Goal: Task Accomplishment & Management: Manage account settings

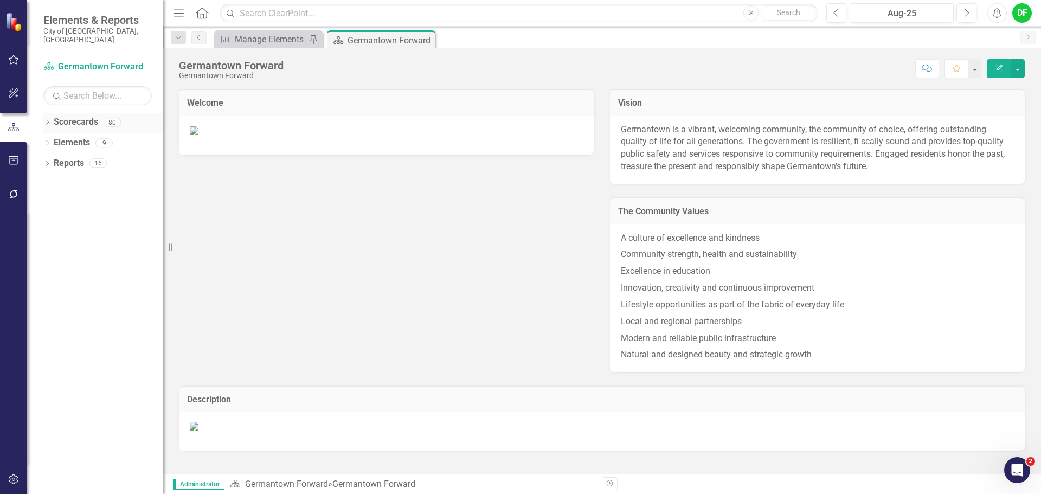
click at [47, 120] on icon "Dropdown" at bounding box center [47, 123] width 8 height 6
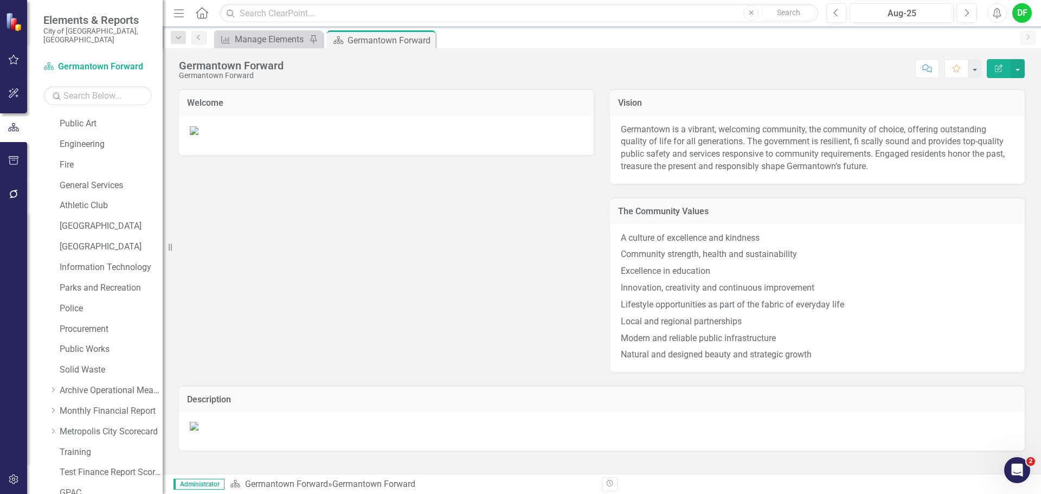
scroll to position [205, 0]
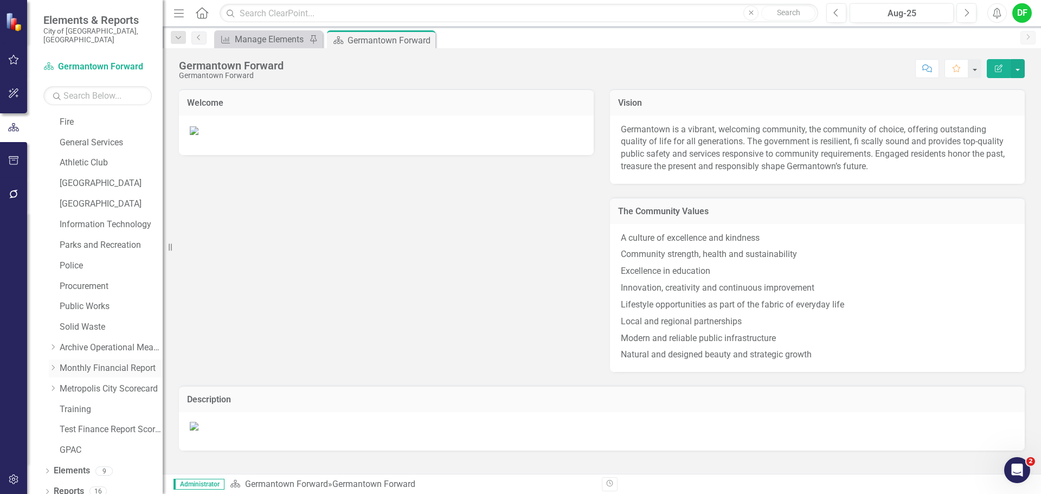
click at [53, 364] on icon "Dropdown" at bounding box center [53, 367] width 8 height 7
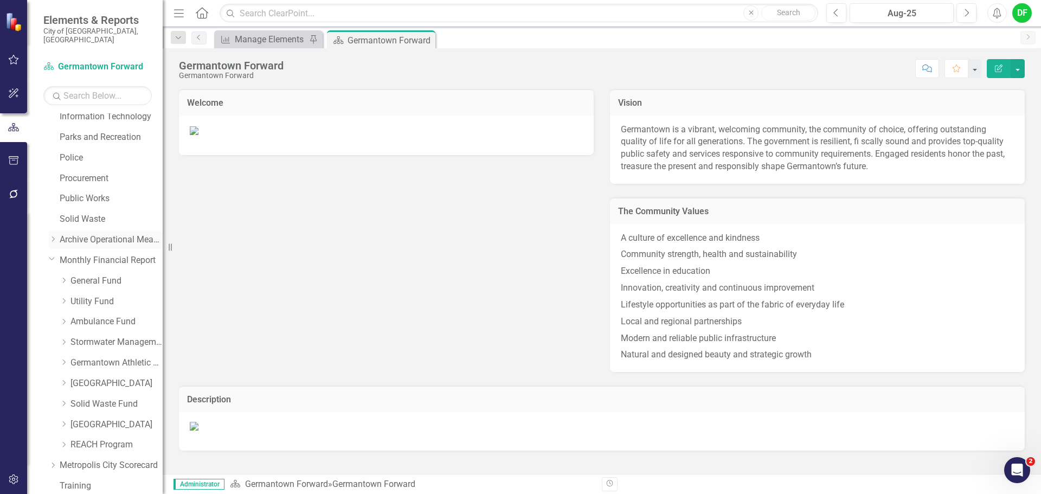
scroll to position [314, 0]
drag, startPoint x: 170, startPoint y: 247, endPoint x: 166, endPoint y: 280, distance: 33.3
click at [166, 280] on div "Resize" at bounding box center [170, 247] width 9 height 494
click at [83, 335] on link "Stormwater Management Fund" at bounding box center [118, 341] width 96 height 12
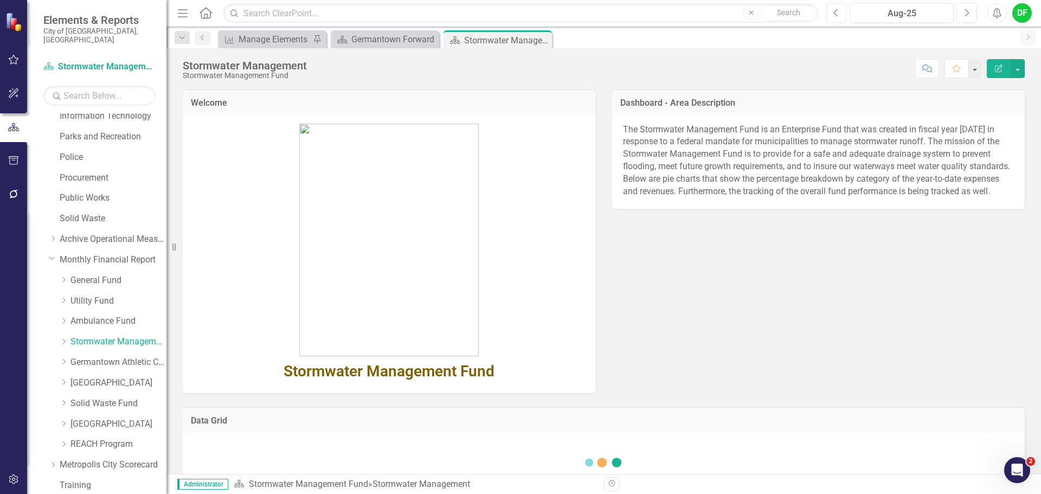
click at [835, 12] on icon "Previous" at bounding box center [836, 13] width 6 height 10
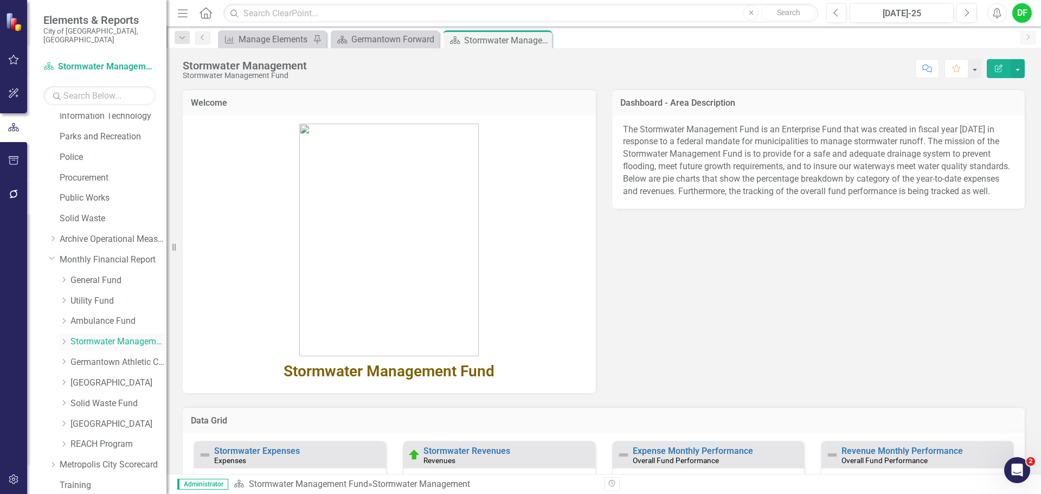
click at [66, 338] on icon "Dropdown" at bounding box center [64, 341] width 8 height 7
click at [100, 356] on link "Stormwater Management Revenues" at bounding box center [123, 362] width 85 height 12
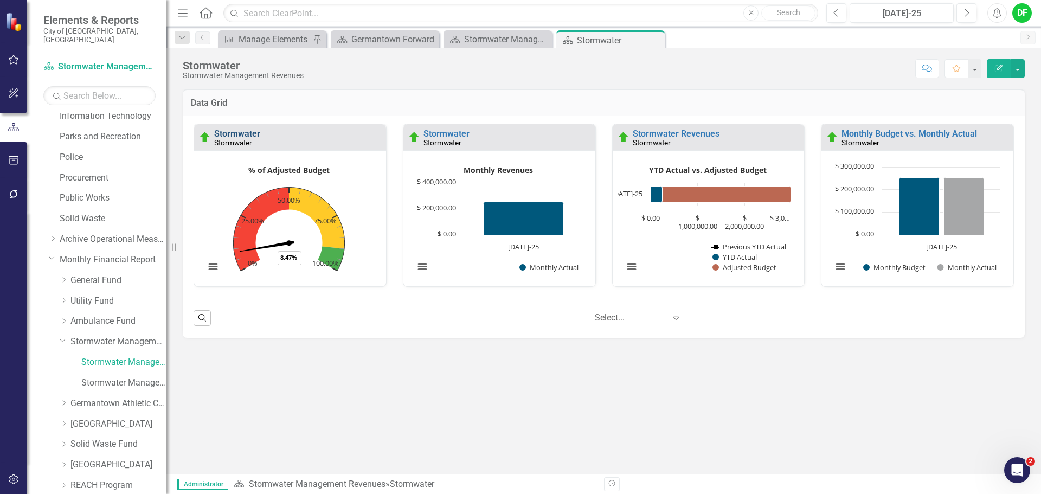
click at [246, 132] on link "Stormwater" at bounding box center [237, 133] width 46 height 10
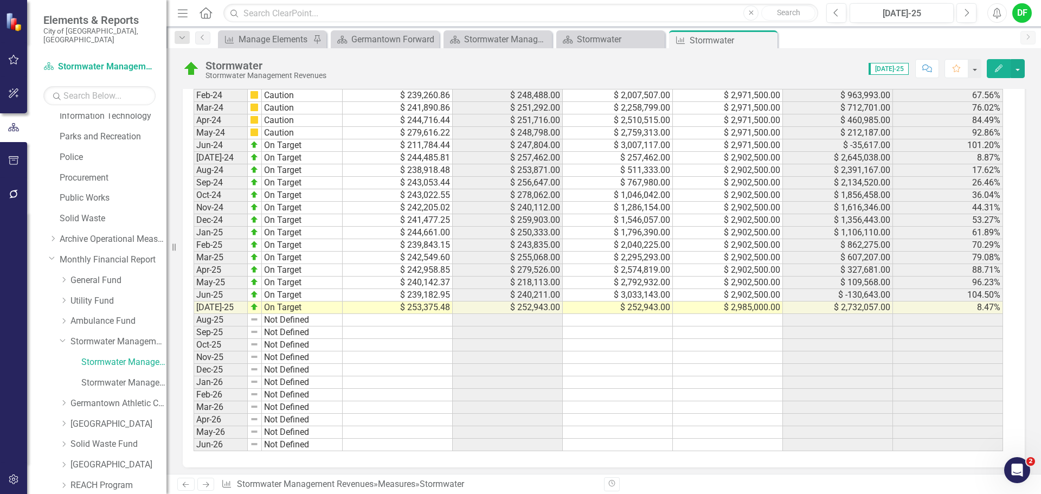
scroll to position [941, 0]
click at [771, 41] on icon "Close" at bounding box center [766, 40] width 11 height 9
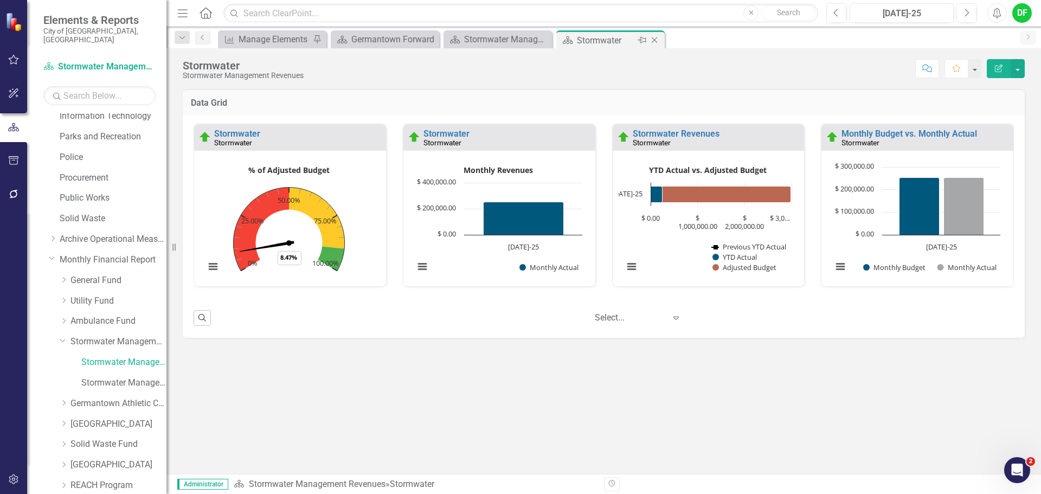
click at [656, 38] on icon "Close" at bounding box center [654, 40] width 11 height 9
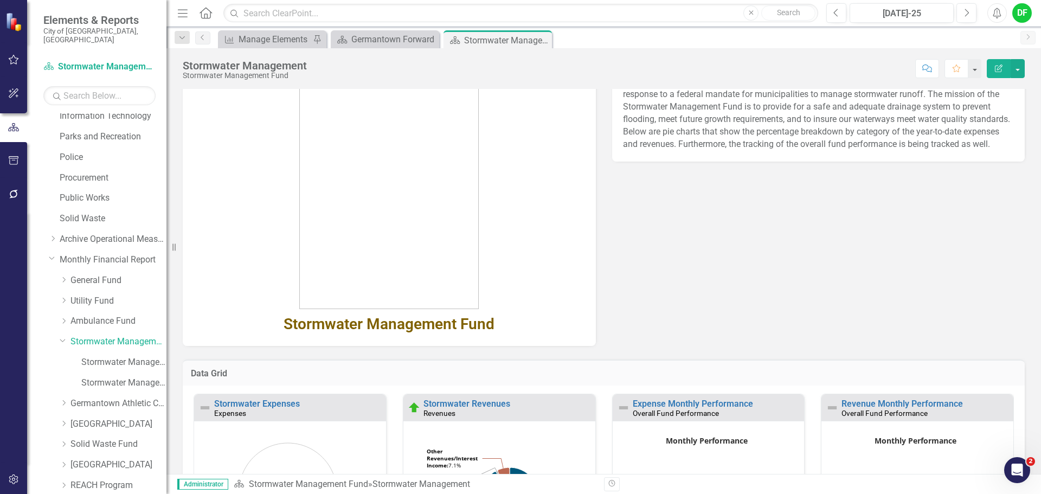
scroll to position [108, 0]
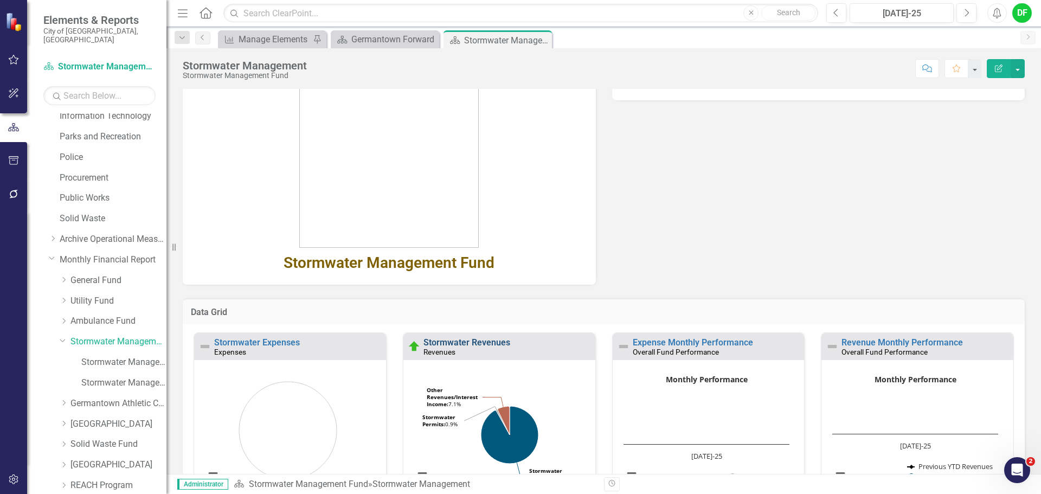
click at [477, 343] on link "Stormwater Revenues" at bounding box center [466, 342] width 87 height 10
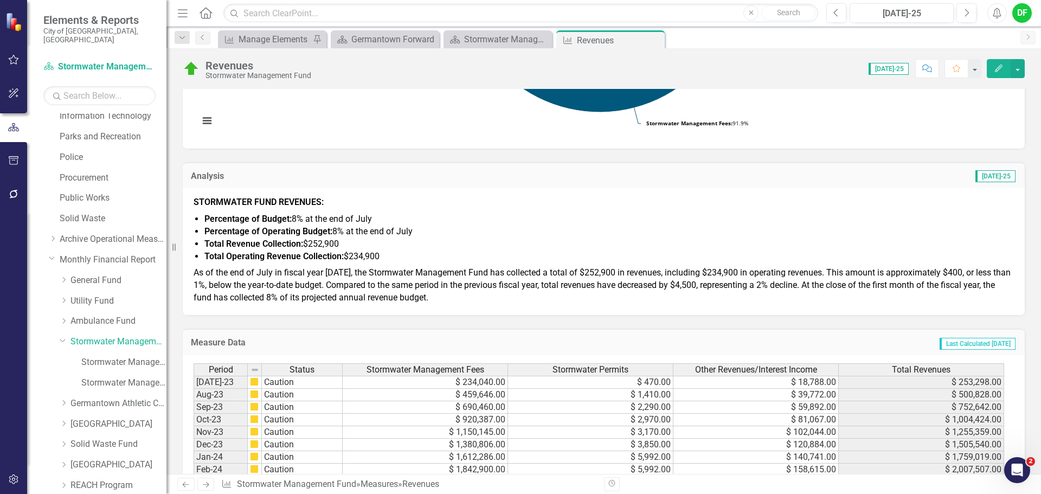
scroll to position [310, 0]
drag, startPoint x: 655, startPoint y: 38, endPoint x: 599, endPoint y: 38, distance: 55.3
click at [0, 0] on icon "Close" at bounding box center [0, 0] width 0 height 0
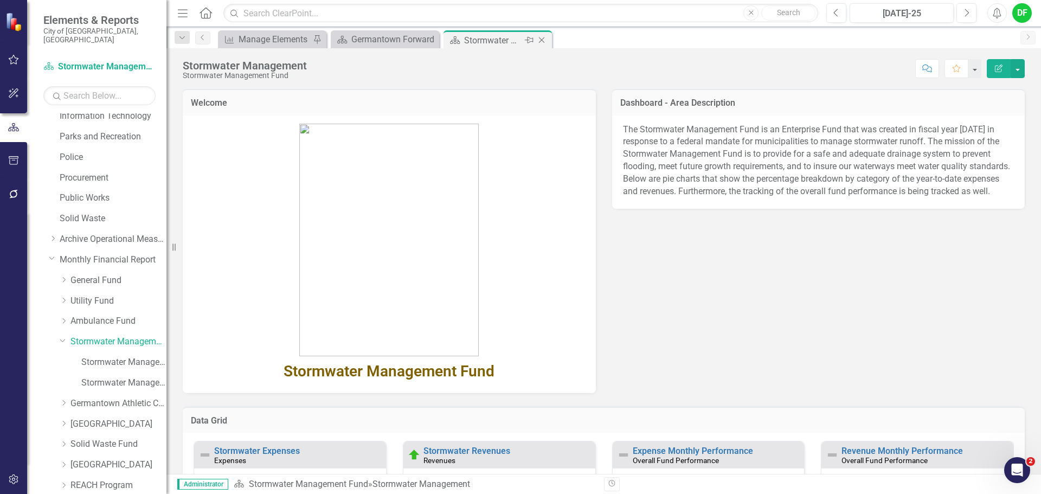
click at [545, 42] on icon "Close" at bounding box center [541, 40] width 11 height 9
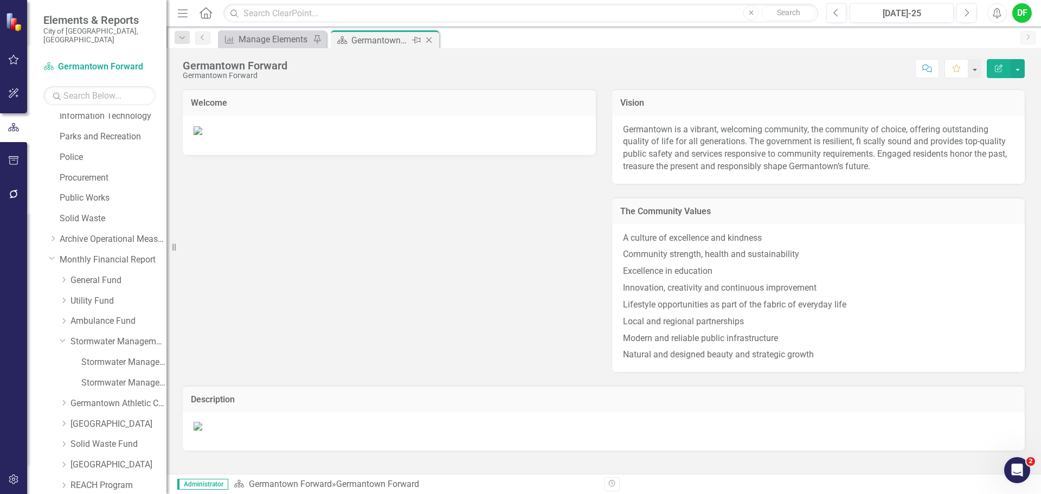
click at [432, 39] on icon "Close" at bounding box center [428, 40] width 11 height 9
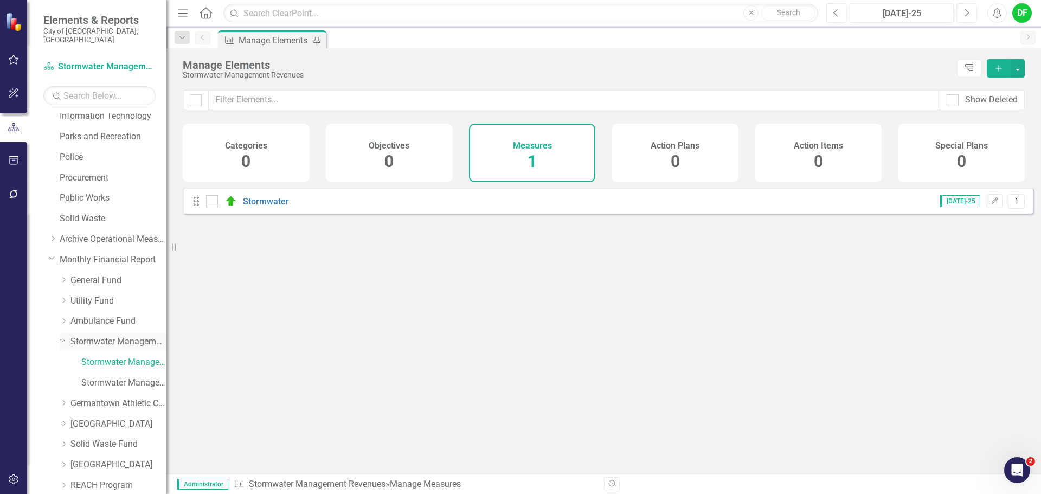
click at [64, 335] on icon "Dropdown" at bounding box center [63, 339] width 7 height 8
click at [75, 356] on link "Germantown Athletic Club" at bounding box center [118, 362] width 96 height 12
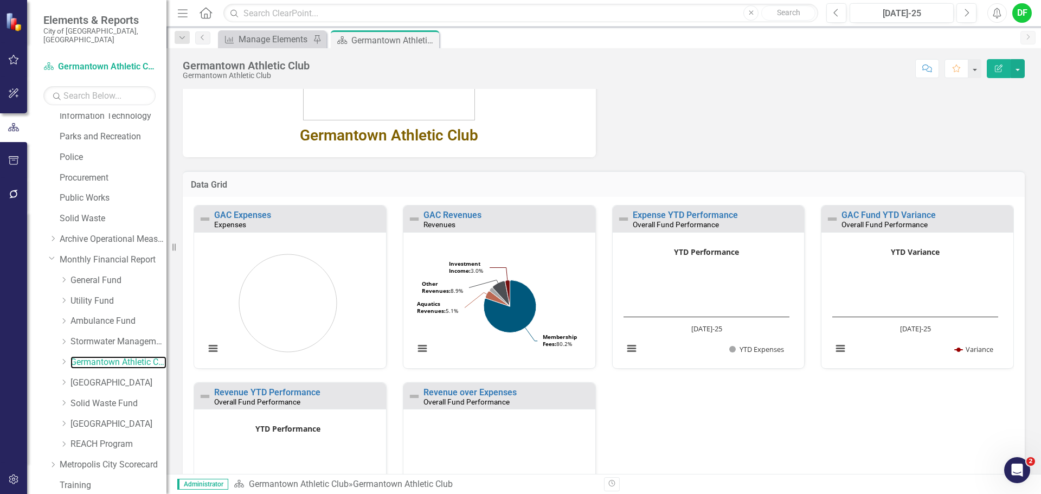
scroll to position [227, 0]
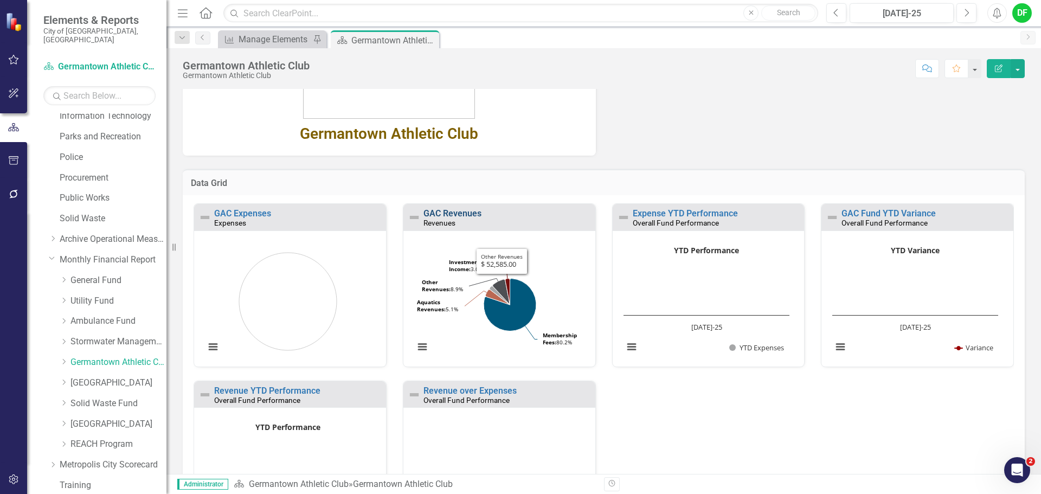
click at [457, 216] on link "GAC Revenues" at bounding box center [452, 213] width 58 height 10
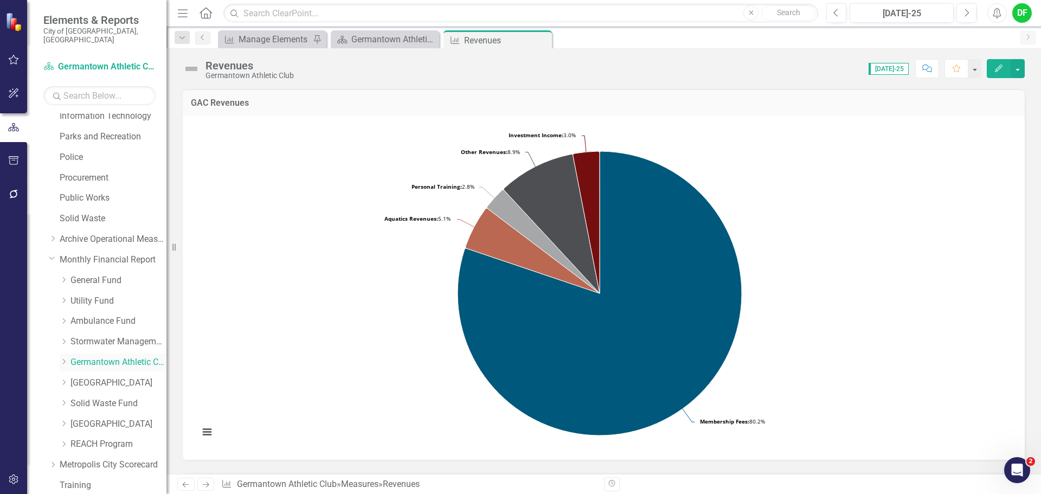
click at [62, 358] on icon "Dropdown" at bounding box center [64, 361] width 8 height 7
click at [104, 377] on link "GAC Revenues" at bounding box center [123, 383] width 85 height 12
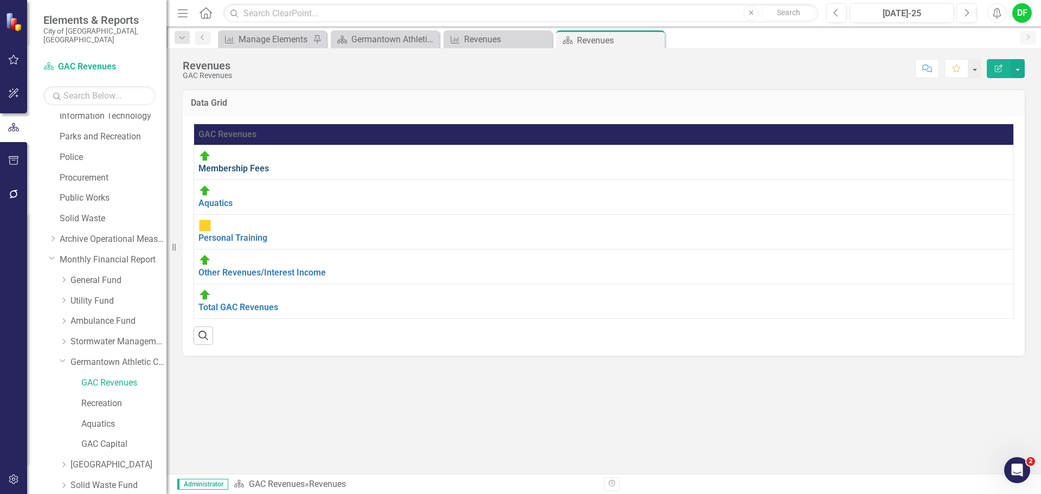
click at [268, 163] on link "Membership Fees" at bounding box center [233, 168] width 70 height 10
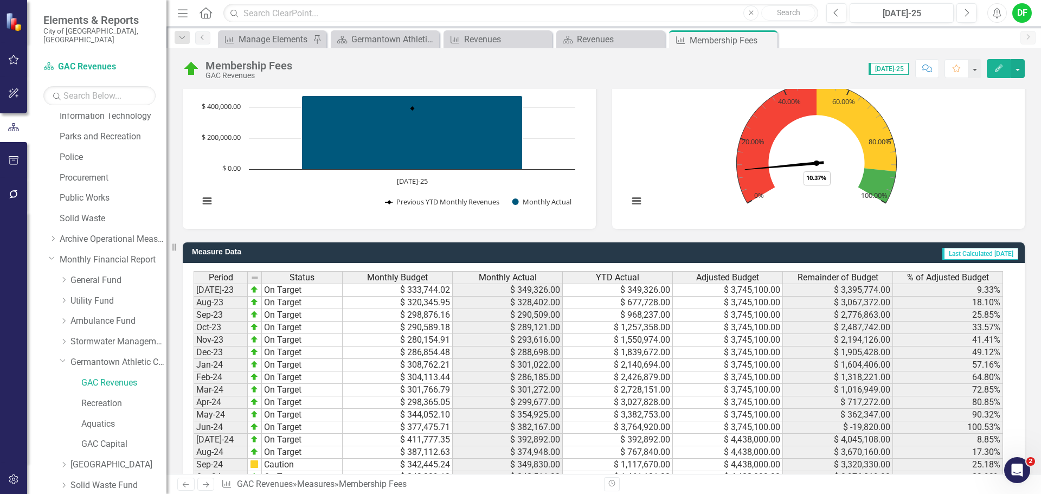
scroll to position [813, 0]
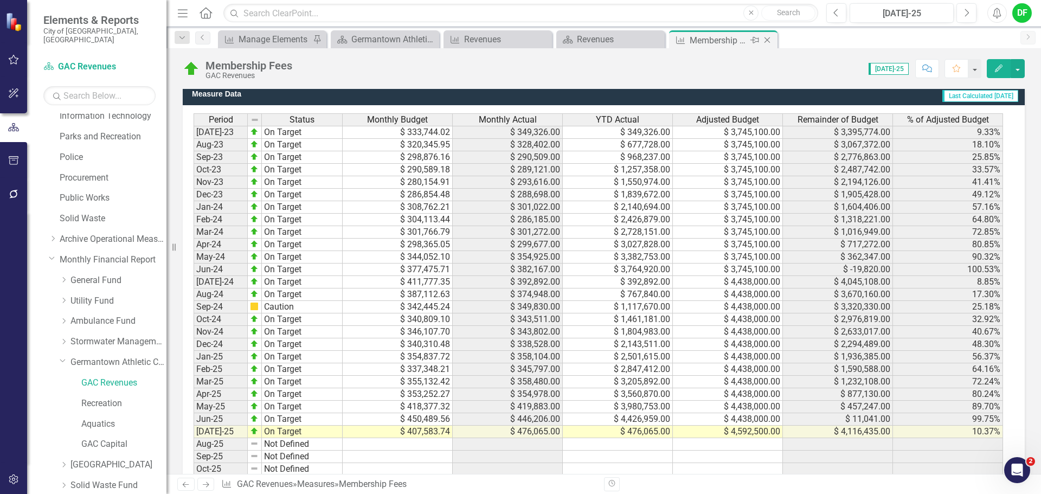
click at [767, 40] on icon at bounding box center [767, 40] width 6 height 6
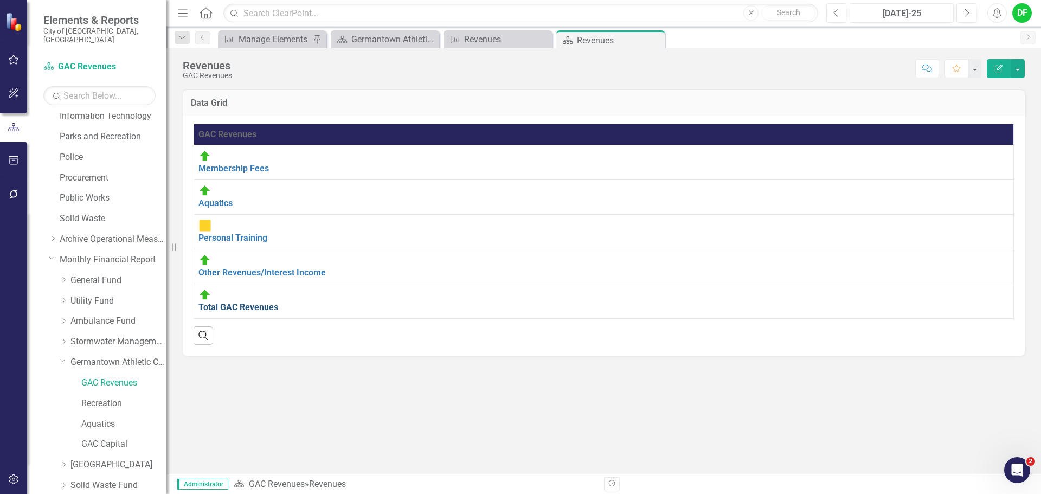
click at [240, 302] on link "Total GAC Revenues" at bounding box center [238, 307] width 80 height 10
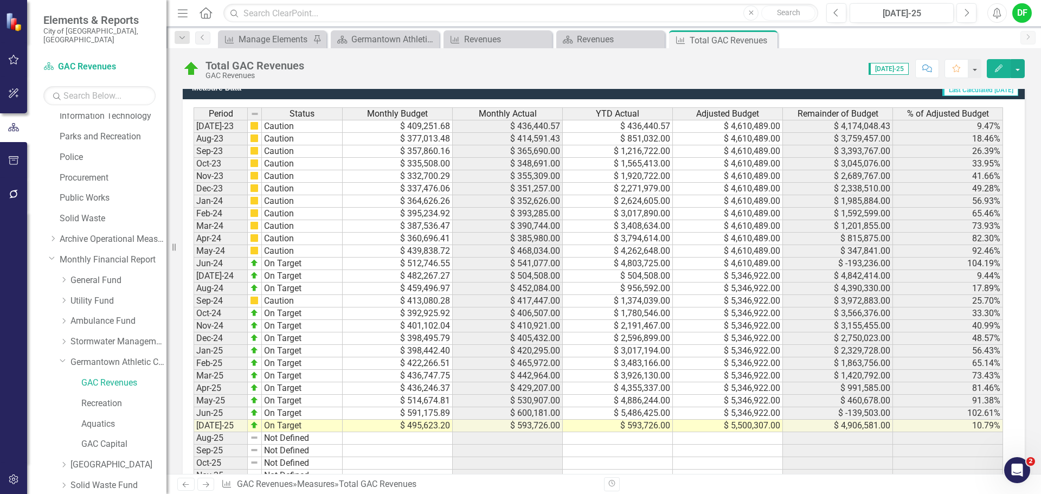
scroll to position [921, 0]
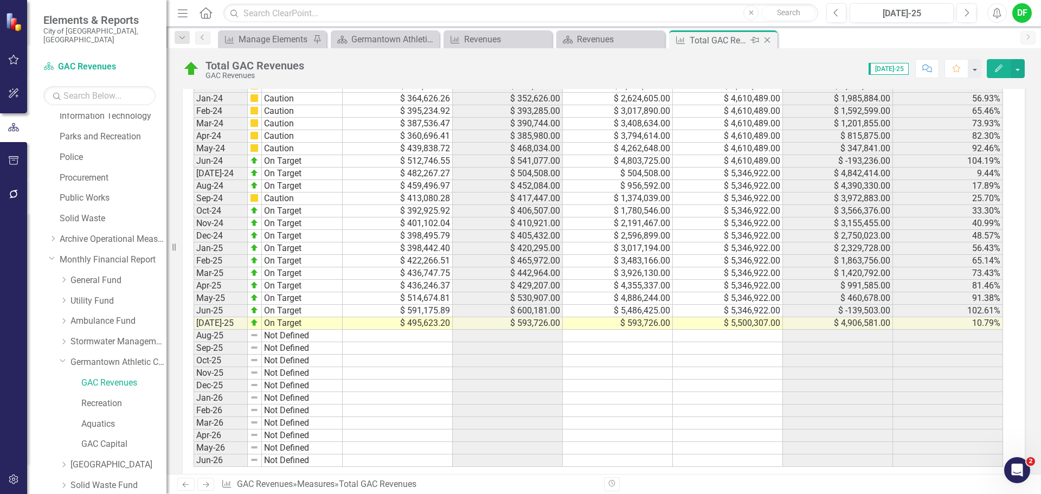
click at [766, 38] on icon "Close" at bounding box center [766, 40] width 11 height 9
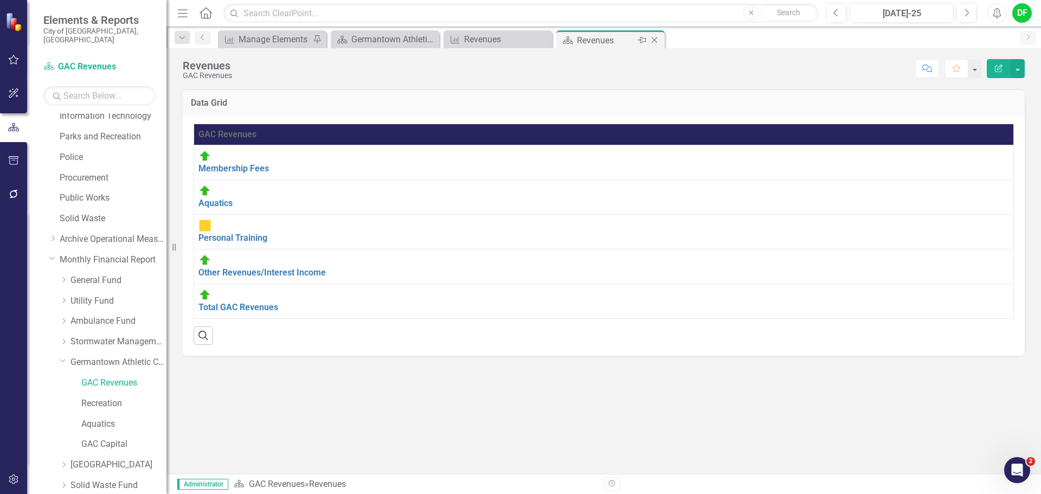
click at [657, 38] on icon "Close" at bounding box center [654, 40] width 11 height 9
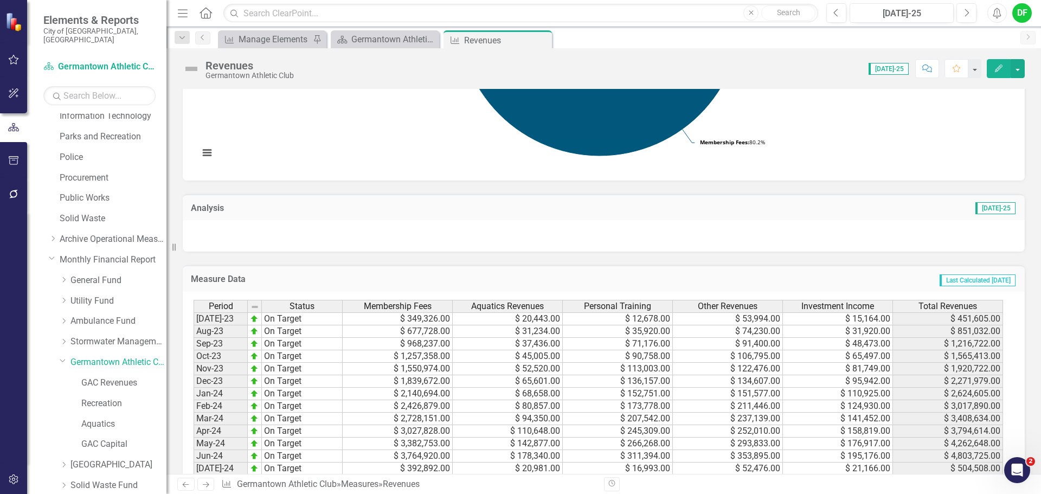
scroll to position [379, 0]
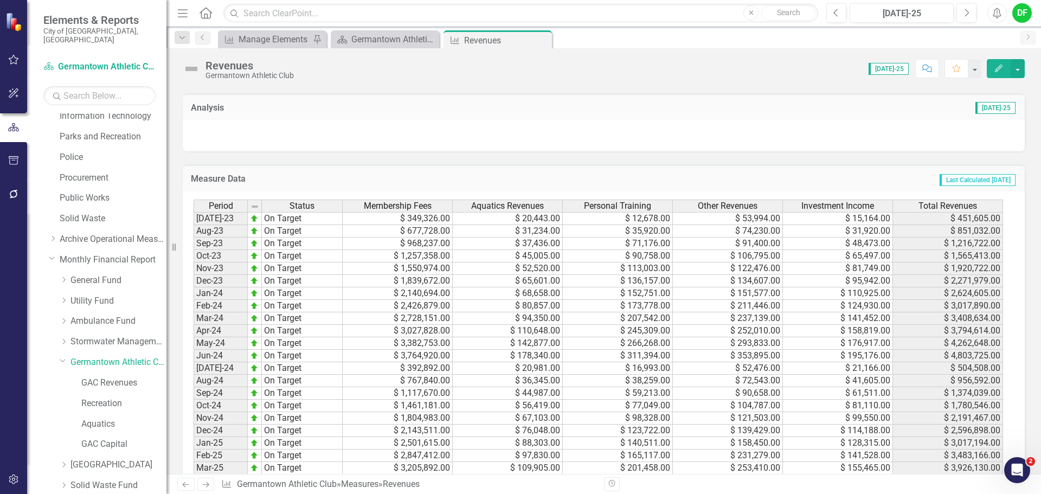
click at [365, 140] on div at bounding box center [604, 135] width 842 height 31
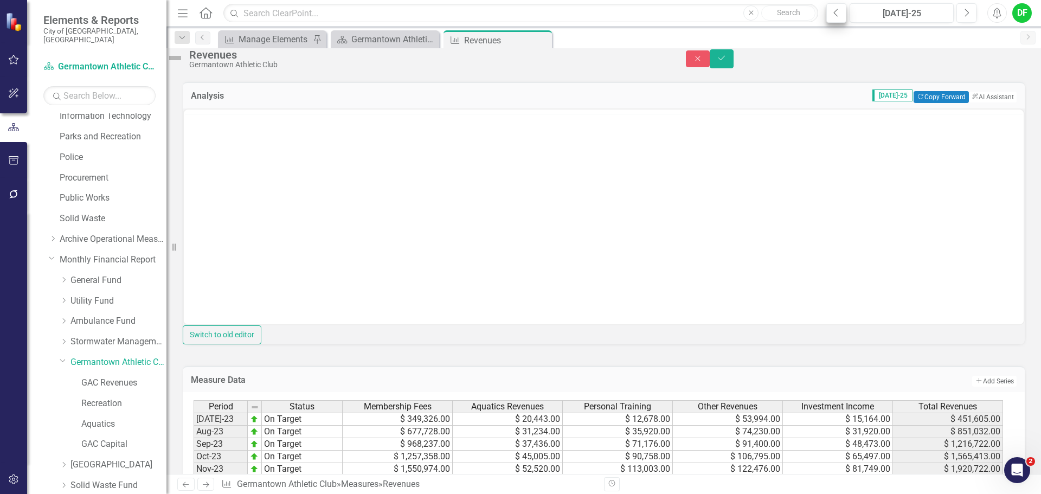
scroll to position [0, 0]
click at [836, 11] on icon "Previous" at bounding box center [836, 13] width 6 height 10
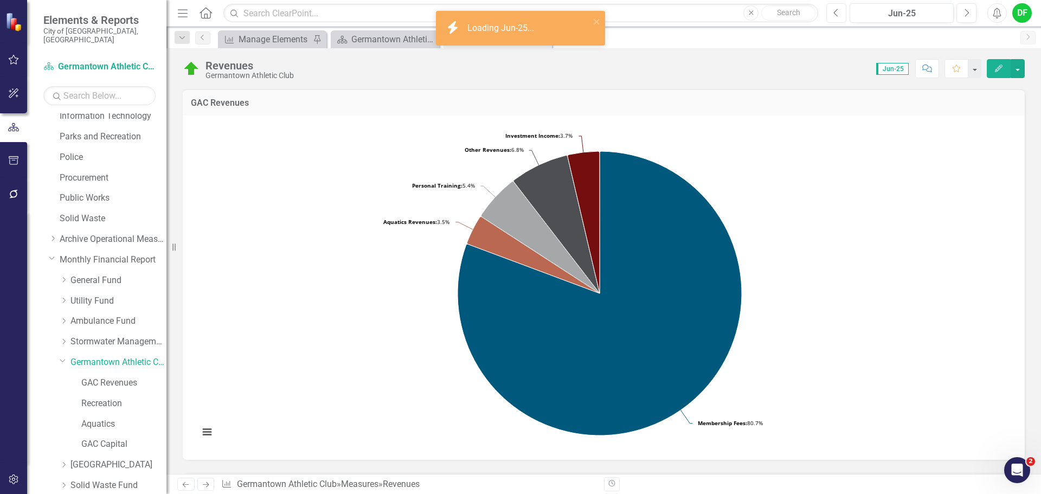
click at [836, 11] on icon "Previous" at bounding box center [836, 13] width 6 height 10
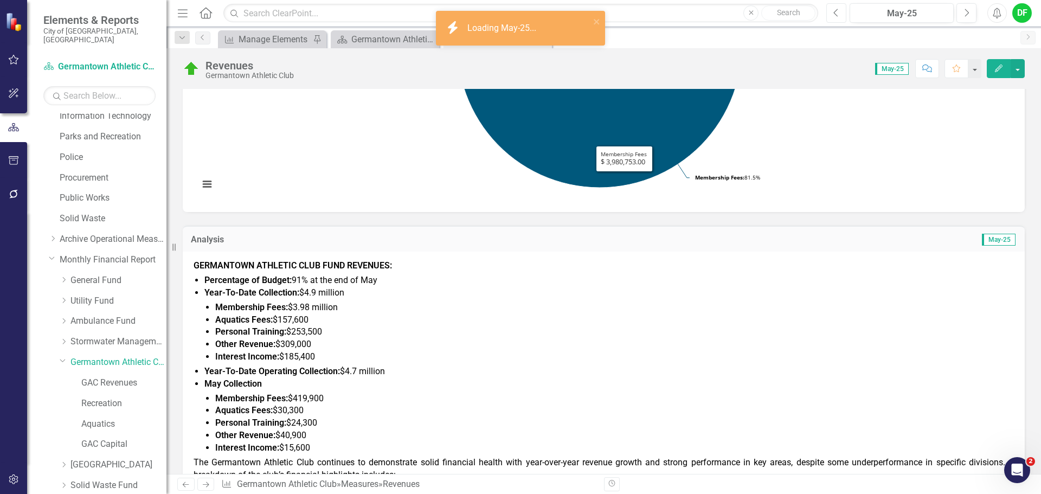
scroll to position [356, 0]
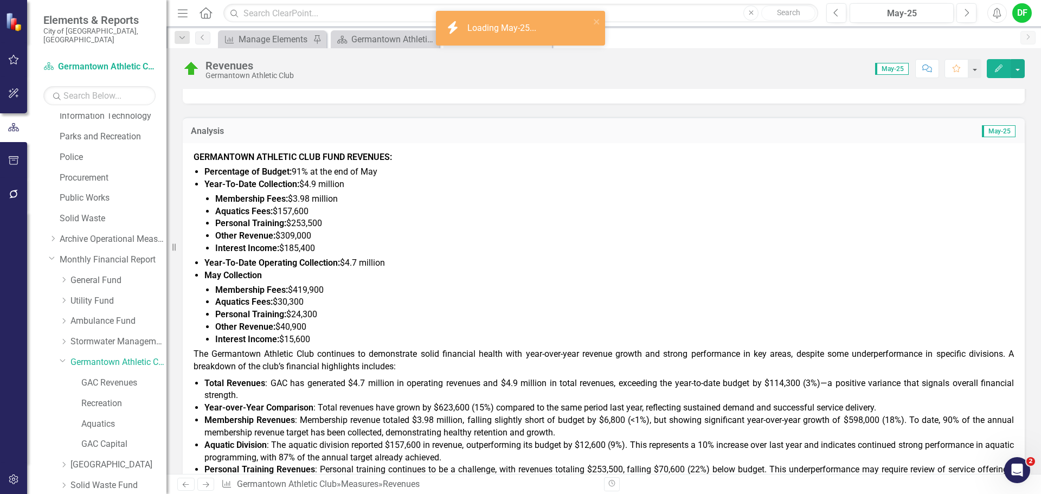
click at [434, 285] on li "Membership Fees: $419,900" at bounding box center [614, 290] width 798 height 12
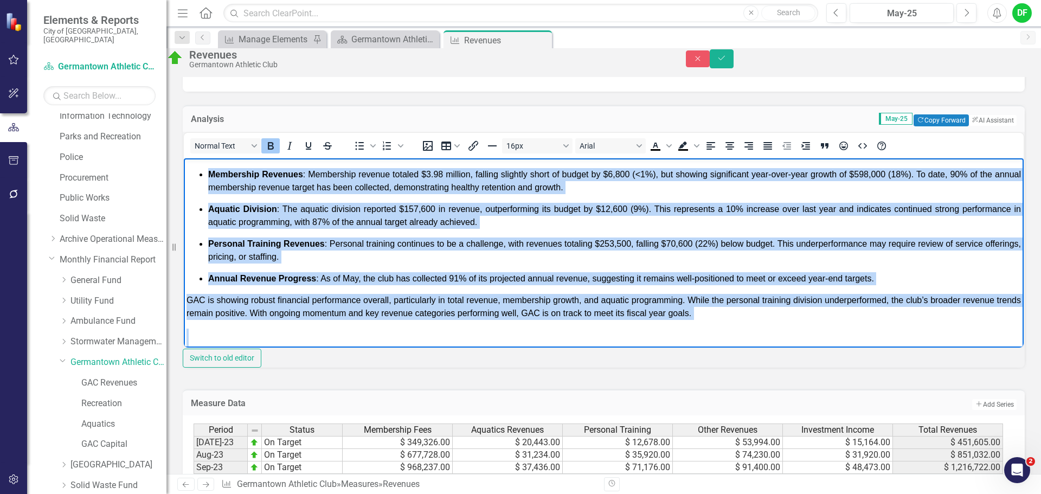
scroll to position [345, 0]
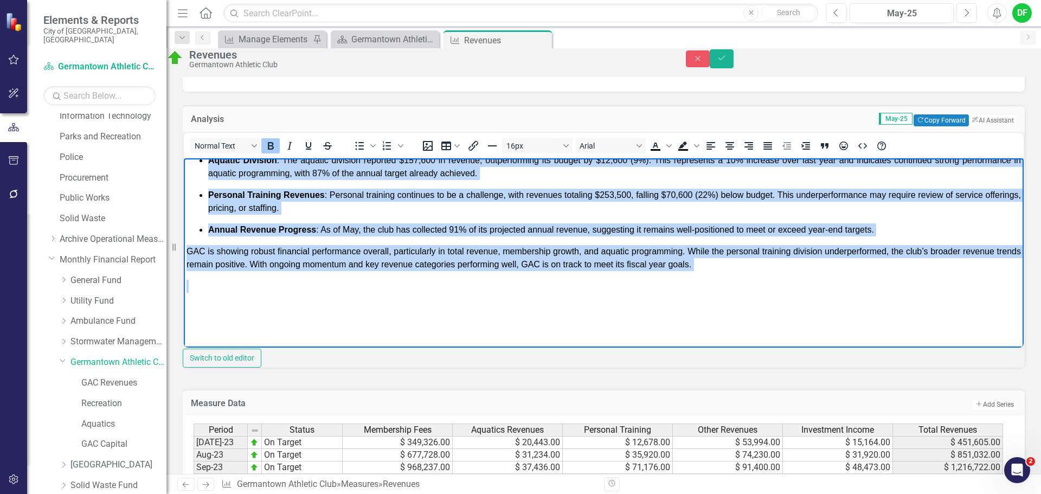
drag, startPoint x: 186, startPoint y: 167, endPoint x: 430, endPoint y: 279, distance: 268.4
click at [430, 279] on body "GERMANTOWN ATHLETIC CLUB FUND REVENUES: Percentage of Budget: 91% at the end of…" at bounding box center [603, 79] width 839 height 534
copy body "GERMANTOWN ATHLETIC CLUB FUND REVENUES: Percentage of Budget: 91% at the end of…"
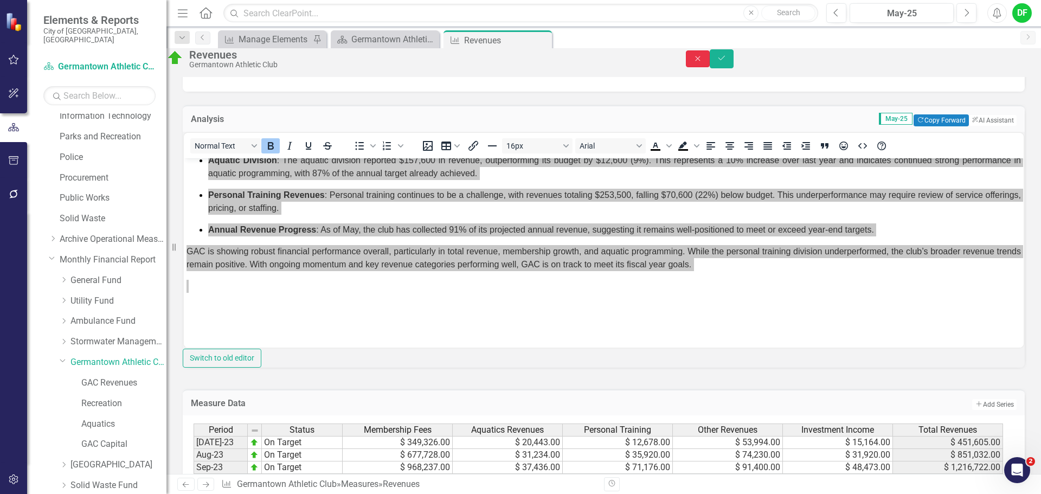
click at [702, 62] on icon "Close" at bounding box center [698, 59] width 10 height 8
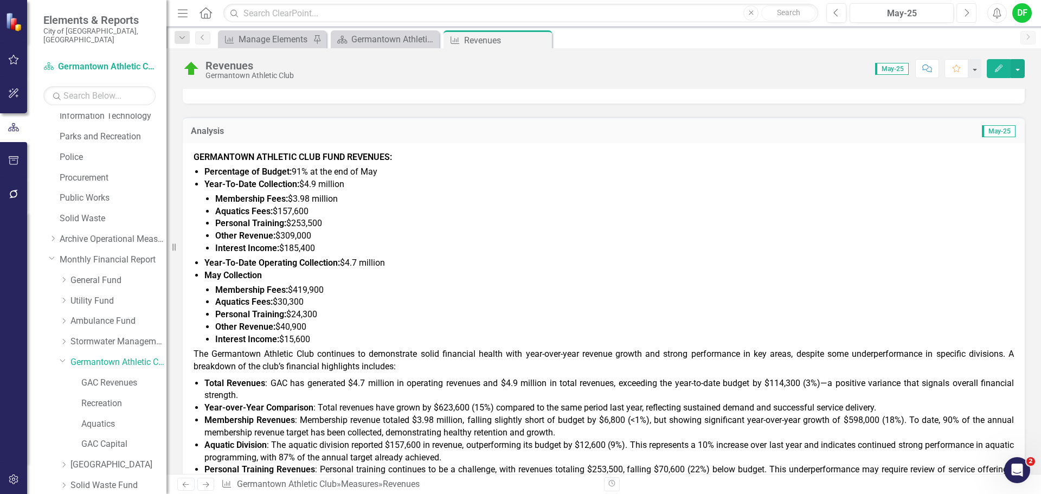
click at [968, 16] on icon "Next" at bounding box center [966, 13] width 6 height 10
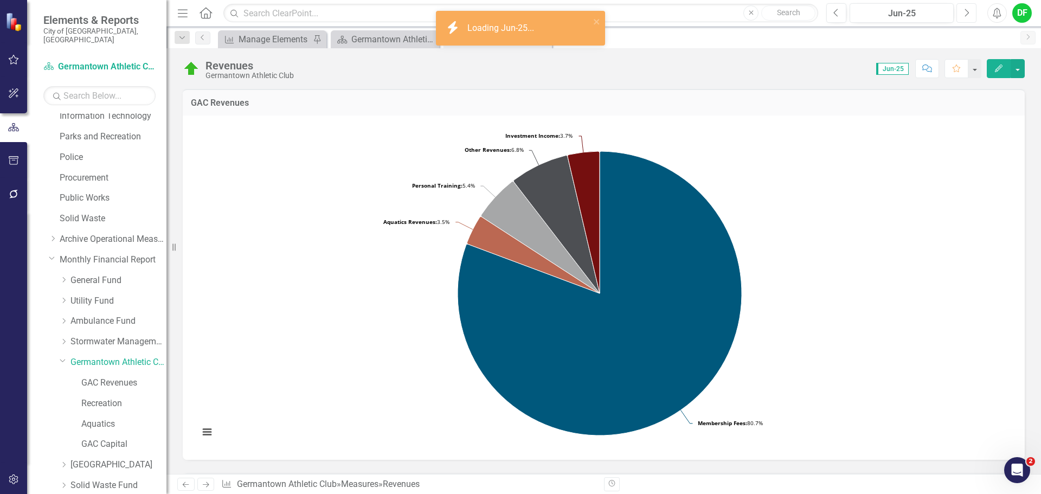
click at [967, 15] on icon "Next" at bounding box center [966, 13] width 6 height 10
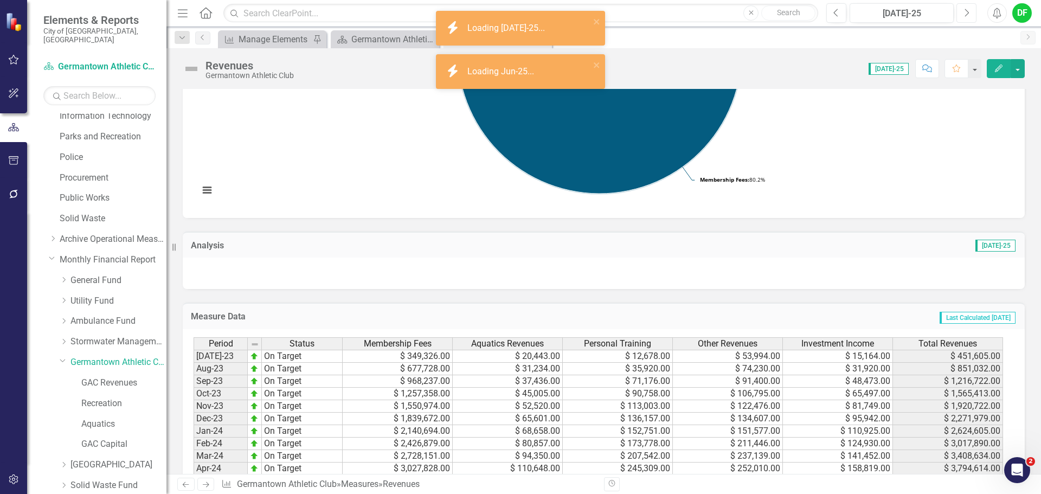
scroll to position [271, 0]
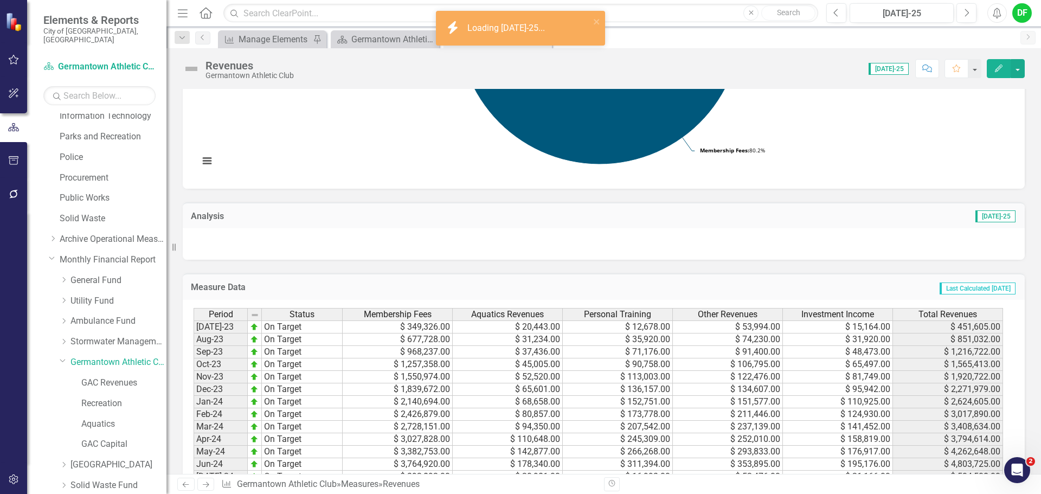
click at [262, 246] on div at bounding box center [604, 243] width 842 height 31
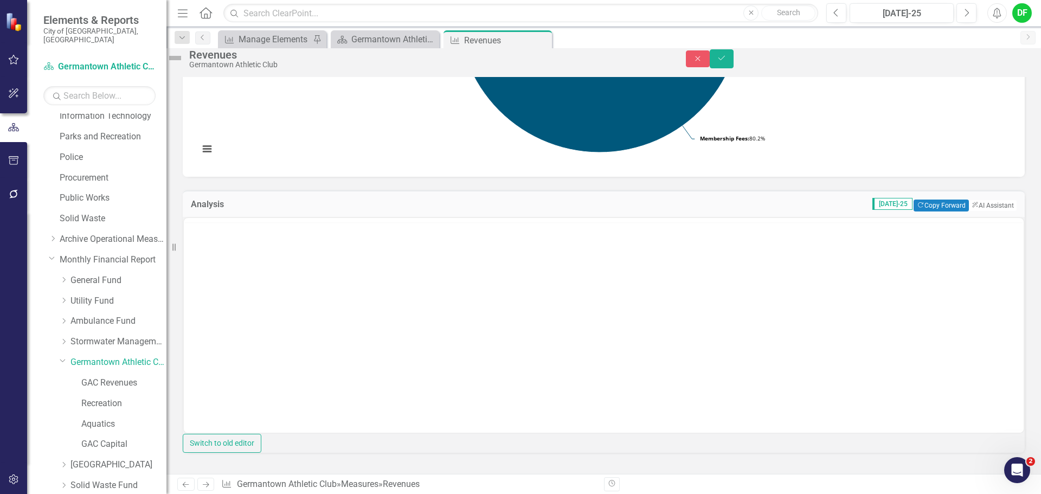
scroll to position [0, 0]
click at [213, 257] on p "Rich Text Area. Press ALT-0 for help." at bounding box center [603, 252] width 834 height 13
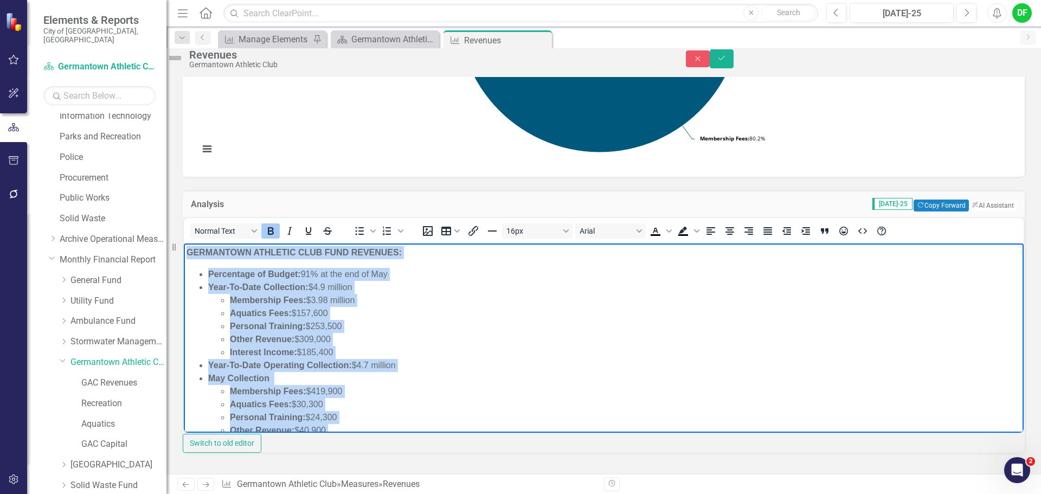
drag, startPoint x: 764, startPoint y: 404, endPoint x: 154, endPoint y: 242, distance: 630.3
click at [184, 243] on html "GERMANTOWN ATHLETIC CLUB FUND REVENUES: Percentage of Budget: 91% at the end of…" at bounding box center [603, 484] width 839 height 482
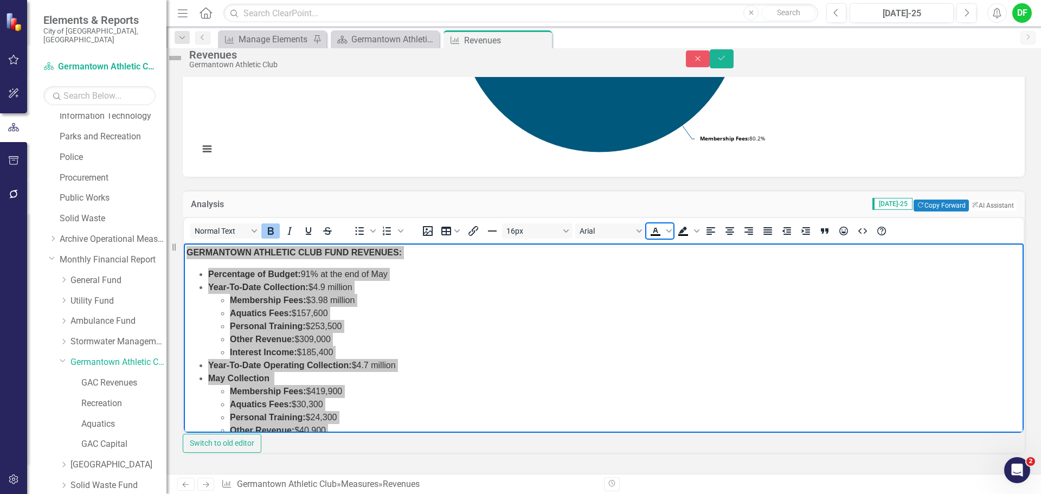
click at [661, 237] on icon "Text color Black" at bounding box center [655, 230] width 13 height 13
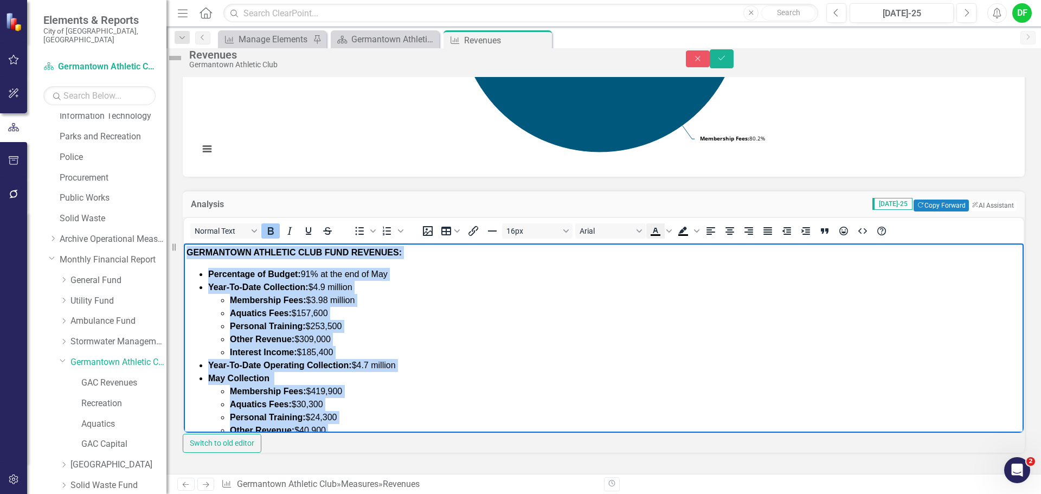
scroll to position [3, 0]
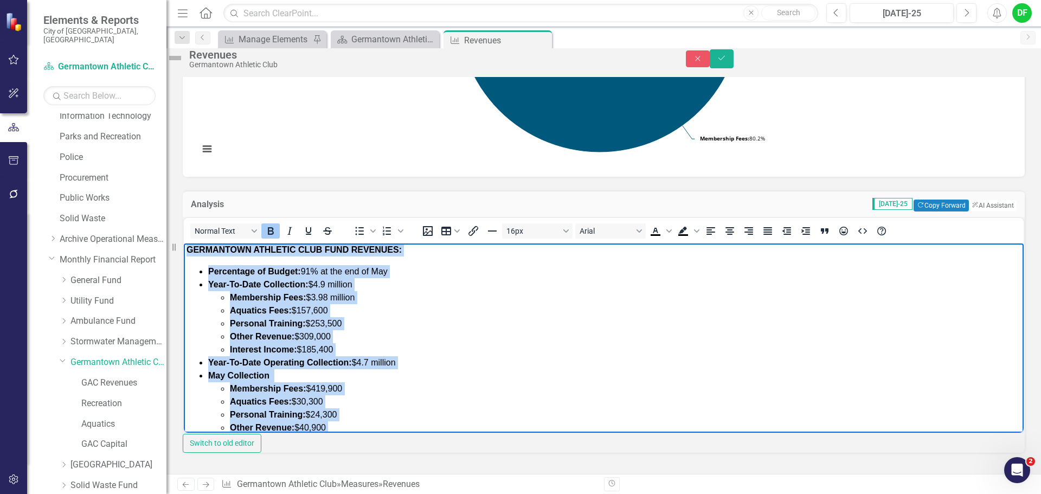
click at [494, 286] on li "Year-To-Date Collection: $4.9 million Membership Fees: $3.98 million Aquatics F…" at bounding box center [614, 316] width 812 height 78
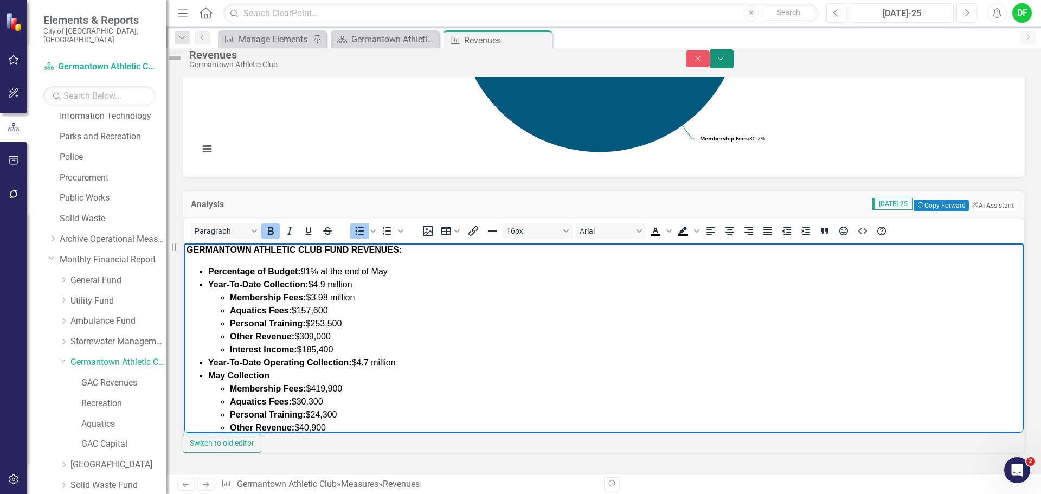
click at [725, 60] on icon "submit" at bounding box center [721, 58] width 7 height 4
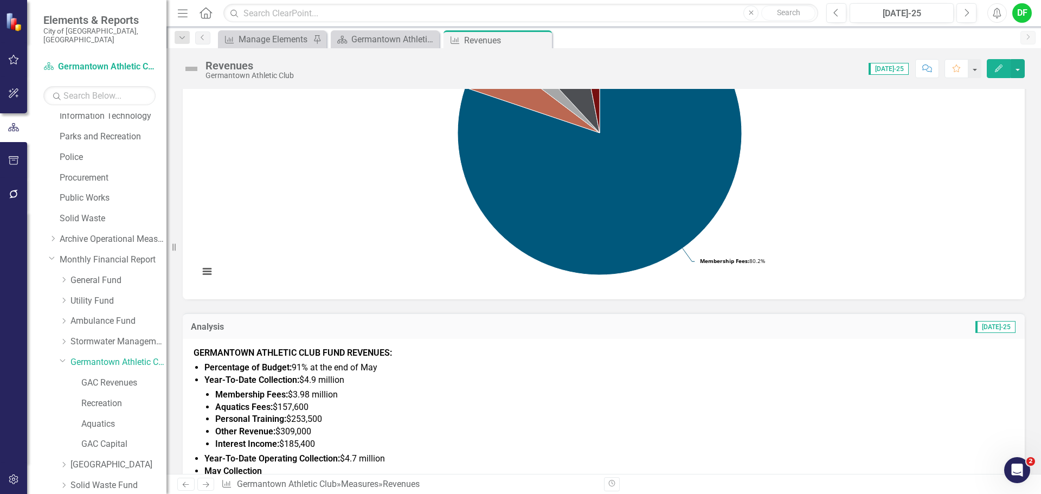
scroll to position [271, 0]
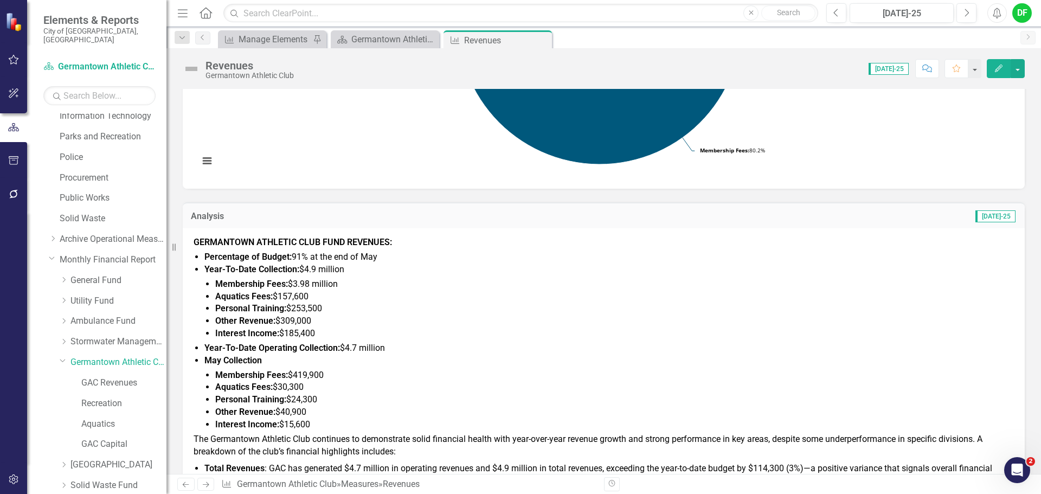
click at [302, 257] on span "Percentage of Budget: 91% at the end of May" at bounding box center [290, 256] width 173 height 10
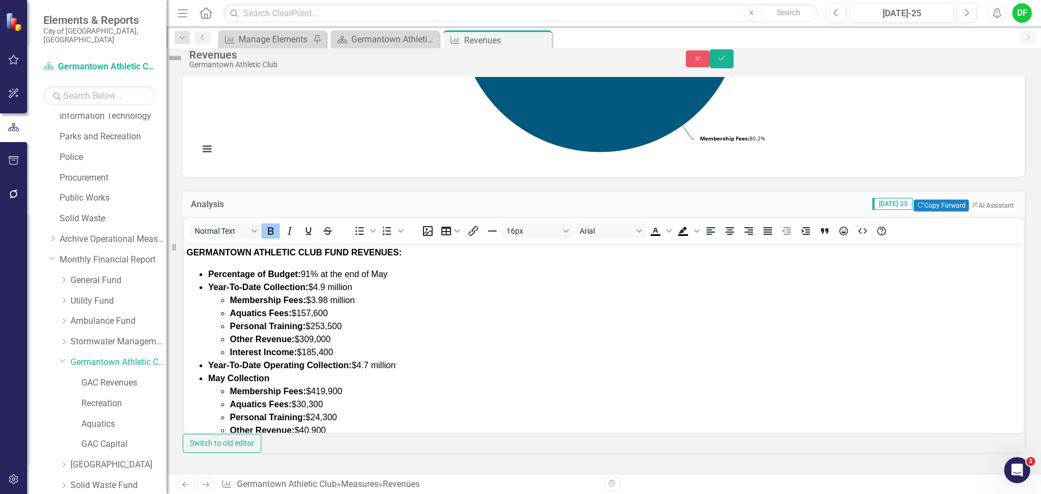
scroll to position [0, 0]
click at [312, 274] on span "Percentage of Budget: 91% at the end of May" at bounding box center [297, 273] width 179 height 9
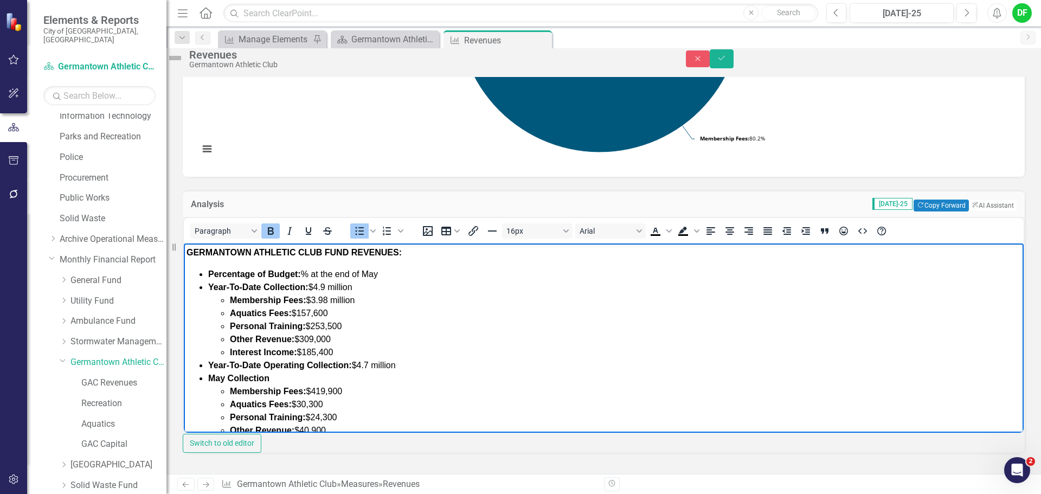
click at [274, 235] on icon "Bold" at bounding box center [271, 231] width 6 height 8
click at [404, 280] on li "Year-To-Date Collection: $4.9 million Membership Fees: $3.98 million Aquatics F…" at bounding box center [614, 319] width 812 height 78
click at [404, 270] on li "Percentage of Budget: 11 % at the end of May" at bounding box center [614, 273] width 812 height 13
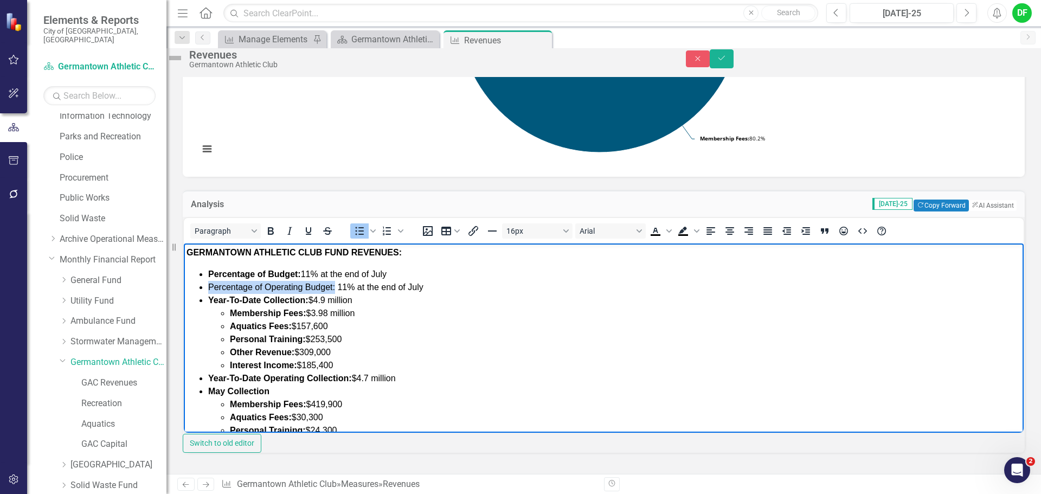
drag, startPoint x: 206, startPoint y: 283, endPoint x: 334, endPoint y: 286, distance: 127.9
click at [334, 286] on ul "Percentage of Budget: 11 % at the end of July Percentage of Operating Budget: 1…" at bounding box center [603, 364] width 834 height 195
click at [277, 237] on icon "Bold" at bounding box center [270, 230] width 13 height 13
click at [373, 296] on li "Year-To-Date Collection: $4.9 million Membership Fees: $3.98 million Aquatics F…" at bounding box center [614, 332] width 812 height 78
click at [360, 299] on li "Year-To-Date Collection: $4.9 million Membership Fees: $3.98 million Aquatics F…" at bounding box center [614, 332] width 812 height 78
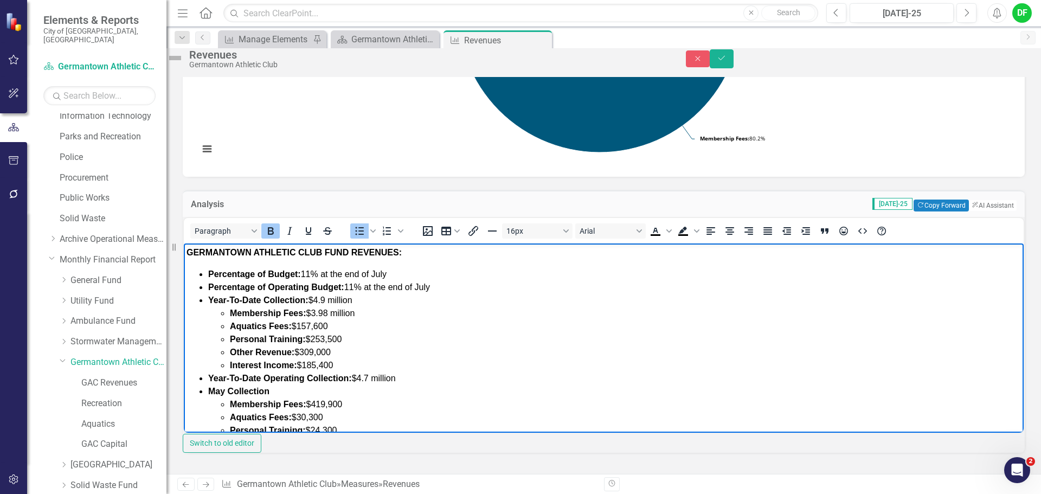
click at [357, 296] on li "Year-To-Date Collection: $4.9 million Membership Fees: $3.98 million Aquatics F…" at bounding box center [614, 332] width 812 height 78
click at [258, 297] on strong "Year-To-Date Collection:" at bounding box center [258, 299] width 100 height 9
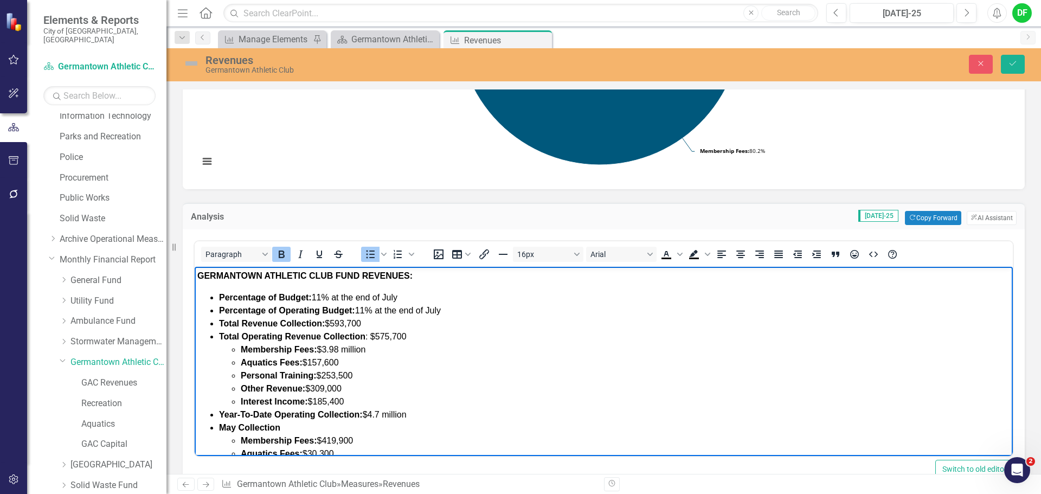
click at [416, 335] on li "Total Operating Revenue Collection : $575,700 Membership Fees: $3.98 million Aq…" at bounding box center [614, 369] width 791 height 78
click at [270, 415] on strong "Year-To-Date Operating Collection:" at bounding box center [291, 414] width 144 height 9
click at [286, 414] on strong "Total Operating Collection:" at bounding box center [274, 414] width 111 height 9
drag, startPoint x: 423, startPoint y: 337, endPoint x: 437, endPoint y: 330, distance: 15.5
click at [437, 330] on li "Total Operating Revenue Collection : $575,700 Membership Fees: $3.98 million Aq…" at bounding box center [614, 369] width 791 height 78
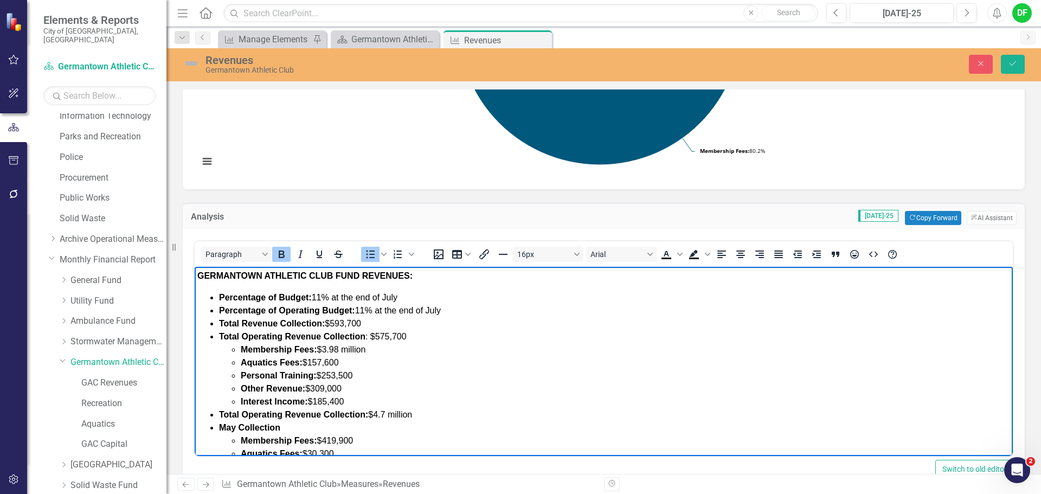
drag, startPoint x: 393, startPoint y: 335, endPoint x: 410, endPoint y: 337, distance: 17.4
click at [410, 337] on li "Total Operating Revenue Collection : $575,700 Membership Fees: $3.98 million Aq…" at bounding box center [614, 369] width 791 height 78
click at [228, 343] on ul "Membership Fees: $3.98 million Aquatics Fees: $157,600 Personal Training: $253,…" at bounding box center [614, 375] width 791 height 65
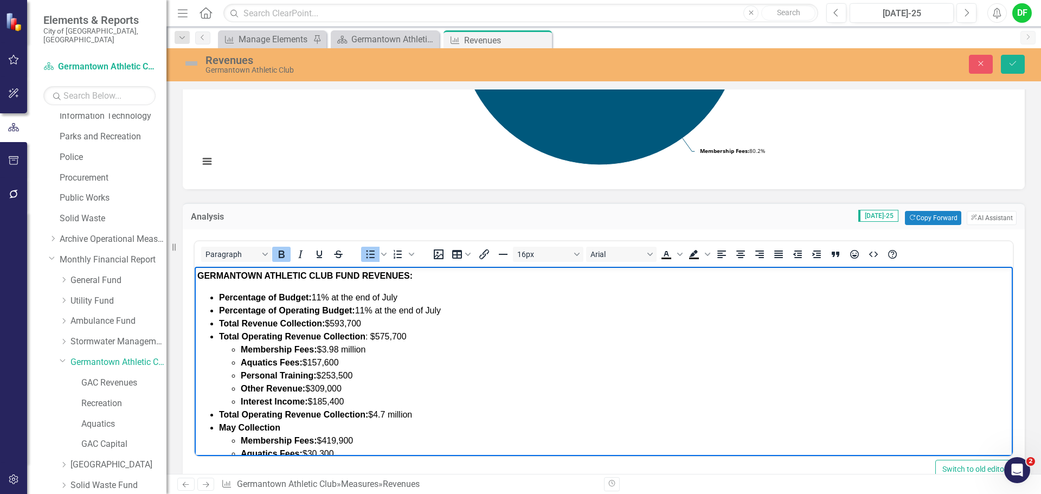
drag, startPoint x: 218, startPoint y: 335, endPoint x: 412, endPoint y: 334, distance: 194.0
click at [412, 334] on ul "Percentage of Budget: 11 % at the end of July Percentage of Operating Budget: 1…" at bounding box center [603, 395] width 812 height 208
drag, startPoint x: 218, startPoint y: 337, endPoint x: 405, endPoint y: 334, distance: 187.0
click at [405, 334] on ul "Percentage of Budget: 11 % at the end of July Percentage of Operating Budget: 1…" at bounding box center [603, 395] width 812 height 208
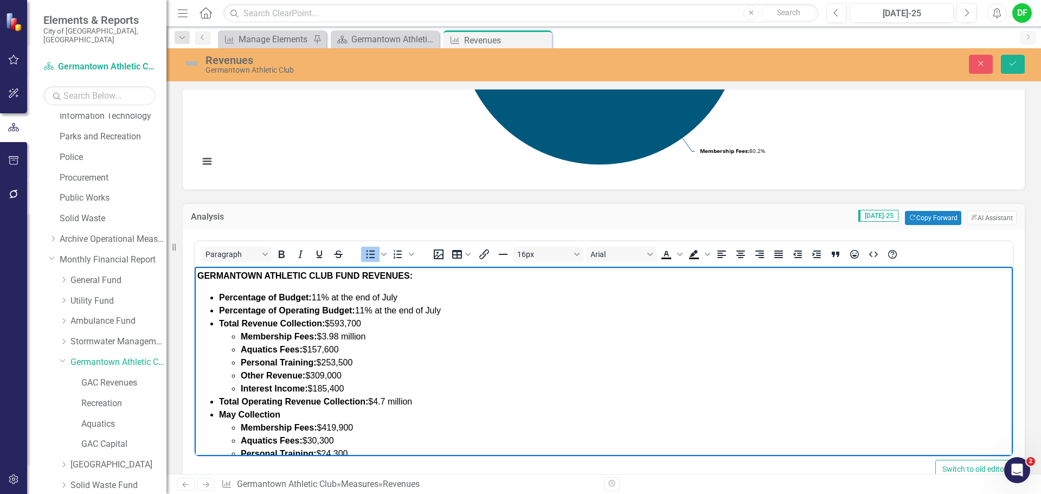
click at [365, 339] on span "Membership Fees: $3.98 million" at bounding box center [303, 336] width 125 height 9
click at [359, 348] on li "Aquatics Fees: $157,600" at bounding box center [625, 349] width 769 height 13
click at [356, 361] on li "Personal Training: $253,500" at bounding box center [625, 362] width 769 height 13
click at [351, 389] on li "Interest Income: $185,400" at bounding box center [625, 388] width 769 height 13
click at [351, 374] on li "Other Revenue: $309,000" at bounding box center [625, 375] width 769 height 13
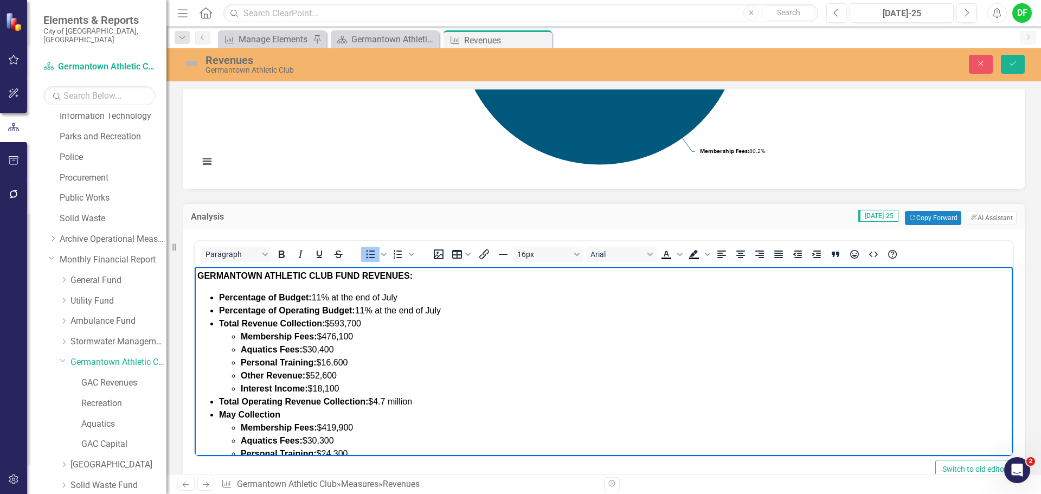
click at [429, 399] on li "Total Operating Revenue Collection: $4.7 million" at bounding box center [614, 401] width 791 height 13
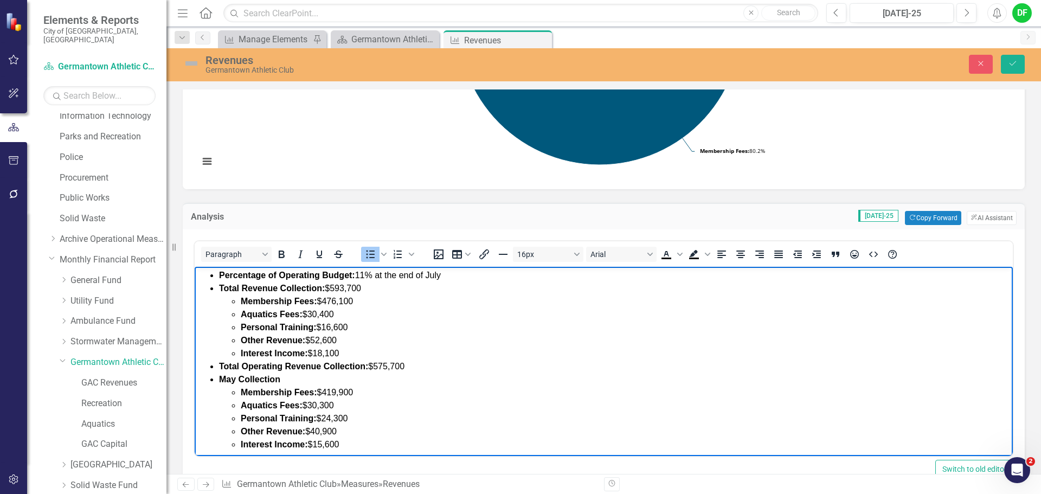
scroll to position [54, 0]
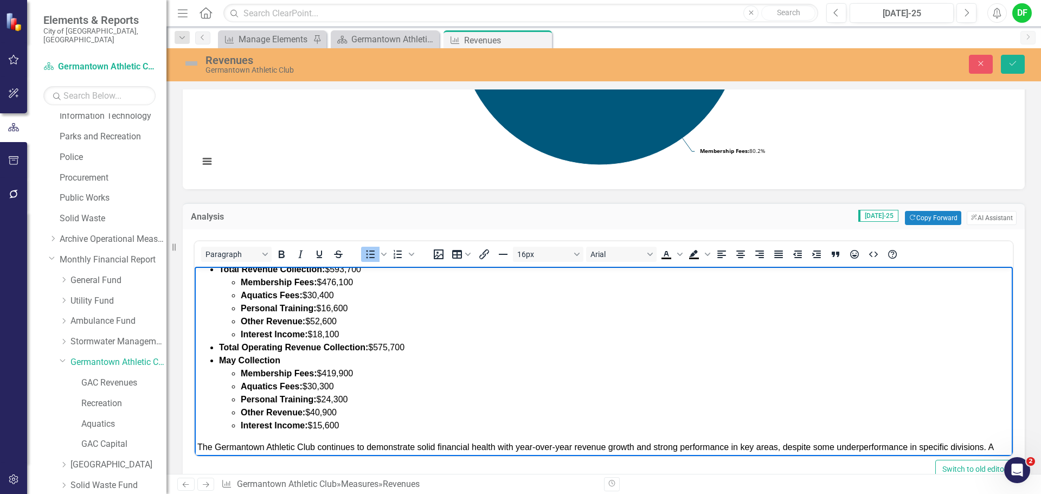
click at [235, 359] on strong "May Collection" at bounding box center [249, 360] width 61 height 9
drag, startPoint x: 350, startPoint y: 424, endPoint x: 213, endPoint y: 361, distance: 150.6
click at [219, 361] on li "July Collection Membership Fees: $419,900 Aquatics Fees: $30,300 Personal Train…" at bounding box center [614, 393] width 791 height 78
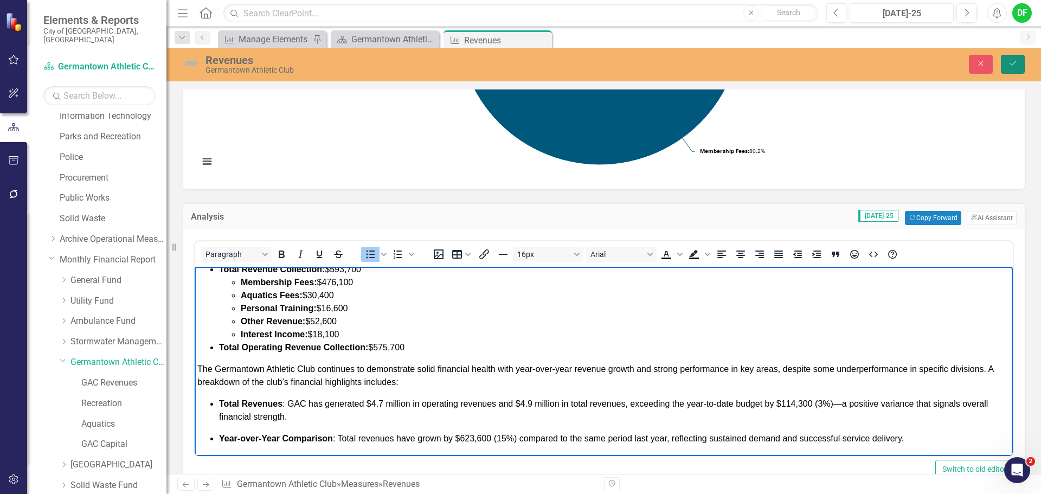
click at [1009, 66] on icon "Save" at bounding box center [1012, 64] width 10 height 8
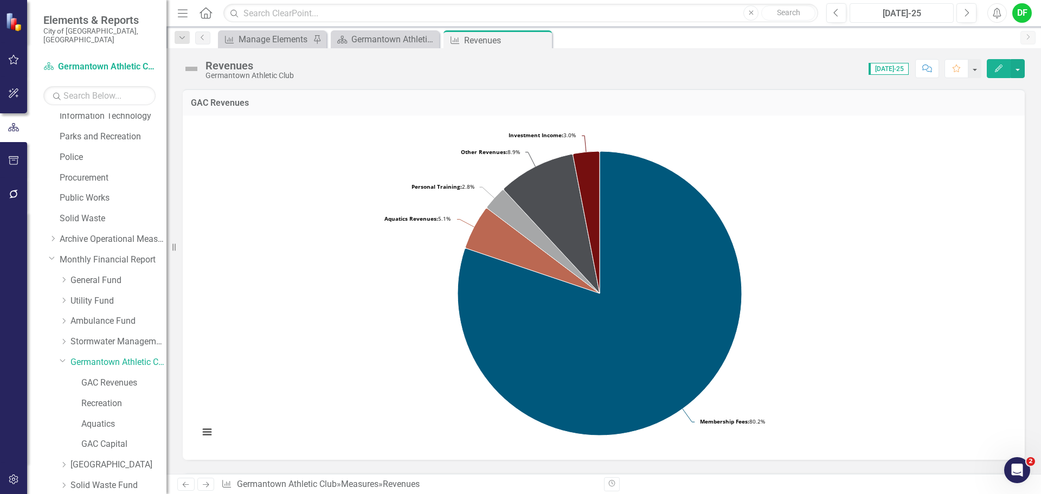
click at [923, 14] on div "[DATE]-25" at bounding box center [901, 13] width 96 height 13
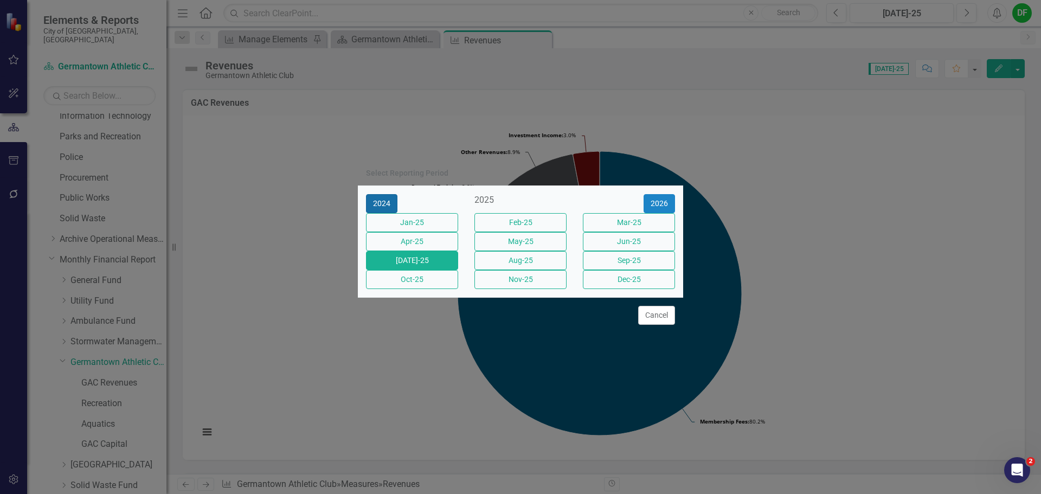
click at [391, 194] on button "2024" at bounding box center [381, 203] width 31 height 19
click at [411, 267] on button "[DATE]-24" at bounding box center [412, 260] width 92 height 19
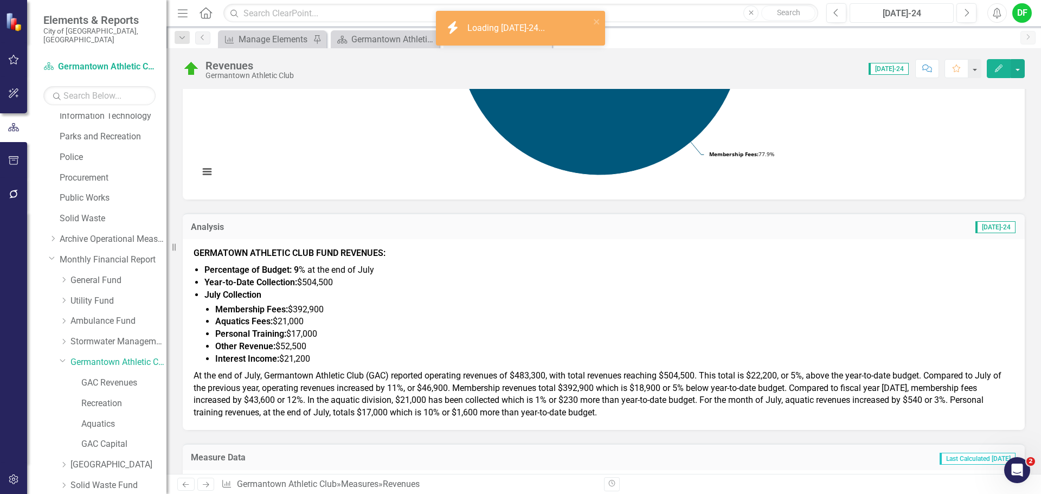
scroll to position [325, 0]
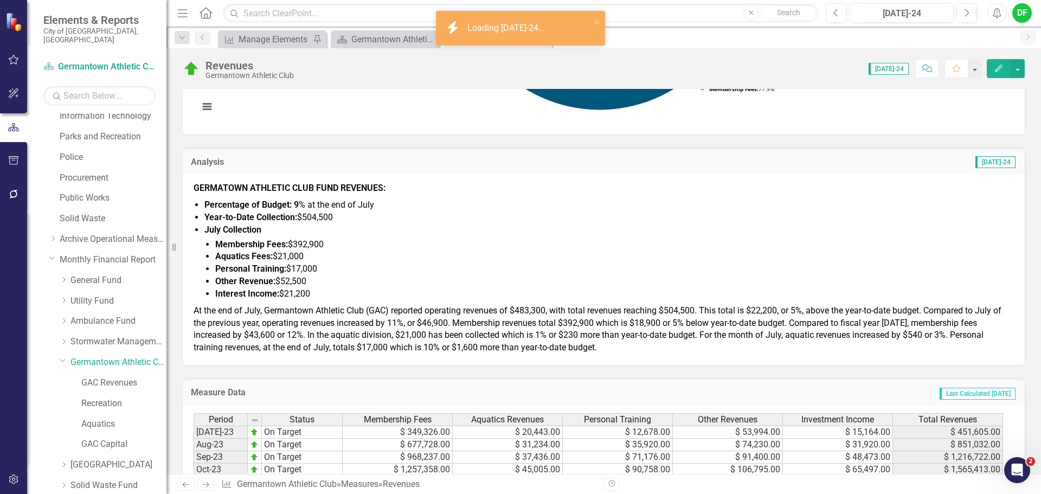
click at [298, 339] on span "At the end of July, Germantown Athletic Club (GAC) reported operating revenues …" at bounding box center [596, 329] width 807 height 48
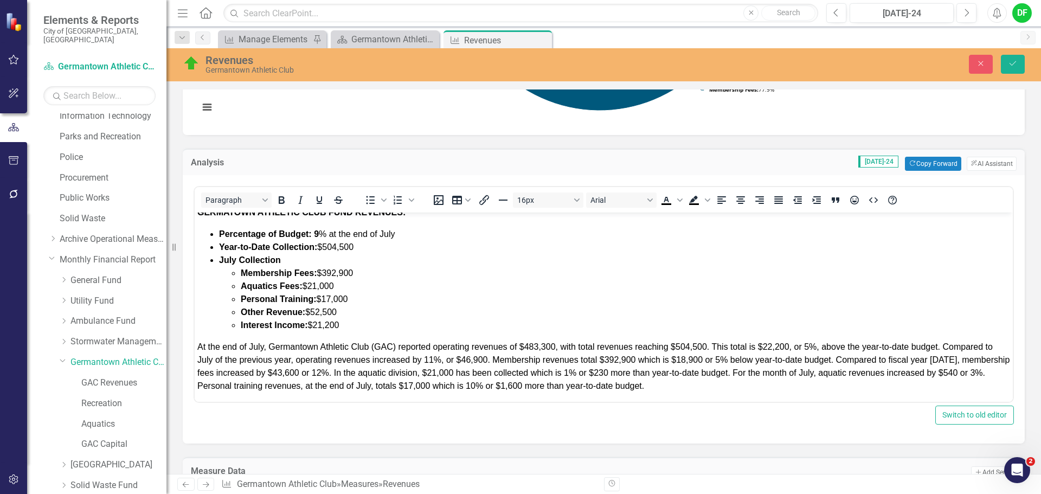
scroll to position [11, 0]
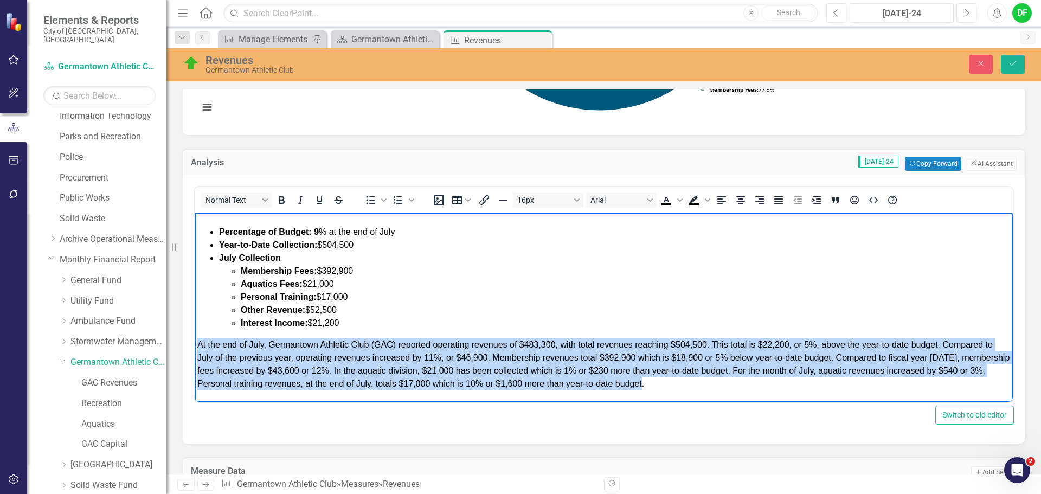
drag, startPoint x: 197, startPoint y: 344, endPoint x: 732, endPoint y: 383, distance: 536.4
click at [732, 383] on p "At the end of July, Germantown Athletic Club (GAC) reported operating revenues …" at bounding box center [603, 364] width 812 height 52
copy span "At the end of July, Germantown Athletic Club (GAC) reported operating revenues …"
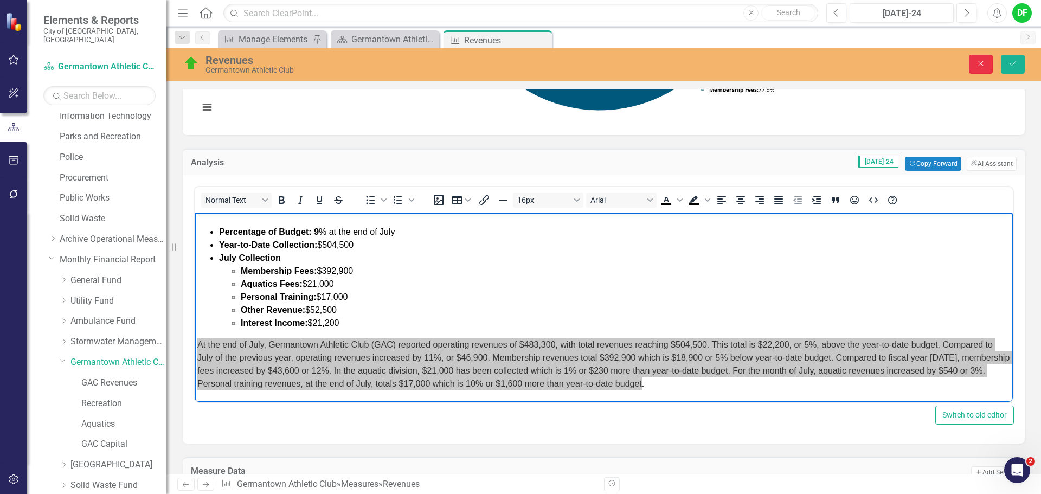
click at [978, 60] on icon "Close" at bounding box center [980, 64] width 10 height 8
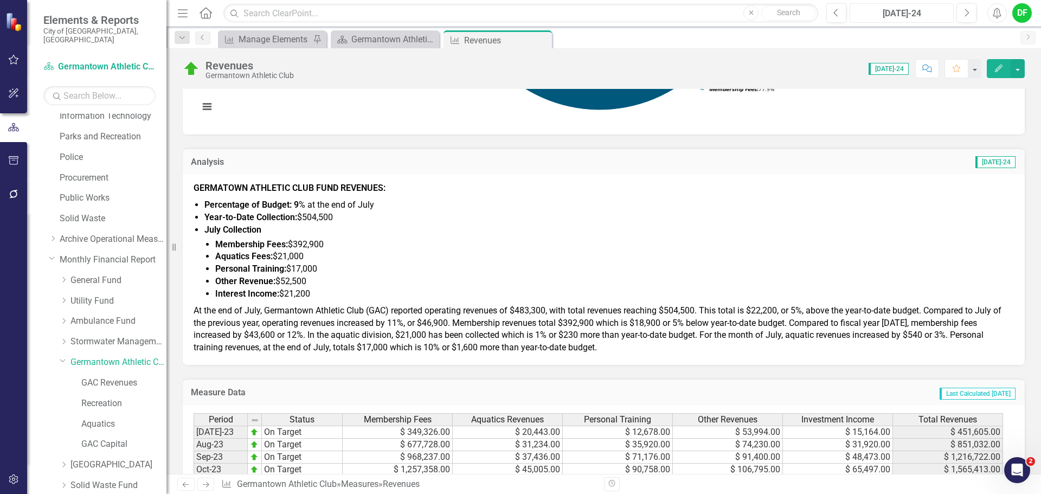
click at [905, 15] on div "[DATE]-24" at bounding box center [901, 13] width 96 height 13
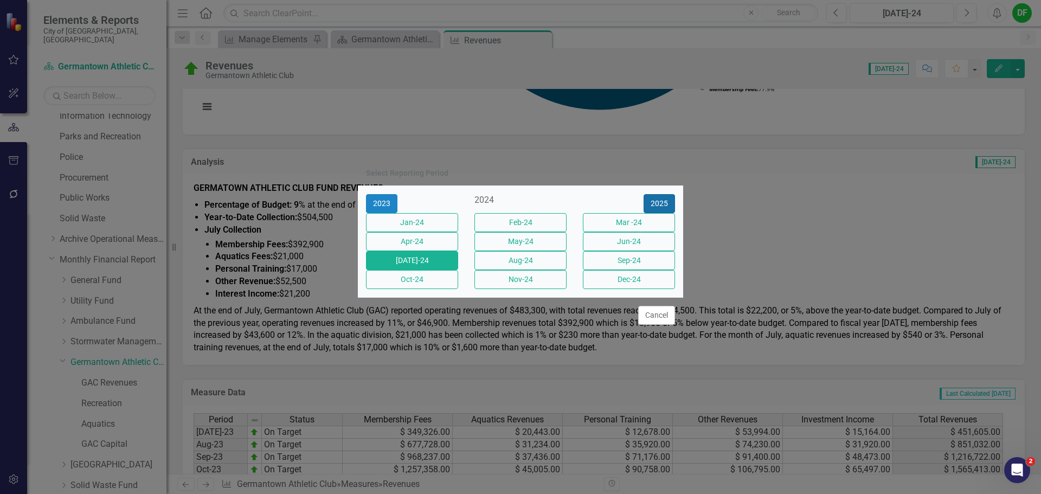
click at [663, 194] on button "2025" at bounding box center [658, 203] width 31 height 19
click at [440, 270] on button "[DATE]-25" at bounding box center [412, 260] width 92 height 19
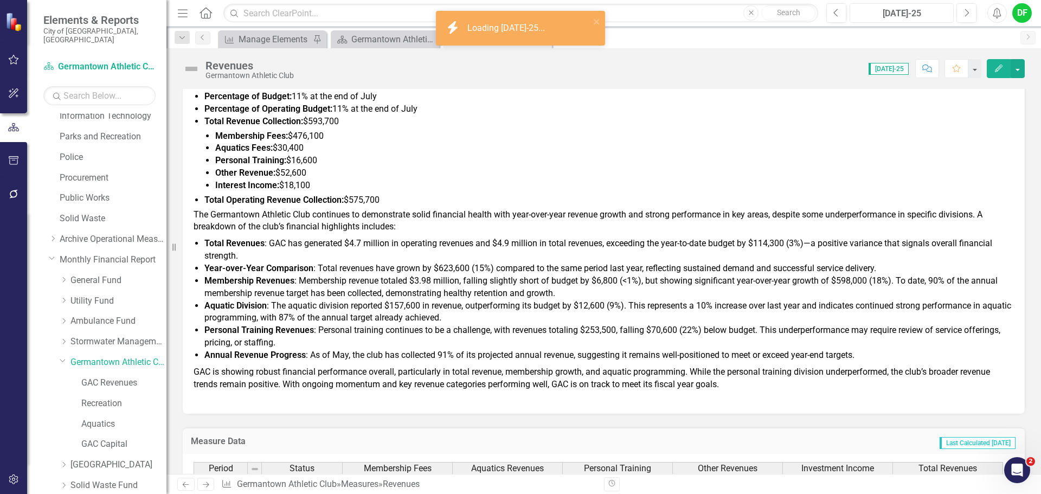
scroll to position [434, 0]
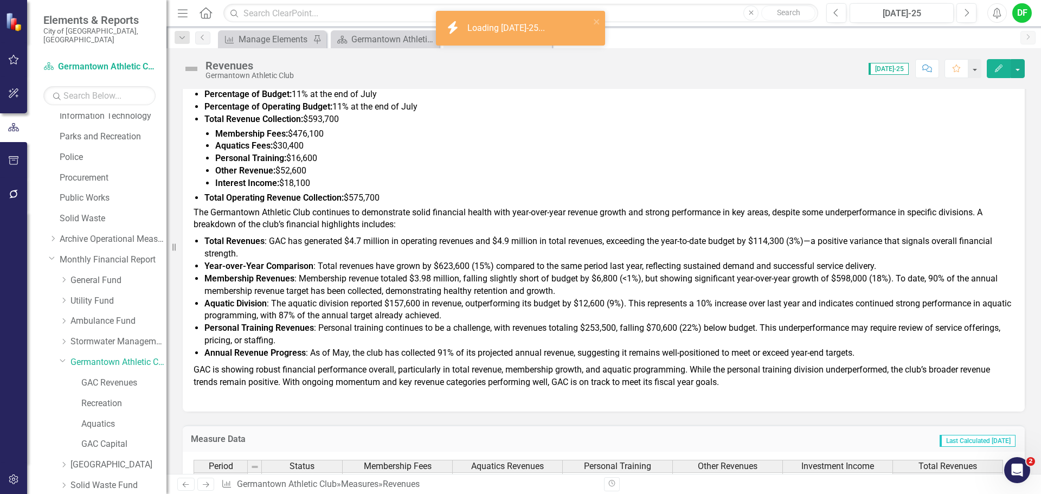
click at [378, 306] on span "Aquatic Division : The aquatic division reported $157,600 in revenue, outperfor…" at bounding box center [607, 309] width 806 height 23
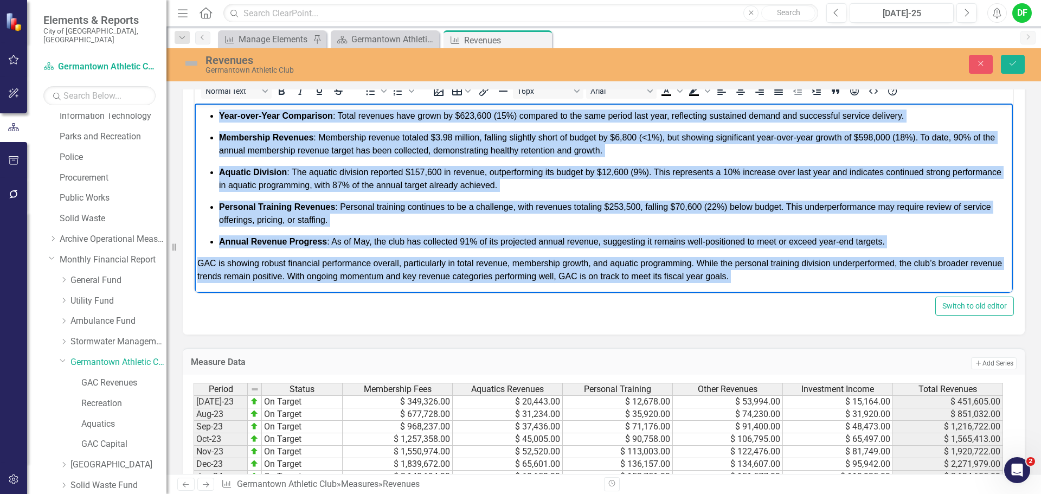
scroll to position [228, 0]
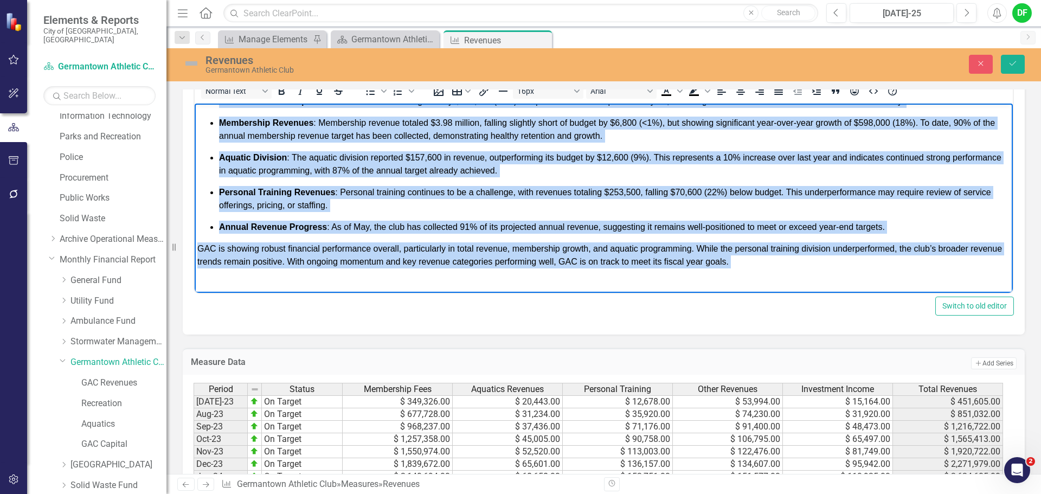
drag, startPoint x: 198, startPoint y: 149, endPoint x: 493, endPoint y: 293, distance: 328.4
click at [493, 293] on html "GERMANTOWN ATHLETIC CLUB FUND REVENUES: Percentage of Budget: 11% at the end of…" at bounding box center [604, 83] width 818 height 417
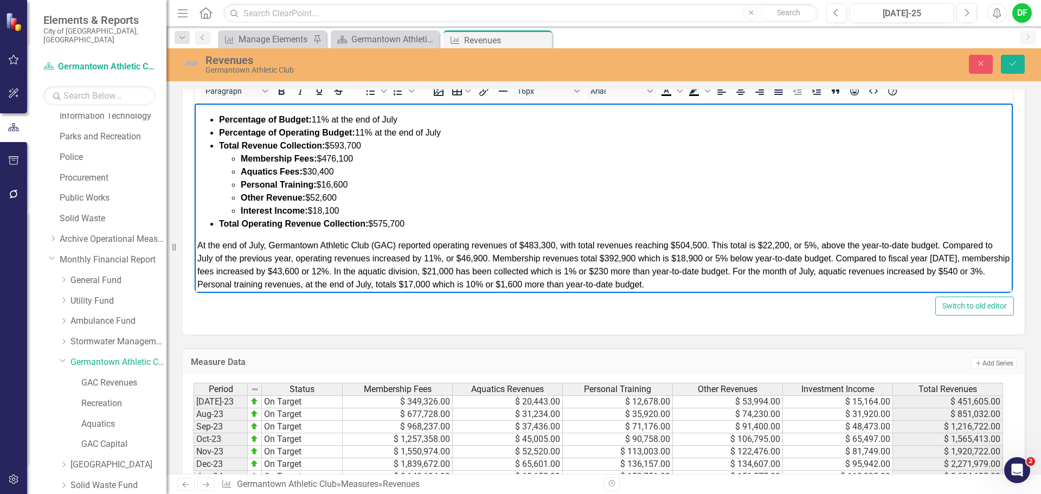
scroll to position [16, 0]
click at [554, 243] on span "At the end of July, Germantown Athletic Club (GAC) reported operating revenues …" at bounding box center [603, 264] width 812 height 48
click at [705, 242] on span "At the end of July, Germantown Athletic Club (GAC) reported operating revenues …" at bounding box center [603, 264] width 812 height 48
click at [789, 243] on span "At the end of July, Germantown Athletic Club (GAC) reported operating revenues …" at bounding box center [603, 264] width 812 height 48
click at [810, 243] on span "At the end of July, Germantown Athletic Club (GAC) reported operating revenues …" at bounding box center [603, 264] width 812 height 48
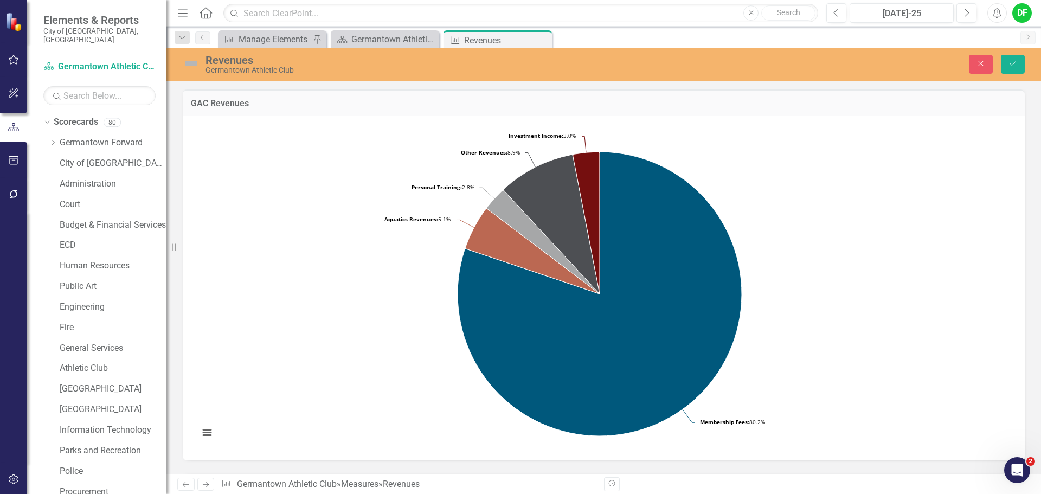
scroll to position [434, 0]
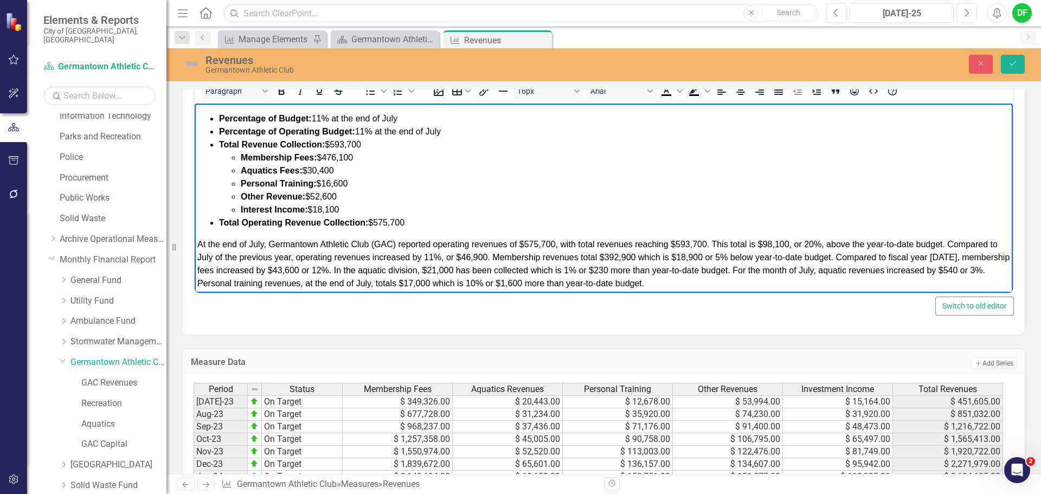
click at [946, 245] on span "At the end of July, Germantown Athletic Club (GAC) reported operating revenues …" at bounding box center [603, 264] width 812 height 48
click at [689, 257] on span "At the end of July, Germantown Athletic Club (GAC) reported operating revenues …" at bounding box center [599, 264] width 804 height 48
click at [744, 257] on span "At the end of July, Germantown Athletic Club (GAC) reported operating revenues …" at bounding box center [599, 264] width 804 height 48
drag, startPoint x: 891, startPoint y: 256, endPoint x: 863, endPoint y: 256, distance: 28.2
click at [863, 256] on span "At the end of July, Germantown Athletic Club (GAC) reported operating revenues …" at bounding box center [599, 264] width 804 height 48
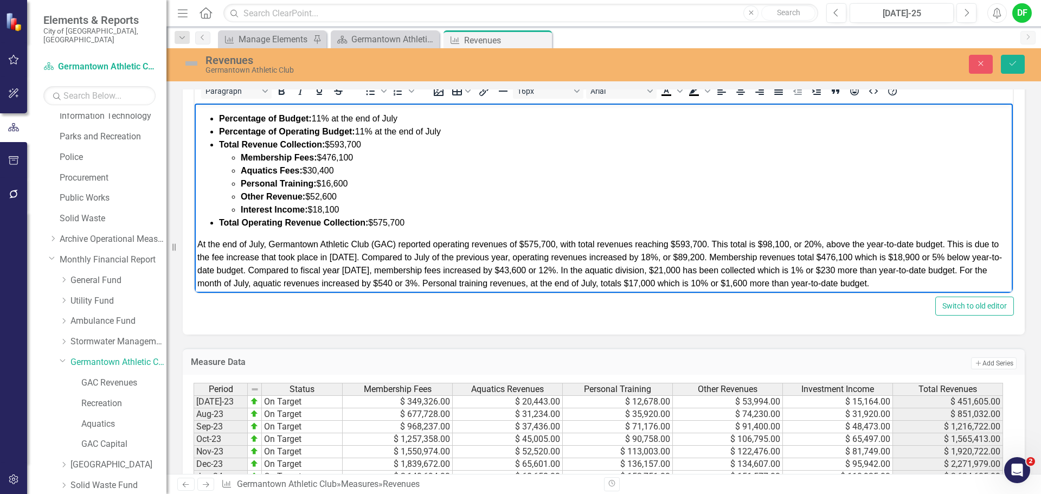
click at [959, 255] on span "At the end of July, Germantown Athletic Club (GAC) reported operating revenues …" at bounding box center [599, 264] width 804 height 48
click at [978, 256] on span "At the end of July, Germantown Athletic Club (GAC) reported operating revenues …" at bounding box center [599, 264] width 804 height 48
click at [218, 268] on span "At the end of July, Germantown Athletic Club (GAC) reported operating revenues …" at bounding box center [601, 264] width 809 height 48
click at [431, 270] on span "At the end of July, Germantown Athletic Club (GAC) reported operating revenues …" at bounding box center [599, 264] width 805 height 48
click at [586, 267] on span "At the end of July, Germantown Athletic Club (GAC) reported operating revenues …" at bounding box center [599, 264] width 805 height 48
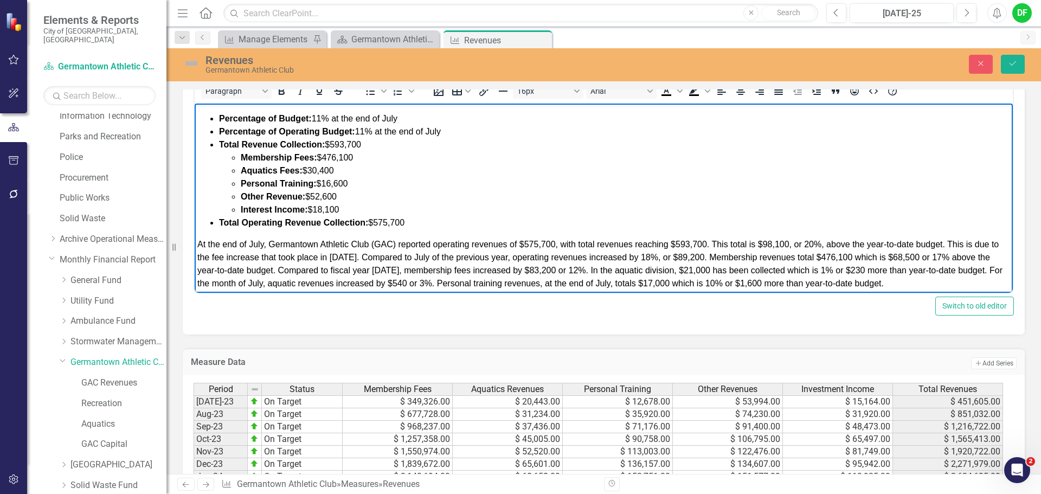
click at [609, 273] on span "At the end of July, Germantown Athletic Club (GAC) reported operating revenues …" at bounding box center [599, 264] width 805 height 48
click at [744, 268] on span "At the end of July, Germantown Athletic Club (GAC) reported operating revenues …" at bounding box center [599, 264] width 805 height 48
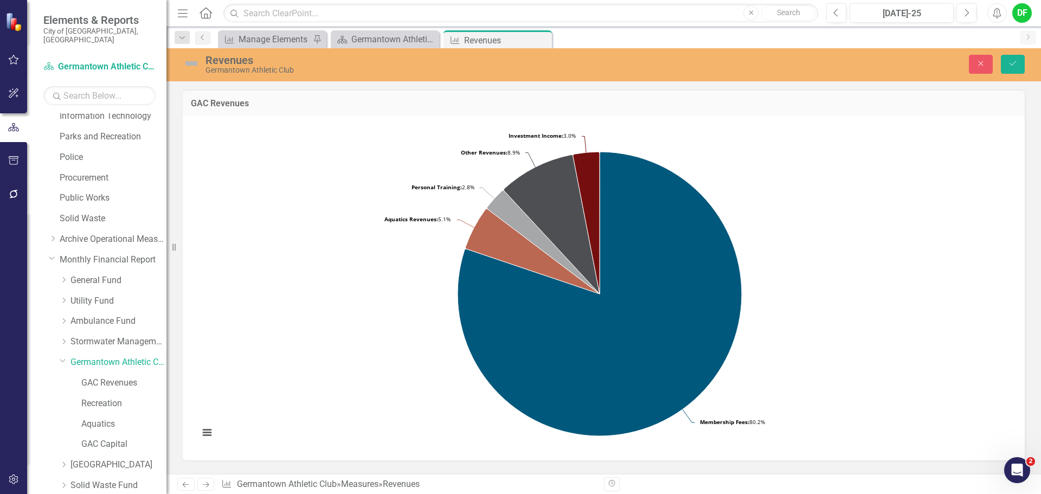
scroll to position [434, 0]
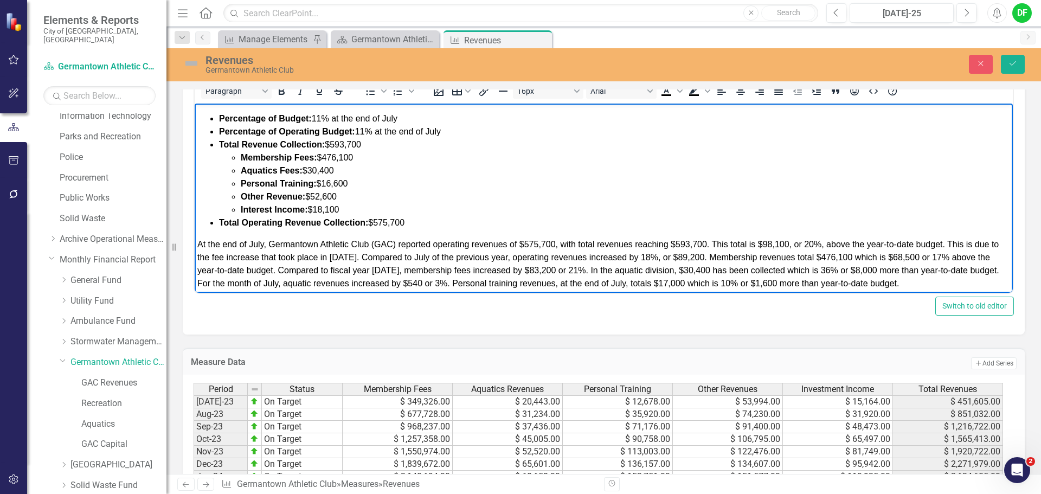
click at [474, 283] on span "At the end of July, Germantown Athletic Club (GAC) reported operating revenues …" at bounding box center [598, 264] width 802 height 48
click at [500, 283] on span "At the end of July, Germantown Athletic Club (GAC) reported operating revenues …" at bounding box center [598, 264] width 802 height 48
click at [746, 283] on span "At the end of July, Germantown Athletic Club (GAC) reported operating revenues …" at bounding box center [598, 264] width 802 height 48
click at [793, 281] on span "At the end of July, Germantown Athletic Club (GAC) reported operating revenues …" at bounding box center [598, 264] width 802 height 48
click at [841, 281] on span "At the end of July, Germantown Athletic Club (GAC) reported operating revenues …" at bounding box center [598, 264] width 802 height 48
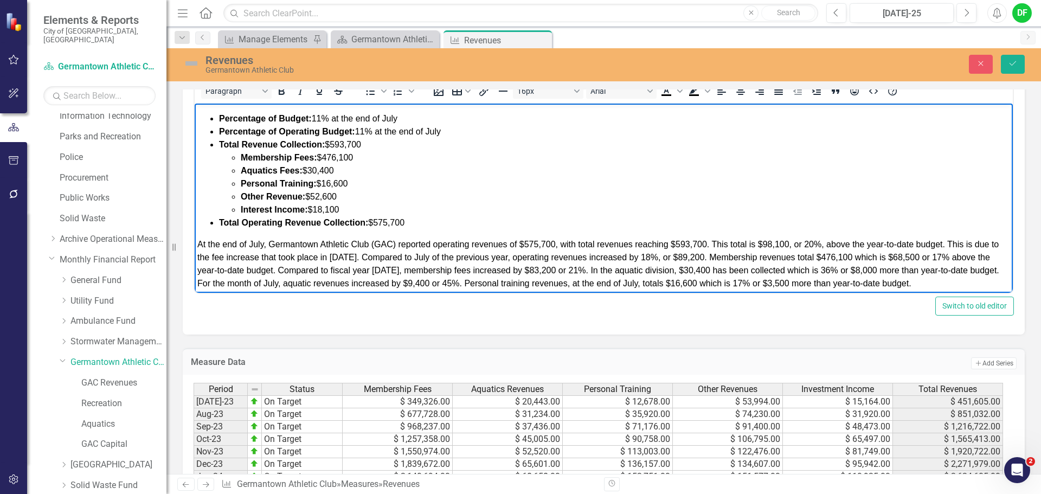
click at [864, 281] on span "At the end of July, Germantown Athletic Club (GAC) reported operating revenues …" at bounding box center [598, 264] width 802 height 48
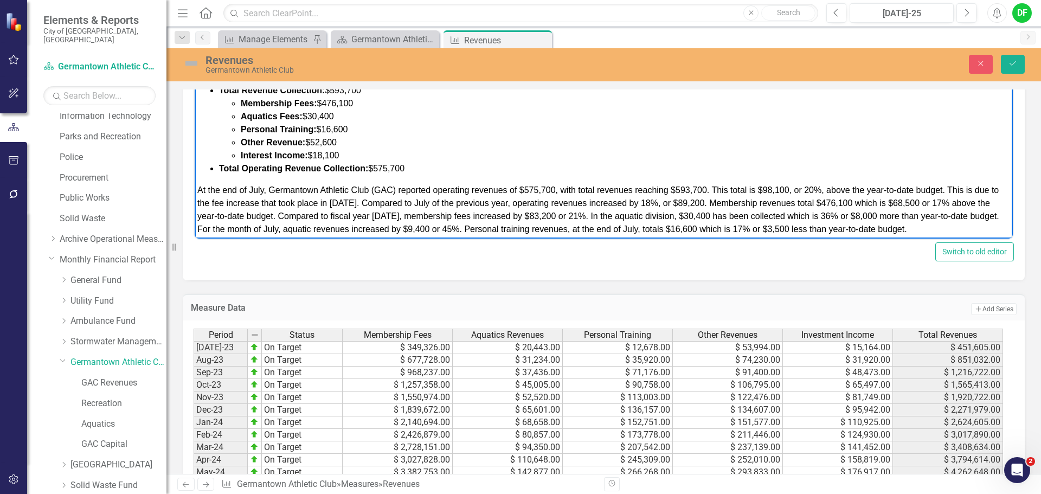
drag, startPoint x: 199, startPoint y: 187, endPoint x: 974, endPoint y: 233, distance: 776.9
click at [974, 233] on div "At the end of July, Germantown Athletic Club (GAC) reported operating revenues …" at bounding box center [603, 210] width 812 height 52
copy span "At the end of July, Germantown Athletic Club (GAC) reported operating revenues …"
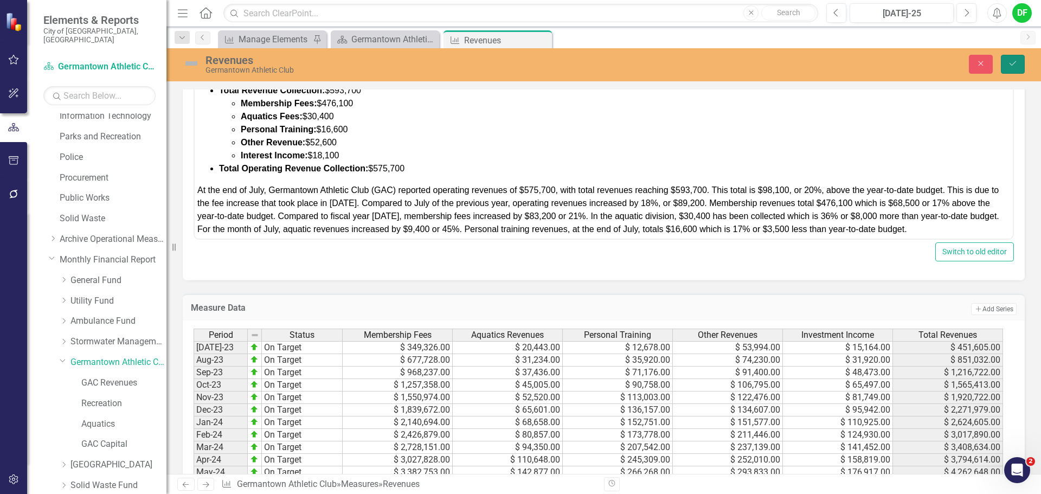
click at [1011, 61] on icon "Save" at bounding box center [1012, 64] width 10 height 8
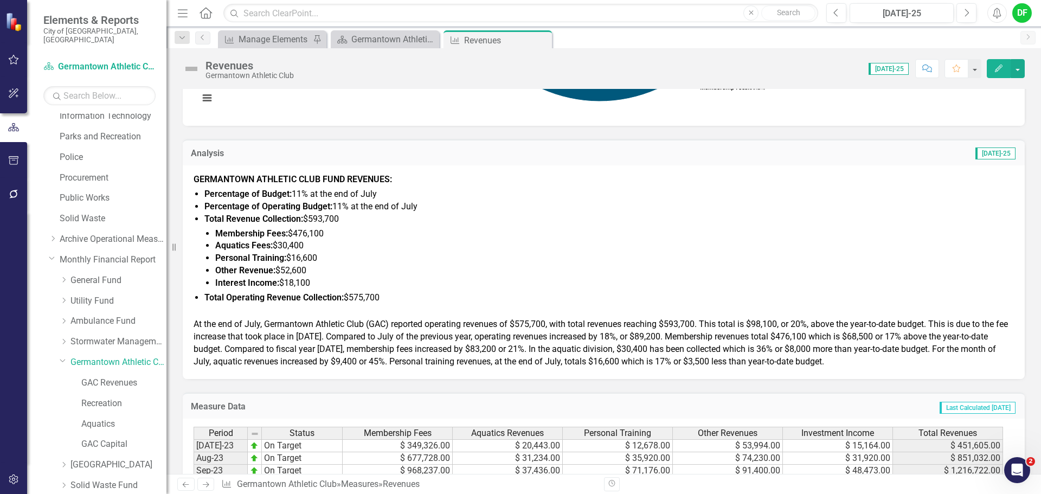
scroll to position [434, 0]
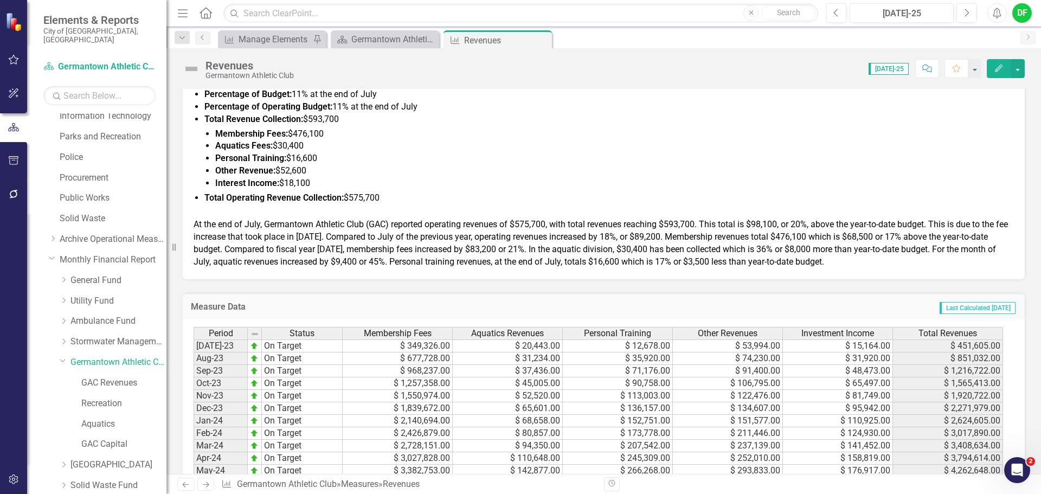
click at [319, 249] on span "At the end of July, Germantown Athletic Club (GAC) reported operating revenues …" at bounding box center [600, 243] width 814 height 48
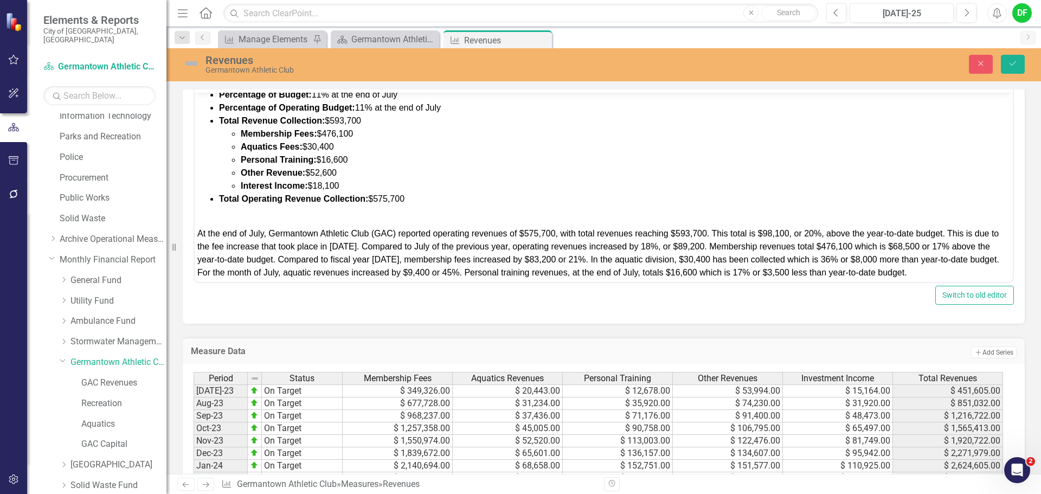
scroll to position [434, 0]
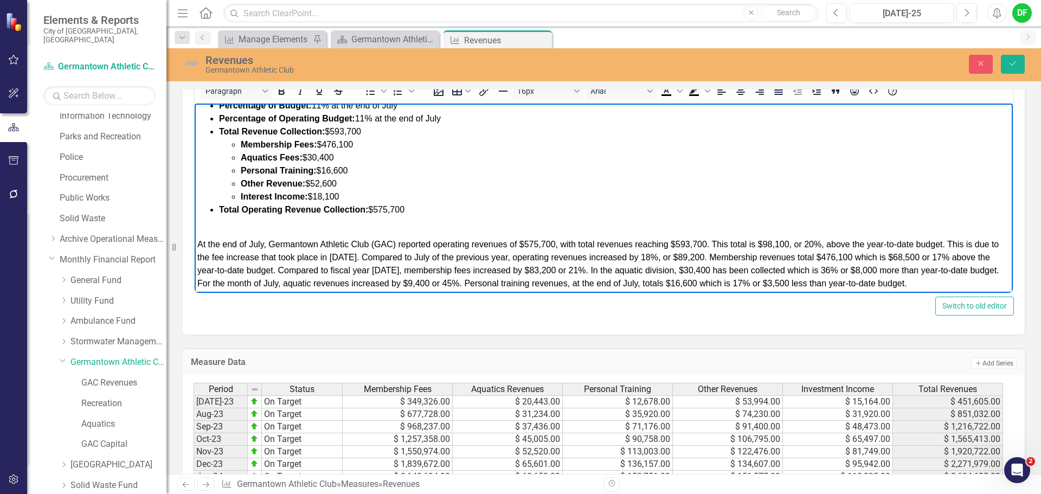
drag, startPoint x: 199, startPoint y: 244, endPoint x: 971, endPoint y: 298, distance: 773.1
click at [971, 293] on html "GERMANTOWN ATHLETIC CLUB FUND REVENUES: Percentage of Budget: 11% at the end of…" at bounding box center [604, 184] width 818 height 218
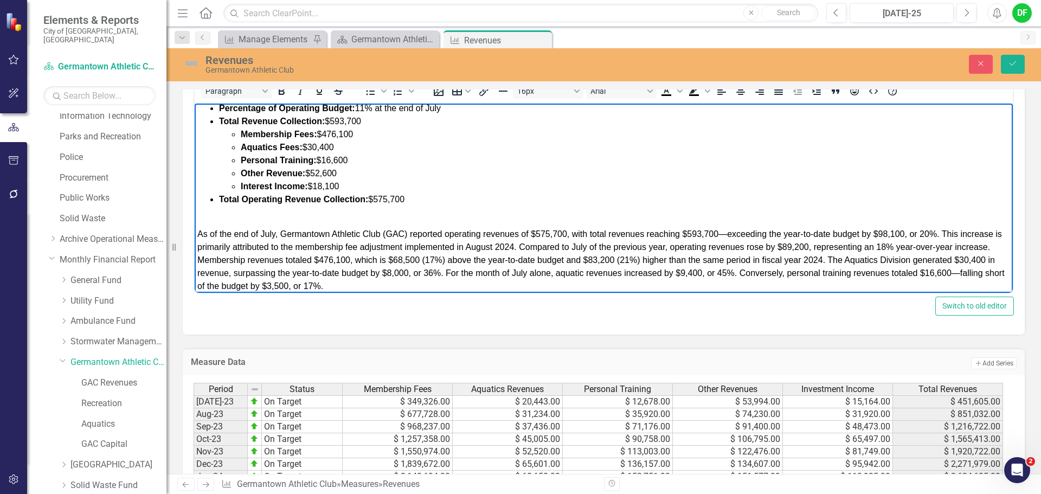
scroll to position [42, 0]
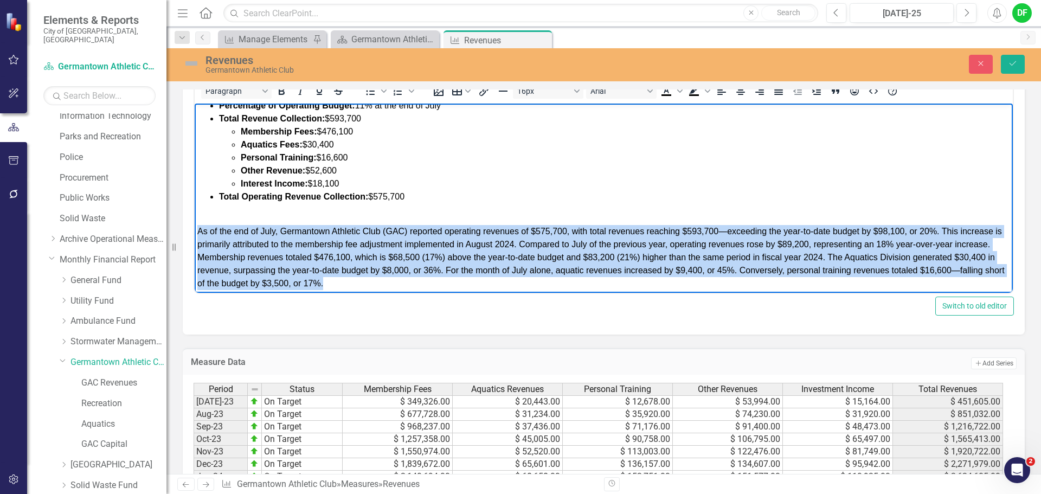
drag, startPoint x: 414, startPoint y: 287, endPoint x: 196, endPoint y: 231, distance: 224.4
click at [196, 231] on body "GERMANTOWN ATHLETIC CLUB FUND REVENUES: Percentage of Budget: 11% at the end of…" at bounding box center [604, 177] width 818 height 231
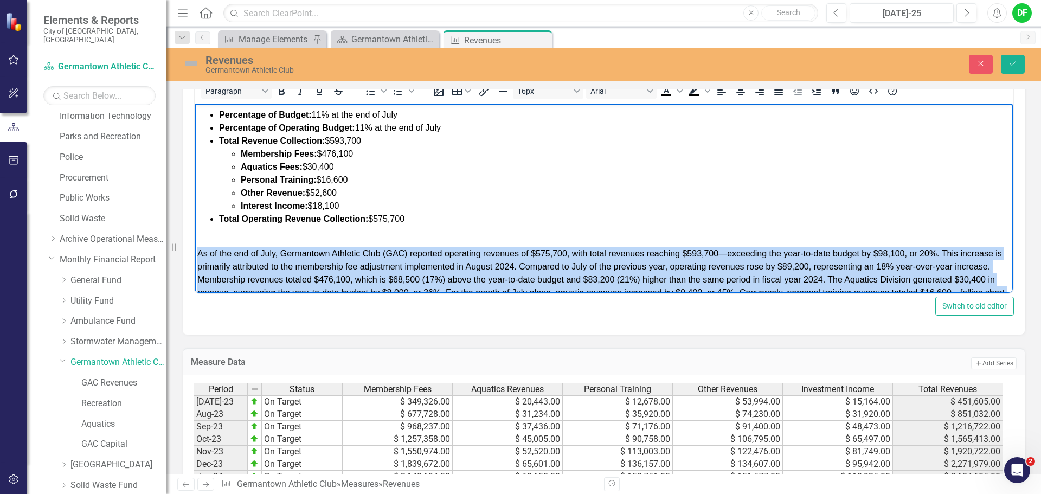
scroll to position [0, 0]
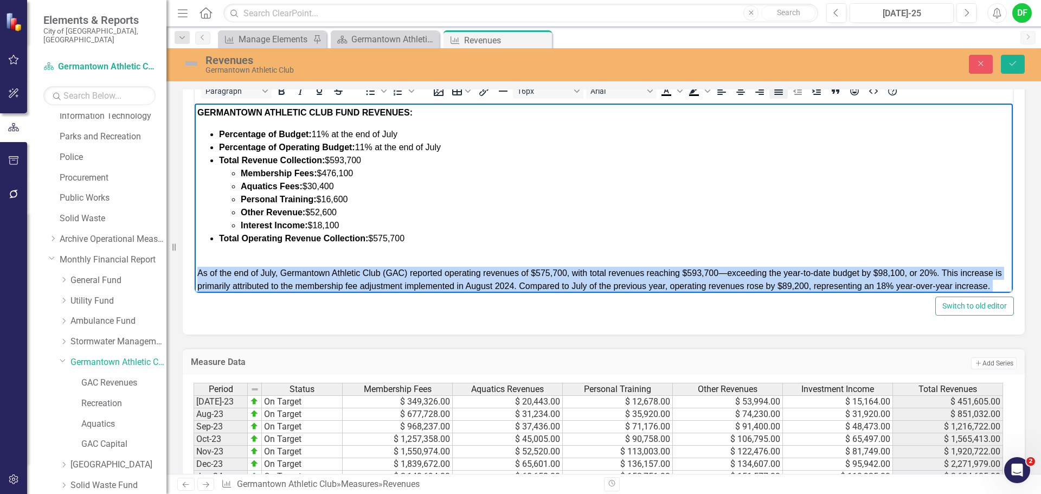
click at [780, 93] on icon "Justify" at bounding box center [778, 91] width 9 height 8
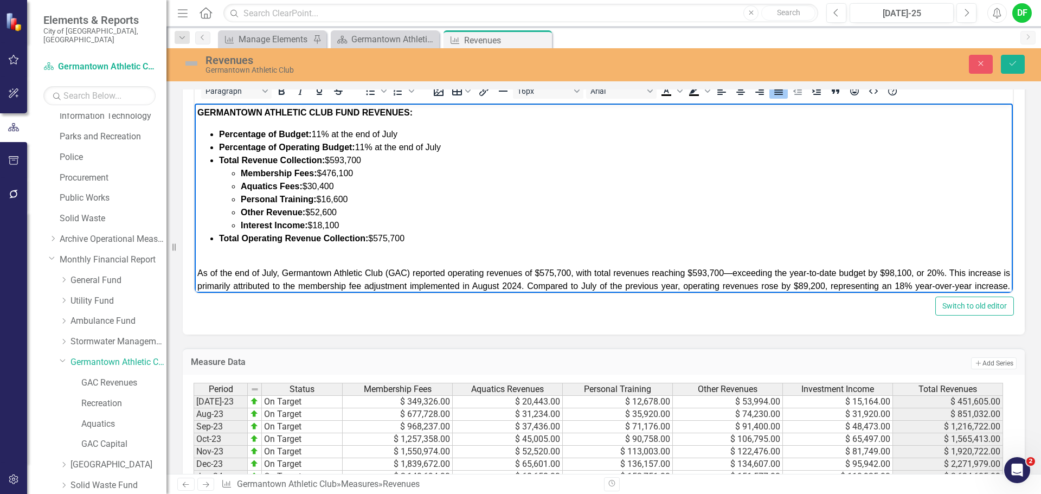
scroll to position [42, 0]
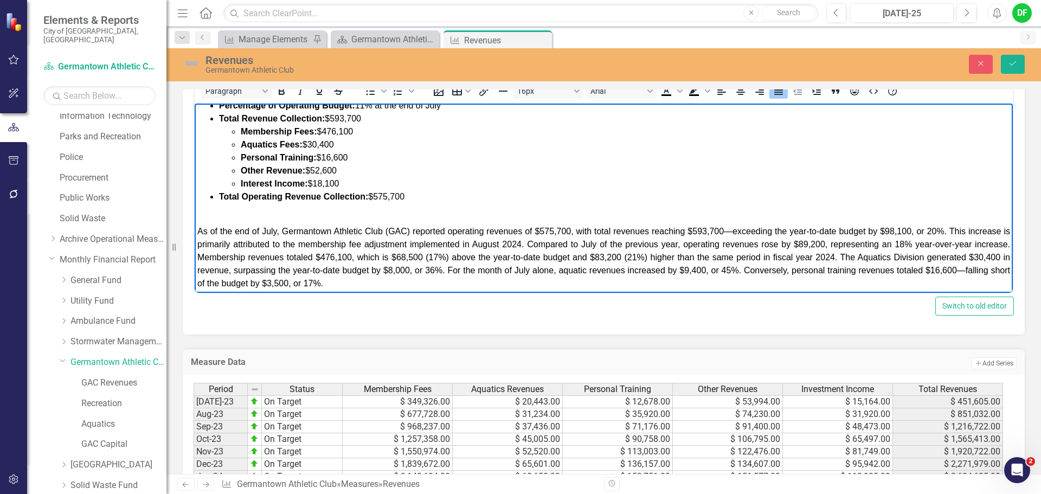
click at [727, 228] on span "﻿As of the end of July, Germantown Athletic Club (GAC) reported operating reven…" at bounding box center [603, 257] width 812 height 61
drag, startPoint x: 237, startPoint y: 283, endPoint x: 243, endPoint y: 283, distance: 6.5
click at [237, 283] on span "﻿As of the end of July, Germantown Athletic Club (GAC) reported operating reven…" at bounding box center [603, 257] width 812 height 61
click at [1012, 62] on icon "Save" at bounding box center [1012, 64] width 10 height 8
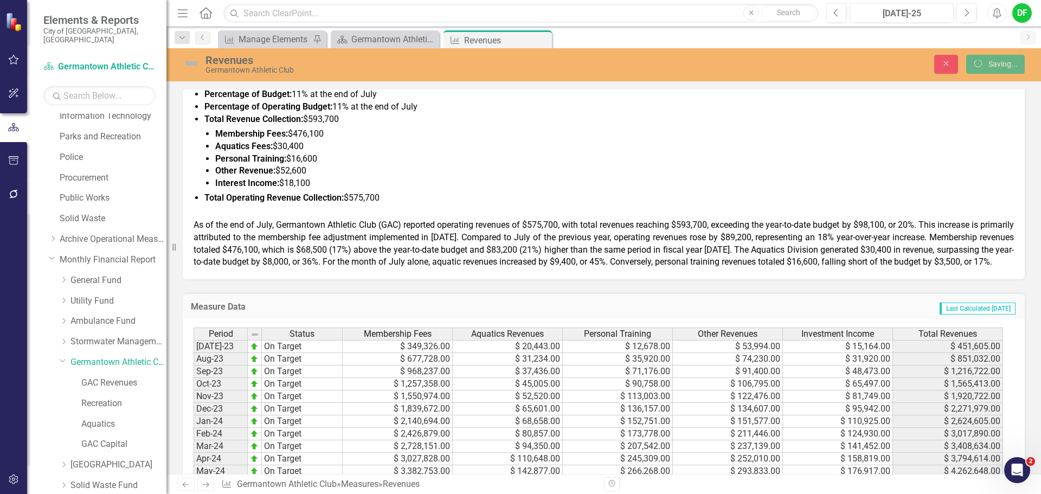
scroll to position [434, 0]
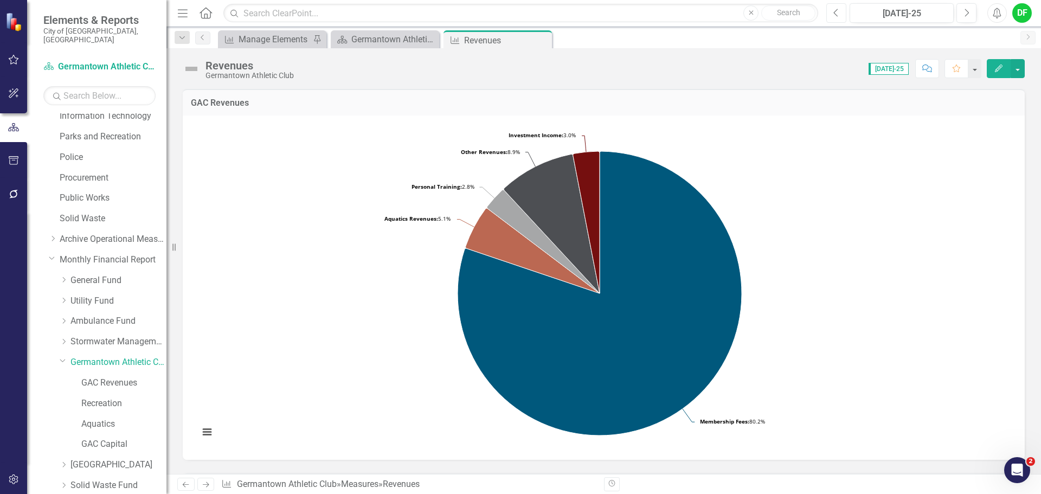
click at [838, 14] on icon "Previous" at bounding box center [836, 13] width 6 height 10
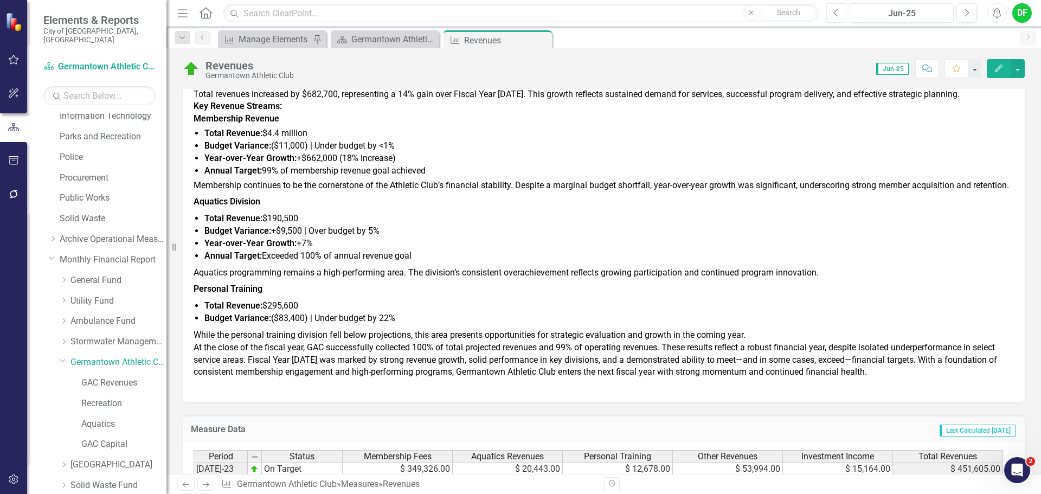
scroll to position [759, 0]
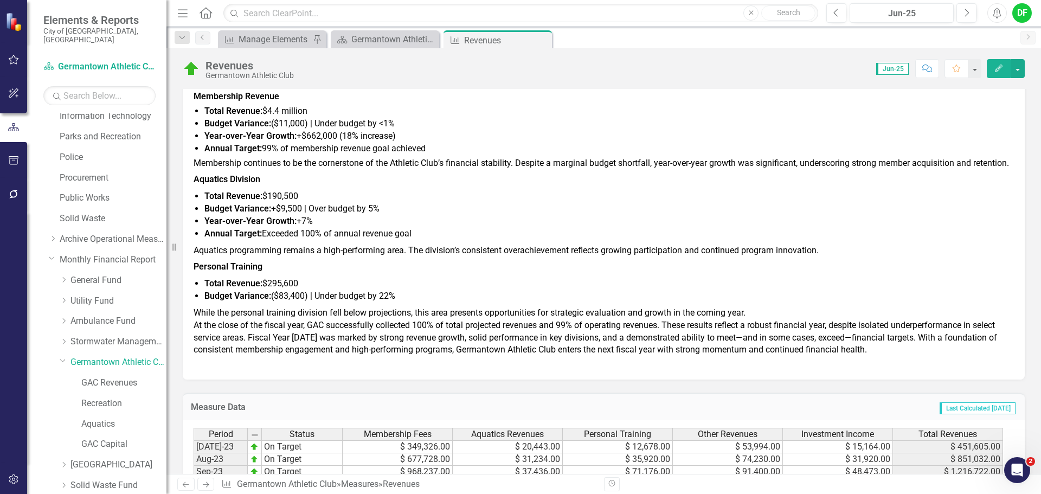
click at [455, 352] on span "At the close of the fiscal year, GAC successfully collected 100% of total proje…" at bounding box center [594, 337] width 803 height 35
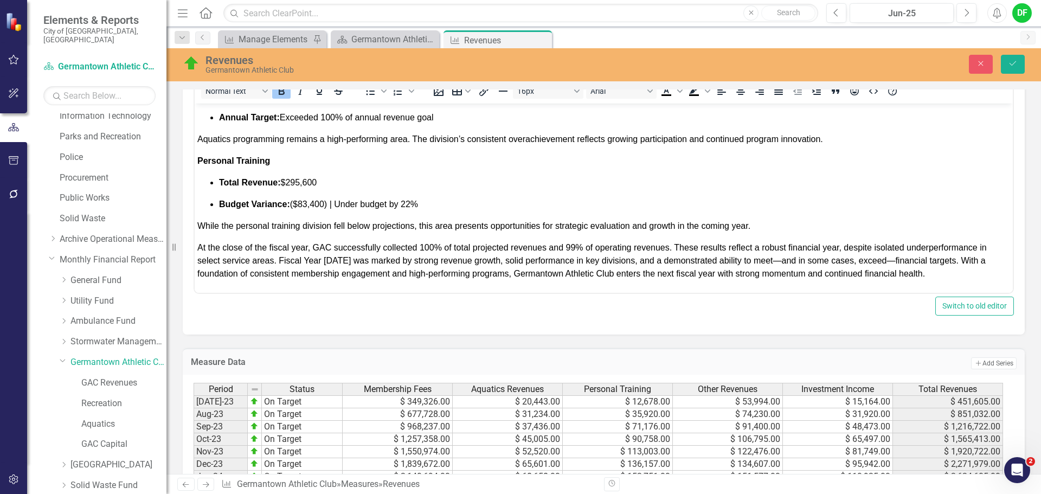
scroll to position [614, 0]
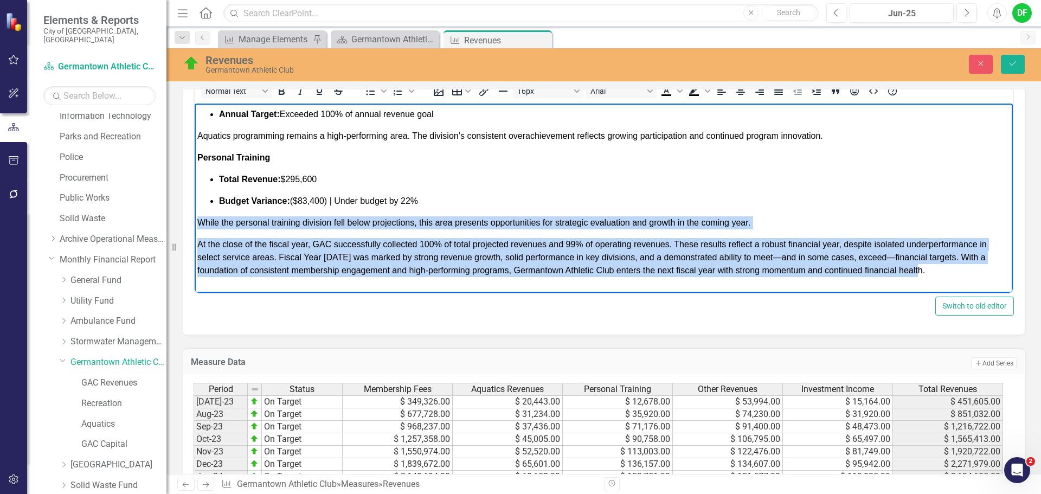
drag, startPoint x: 199, startPoint y: 222, endPoint x: 984, endPoint y: 274, distance: 787.0
click at [292, 256] on span "At the close of the fiscal year, GAC successfully collected 100% of total proje…" at bounding box center [591, 257] width 789 height 35
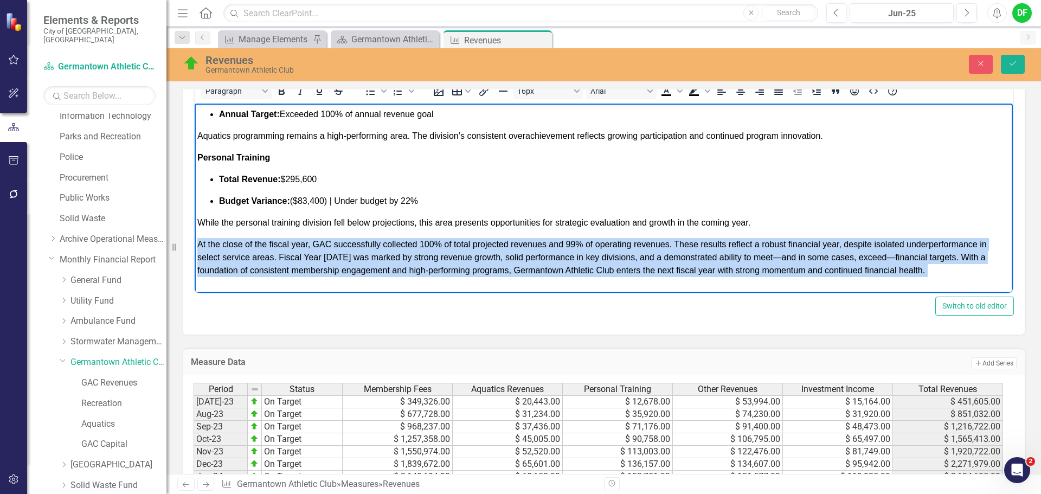
drag, startPoint x: 388, startPoint y: 346, endPoint x: 929, endPoint y: 278, distance: 545.2
click at [782, 92] on icon "Justify" at bounding box center [778, 91] width 9 height 8
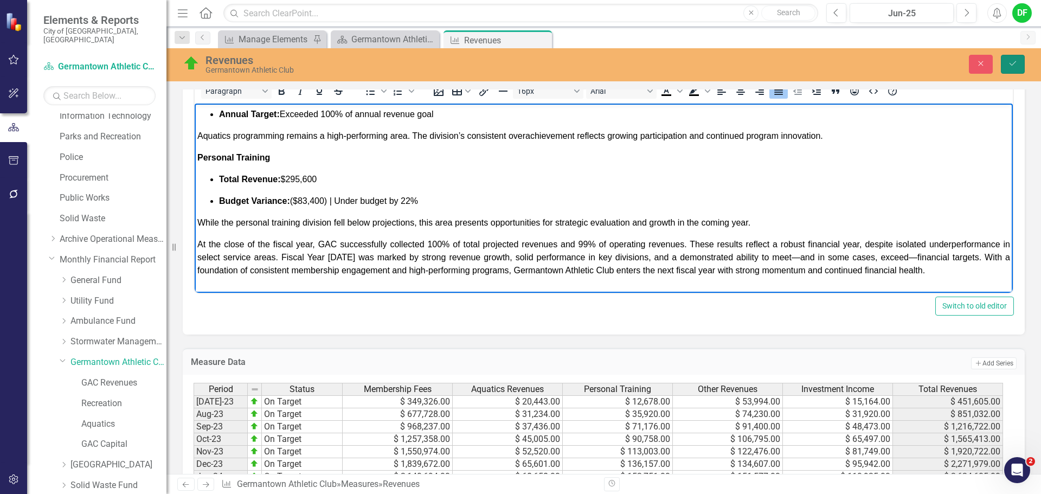
click at [1016, 65] on icon "Save" at bounding box center [1012, 64] width 10 height 8
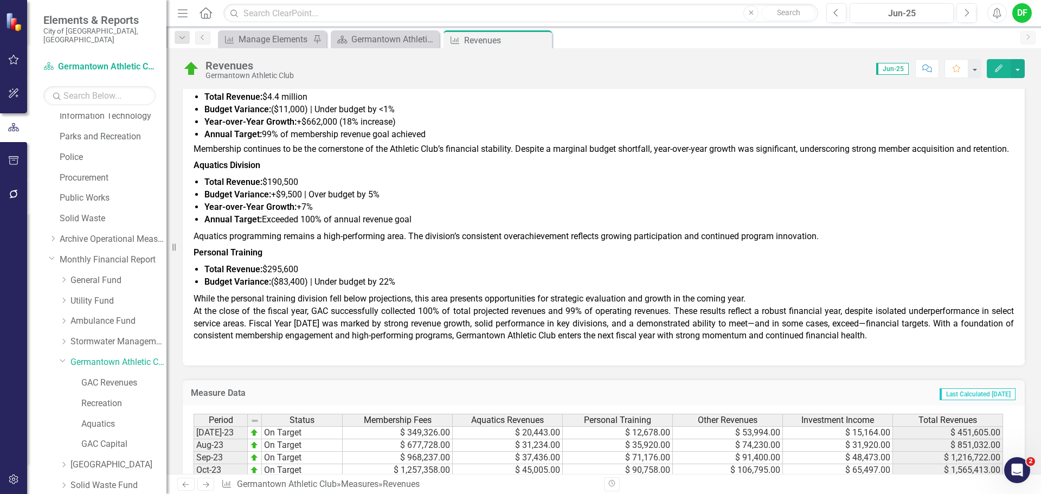
scroll to position [813, 0]
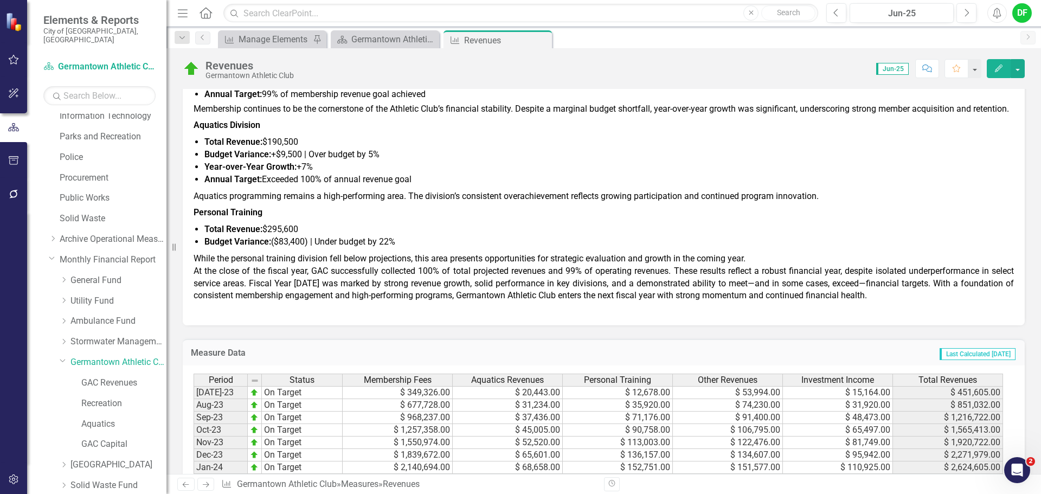
click at [739, 263] on span "While the personal training division fell below projections, this area presents…" at bounding box center [469, 258] width 552 height 10
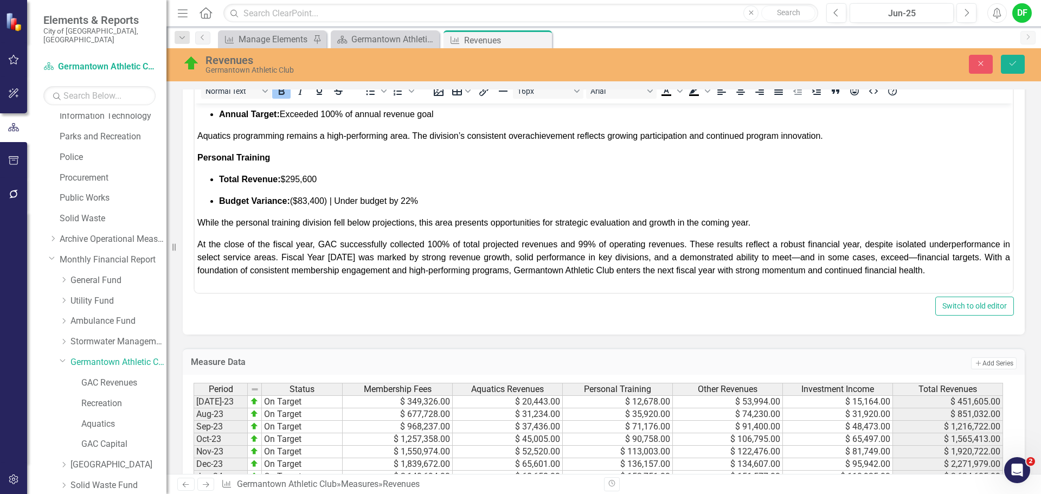
scroll to position [488, 0]
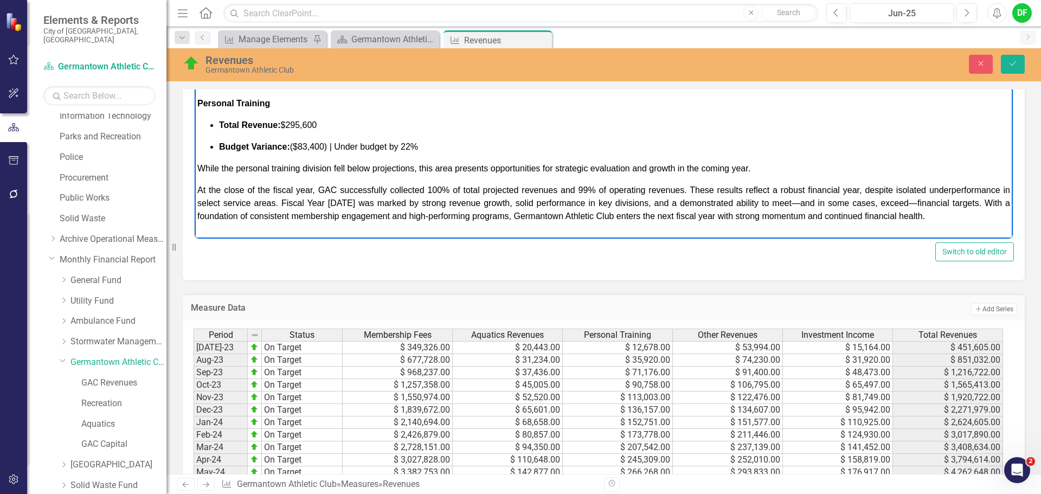
click at [761, 174] on p "While the personal training division fell below projections, this area presents…" at bounding box center [603, 168] width 812 height 13
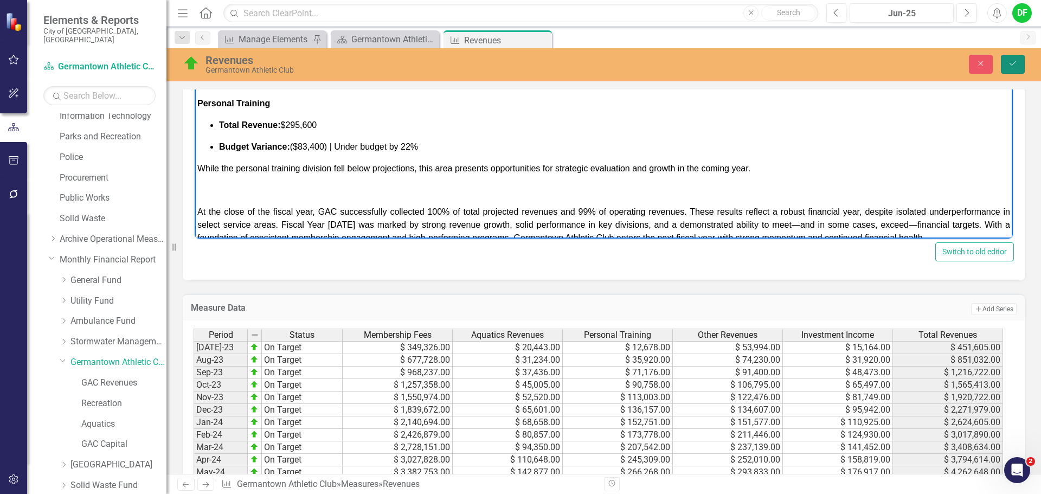
click at [1004, 63] on button "Save" at bounding box center [1012, 64] width 24 height 19
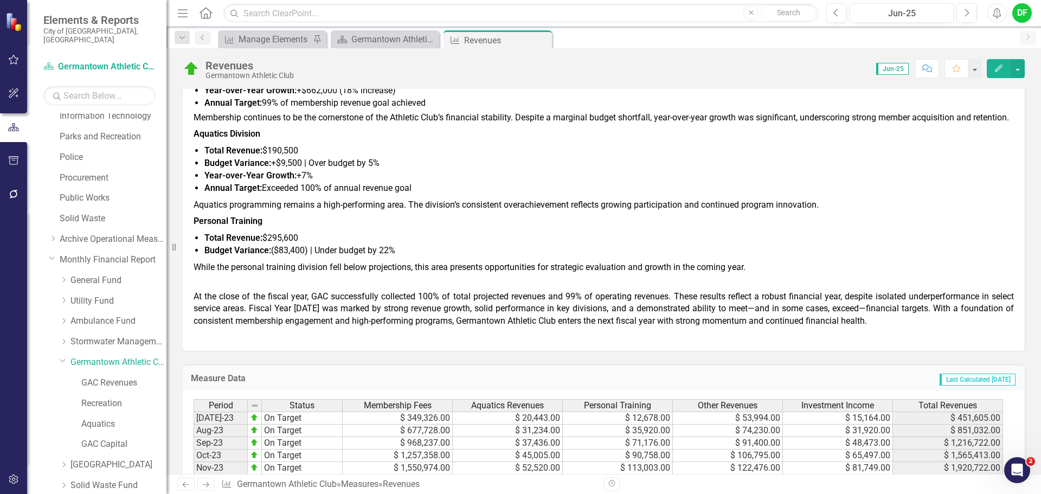
scroll to position [813, 0]
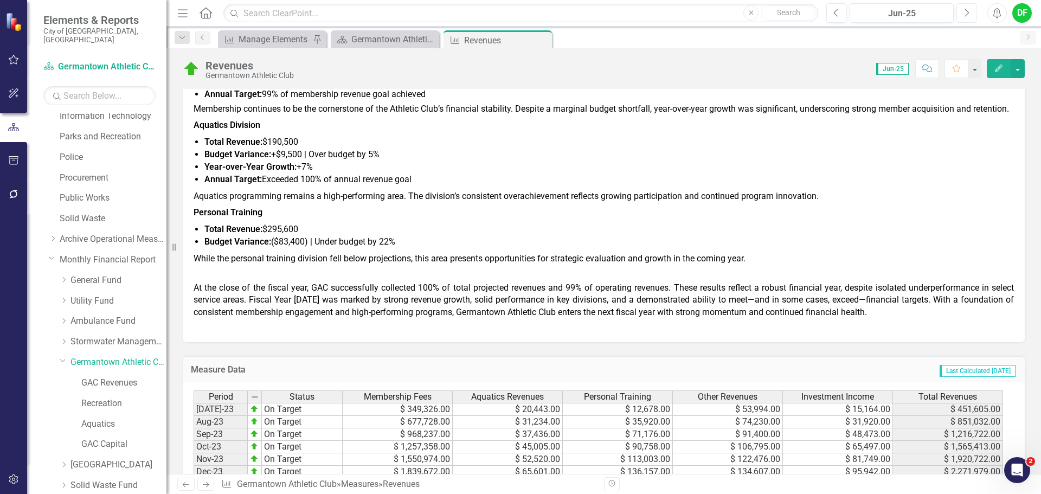
click at [969, 17] on button "Next" at bounding box center [966, 13] width 20 height 20
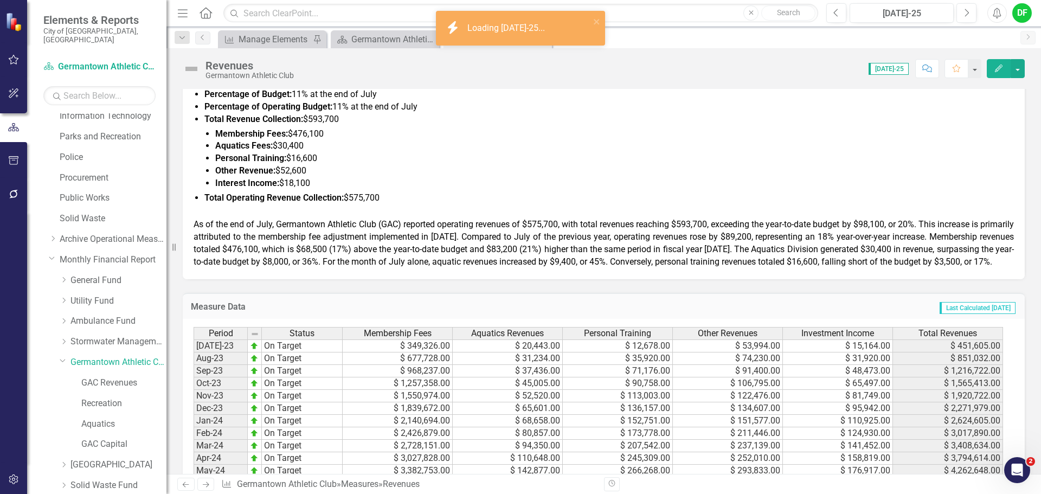
click at [319, 268] on div "As of the end of July, Germantown Athletic Club (GAC) reported operating revenu…" at bounding box center [603, 242] width 820 height 49
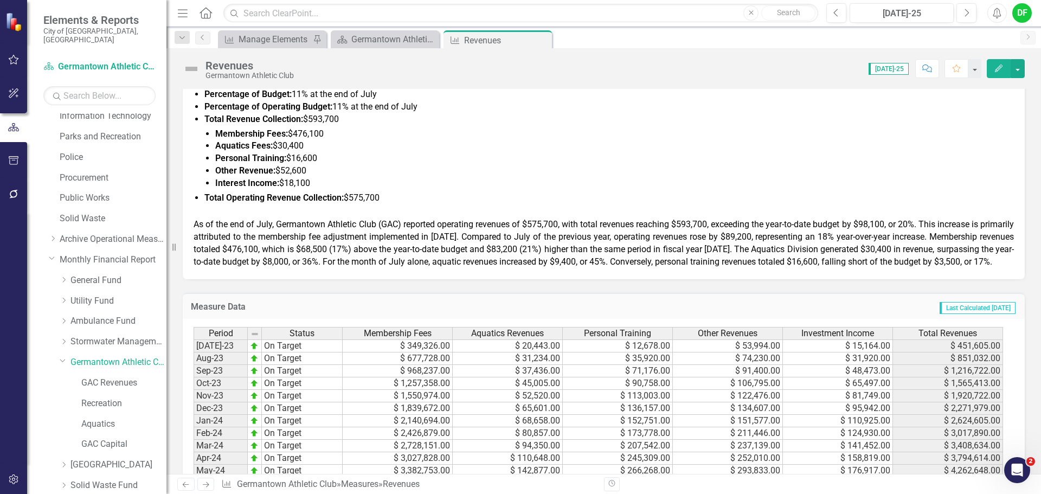
click at [319, 268] on div "As of the end of July, Germantown Athletic Club (GAC) reported operating revenu…" at bounding box center [603, 242] width 820 height 49
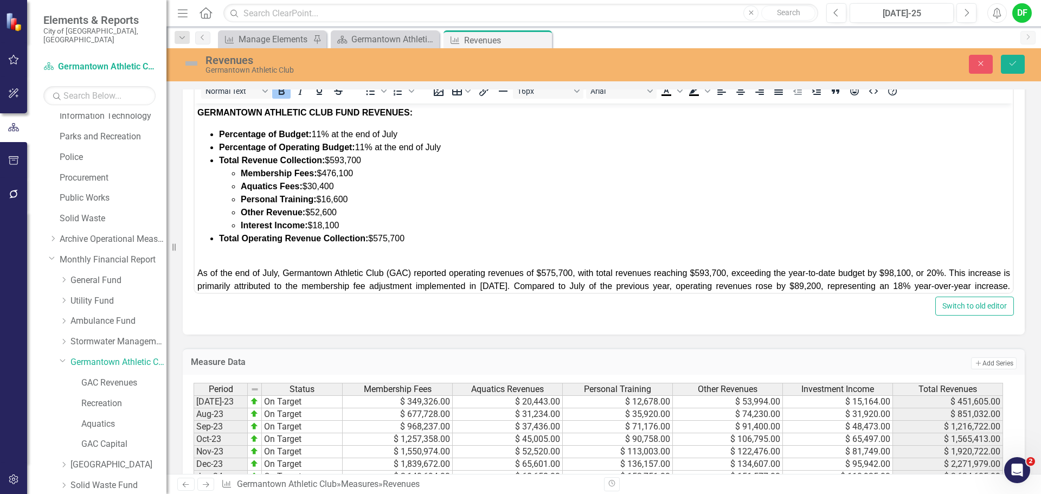
scroll to position [42, 0]
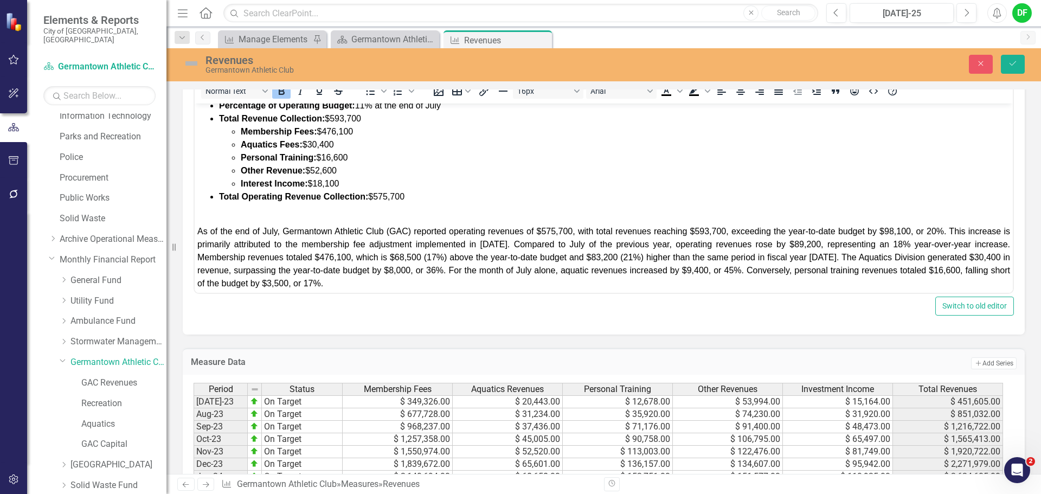
click at [418, 279] on div "As of the end of July, Germantown Athletic Club (GAC) reported operating revenu…" at bounding box center [603, 257] width 812 height 65
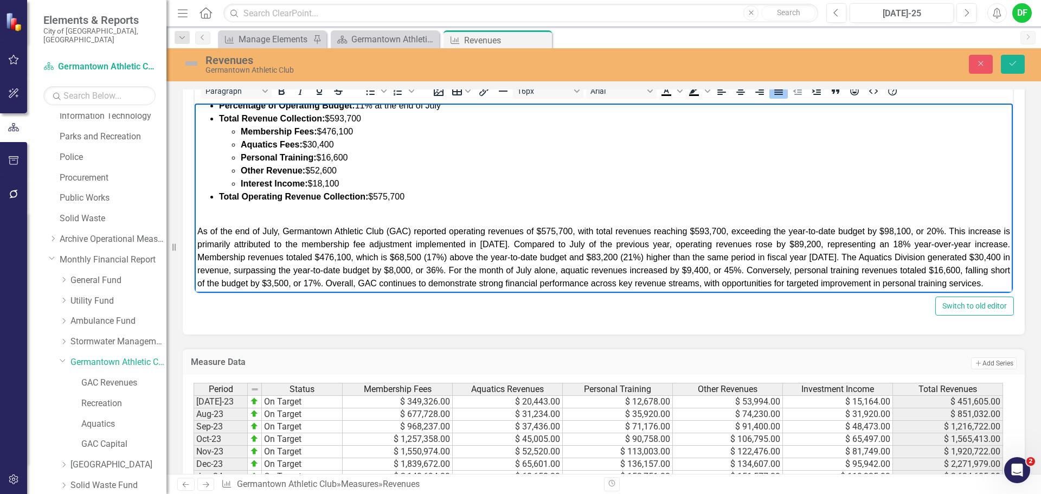
scroll to position [52, 0]
click at [523, 273] on span "As of the end of July, Germantown Athletic Club (GAC) reported operating revenu…" at bounding box center [603, 257] width 812 height 61
click at [515, 273] on span "As of the end of July, Germantown Athletic Club (GAC) reported operating revenu…" at bounding box center [603, 257] width 812 height 61
click at [1018, 63] on button "Save" at bounding box center [1012, 64] width 24 height 19
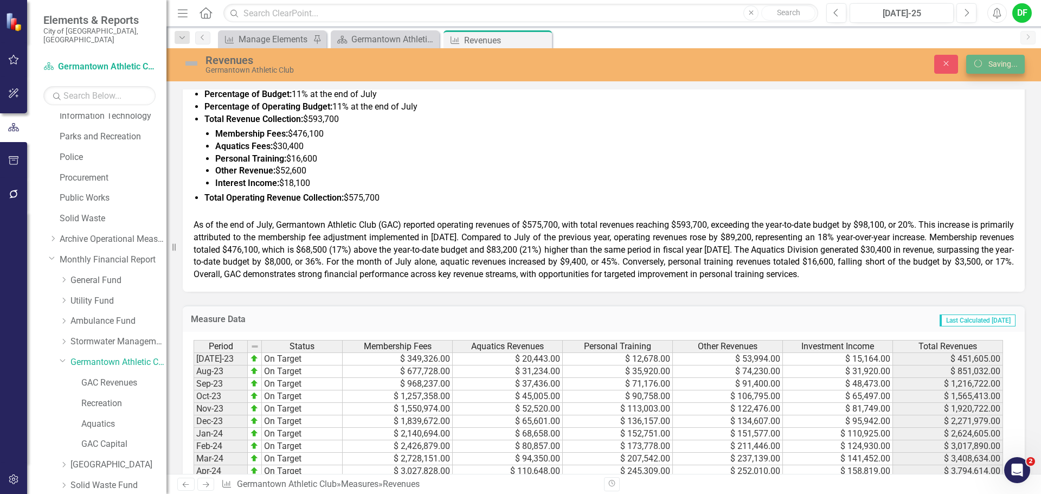
scroll to position [434, 0]
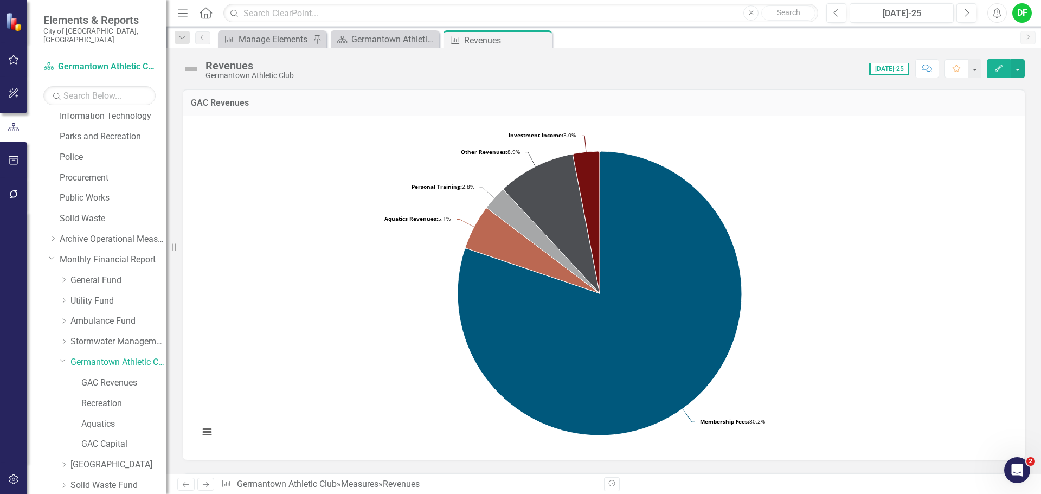
click at [190, 66] on img at bounding box center [191, 68] width 17 height 17
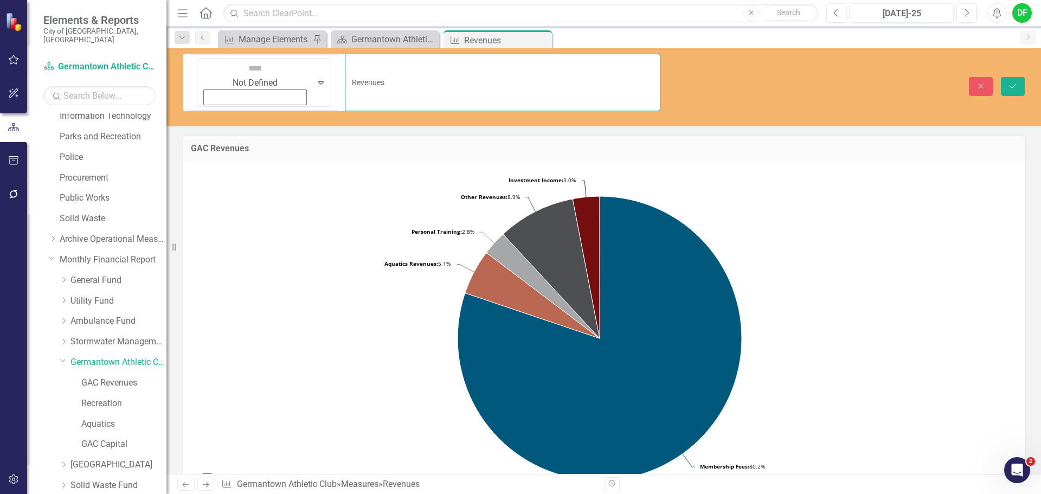
click at [213, 65] on div "Not Defined Expand Revenues" at bounding box center [421, 82] width 477 height 57
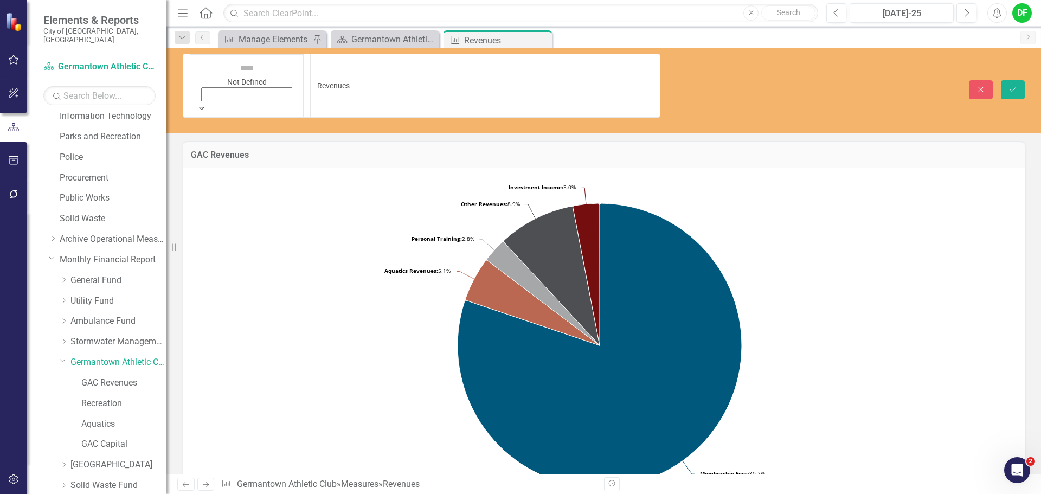
click at [206, 104] on icon "Expand" at bounding box center [202, 108] width 10 height 8
click at [1008, 86] on icon "Save" at bounding box center [1012, 90] width 10 height 8
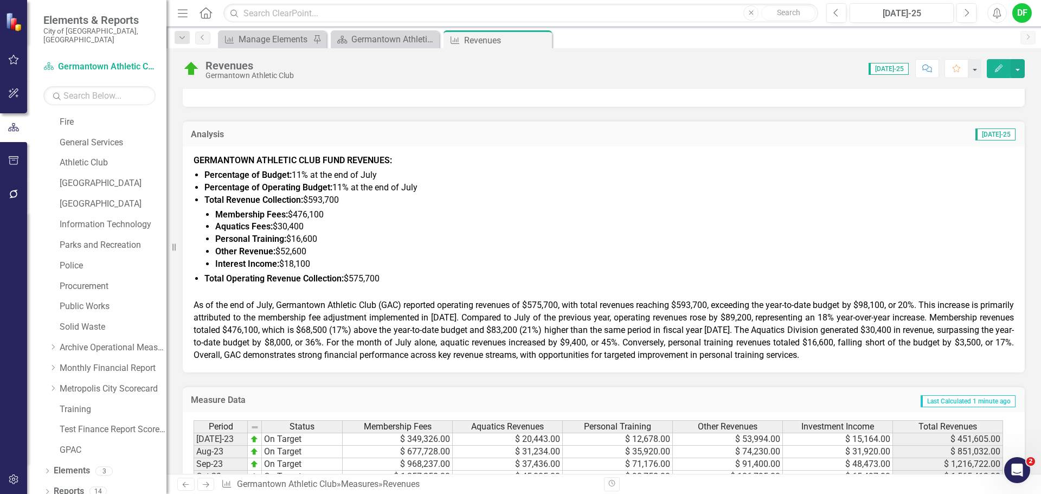
scroll to position [379, 0]
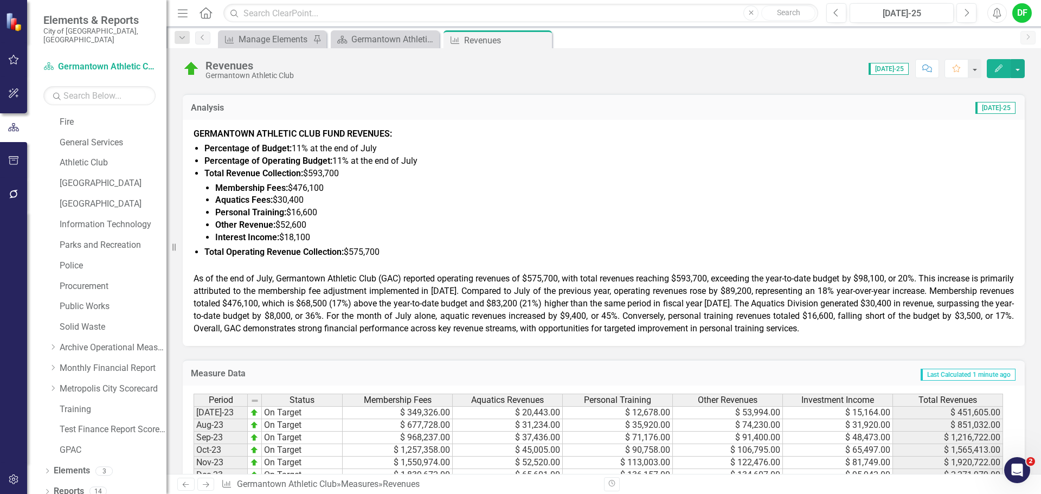
click at [330, 199] on li "Aquatics Fees: $30,400" at bounding box center [614, 200] width 798 height 12
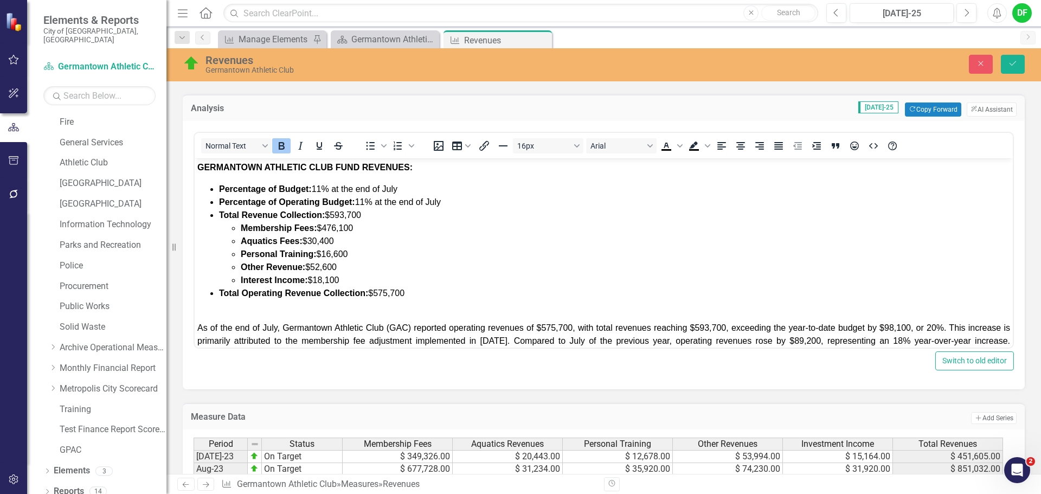
scroll to position [0, 0]
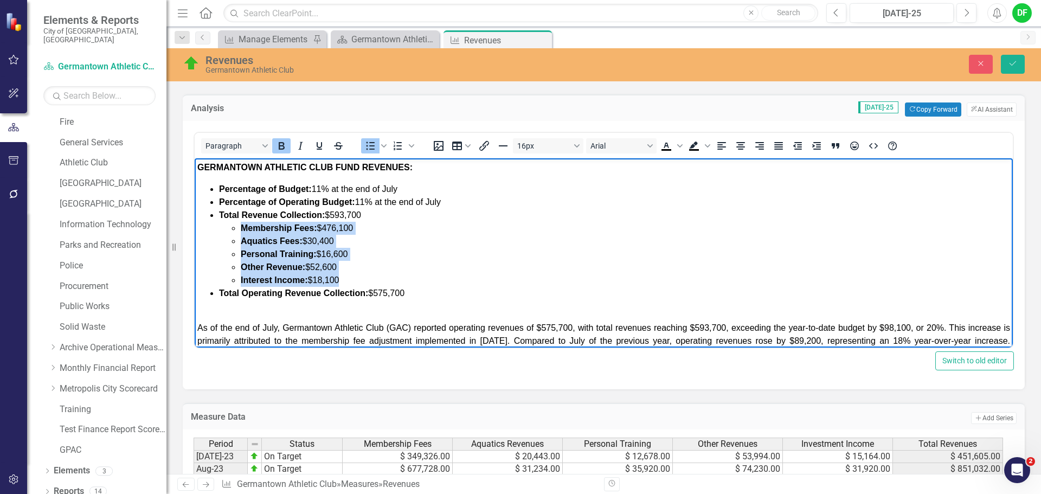
drag, startPoint x: 242, startPoint y: 228, endPoint x: 343, endPoint y: 276, distance: 111.3
click at [343, 276] on ul "Membership Fees: $476,100 Aquatics Fees: $30,400 Personal Training: $16,600 Oth…" at bounding box center [614, 254] width 791 height 65
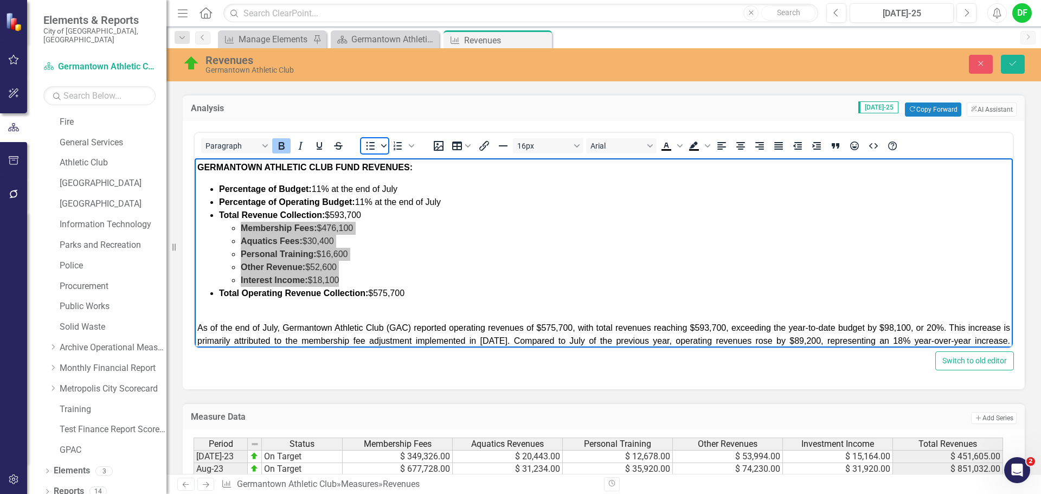
click at [387, 147] on span "Bullet list" at bounding box center [383, 145] width 9 height 15
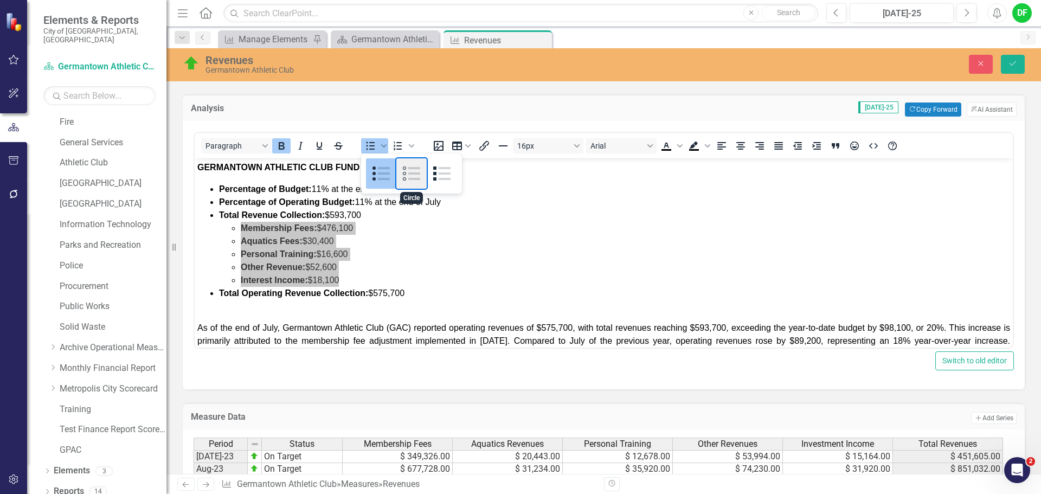
click at [405, 170] on div "Circle" at bounding box center [411, 173] width 30 height 30
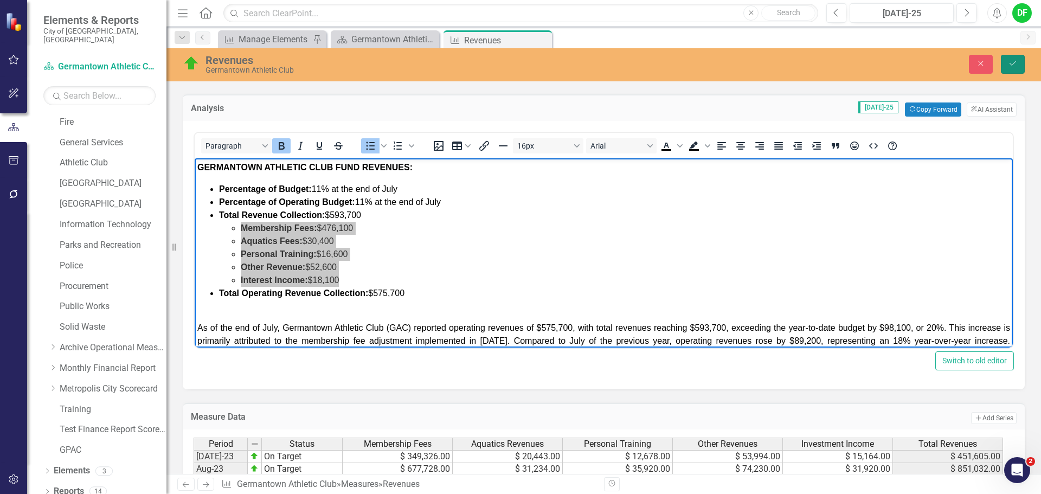
click at [1015, 64] on icon "Save" at bounding box center [1012, 64] width 10 height 8
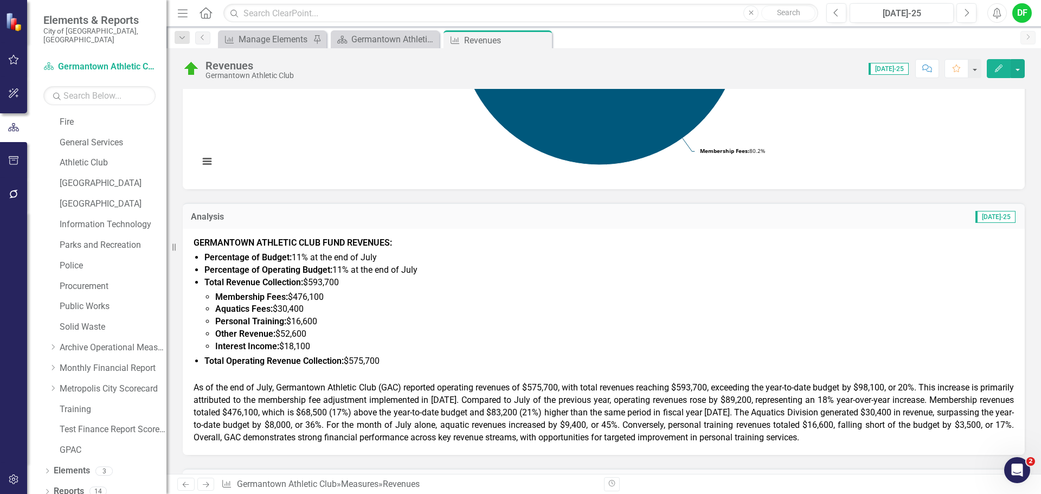
scroll to position [271, 0]
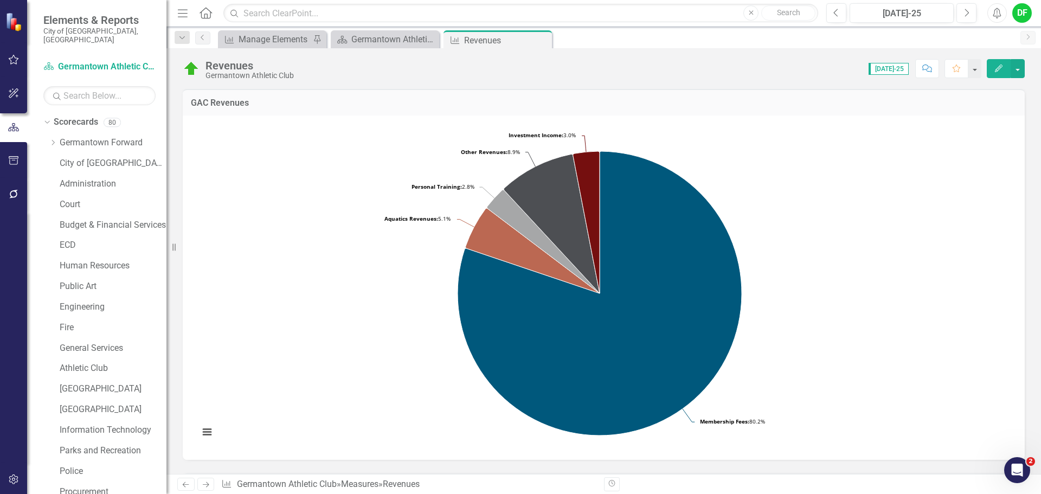
scroll to position [271, 0]
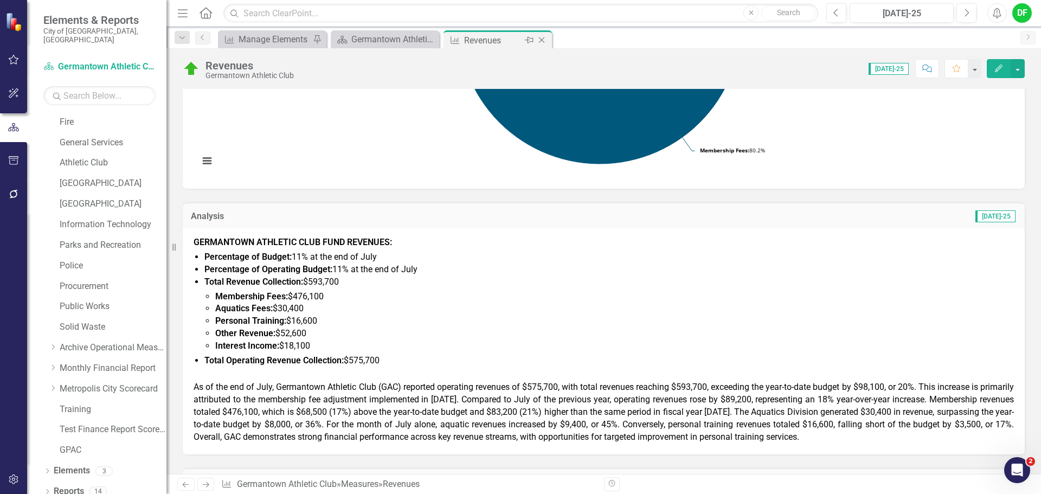
click at [541, 38] on icon "Close" at bounding box center [541, 40] width 11 height 9
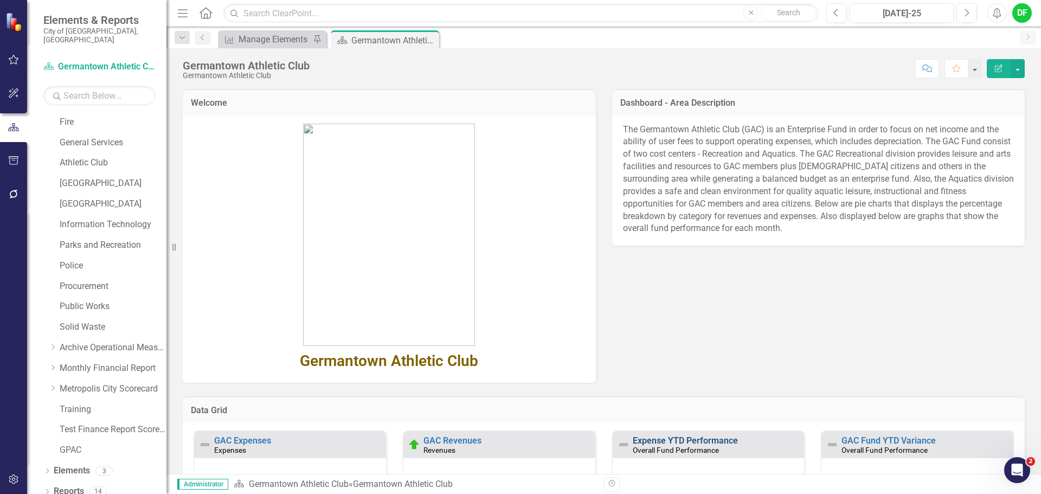
click at [673, 440] on link "Expense YTD Performance" at bounding box center [684, 440] width 105 height 10
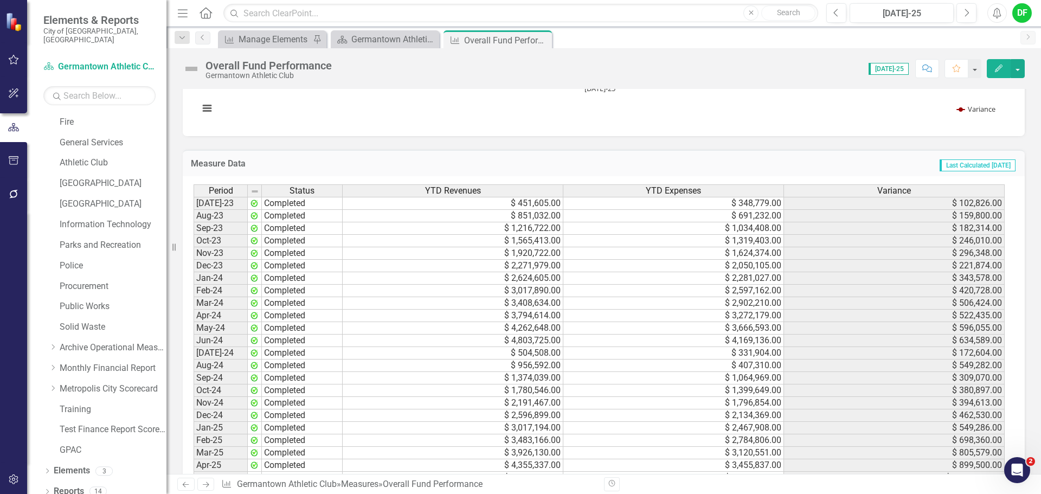
scroll to position [975, 0]
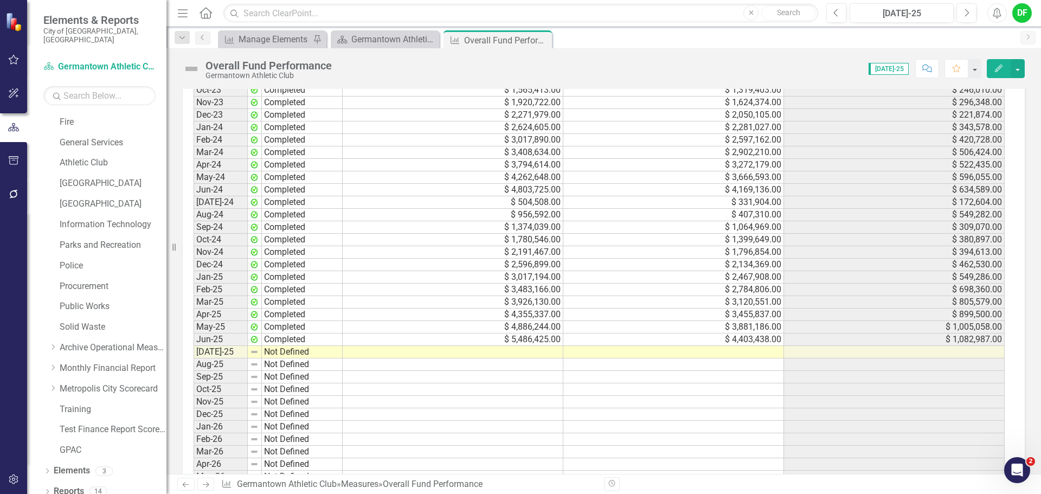
click at [510, 350] on td at bounding box center [453, 352] width 221 height 12
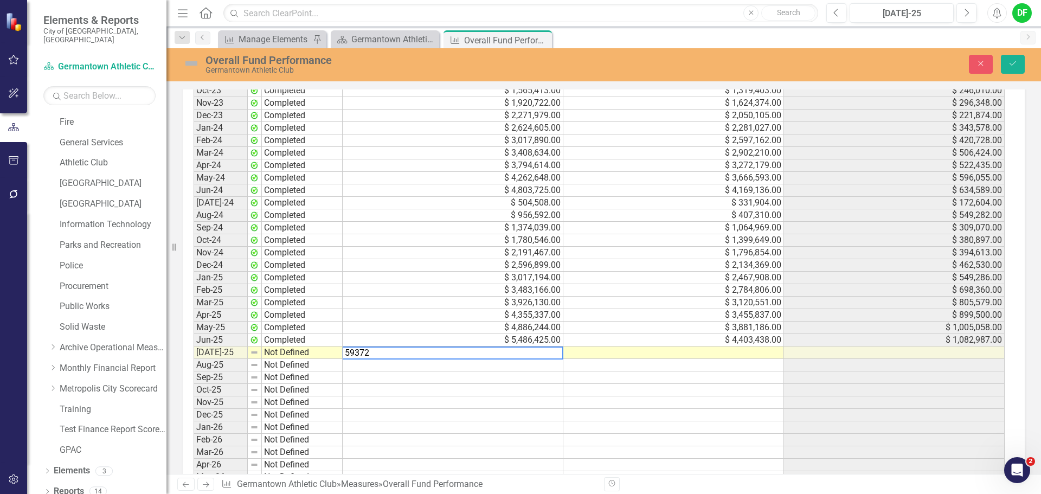
type textarea "593726"
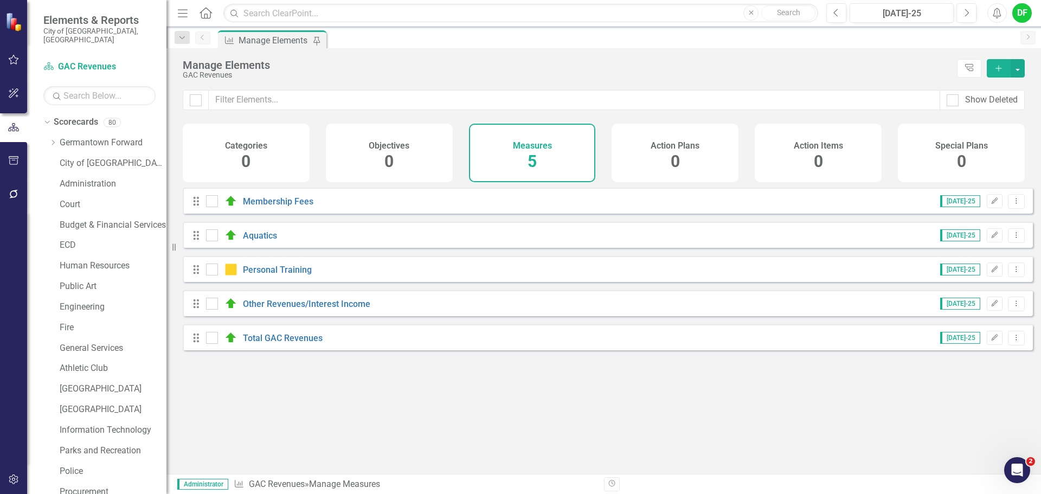
scroll to position [205, 0]
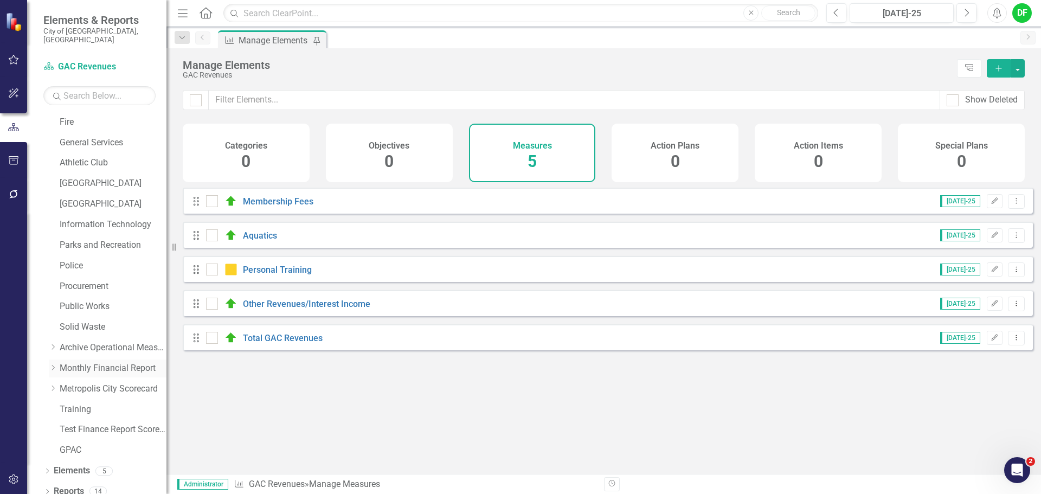
click at [51, 364] on div "Dropdown" at bounding box center [53, 368] width 8 height 9
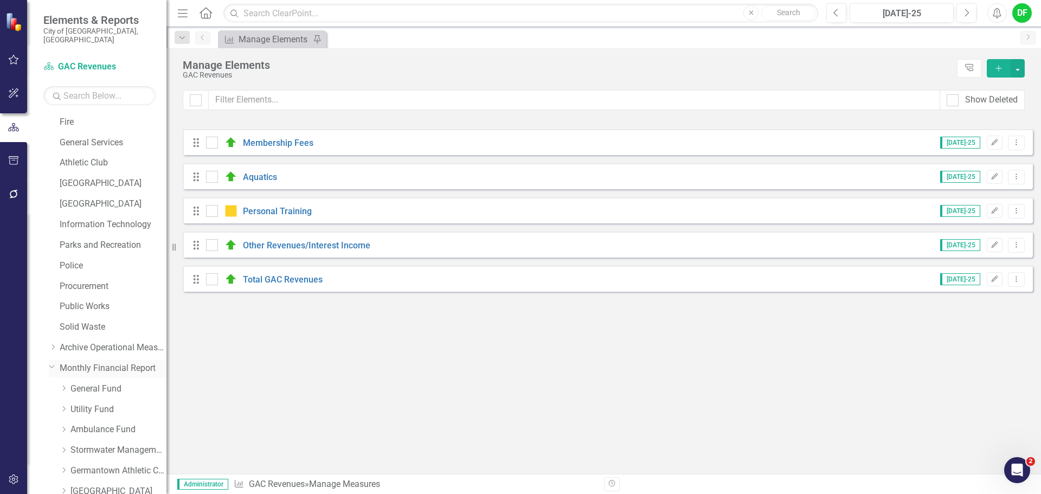
scroll to position [314, 0]
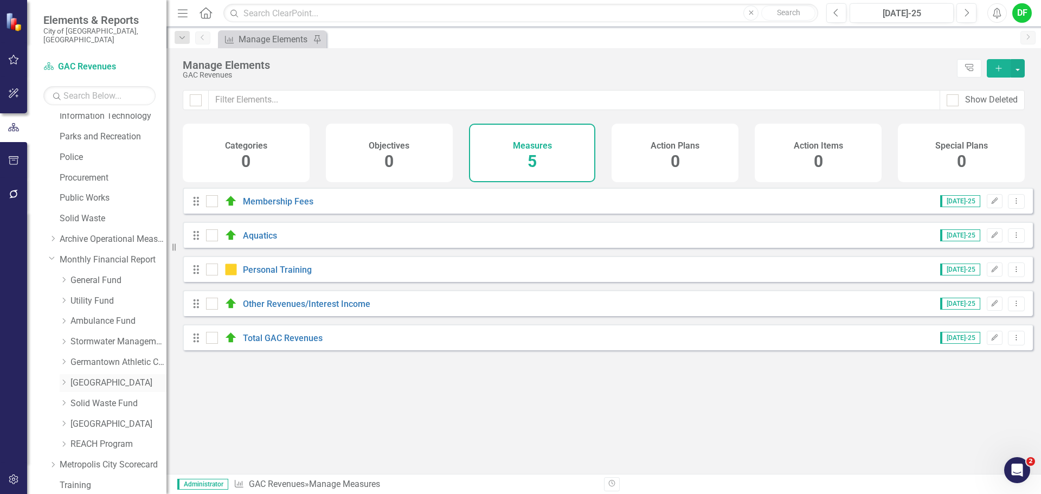
click at [93, 377] on link "[GEOGRAPHIC_DATA]" at bounding box center [118, 383] width 96 height 12
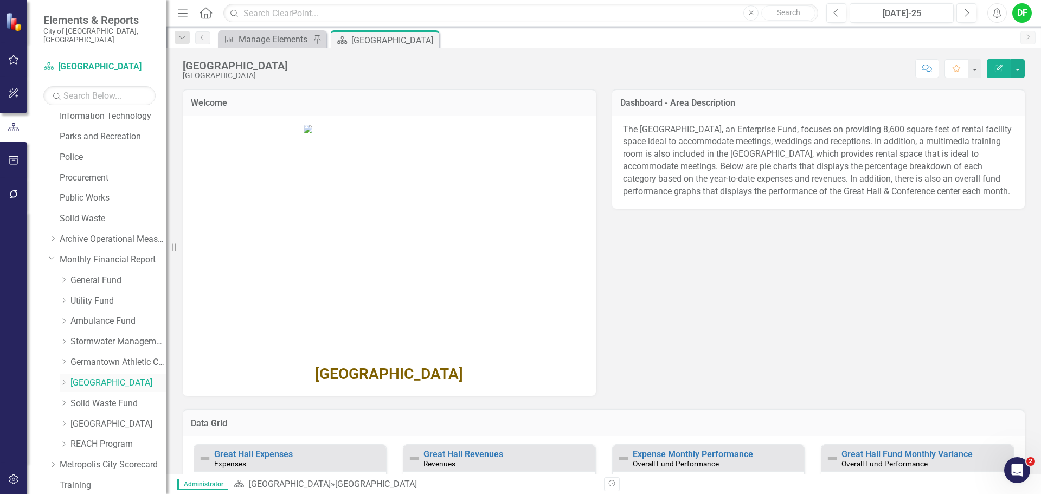
click at [64, 379] on icon "Dropdown" at bounding box center [64, 382] width 8 height 7
click at [89, 397] on link "Great Hall Revenues" at bounding box center [123, 403] width 85 height 12
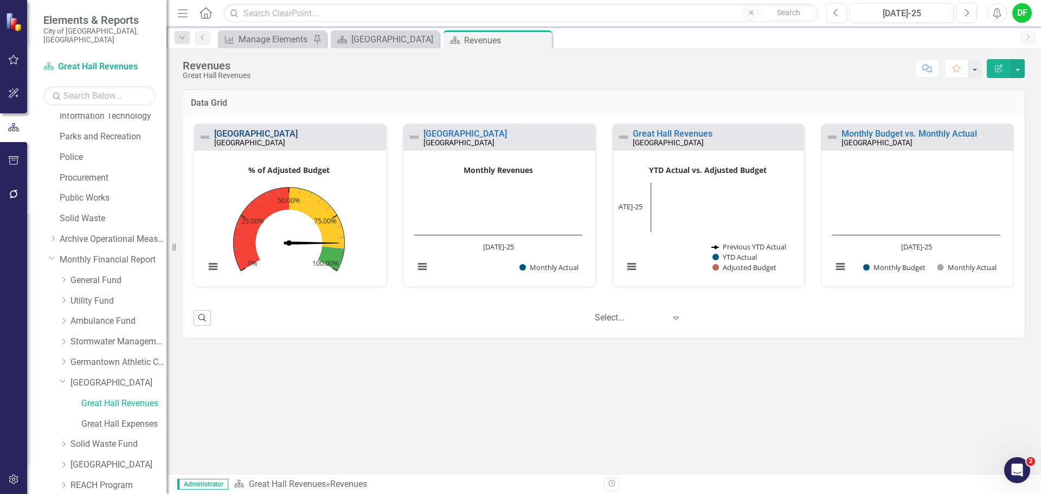
click at [243, 135] on link "[GEOGRAPHIC_DATA]" at bounding box center [255, 133] width 83 height 10
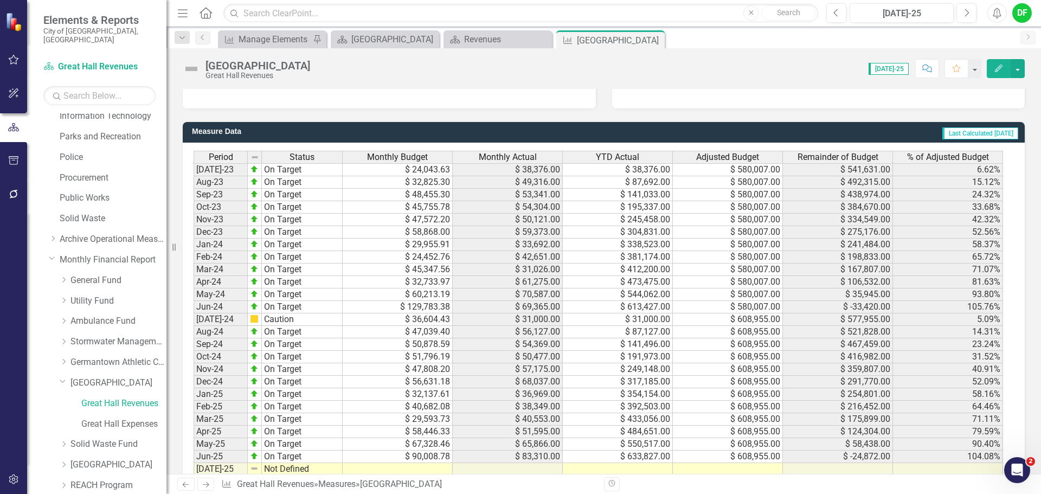
scroll to position [941, 0]
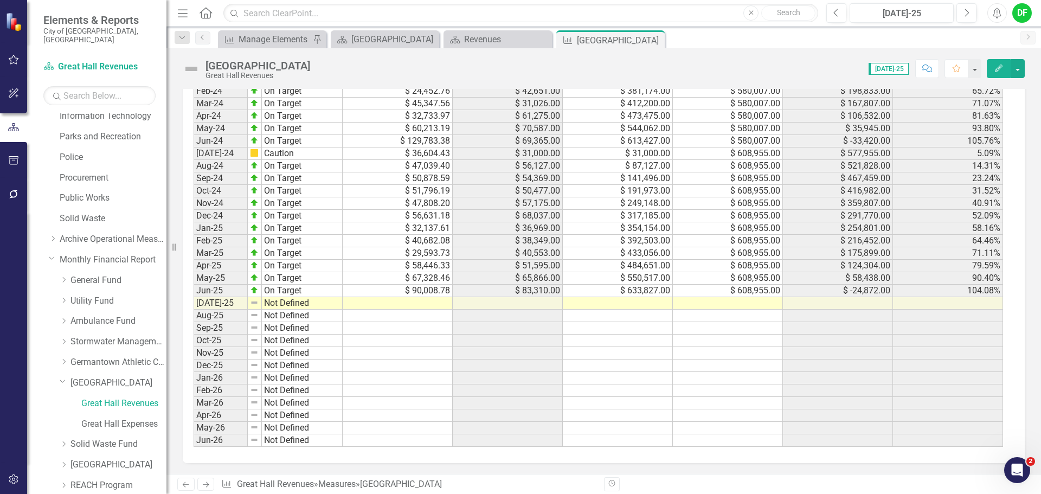
click at [766, 302] on td at bounding box center [728, 303] width 110 height 12
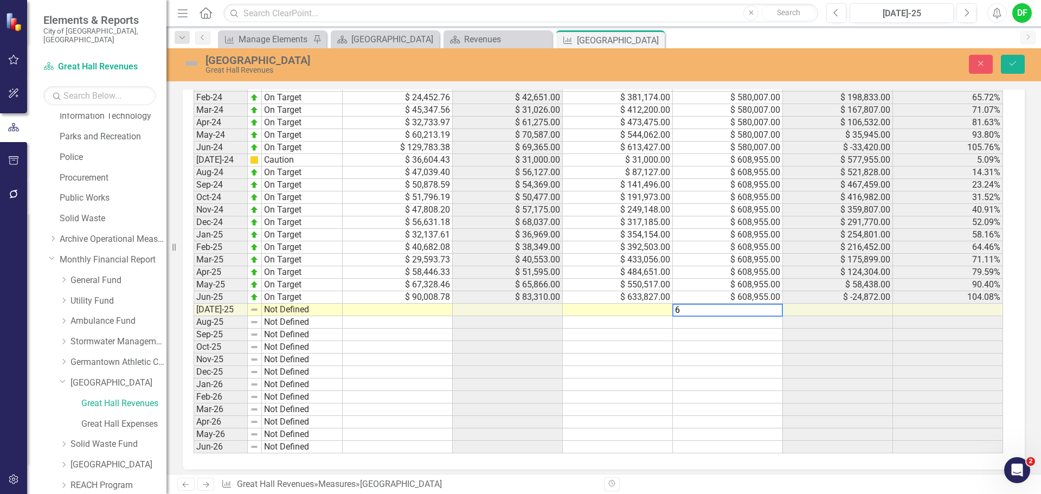
scroll to position [947, 0]
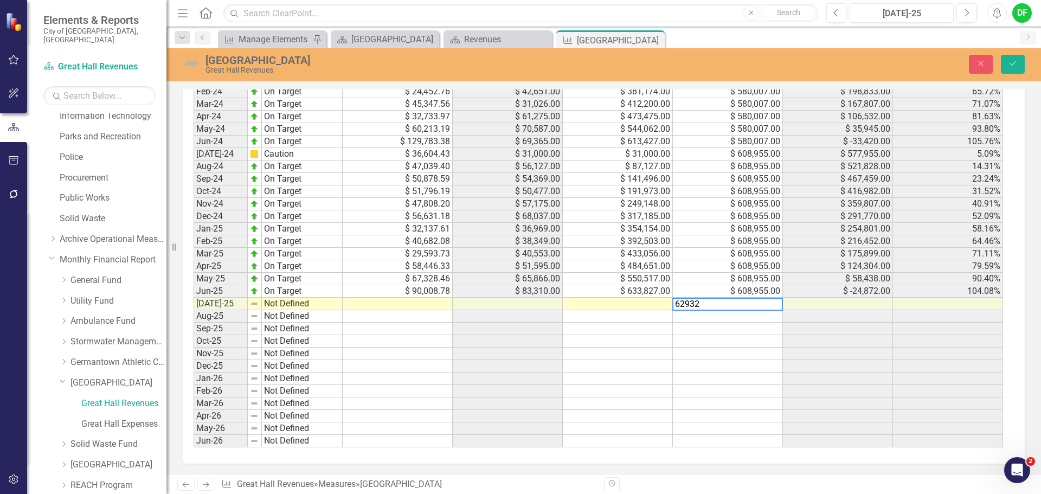
type textarea "629328"
type textarea "30406"
click at [387, 303] on td at bounding box center [398, 304] width 110 height 12
type textarea "30779.96"
click at [1011, 63] on icon "Save" at bounding box center [1012, 64] width 10 height 8
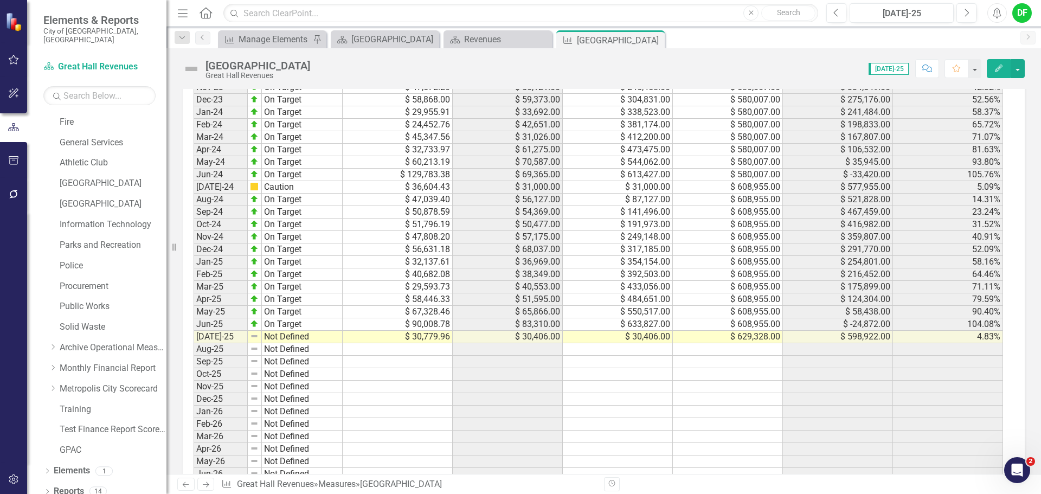
scroll to position [921, 0]
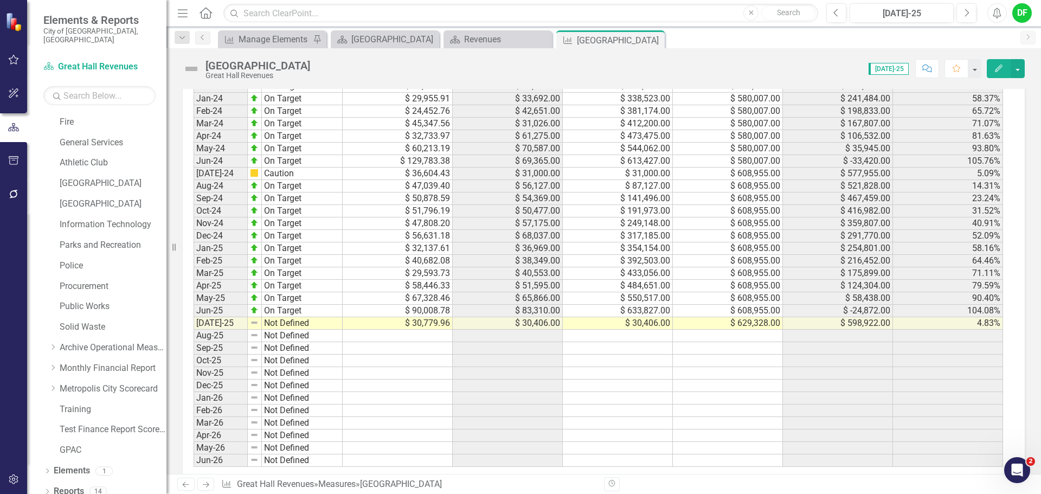
click at [191, 68] on img at bounding box center [191, 68] width 17 height 17
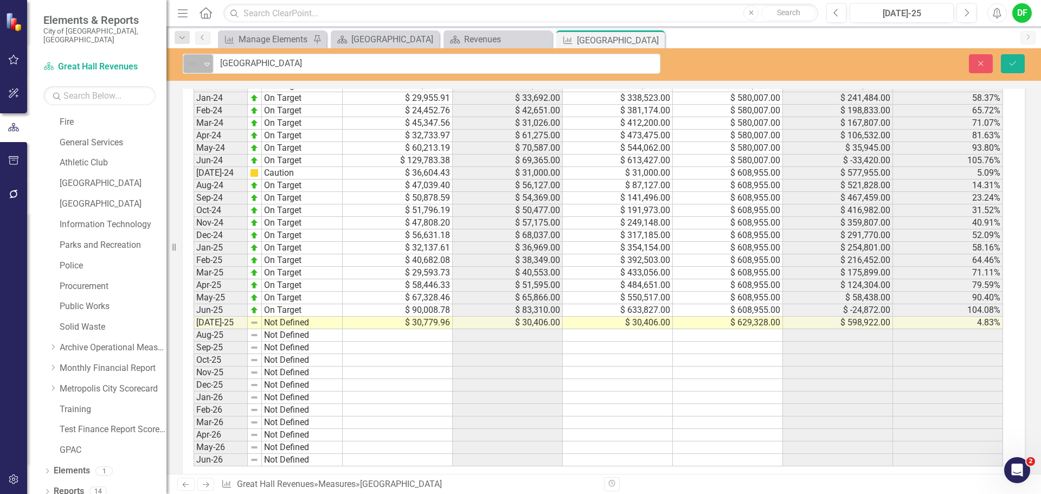
click at [206, 64] on icon "Expand" at bounding box center [207, 64] width 11 height 9
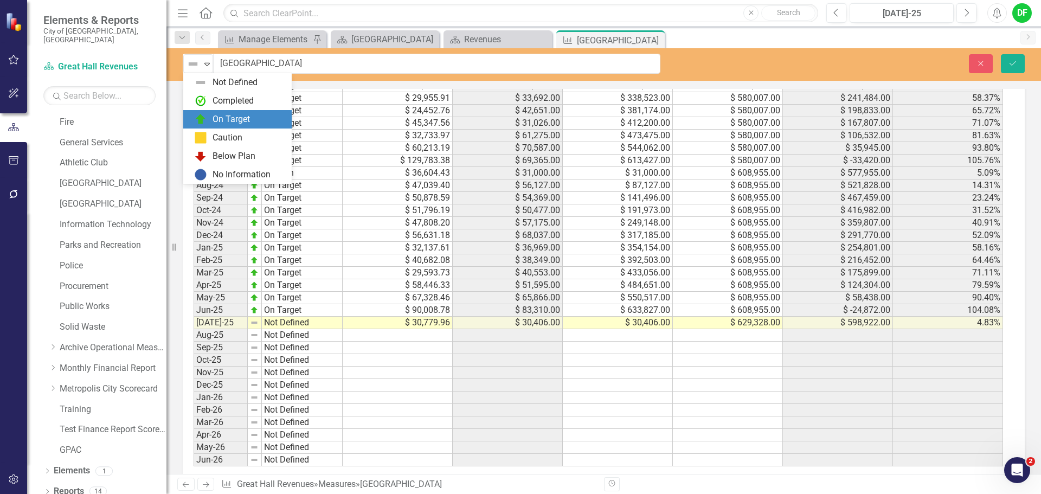
click at [199, 114] on img at bounding box center [200, 119] width 13 height 13
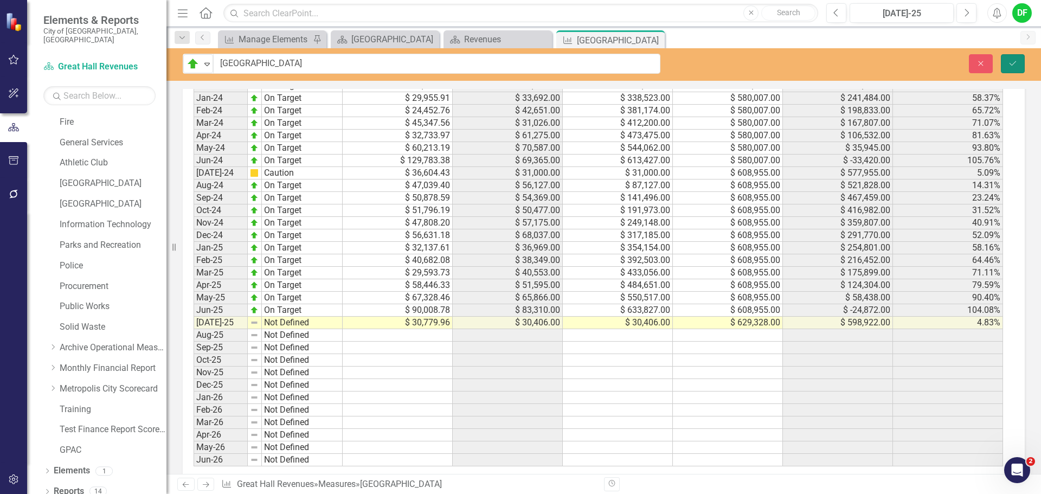
click at [1014, 59] on button "Save" at bounding box center [1012, 63] width 24 height 19
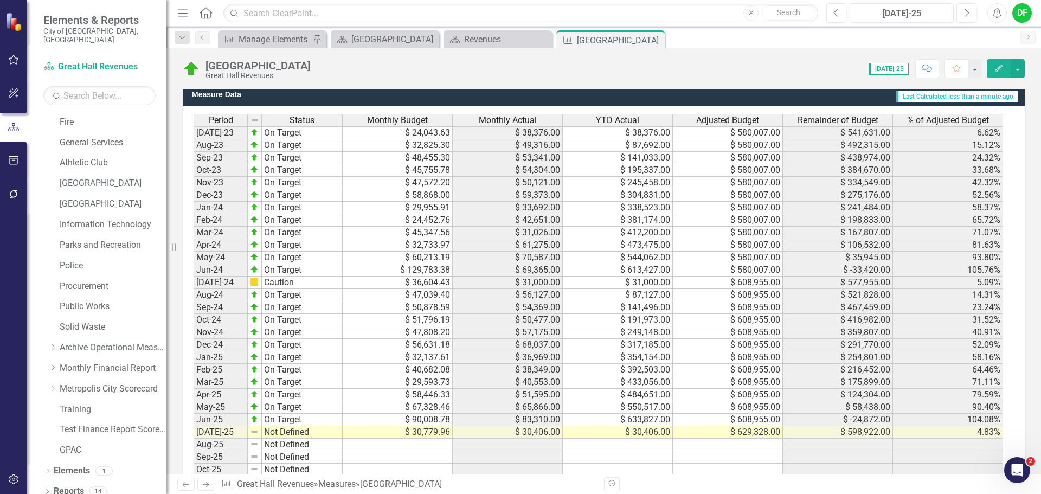
scroll to position [941, 0]
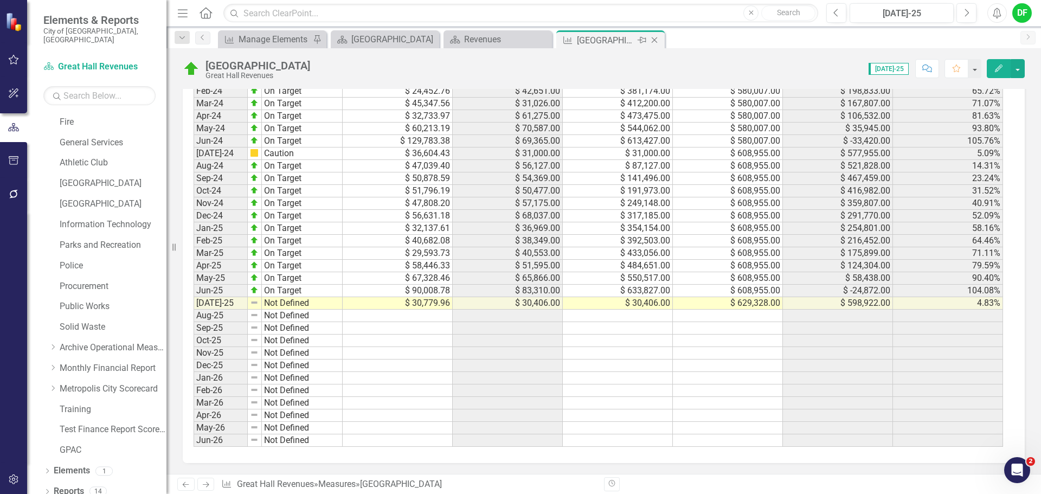
click at [655, 41] on icon at bounding box center [654, 40] width 6 height 6
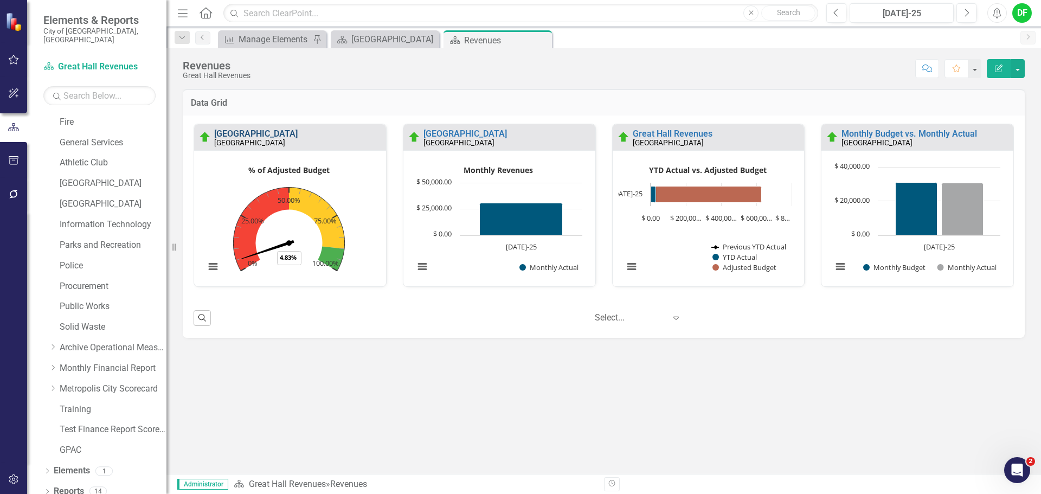
click at [229, 134] on link "[GEOGRAPHIC_DATA]" at bounding box center [255, 133] width 83 height 10
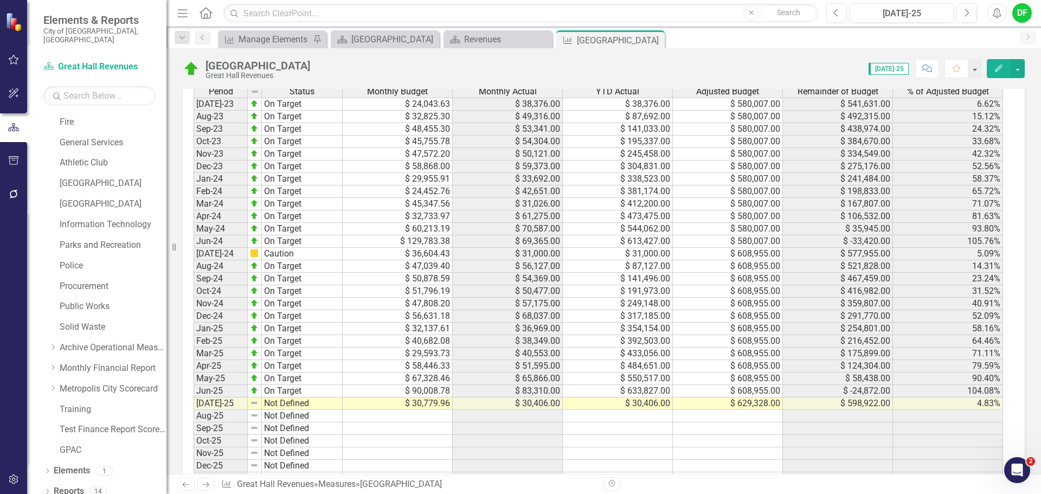
scroll to position [867, 0]
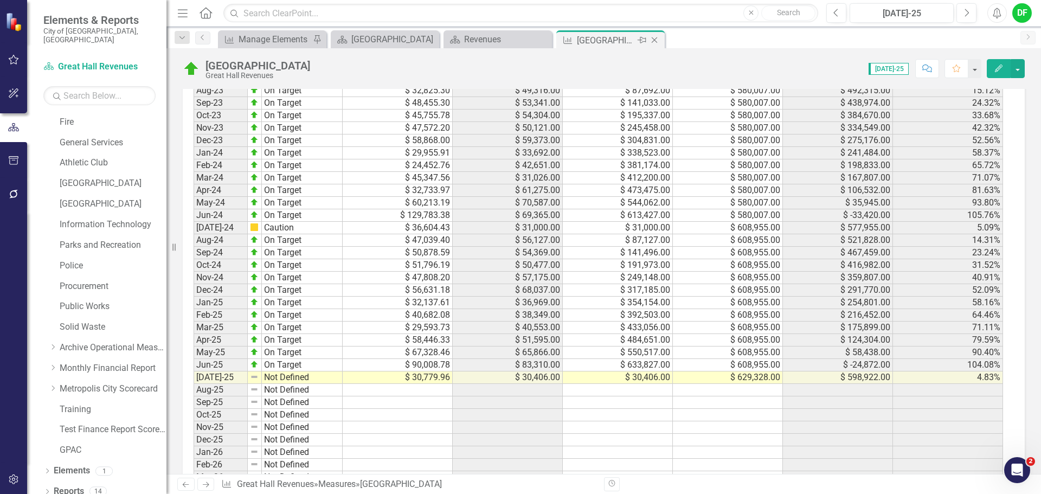
click at [651, 40] on icon "Close" at bounding box center [654, 40] width 11 height 9
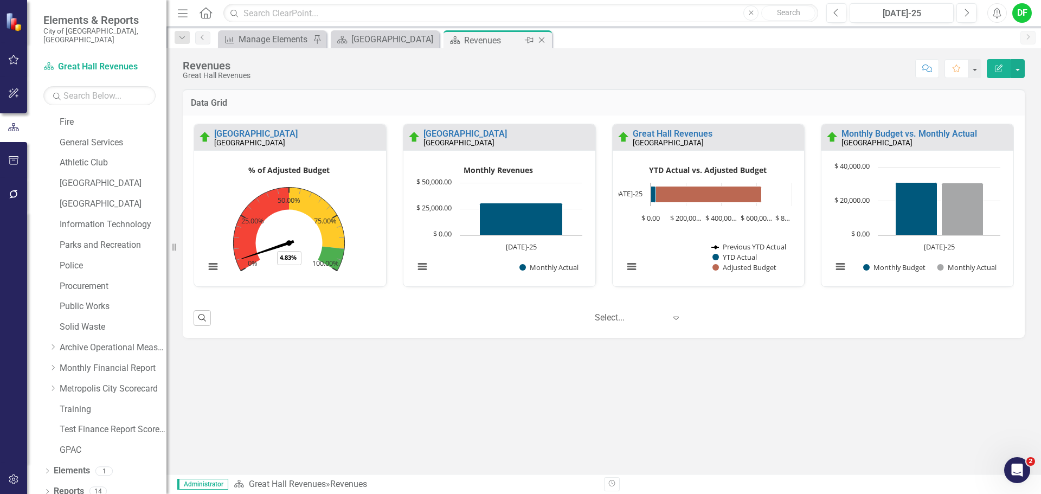
click at [544, 42] on icon "Close" at bounding box center [541, 40] width 11 height 9
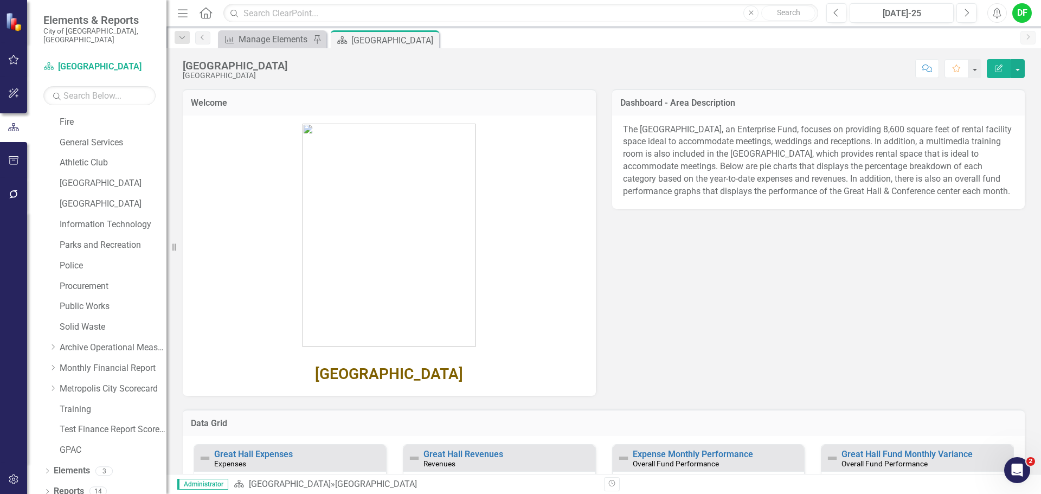
scroll to position [163, 0]
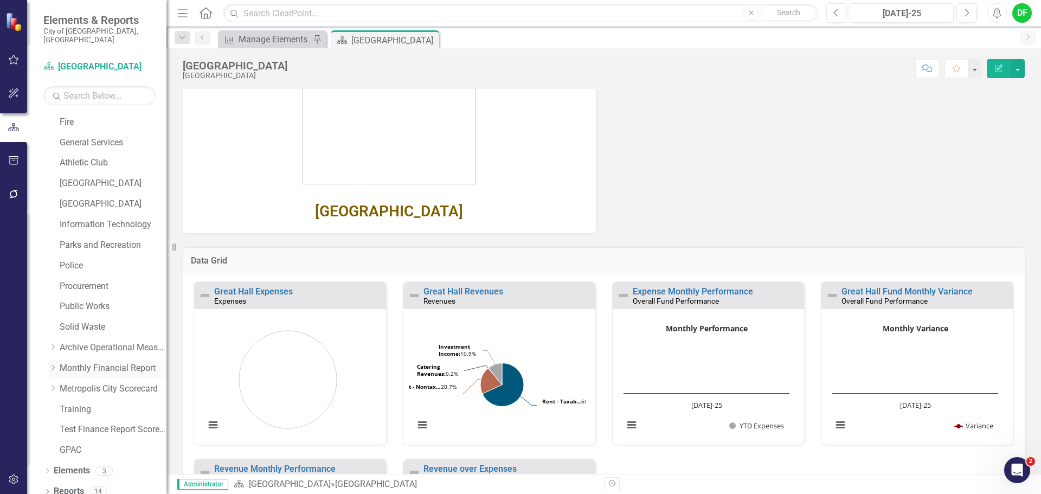
click at [56, 364] on icon "Dropdown" at bounding box center [53, 367] width 8 height 7
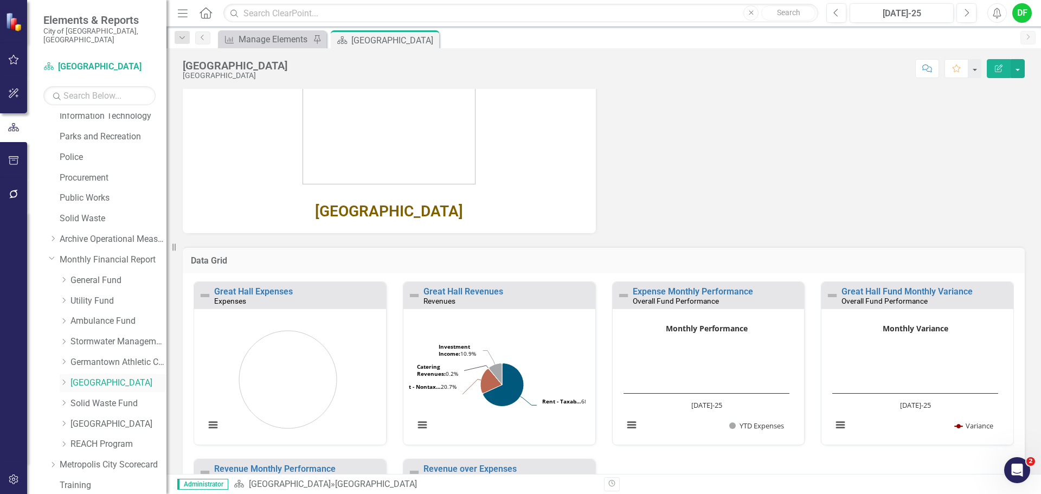
click at [62, 379] on icon "Dropdown" at bounding box center [64, 382] width 8 height 7
click at [104, 397] on link "Great Hall Revenues" at bounding box center [123, 403] width 85 height 12
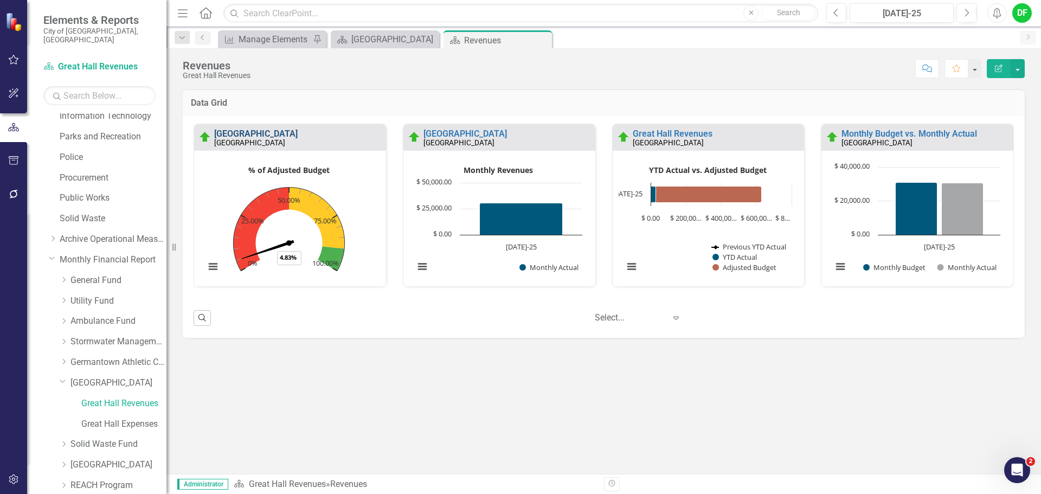
click at [227, 135] on link "[GEOGRAPHIC_DATA]" at bounding box center [255, 133] width 83 height 10
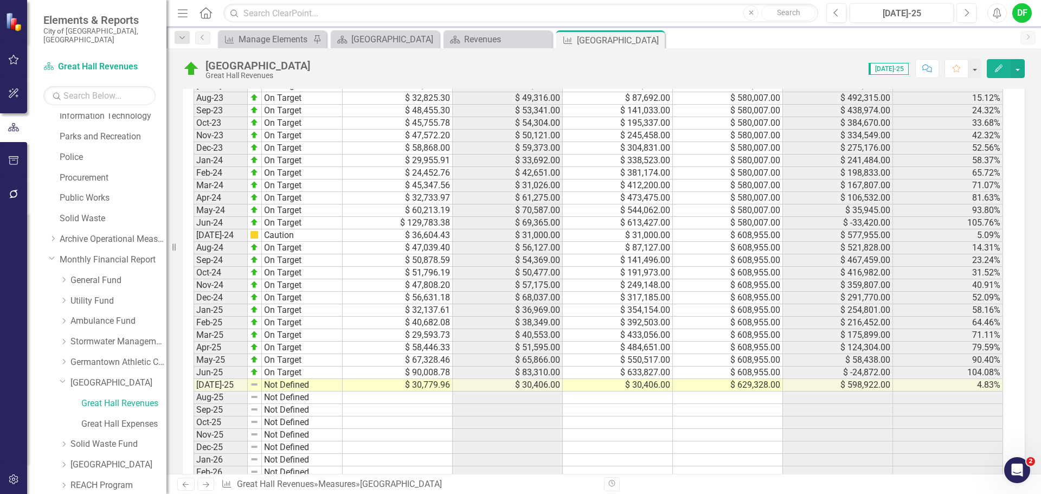
scroll to position [867, 0]
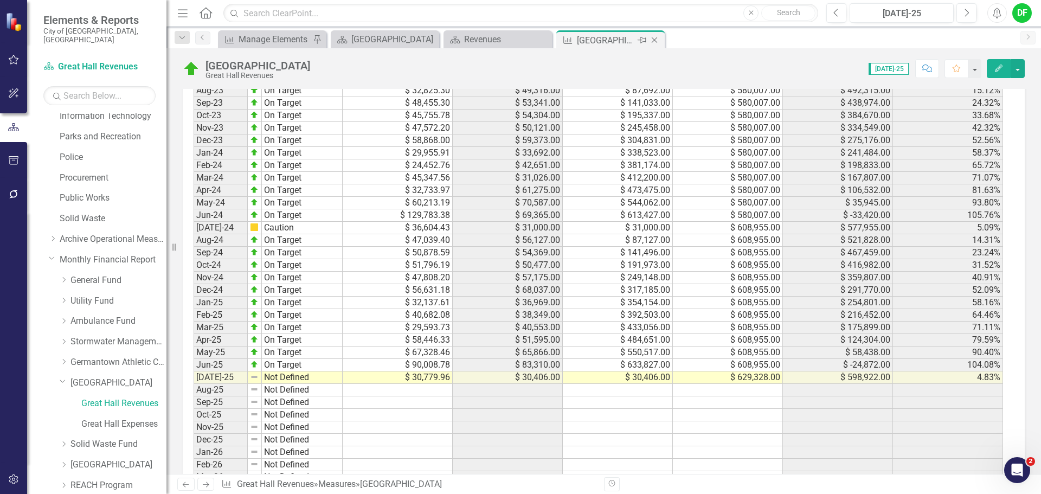
click at [657, 39] on icon "Close" at bounding box center [654, 40] width 11 height 9
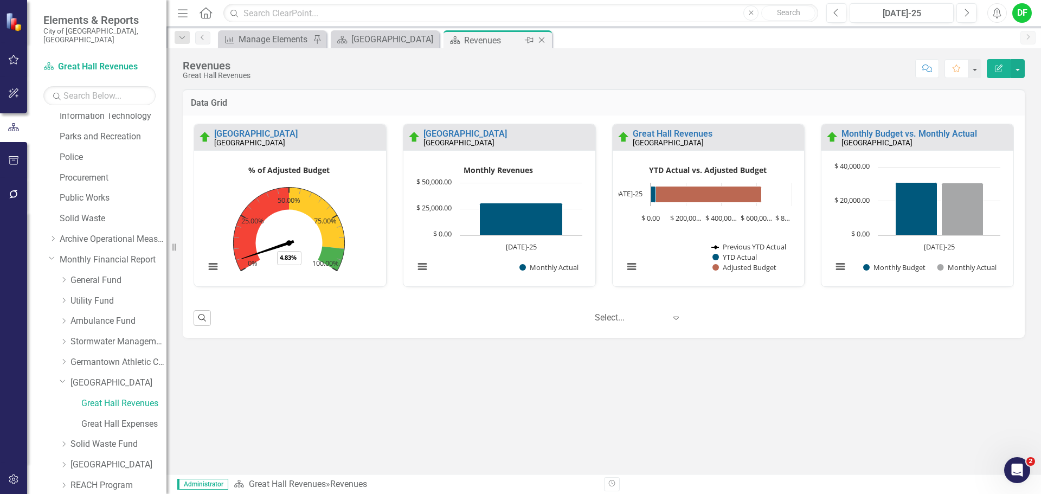
click at [544, 40] on icon "Close" at bounding box center [541, 40] width 11 height 9
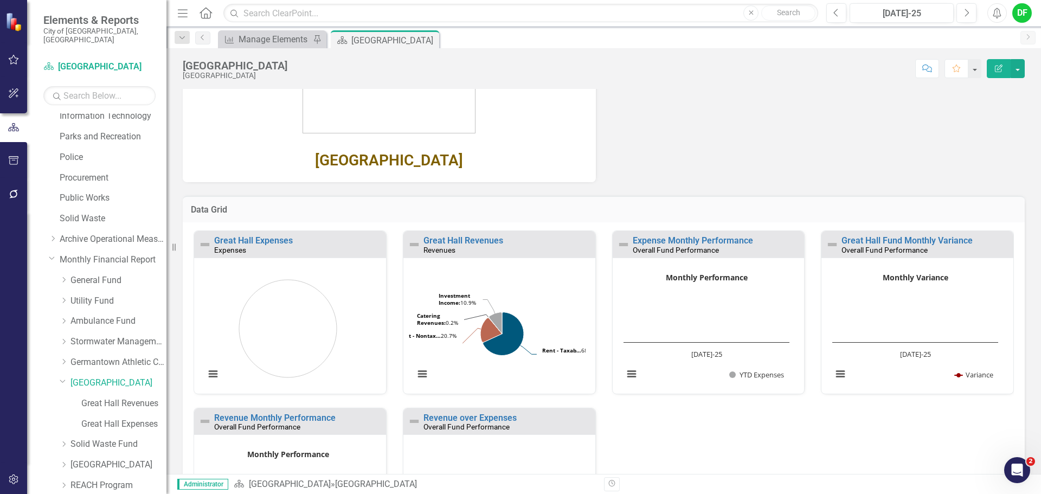
scroll to position [217, 0]
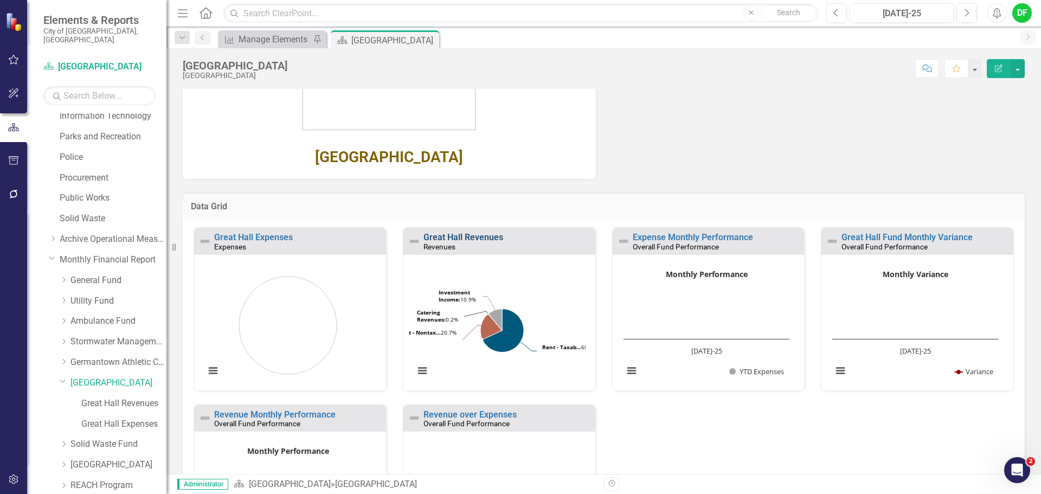
click at [462, 236] on link "Great Hall Revenues" at bounding box center [463, 237] width 80 height 10
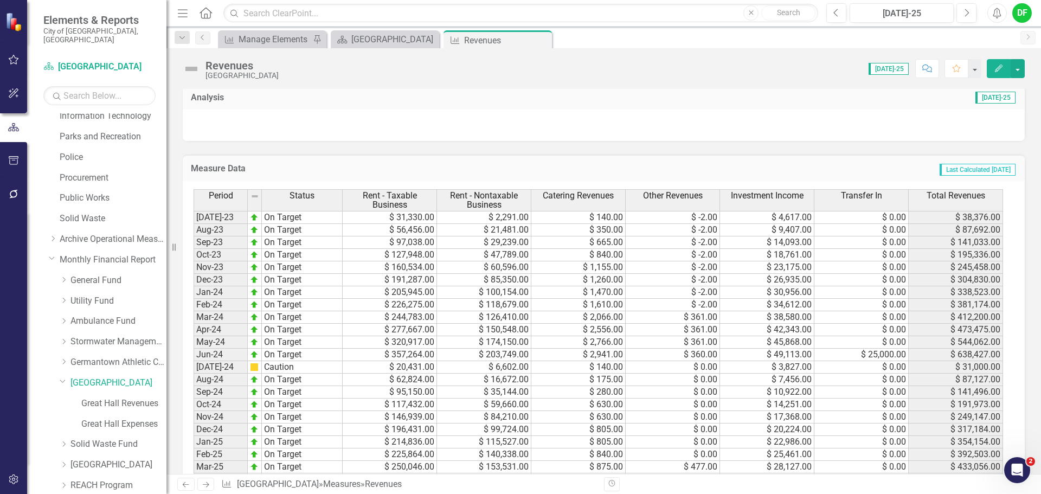
scroll to position [325, 0]
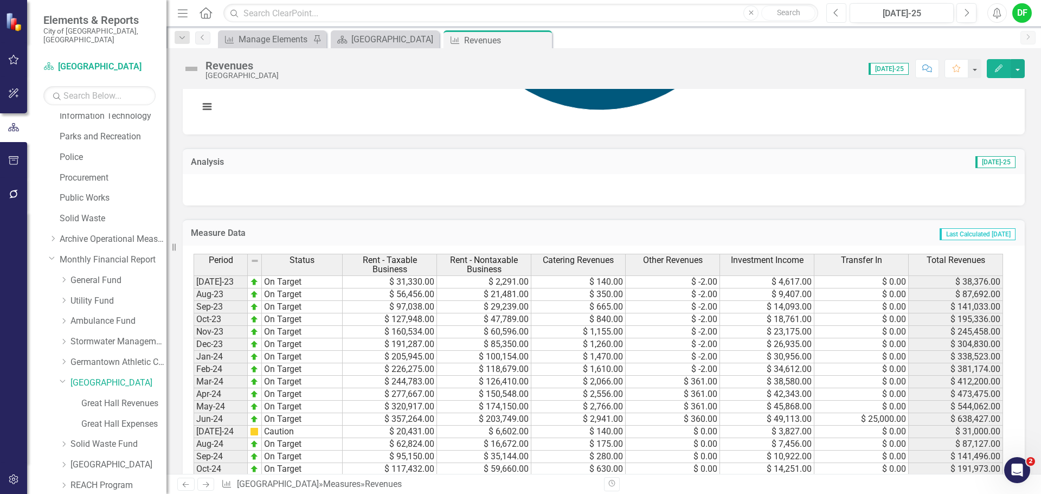
click at [837, 16] on icon "button" at bounding box center [836, 13] width 4 height 8
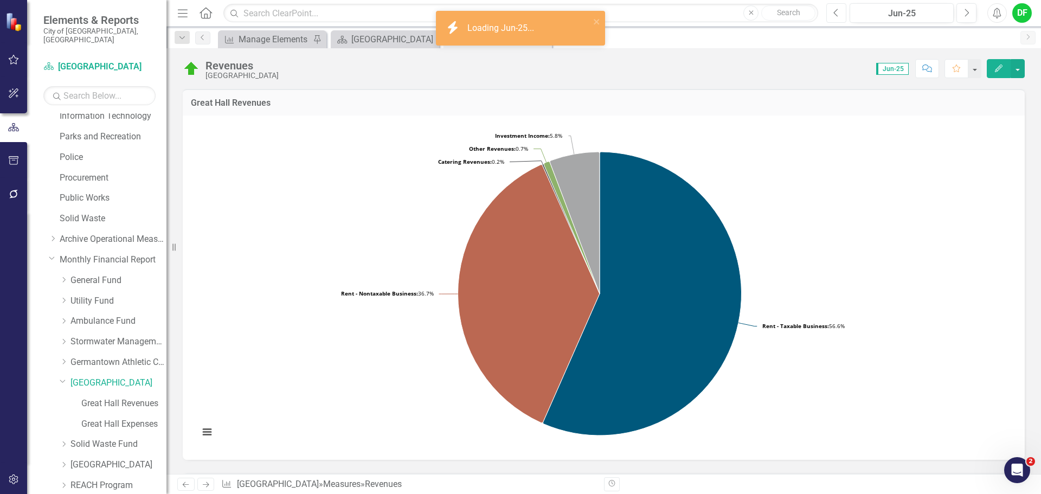
click at [837, 16] on icon "button" at bounding box center [836, 13] width 4 height 8
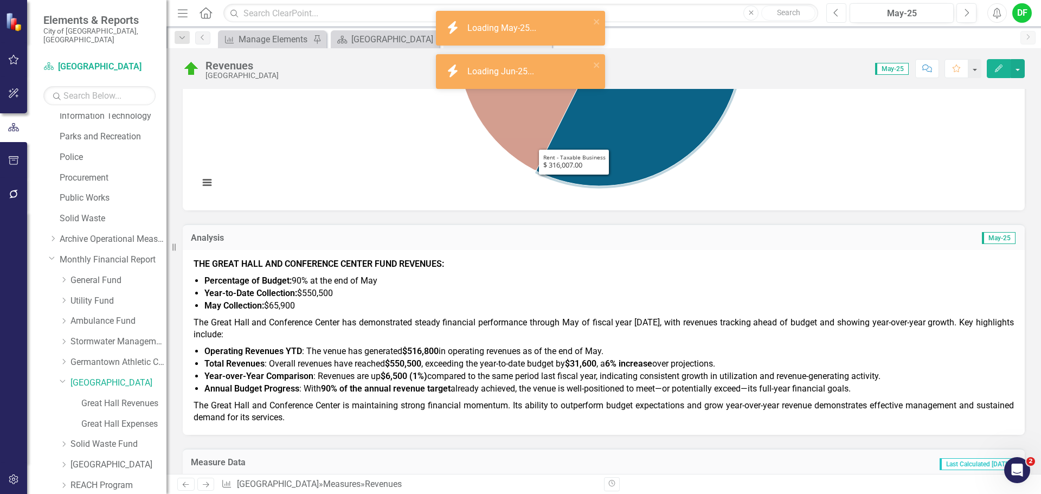
scroll to position [325, 0]
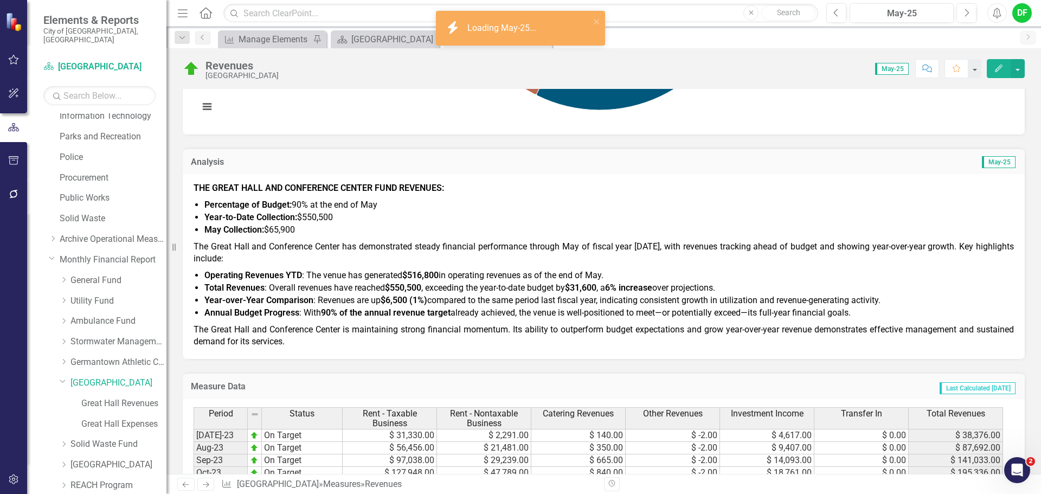
click at [322, 268] on span "THE GREAT HALL AND CONFERENCE CENTER FUND REVENUES: Percentage of Budget: 90% a…" at bounding box center [603, 265] width 820 height 166
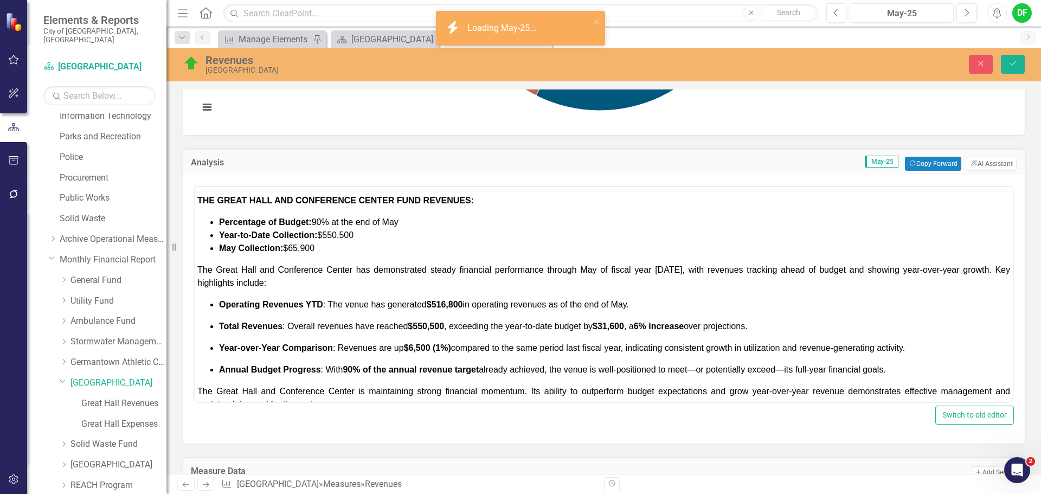
scroll to position [0, 0]
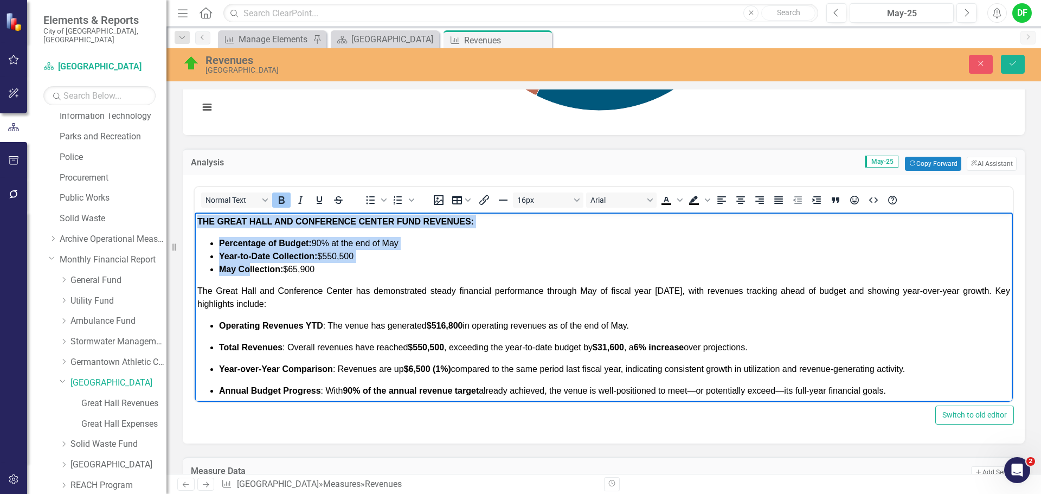
drag, startPoint x: 197, startPoint y: 222, endPoint x: 249, endPoint y: 262, distance: 65.3
click at [249, 262] on body "THE GREAT HALL AND CONFERENCE CENTER FUND REVENUES: Percentage of Budget: 90% a…" at bounding box center [604, 327] width 818 height 231
click at [533, 238] on li "Percentage of Budget: 90% at the end of May" at bounding box center [614, 243] width 791 height 13
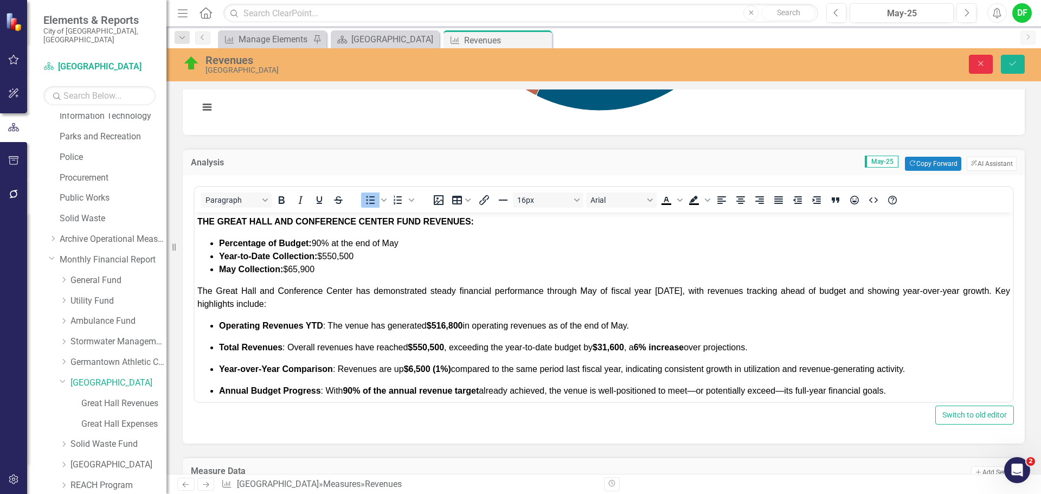
click at [983, 64] on icon "Close" at bounding box center [980, 64] width 10 height 8
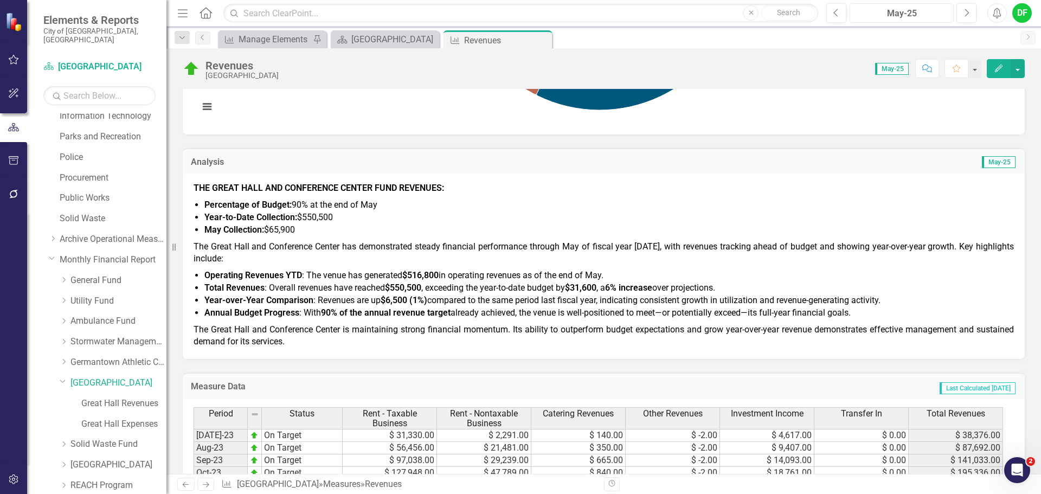
click at [916, 16] on div "May-25" at bounding box center [901, 13] width 96 height 13
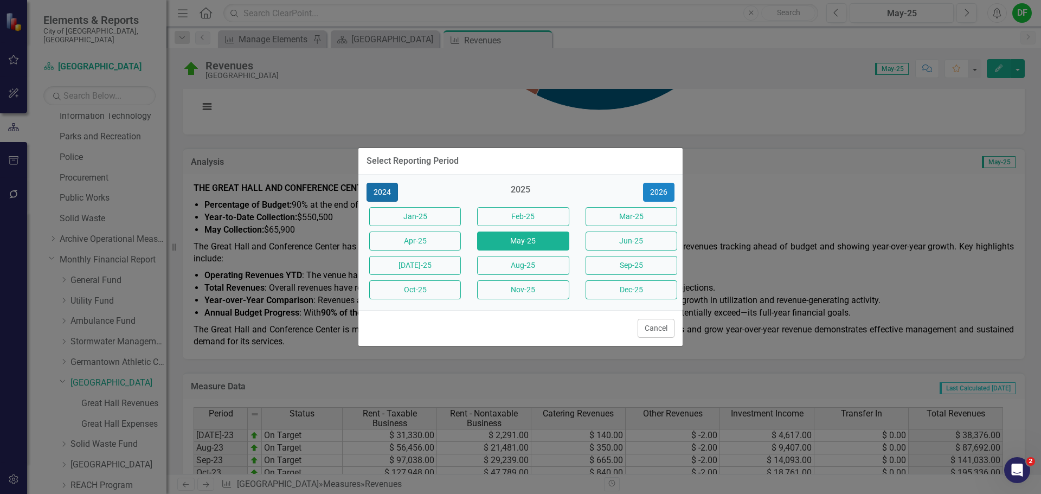
click at [380, 192] on button "2024" at bounding box center [381, 192] width 31 height 19
click at [407, 265] on button "[DATE]-24" at bounding box center [415, 265] width 92 height 19
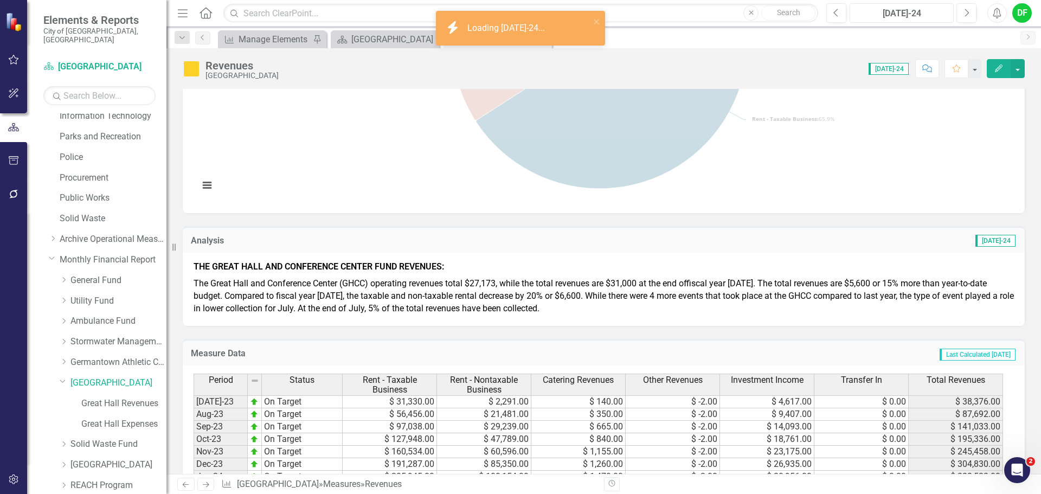
scroll to position [271, 0]
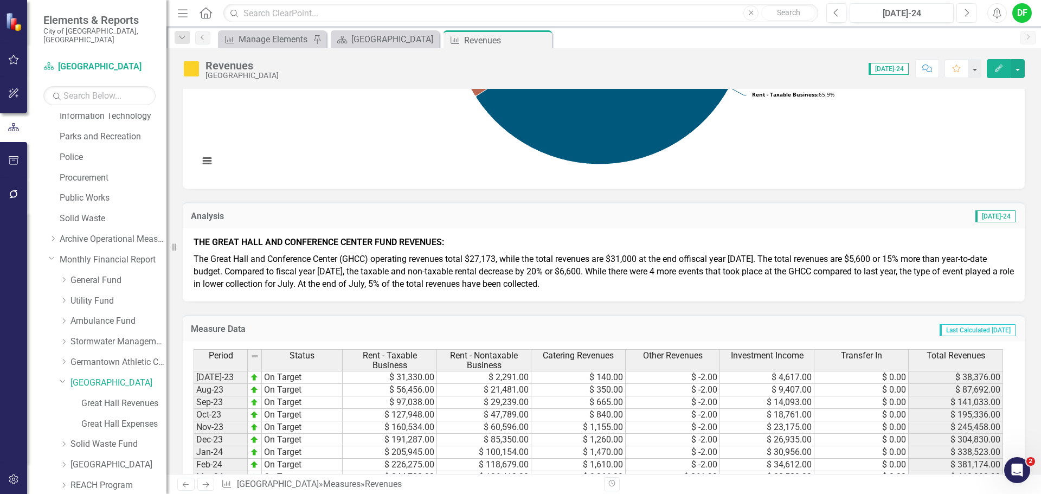
click at [966, 8] on icon "Next" at bounding box center [966, 13] width 6 height 10
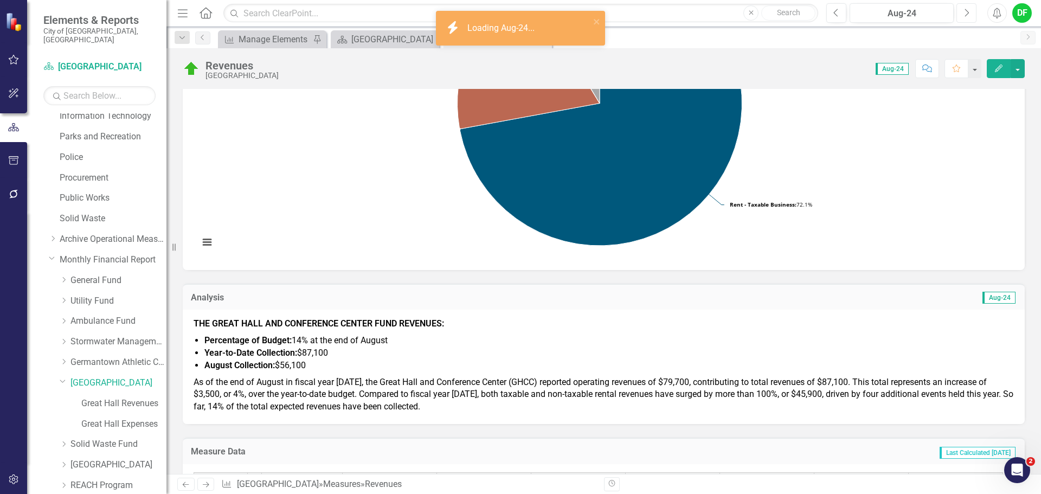
scroll to position [271, 0]
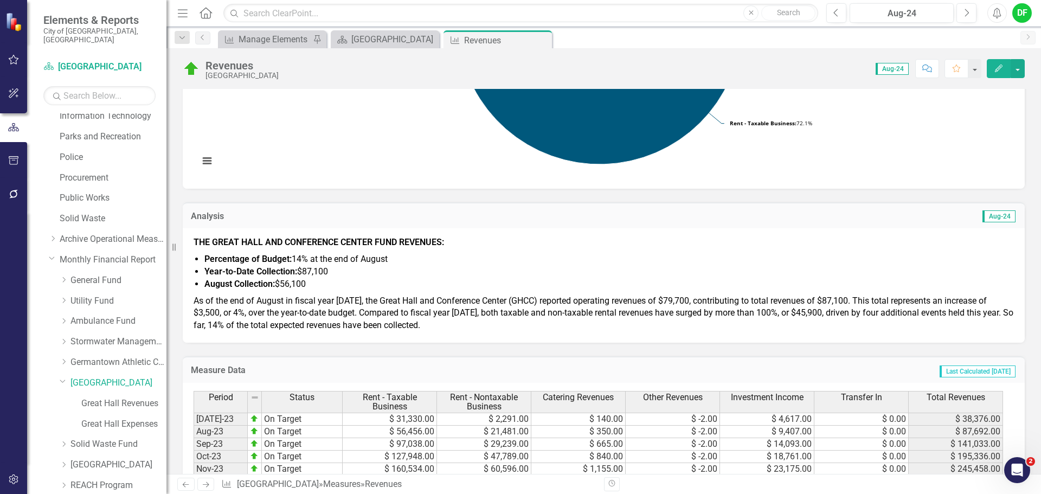
click at [264, 274] on strong "Year-to-Date Collection:" at bounding box center [250, 271] width 93 height 10
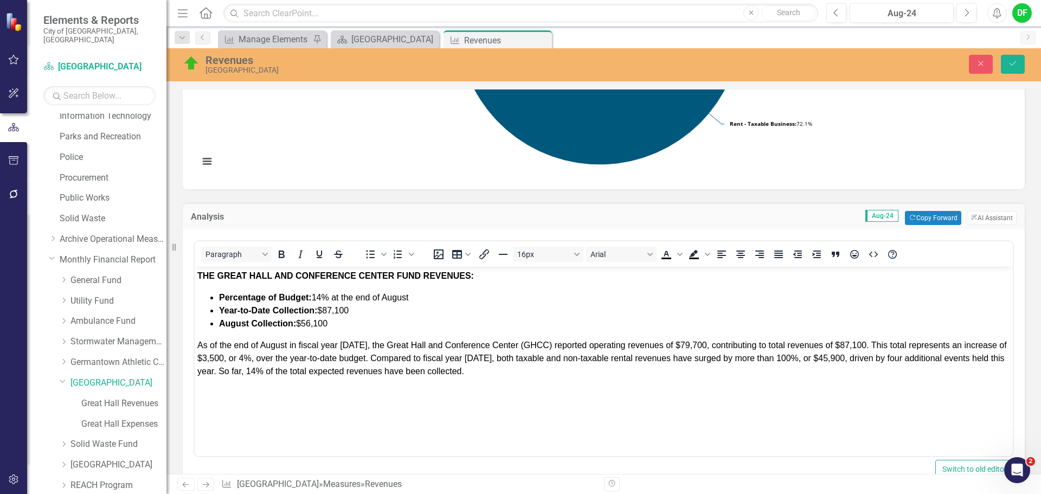
scroll to position [0, 0]
click at [982, 64] on icon "Close" at bounding box center [980, 64] width 10 height 8
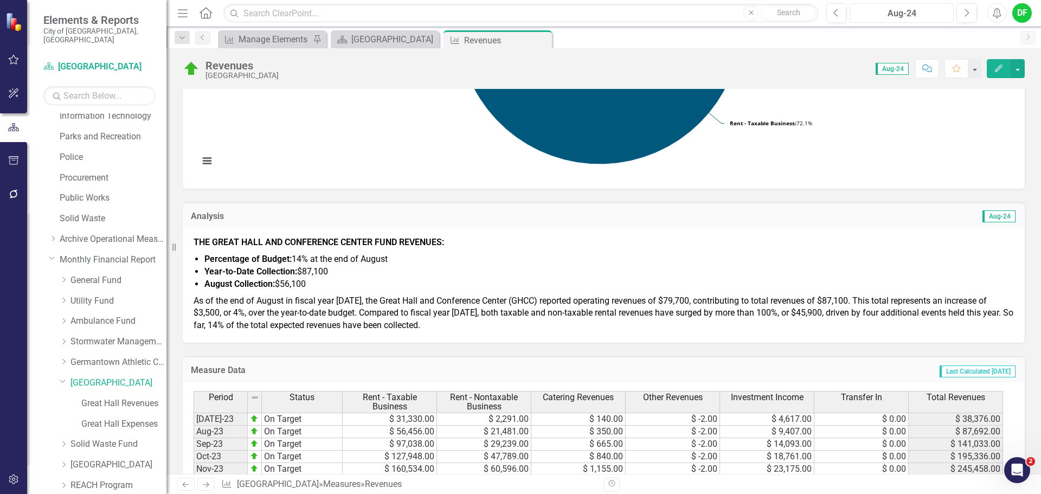
click at [920, 14] on div "Aug-24" at bounding box center [901, 13] width 96 height 13
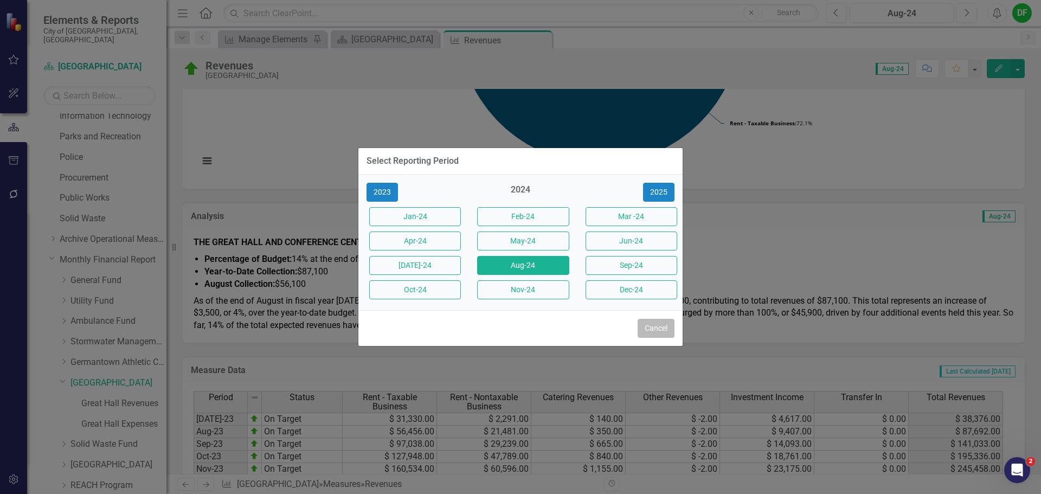
click at [644, 324] on button "Cancel" at bounding box center [655, 328] width 37 height 19
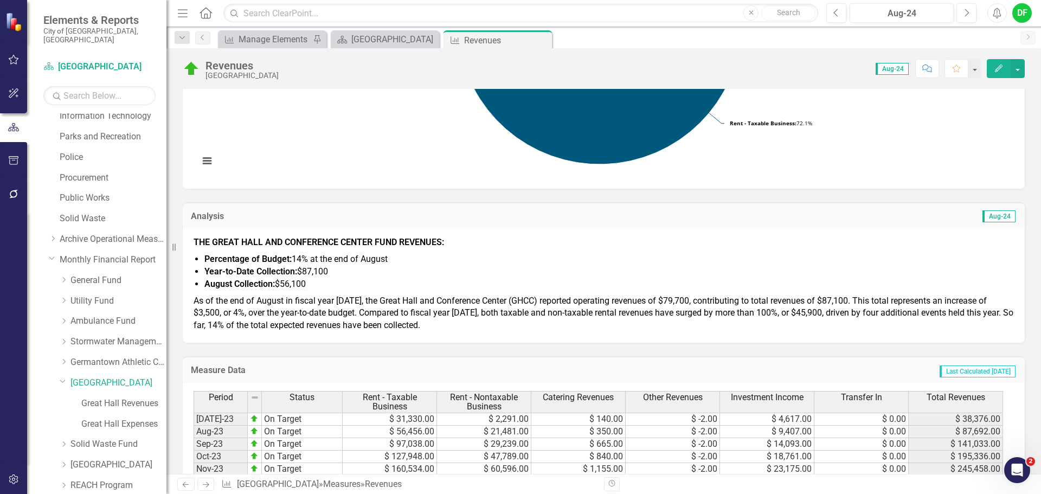
click at [205, 256] on strong "Percentage of Budget:" at bounding box center [247, 259] width 87 height 10
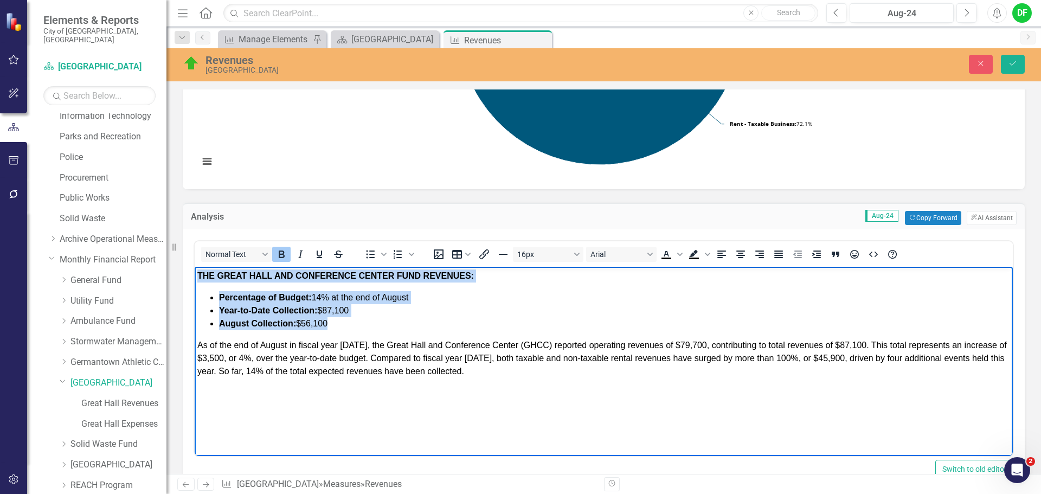
drag, startPoint x: 335, startPoint y: 322, endPoint x: 196, endPoint y: 270, distance: 148.9
click at [196, 270] on body "THE GREAT HALL AND CONFERENCE CENTER FUND REVENUES: Percentage of Budget: 14% a…" at bounding box center [604, 348] width 818 height 163
copy body "THE GREAT HALL AND CONFERENCE CENTER FUND REVENUES: Percentage of Budget: 14% a…"
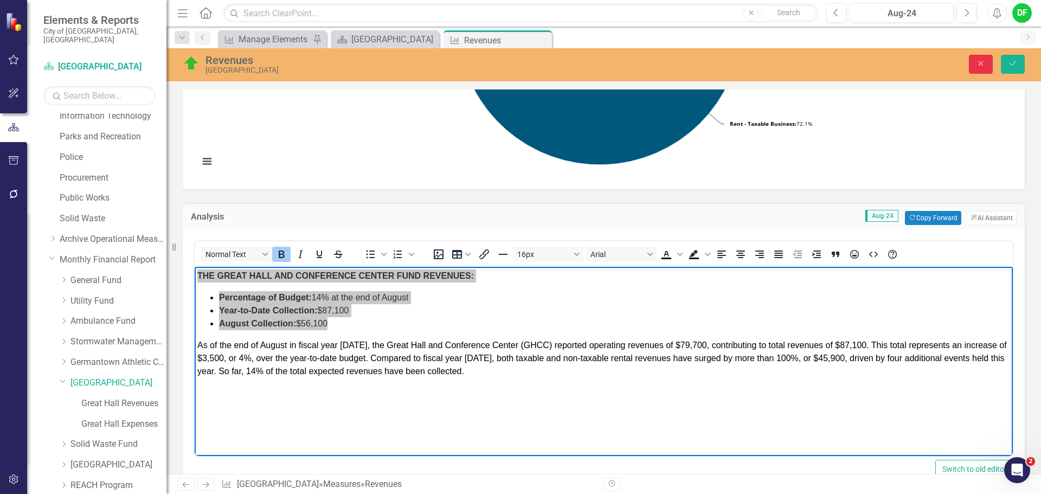
click at [978, 62] on icon "Close" at bounding box center [980, 64] width 10 height 8
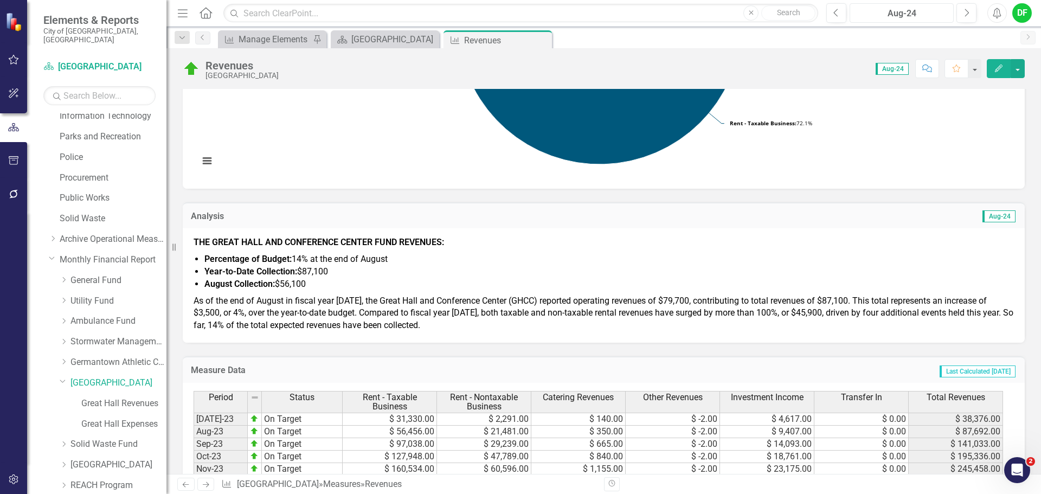
click at [922, 16] on div "Aug-24" at bounding box center [901, 13] width 96 height 13
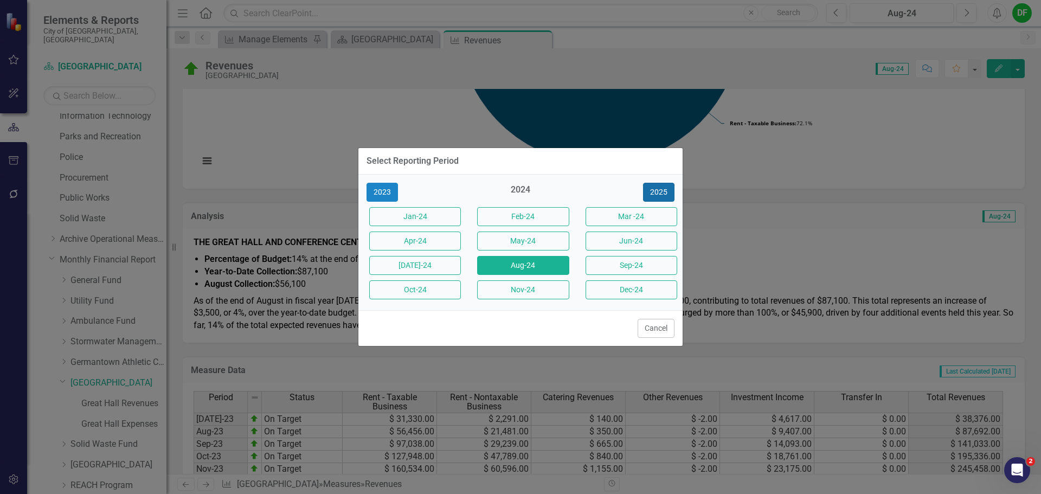
click at [652, 193] on button "2025" at bounding box center [658, 192] width 31 height 19
click at [429, 266] on button "[DATE]-25" at bounding box center [415, 265] width 92 height 19
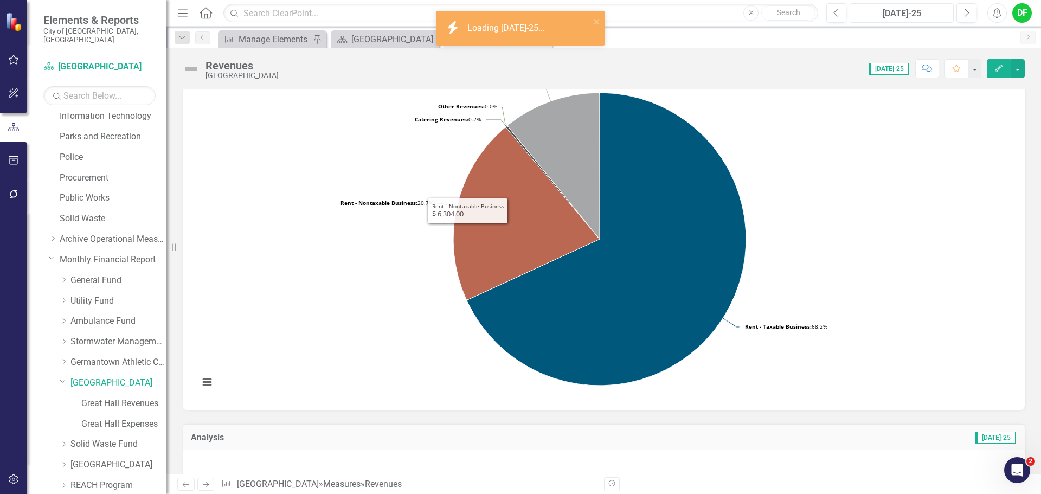
scroll to position [217, 0]
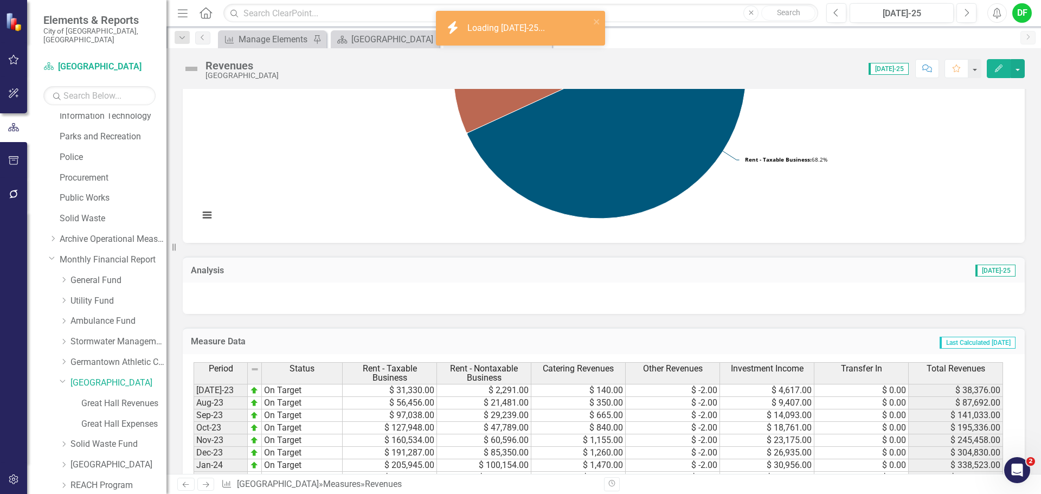
click at [229, 300] on div at bounding box center [604, 297] width 842 height 31
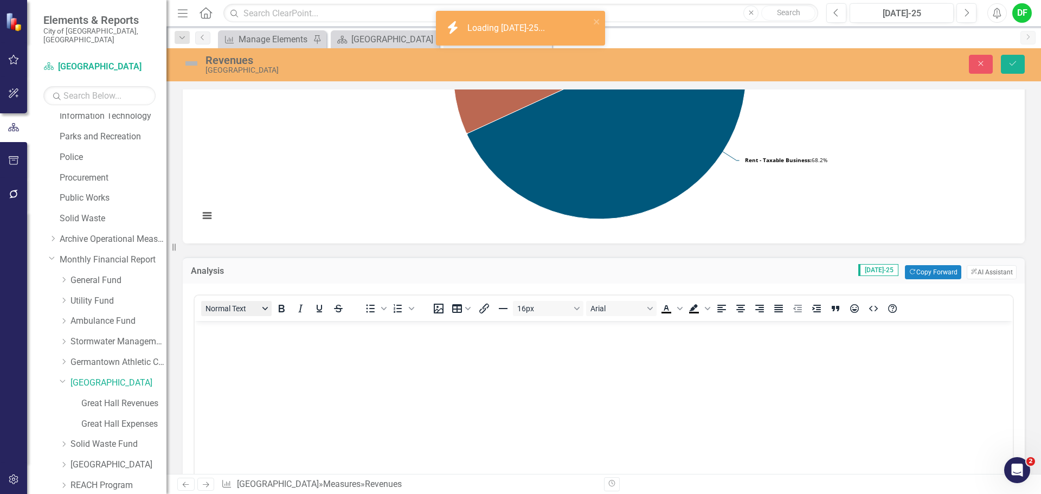
scroll to position [0, 0]
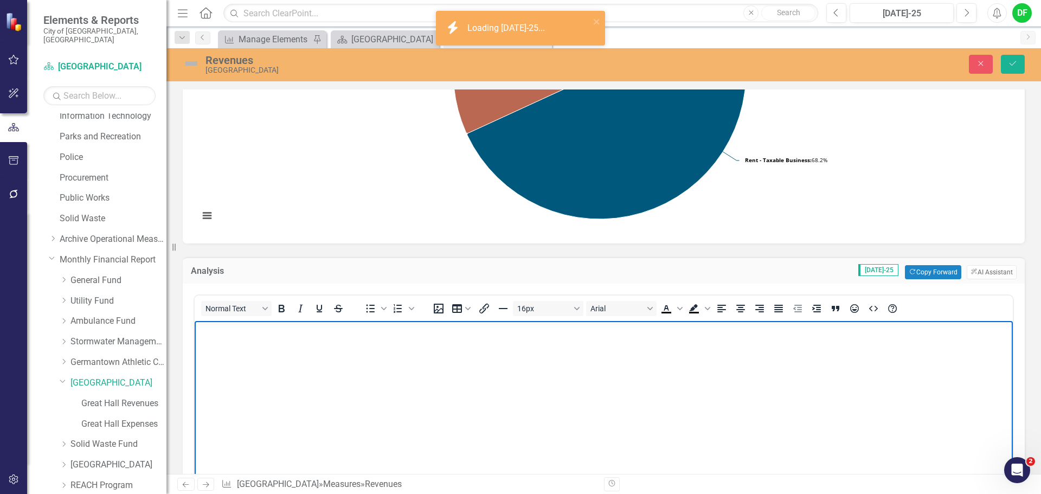
click at [207, 332] on p "Rich Text Area. Press ALT-0 for help." at bounding box center [603, 330] width 812 height 13
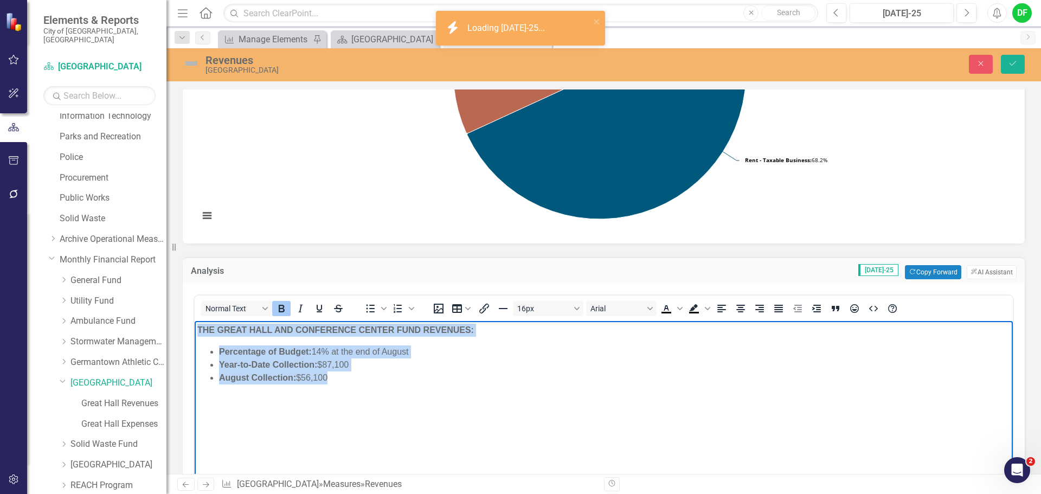
drag, startPoint x: 344, startPoint y: 380, endPoint x: 191, endPoint y: 329, distance: 161.3
click at [195, 329] on html "THE GREAT HALL AND CONFERENCE CENTER FUND REVENUES: Percentage of Budget: 14% a…" at bounding box center [604, 402] width 818 height 163
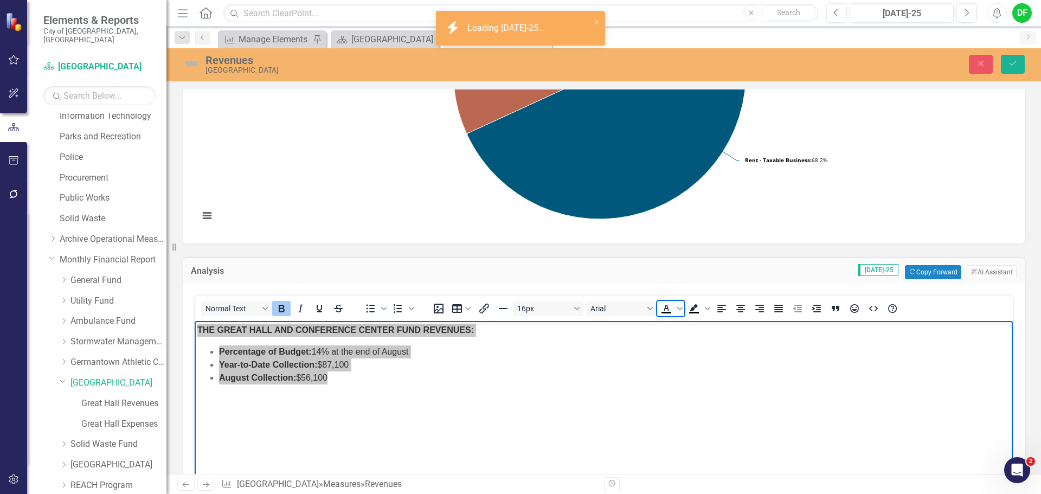
click at [665, 307] on icon "Text color Black" at bounding box center [665, 307] width 5 height 5
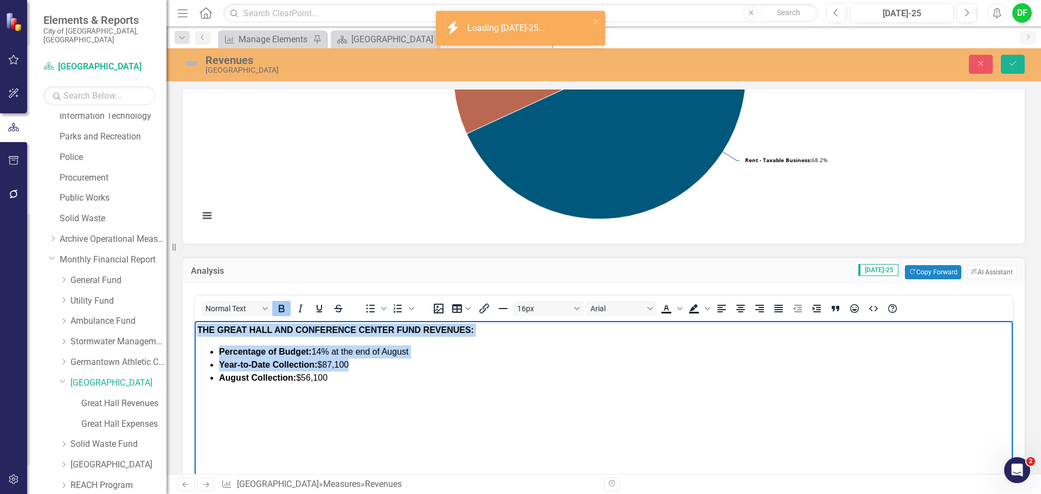
click at [344, 379] on li "August Collection: $56,100" at bounding box center [614, 377] width 791 height 13
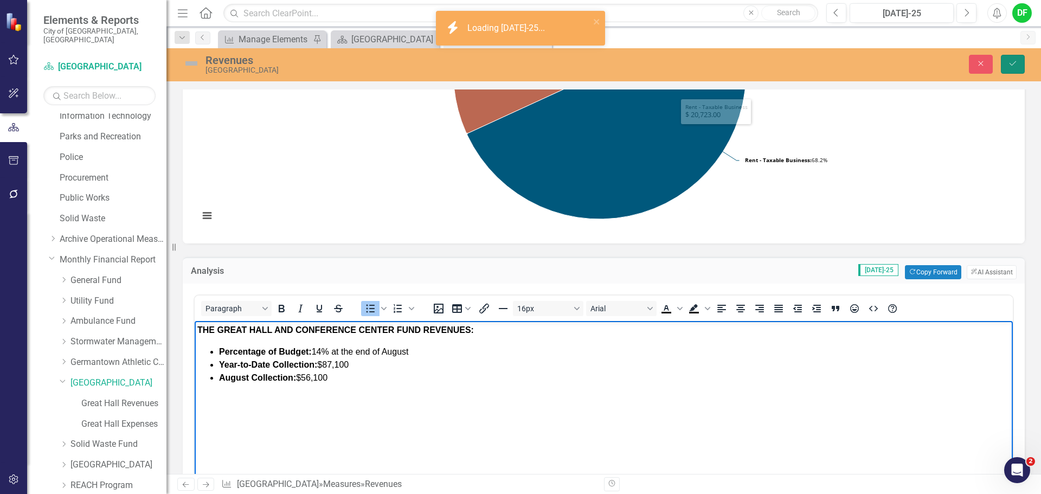
click at [1016, 60] on icon "Save" at bounding box center [1012, 64] width 10 height 8
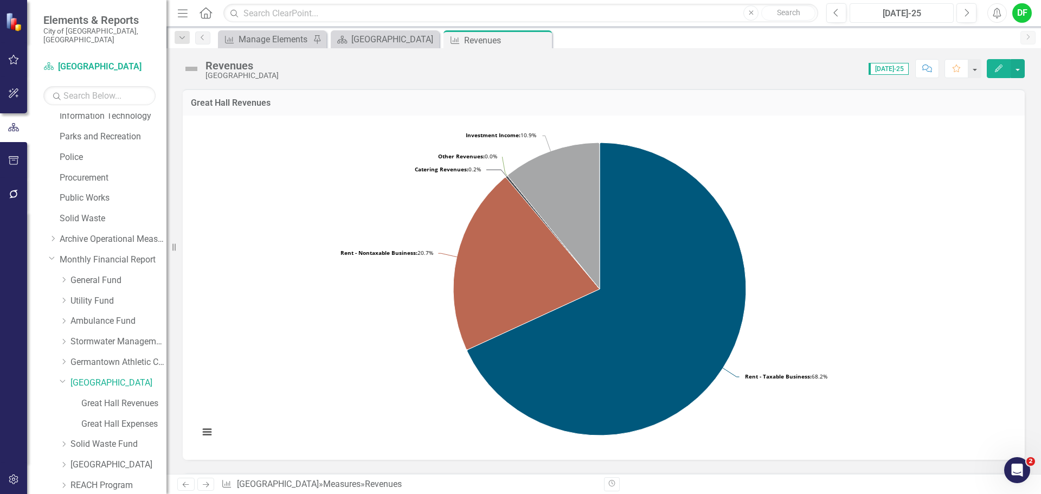
click at [906, 12] on div "[DATE]-25" at bounding box center [901, 13] width 96 height 13
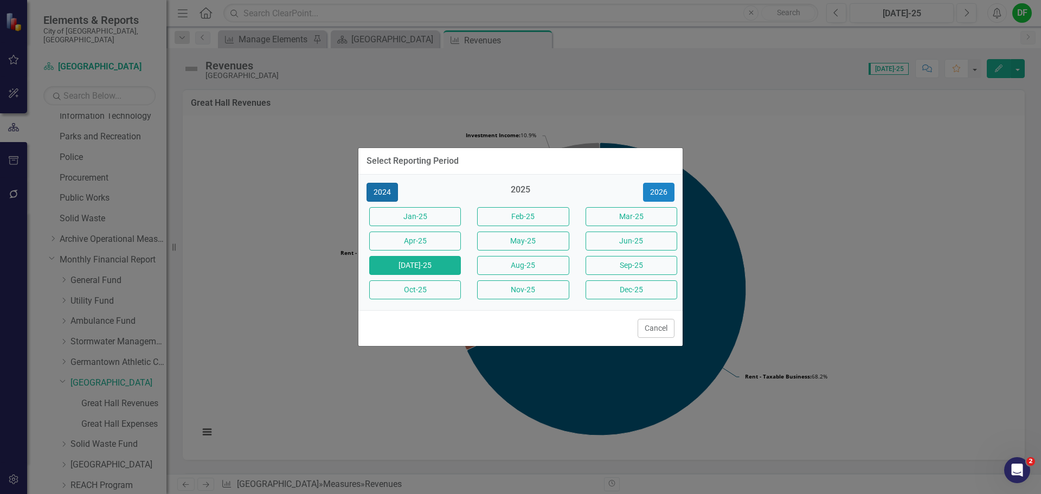
click at [386, 194] on button "2024" at bounding box center [381, 192] width 31 height 19
click at [430, 260] on button "[DATE]-24" at bounding box center [415, 265] width 92 height 19
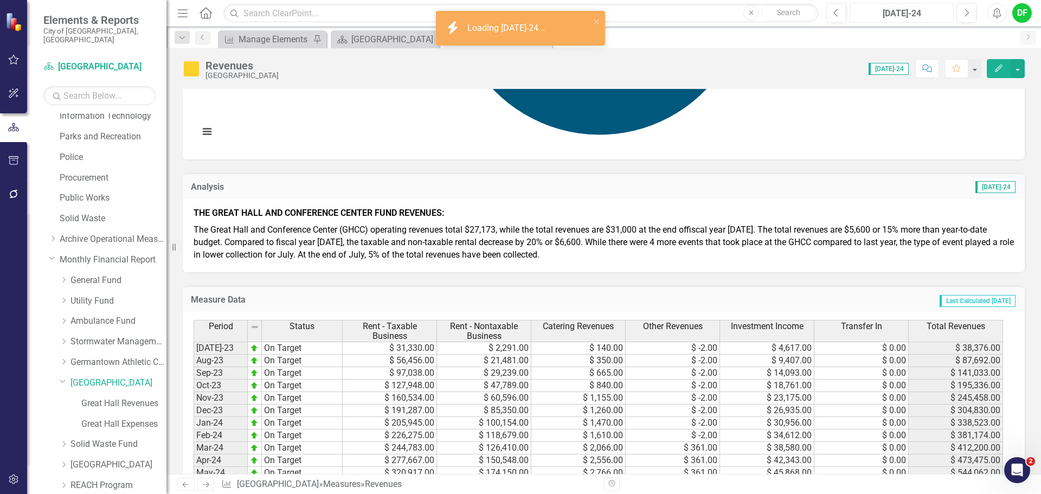
scroll to position [379, 0]
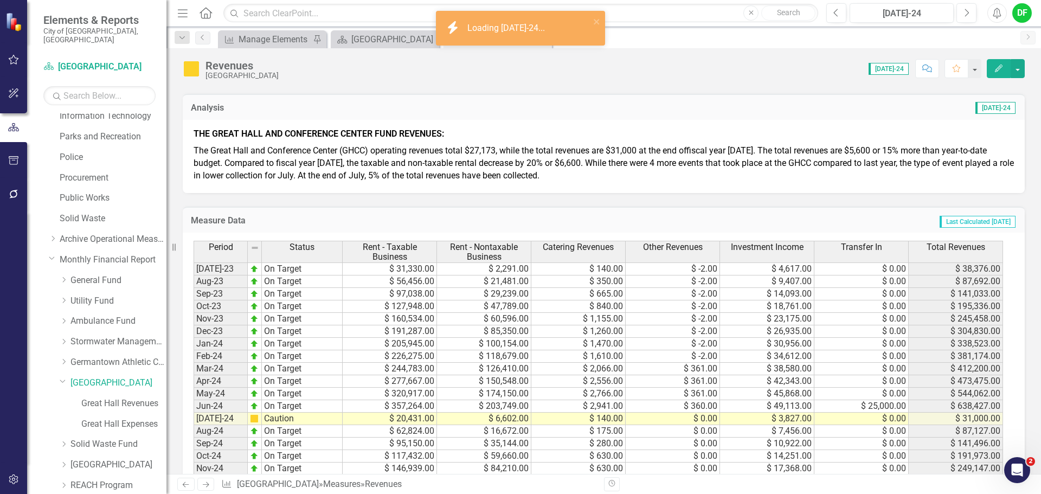
click at [250, 171] on span "fiscal year 2025. The total revenues are $5,600 or 15% more than year-to-date b…" at bounding box center [603, 162] width 820 height 35
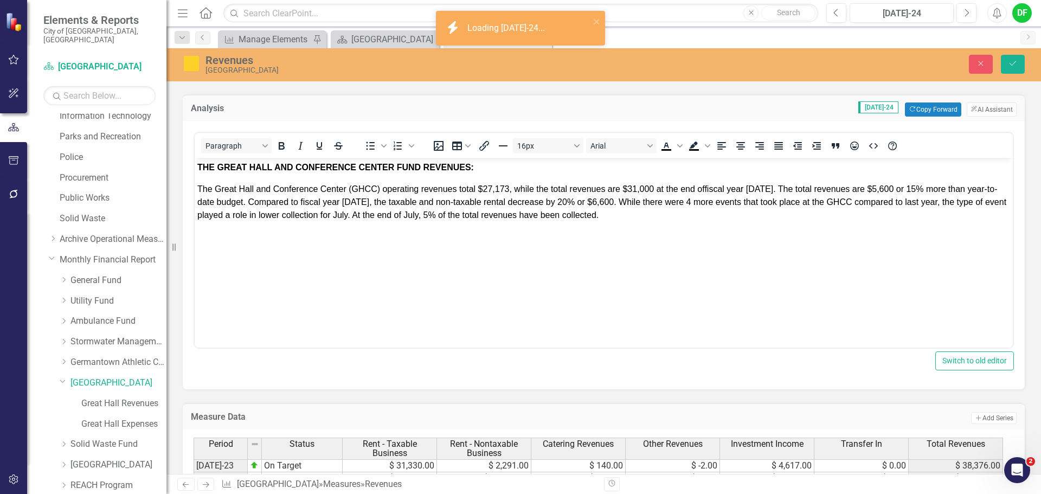
scroll to position [0, 0]
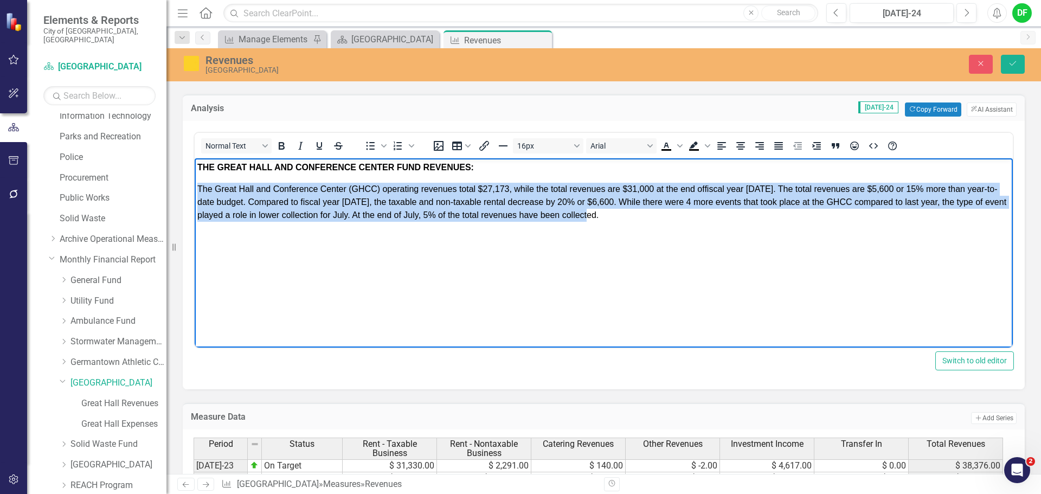
drag, startPoint x: 198, startPoint y: 184, endPoint x: 644, endPoint y: 214, distance: 447.0
click at [644, 214] on p "The Great Hall and Conference Center (GHCC) operating revenues total $27,173, w…" at bounding box center [603, 202] width 812 height 39
copy span "The Great Hall and Conference Center (GHCC) operating revenues total $27,173, w…"
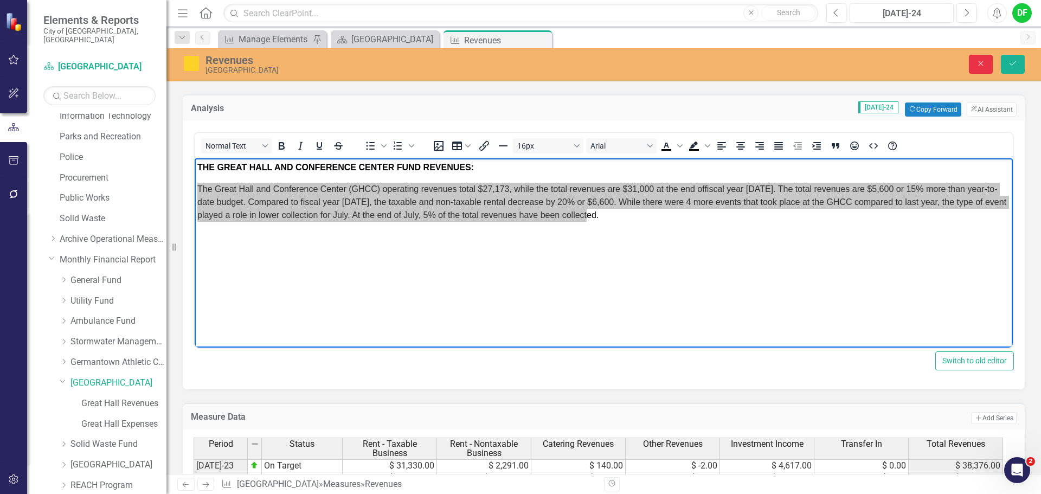
click at [979, 63] on icon "Close" at bounding box center [980, 64] width 10 height 8
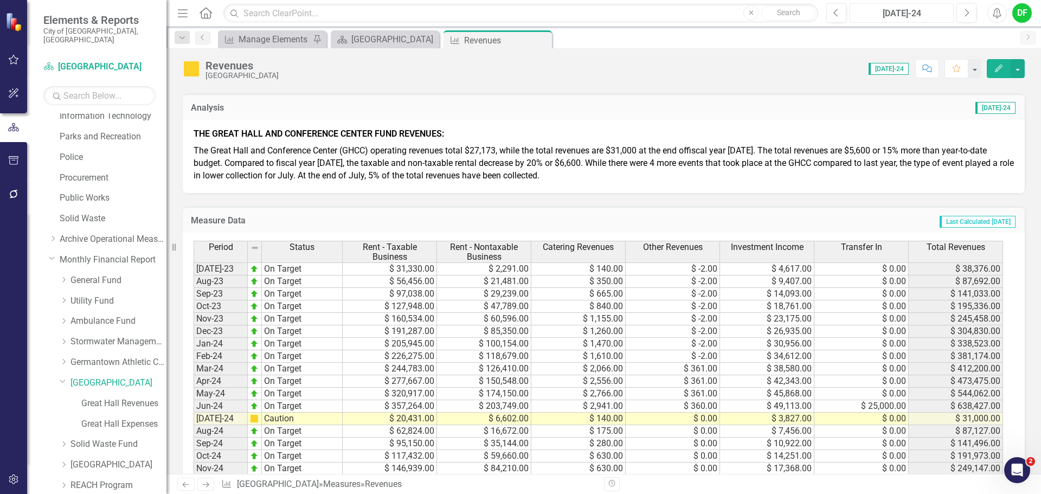
click at [916, 11] on div "[DATE]-24" at bounding box center [901, 13] width 96 height 13
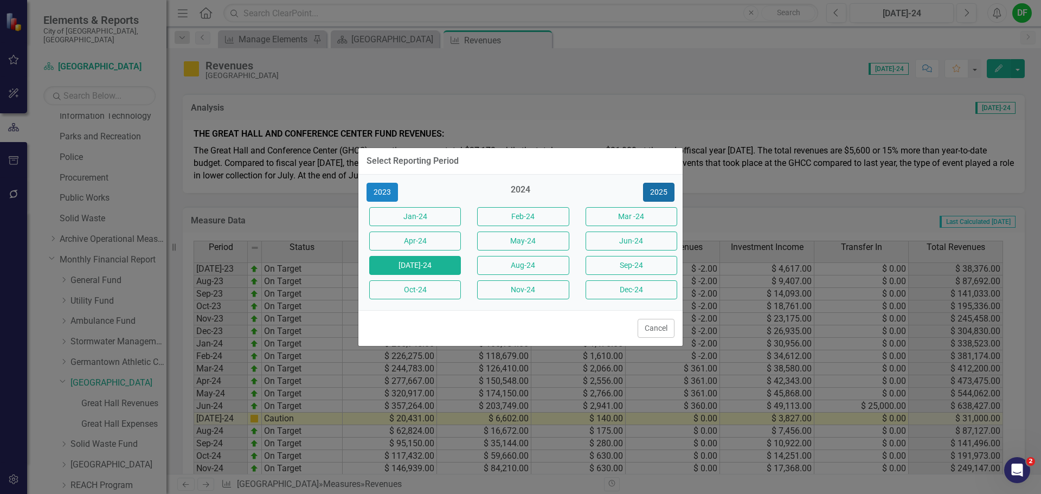
click at [647, 188] on button "2025" at bounding box center [658, 192] width 31 height 19
click at [408, 267] on button "[DATE]-25" at bounding box center [415, 265] width 92 height 19
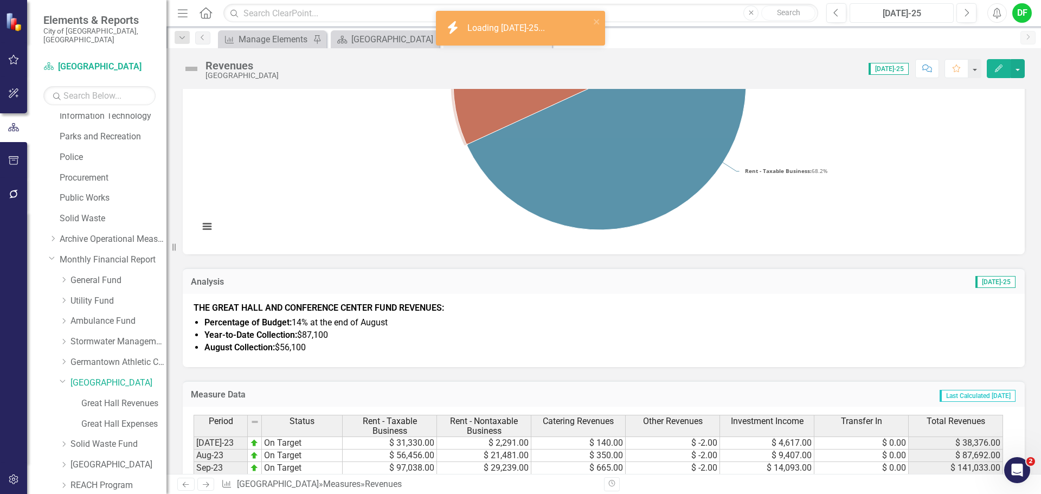
scroll to position [217, 0]
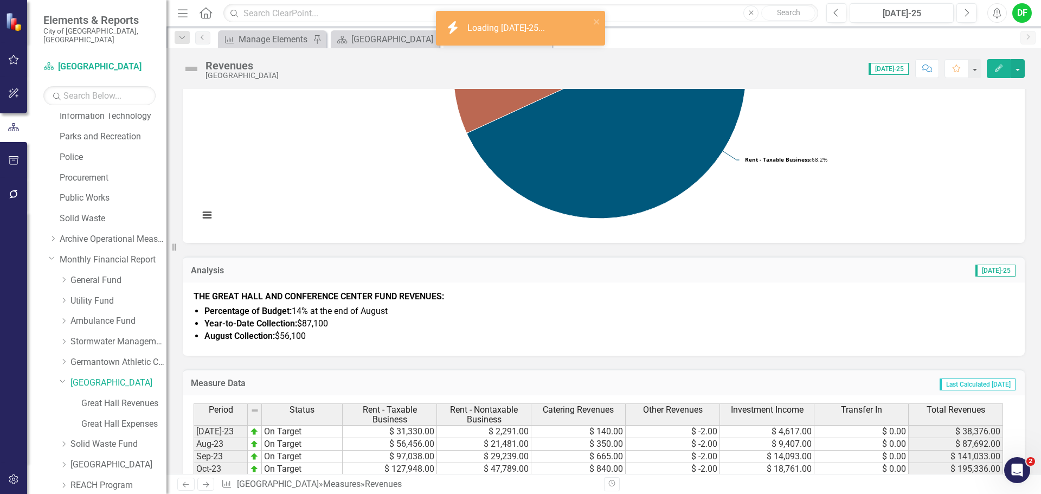
click at [322, 335] on li "August Collection: $56,100" at bounding box center [608, 336] width 809 height 12
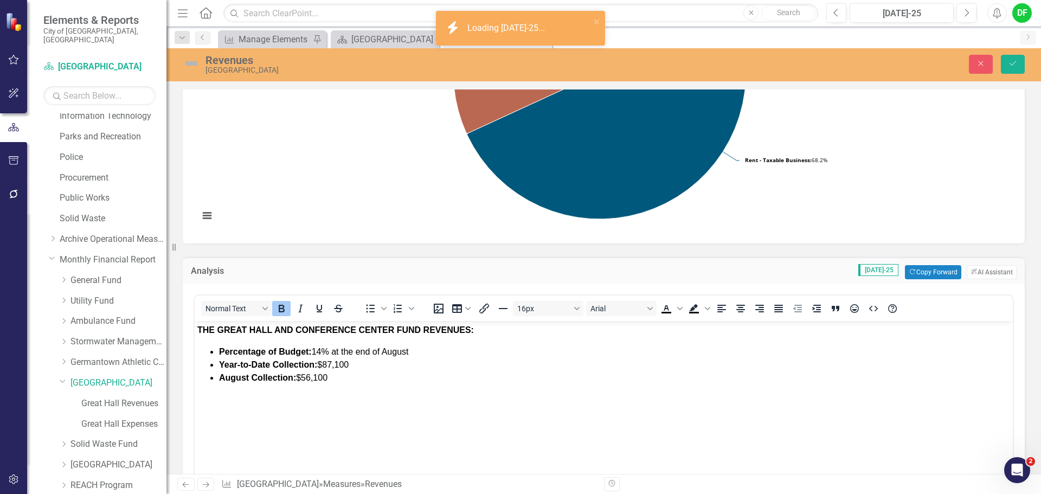
scroll to position [0, 0]
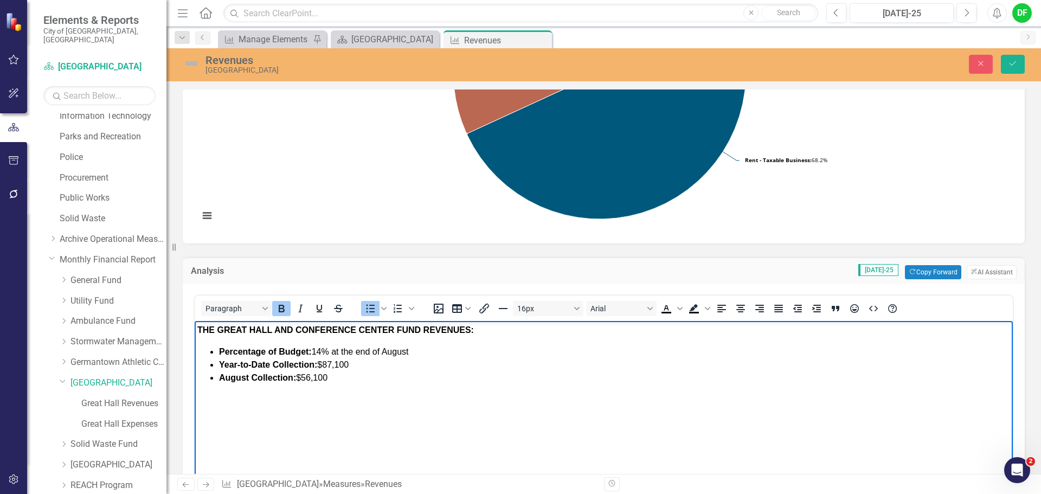
click at [219, 391] on body "THE GREAT HALL AND CONFERENCE CENTER FUND REVENUES: Percentage of Budget: 14% a…" at bounding box center [604, 402] width 818 height 163
click at [338, 378] on li "August Collection: $56,100" at bounding box center [614, 377] width 791 height 13
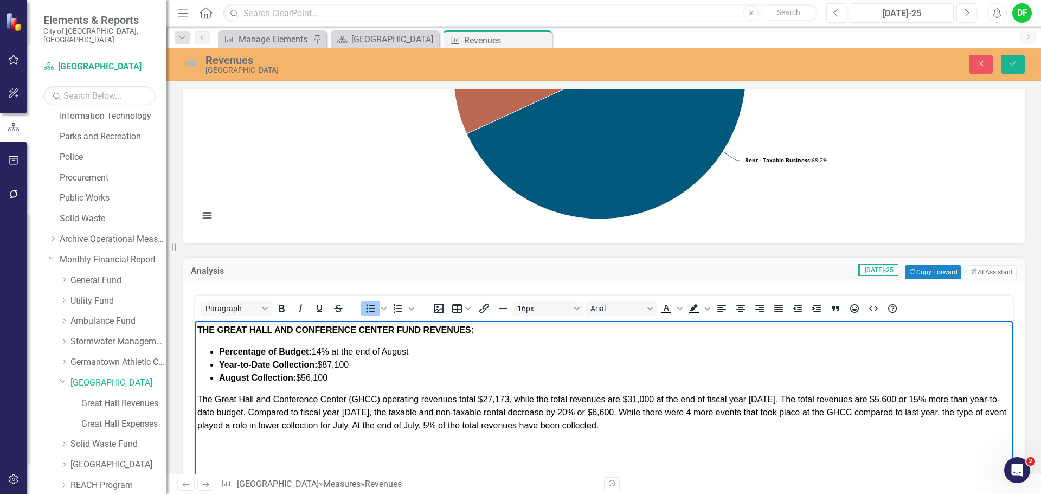
click at [324, 351] on span "Percentage of Budget: 14% at the end of August" at bounding box center [314, 351] width 190 height 9
click at [280, 311] on icon "Bold" at bounding box center [282, 309] width 6 height 8
click at [427, 357] on li "Percentage of Budget: ﻿5 % at the end of August" at bounding box center [614, 351] width 791 height 13
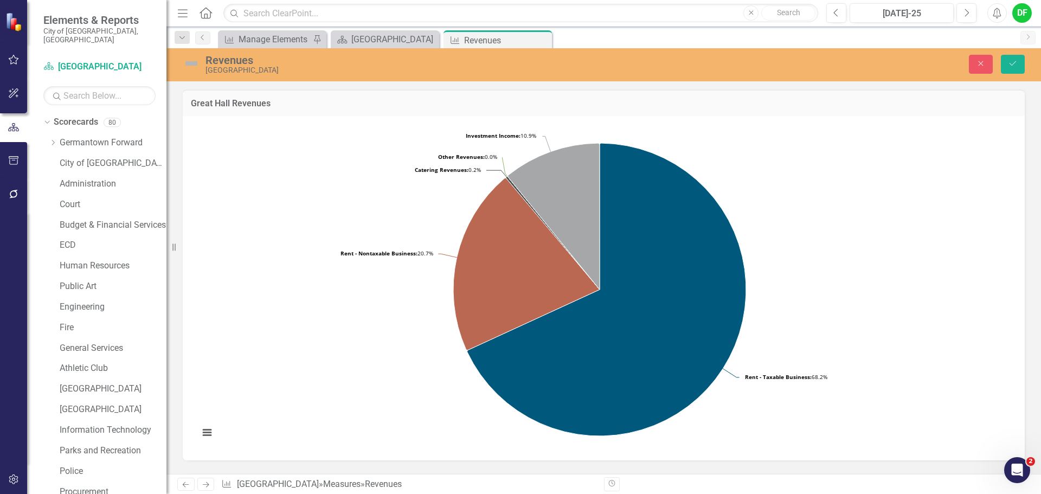
scroll to position [217, 0]
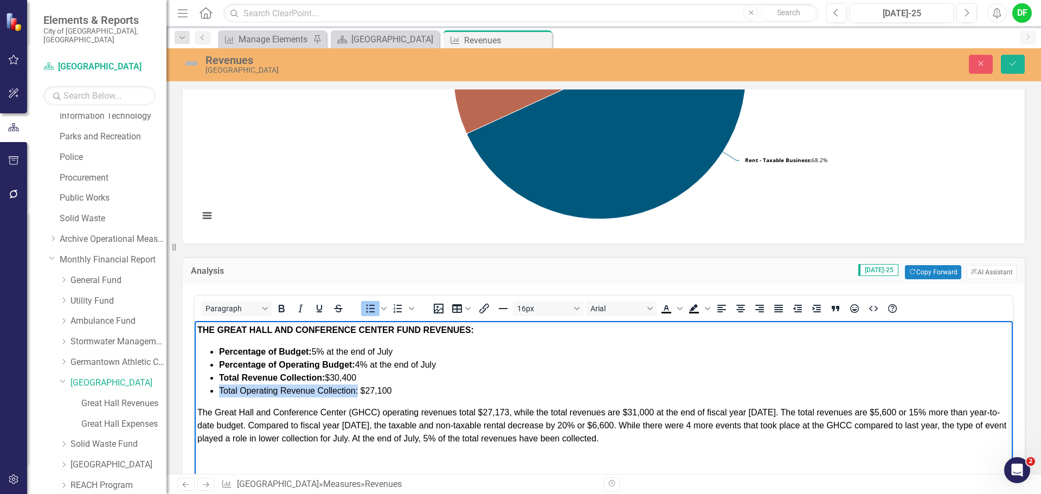
drag, startPoint x: 218, startPoint y: 389, endPoint x: 357, endPoint y: 392, distance: 138.8
click at [357, 392] on ul "Percentage of Budget: 5 % at the end of July Percentage of Operating Budget: 4%…" at bounding box center [603, 371] width 812 height 52
click at [279, 307] on icon "Bold" at bounding box center [282, 309] width 6 height 8
click at [417, 384] on li "Total Operating Revenue Collection: $27,100" at bounding box center [614, 390] width 791 height 13
click at [507, 411] on span "The Great Hall and Conference Center (GHCC) operating revenues total $27,173, w…" at bounding box center [601, 425] width 809 height 35
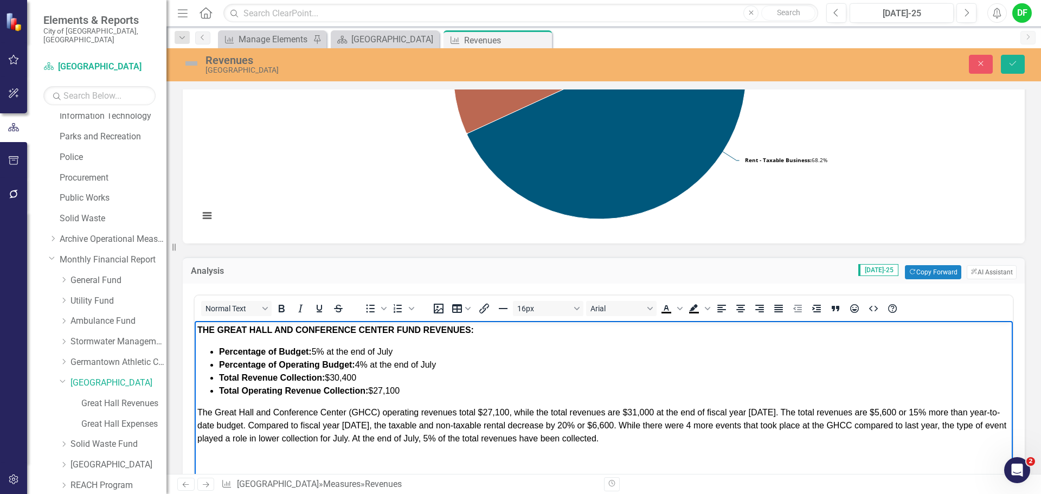
click at [645, 412] on span "The Great Hall and Conference Center (GHCC) operating revenues total $27,100, w…" at bounding box center [601, 425] width 809 height 35
click at [767, 412] on span "The Great Hall and Conference Center (GHCC) operating revenues total $27,100, w…" at bounding box center [601, 425] width 809 height 35
drag, startPoint x: 914, startPoint y: 412, endPoint x: 949, endPoint y: 411, distance: 34.7
click at [914, 412] on span "The Great Hall and Conference Center (GHCC) operating revenues total $27,100, w…" at bounding box center [599, 425] width 805 height 35
click at [932, 414] on span "The Great Hall and Conference Center (GHCC) operating revenues total $27,100, w…" at bounding box center [603, 425] width 812 height 35
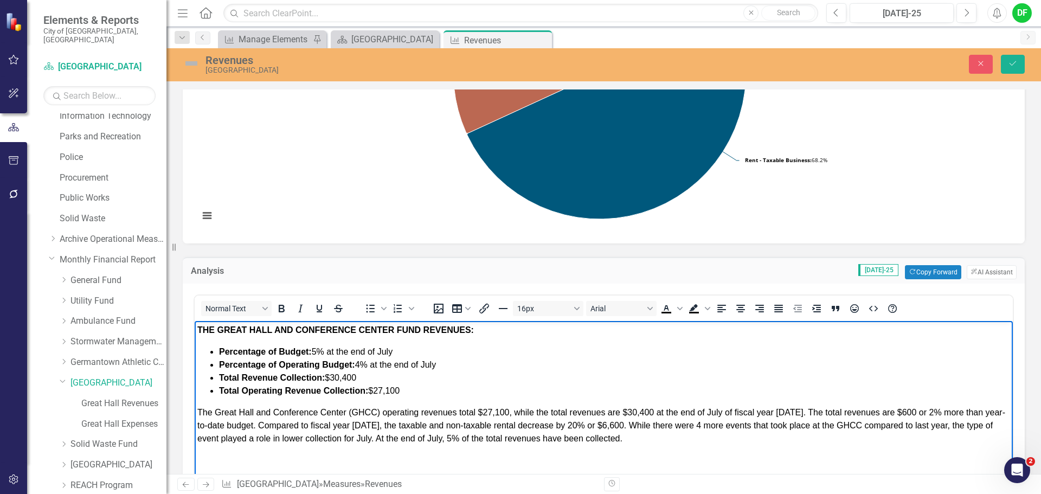
click at [957, 410] on span "The Great Hall and Conference Center (GHCC) operating revenues total $27,100, w…" at bounding box center [600, 425] width 807 height 35
click at [370, 427] on span "The Great Hall and Conference Center (GHCC) operating revenues total $27,100, w…" at bounding box center [598, 425] width 803 height 35
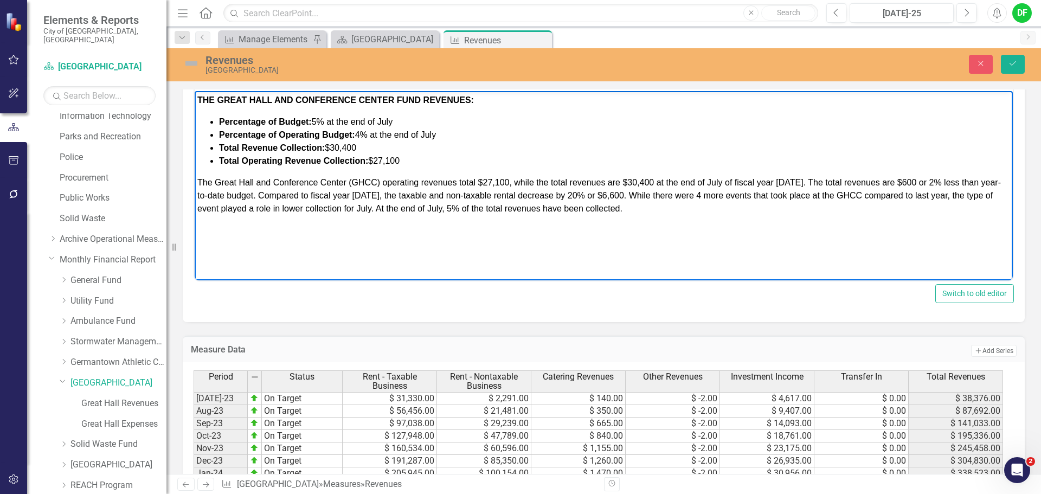
scroll to position [406, 0]
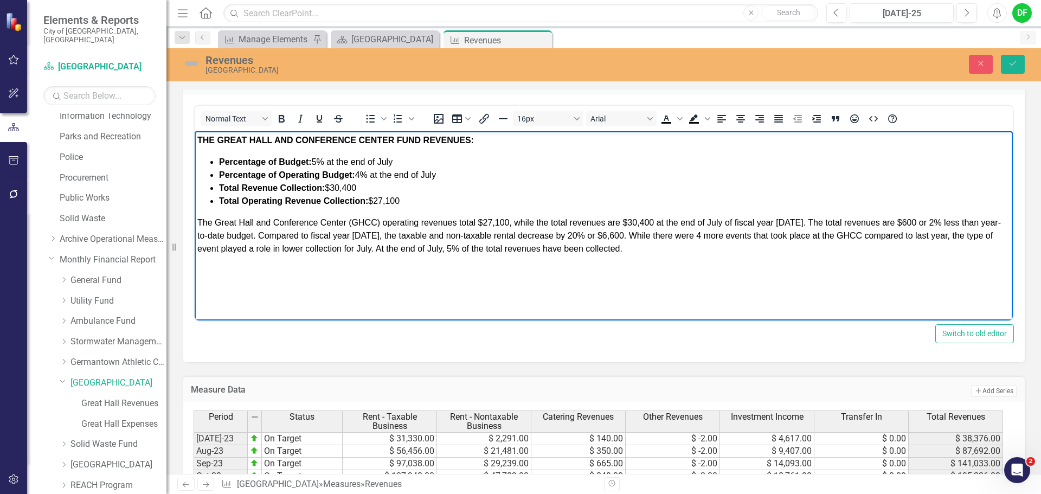
click at [615, 235] on span "The Great Hall and Conference Center (GHCC) operating revenues total $27,100, w…" at bounding box center [598, 235] width 803 height 35
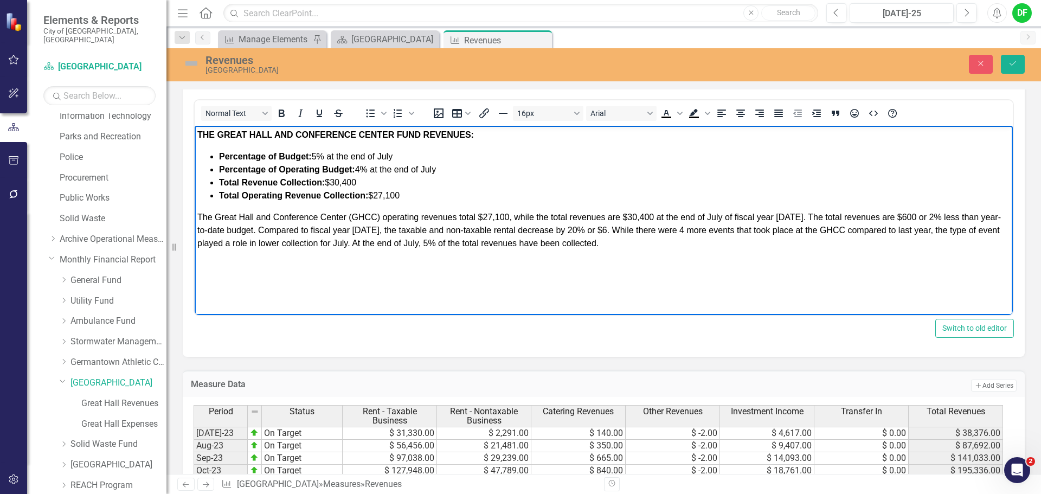
scroll to position [352, 0]
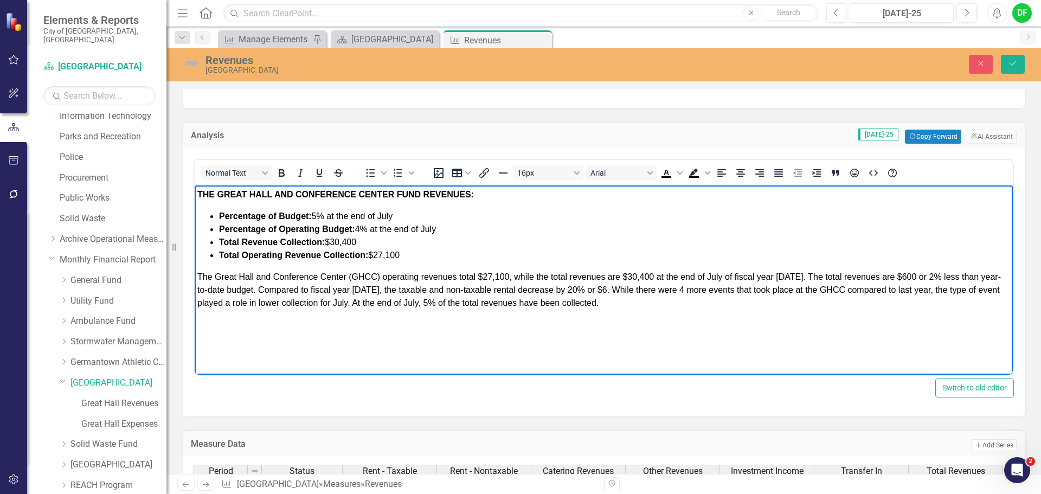
drag, startPoint x: 567, startPoint y: 289, endPoint x: 595, endPoint y: 304, distance: 31.3
click at [567, 289] on span "The Great Hall and Conference Center (GHCC) operating revenues total $27,100, w…" at bounding box center [598, 289] width 803 height 35
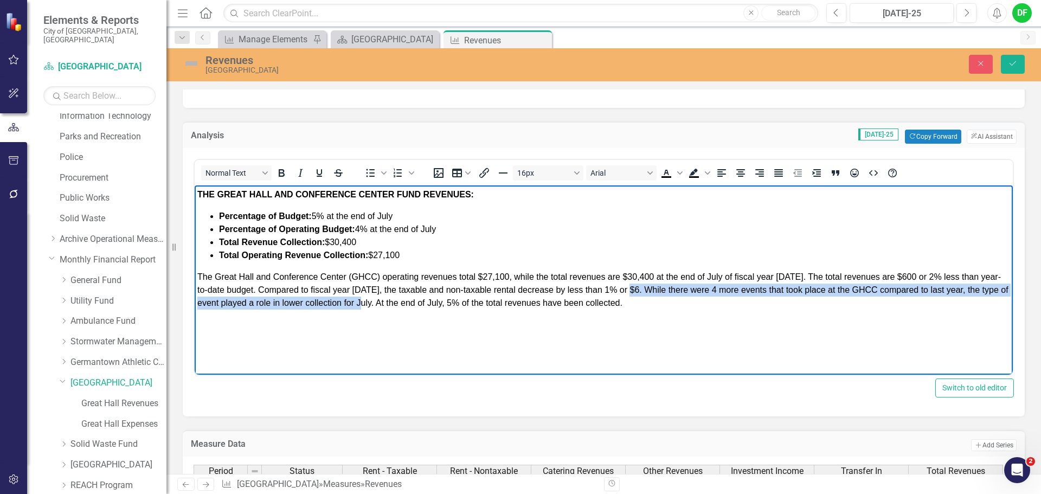
drag, startPoint x: 636, startPoint y: 287, endPoint x: 373, endPoint y: 309, distance: 264.3
click at [373, 309] on p "The Great Hall and Conference Center (GHCC) operating revenues total $27,100, w…" at bounding box center [603, 289] width 812 height 39
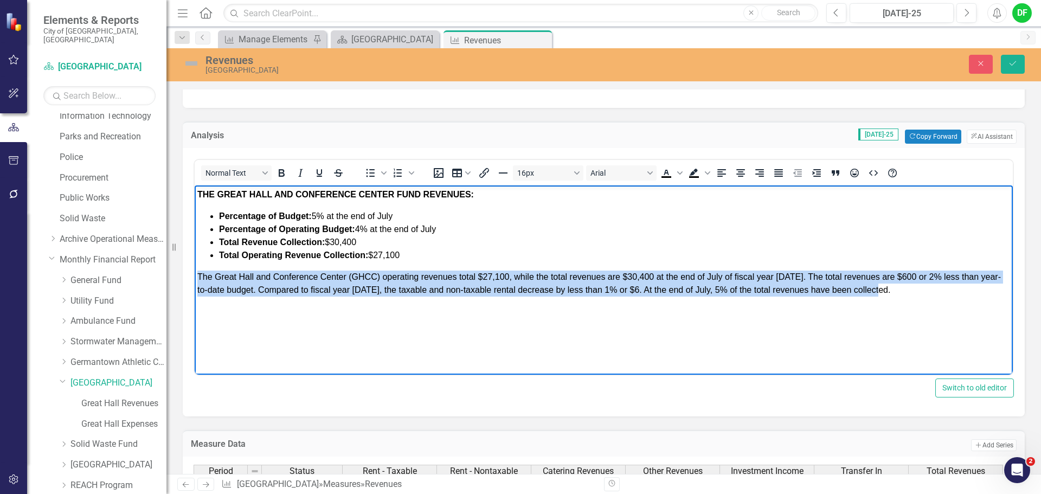
drag, startPoint x: 902, startPoint y: 292, endPoint x: 198, endPoint y: 275, distance: 703.6
click at [198, 275] on p "The Great Hall and Conference Center (GHCC) operating revenues total $27,100, w…" at bounding box center [603, 283] width 812 height 26
copy span "The Great Hall and Conference Center (GHCC) operating revenues total $27,100, w…"
click at [913, 298] on body "THE GREAT HALL AND CONFERENCE CENTER FUND REVENUES: Percentage of Budget: 5 % a…" at bounding box center [604, 266] width 818 height 163
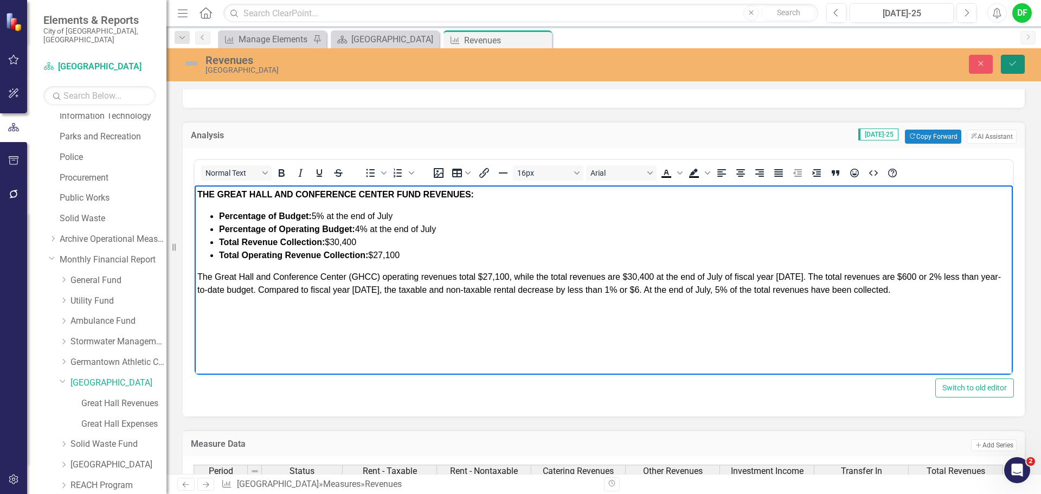
click at [1017, 63] on icon "Save" at bounding box center [1012, 64] width 10 height 8
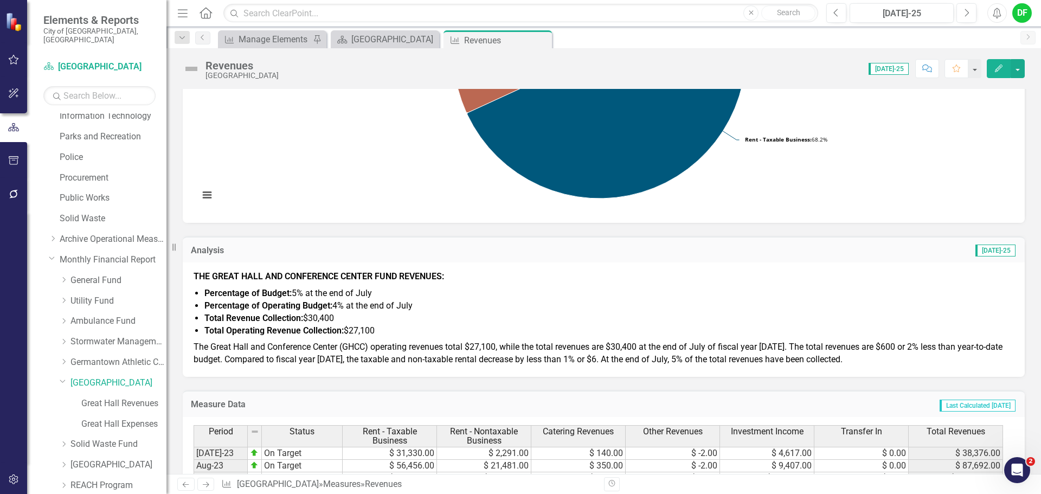
scroll to position [271, 0]
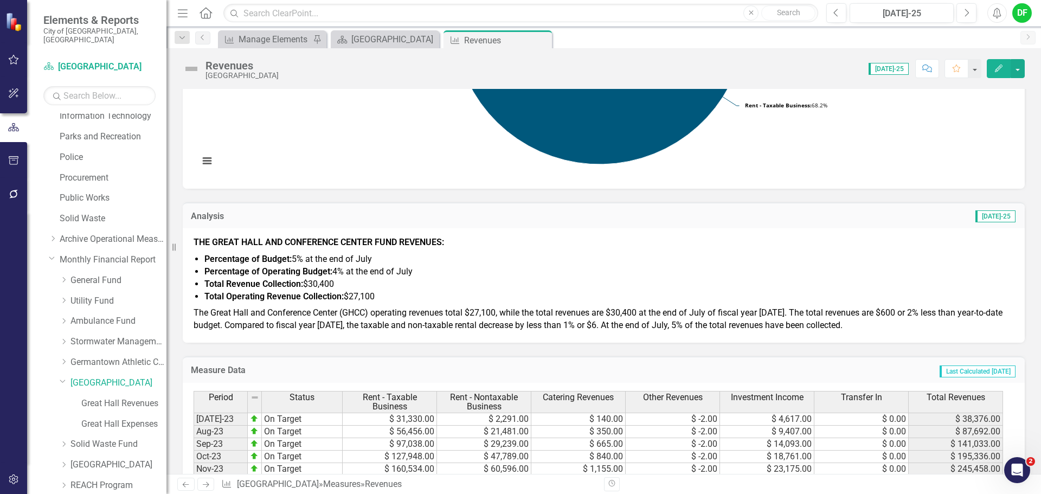
click at [318, 336] on div "THE GREAT HALL AND CONFERENCE CENTER FUND REVENUES: Percentage of Budget: 5% at…" at bounding box center [604, 285] width 842 height 114
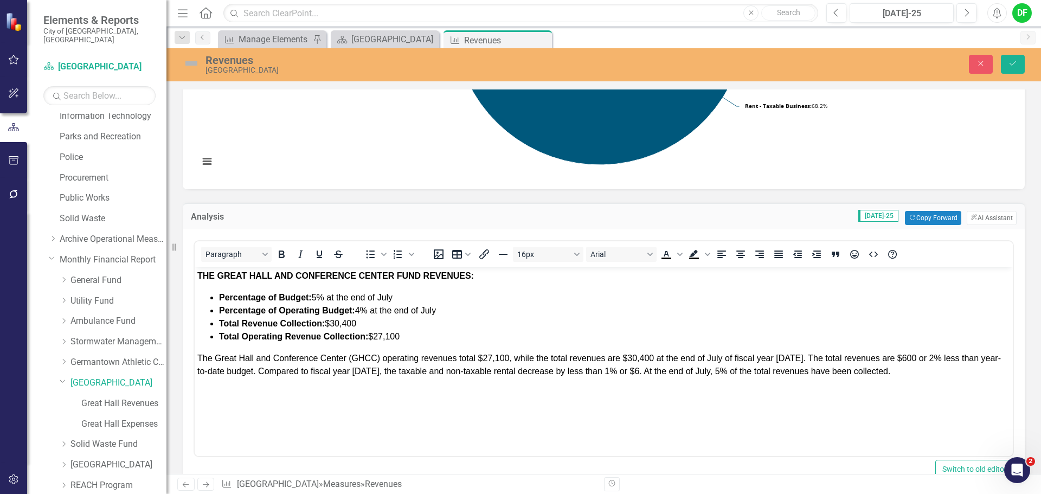
scroll to position [0, 0]
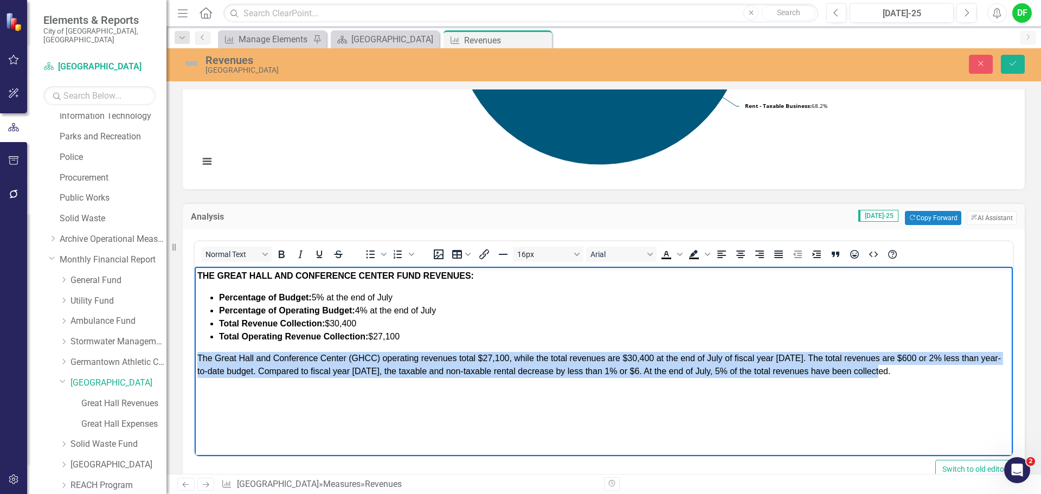
drag, startPoint x: 198, startPoint y: 355, endPoint x: 916, endPoint y: 384, distance: 719.2
click at [916, 384] on body "THE GREAT HALL AND CONFERENCE CENTER FUND REVENUES: Percentage of Budget: 5% at…" at bounding box center [604, 348] width 818 height 163
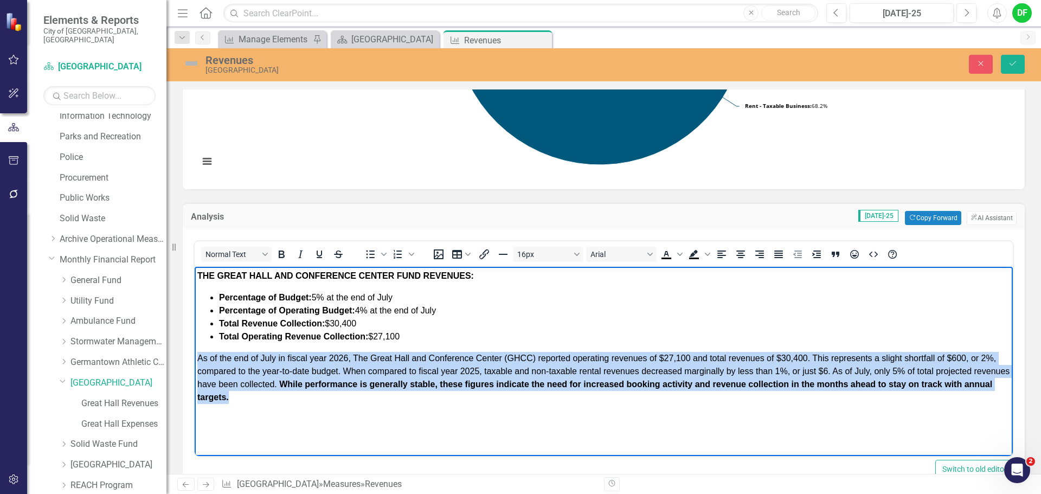
drag, startPoint x: 266, startPoint y: 398, endPoint x: 197, endPoint y: 359, distance: 79.4
click at [197, 359] on body "THE GREAT HALL AND CONFERENCE CENTER FUND REVENUES: Percentage of Budget: 5% at…" at bounding box center [604, 348] width 818 height 163
click at [783, 252] on icon "Justify" at bounding box center [778, 254] width 13 height 13
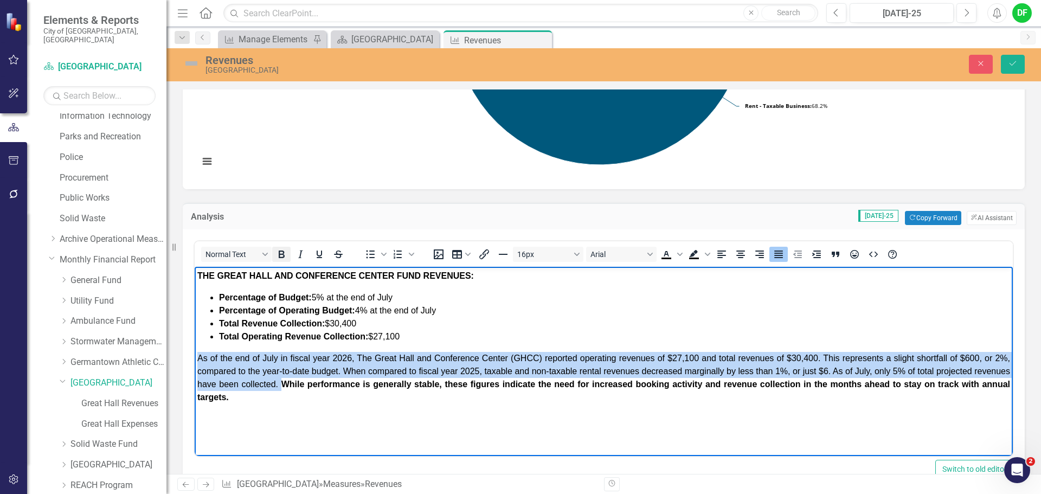
click at [283, 249] on icon "Bold" at bounding box center [281, 254] width 13 height 13
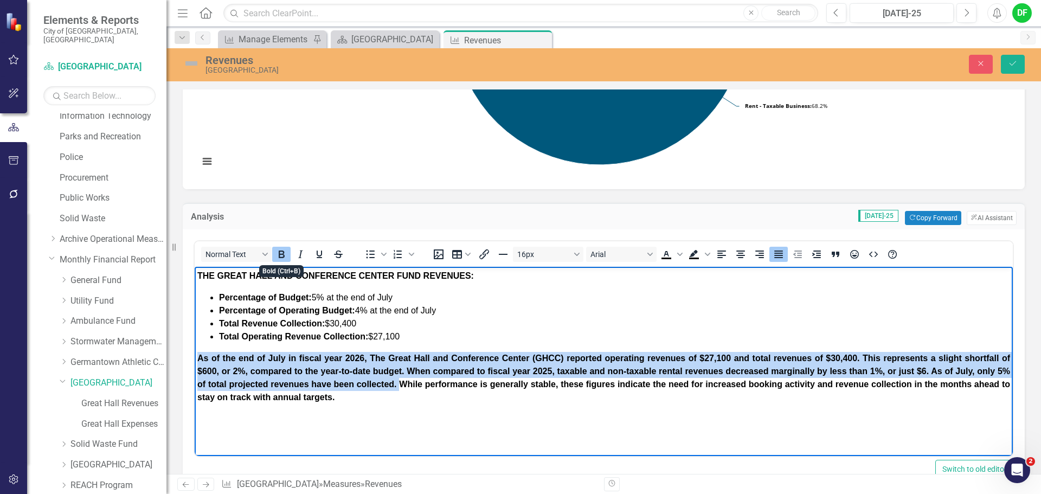
click at [283, 249] on icon "Bold" at bounding box center [281, 254] width 13 height 13
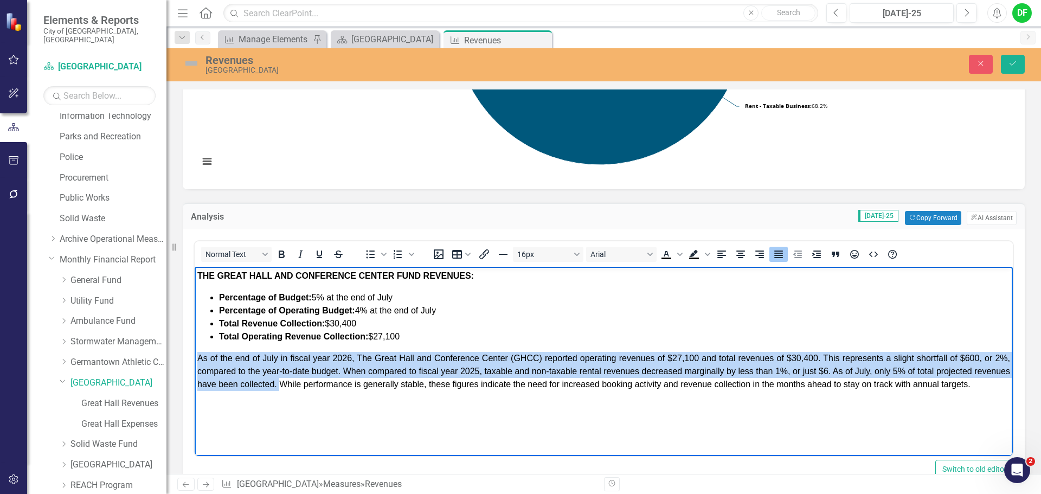
click at [252, 391] on p "﻿As of the end of July in fiscal year 2026, The Great Hall and Conference Cente…" at bounding box center [603, 371] width 812 height 39
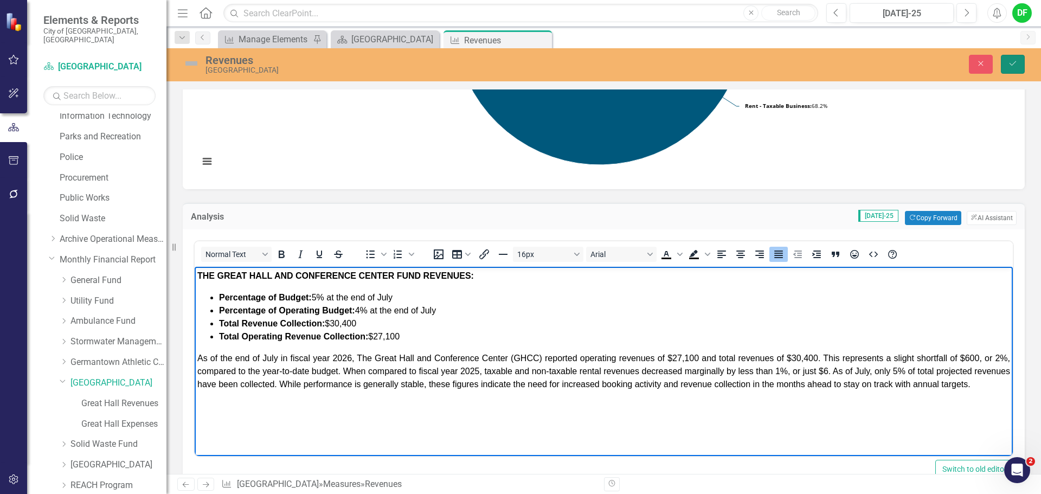
click at [1011, 70] on button "Save" at bounding box center [1012, 64] width 24 height 19
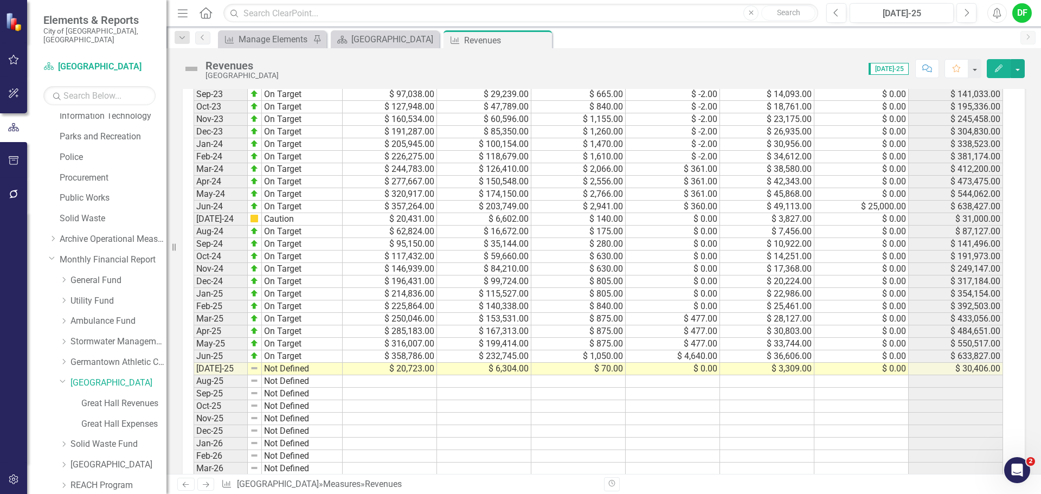
scroll to position [650, 0]
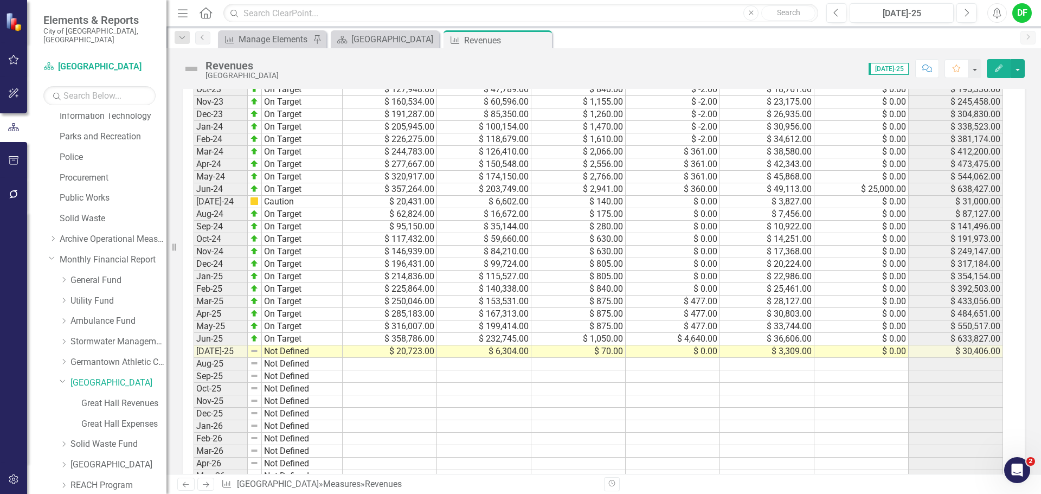
click at [186, 67] on img at bounding box center [191, 68] width 17 height 17
click at [185, 67] on img at bounding box center [191, 68] width 17 height 17
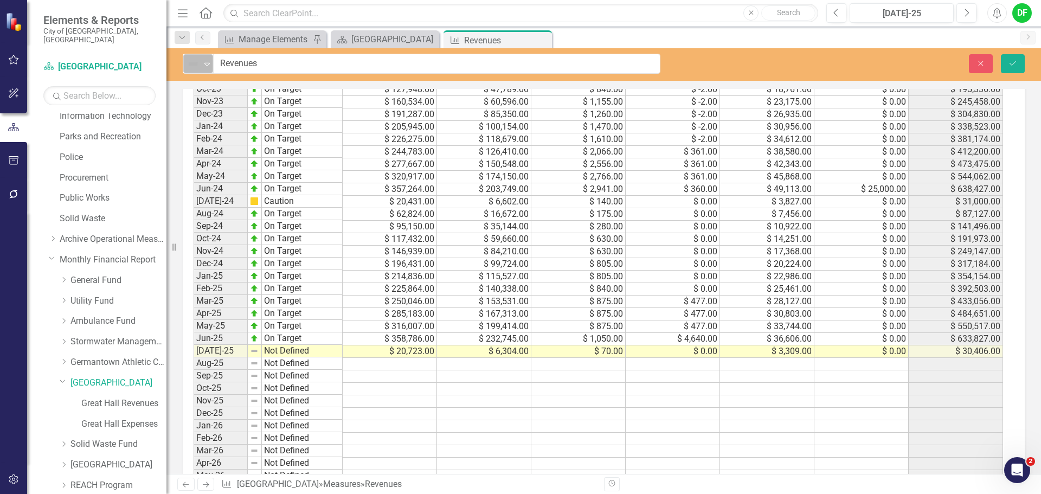
click at [203, 69] on div "Expand" at bounding box center [207, 64] width 11 height 18
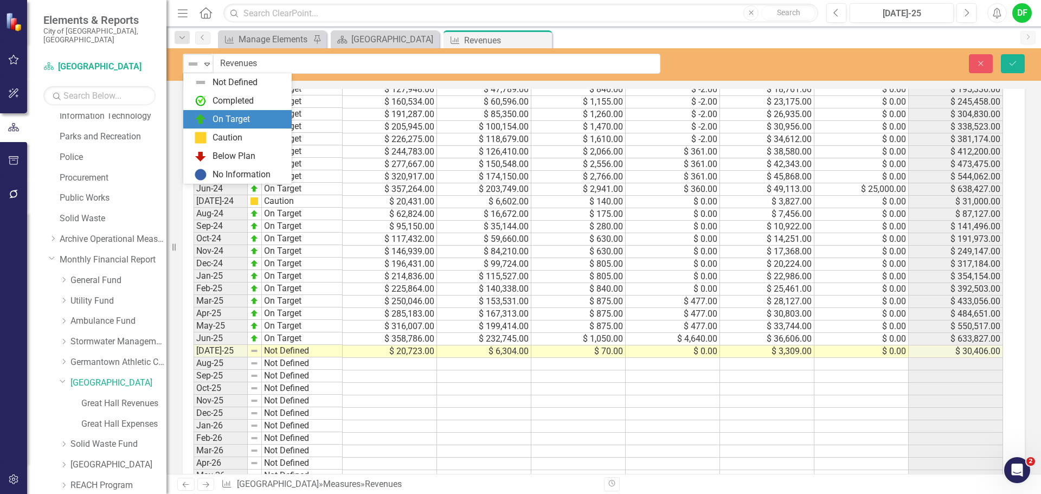
click at [204, 119] on img at bounding box center [200, 119] width 13 height 13
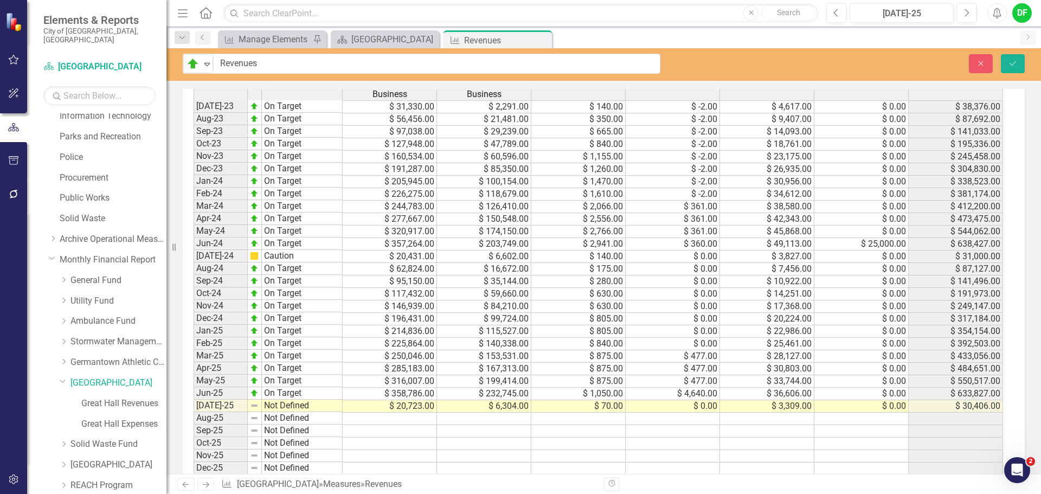
scroll to position [596, 0]
click at [1006, 64] on button "Save" at bounding box center [1012, 63] width 24 height 19
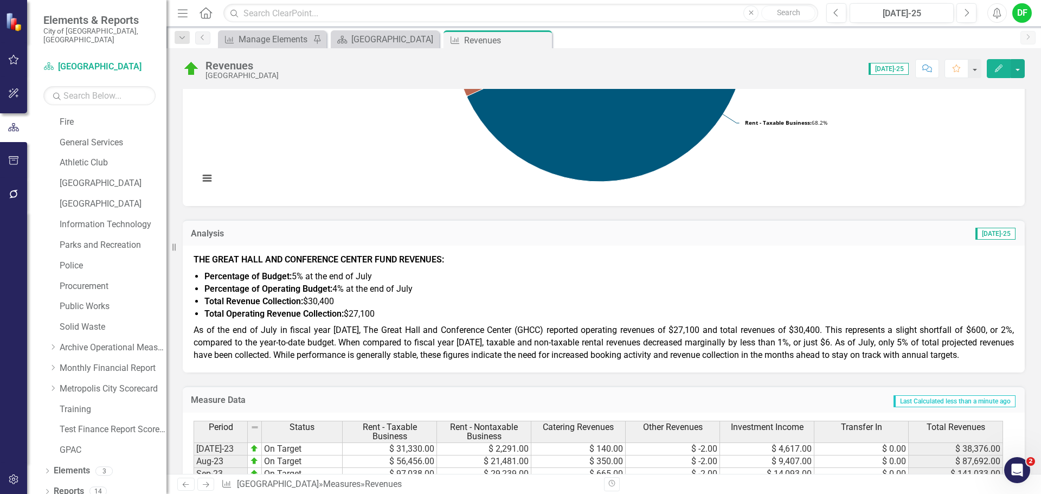
scroll to position [271, 0]
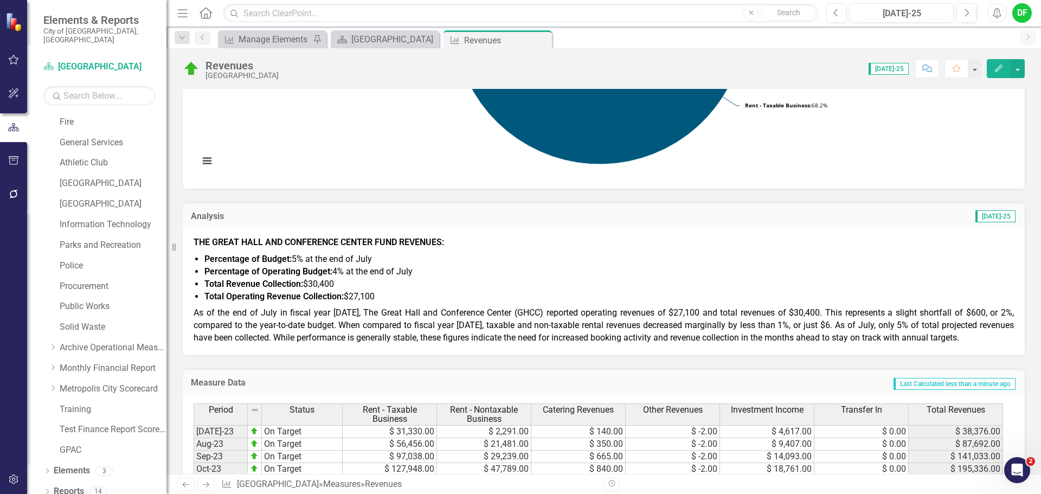
click at [354, 279] on li "Total Revenue Collection: $30,400" at bounding box center [608, 284] width 809 height 12
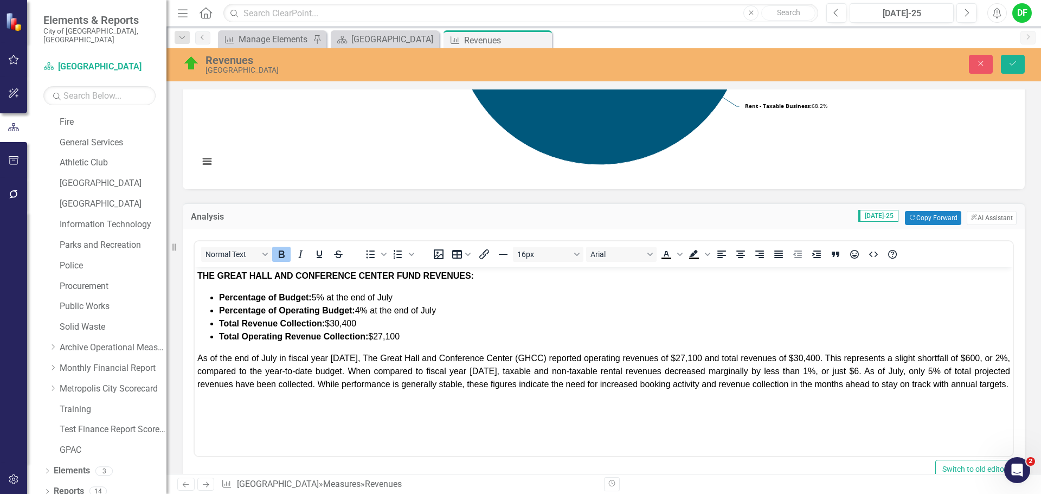
scroll to position [0, 0]
click at [374, 319] on li "Total Revenue Collection: $30,400" at bounding box center [614, 323] width 791 height 13
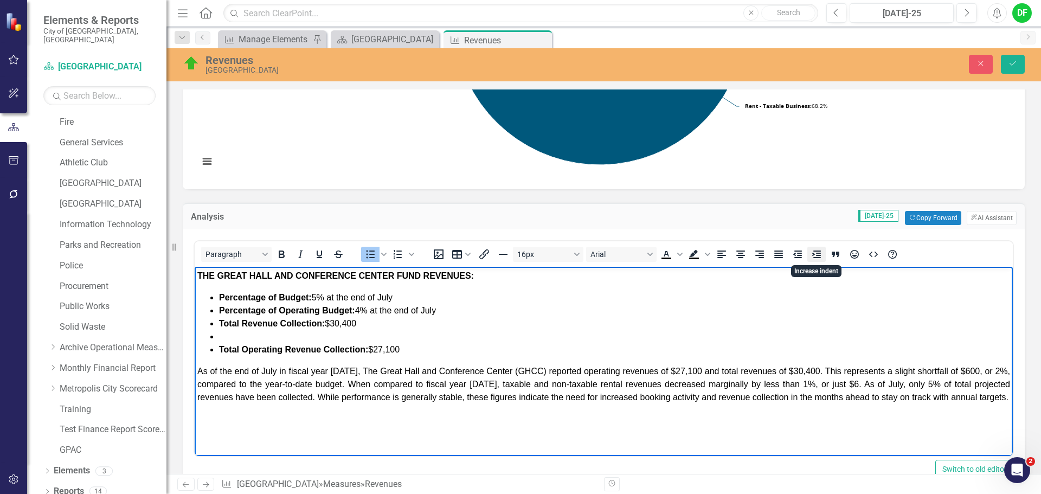
click at [819, 254] on icon "Increase indent" at bounding box center [816, 254] width 13 height 13
click at [385, 255] on icon "Bullet list" at bounding box center [383, 253] width 5 height 5
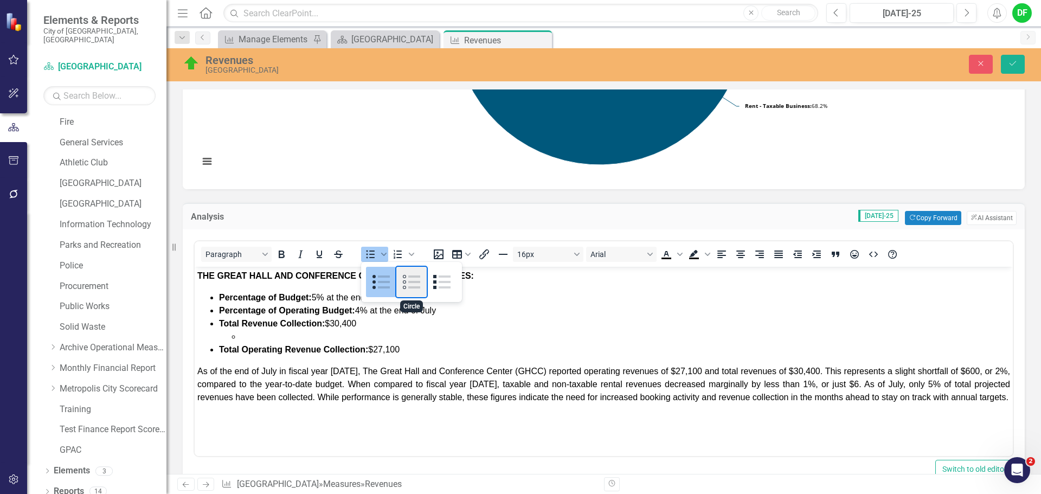
click at [414, 280] on div "Circle" at bounding box center [411, 282] width 30 height 30
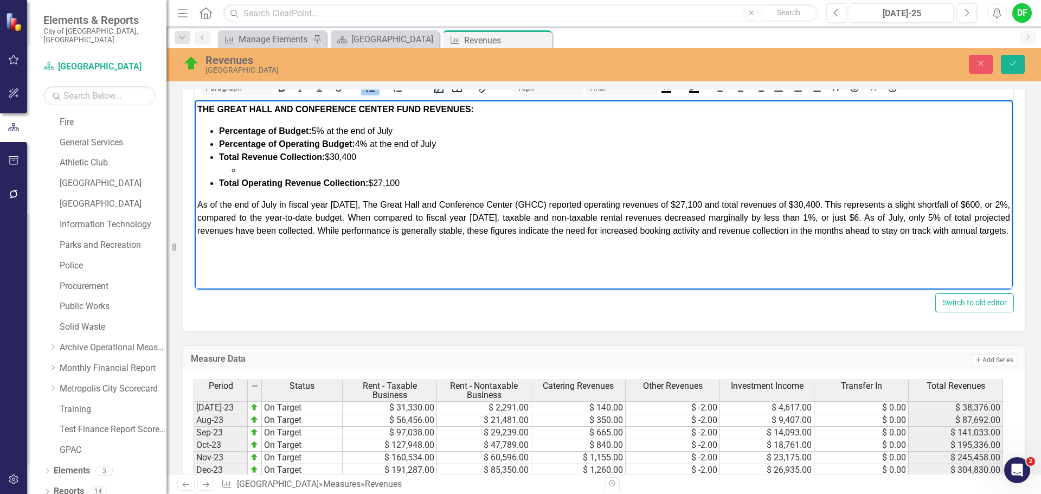
scroll to position [434, 0]
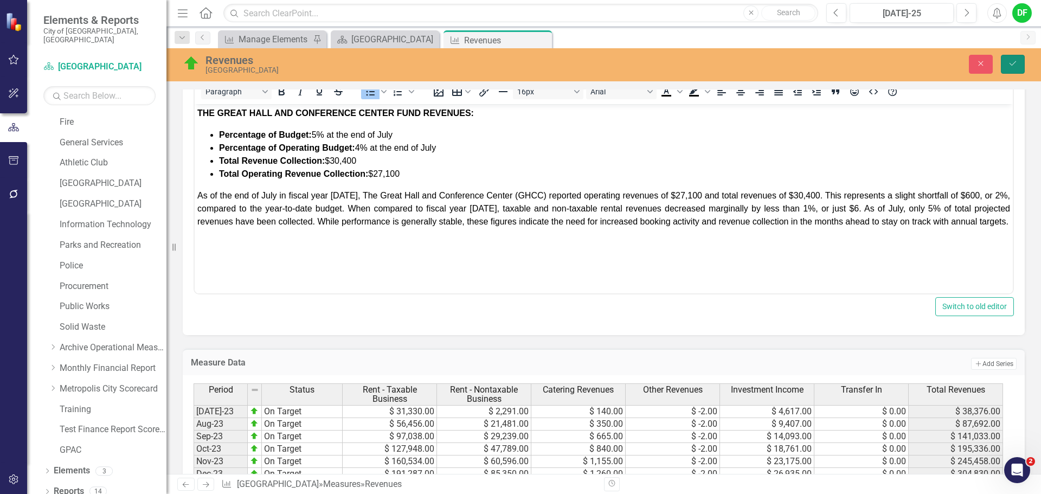
click at [1019, 62] on button "Save" at bounding box center [1012, 64] width 24 height 19
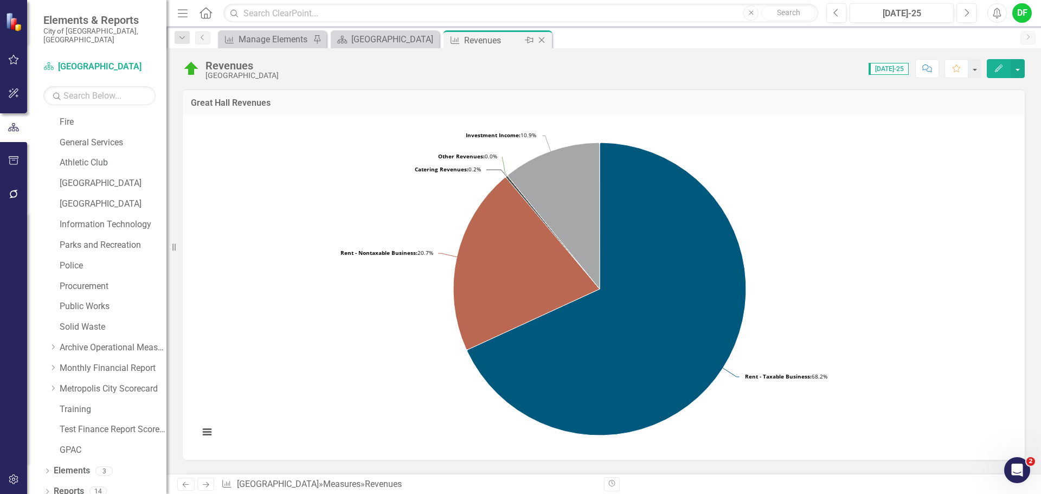
click at [541, 42] on icon "Close" at bounding box center [541, 40] width 11 height 9
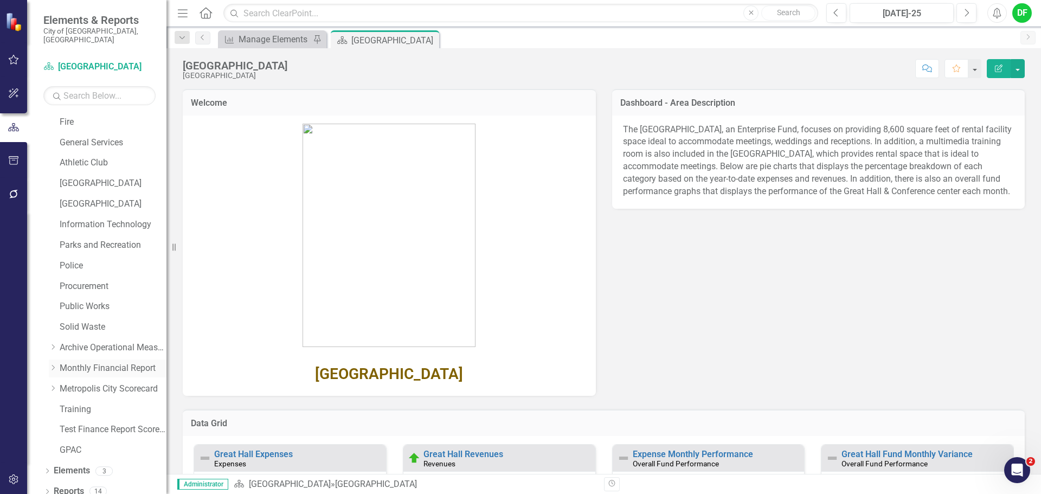
click at [51, 364] on icon "Dropdown" at bounding box center [53, 367] width 8 height 7
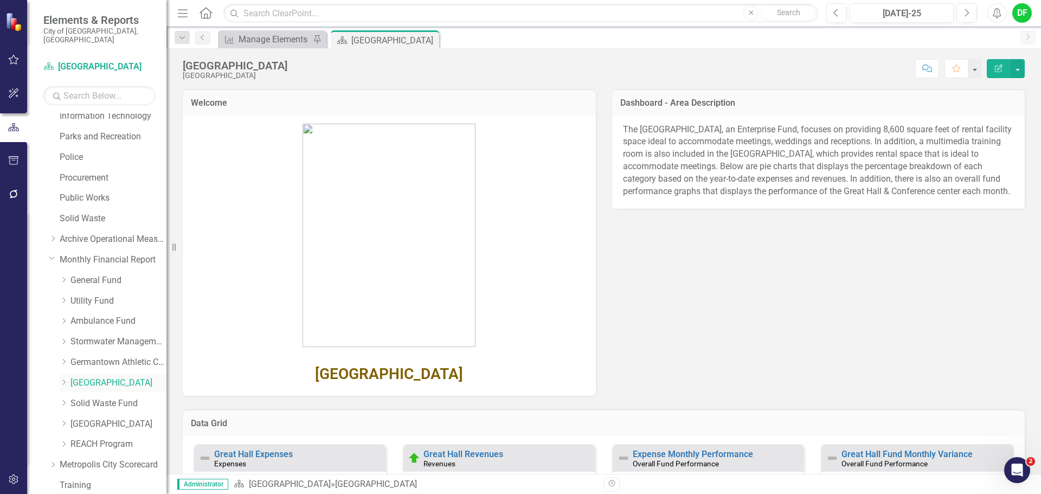
click at [64, 379] on icon "Dropdown" at bounding box center [64, 382] width 8 height 7
click at [94, 397] on link "Great Hall Revenues" at bounding box center [123, 403] width 85 height 12
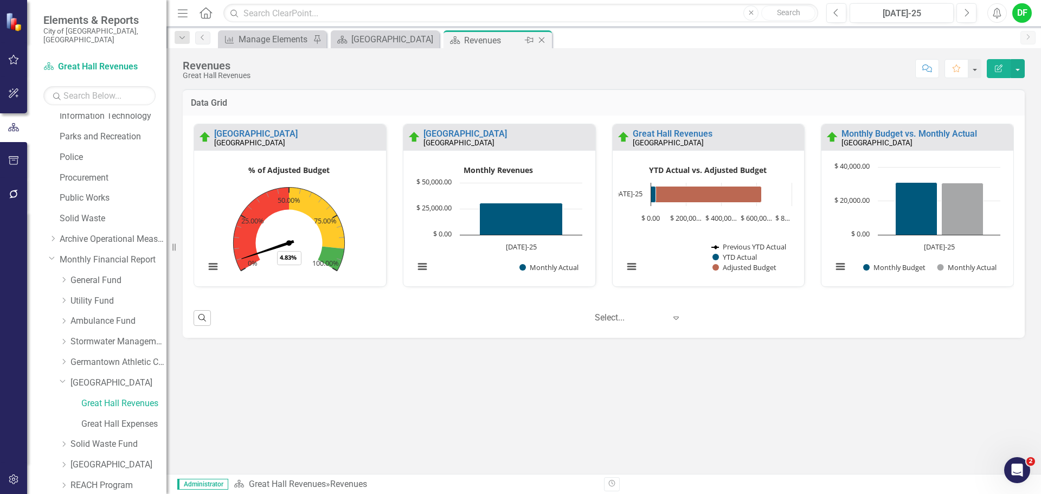
click at [545, 38] on icon "Close" at bounding box center [541, 40] width 11 height 9
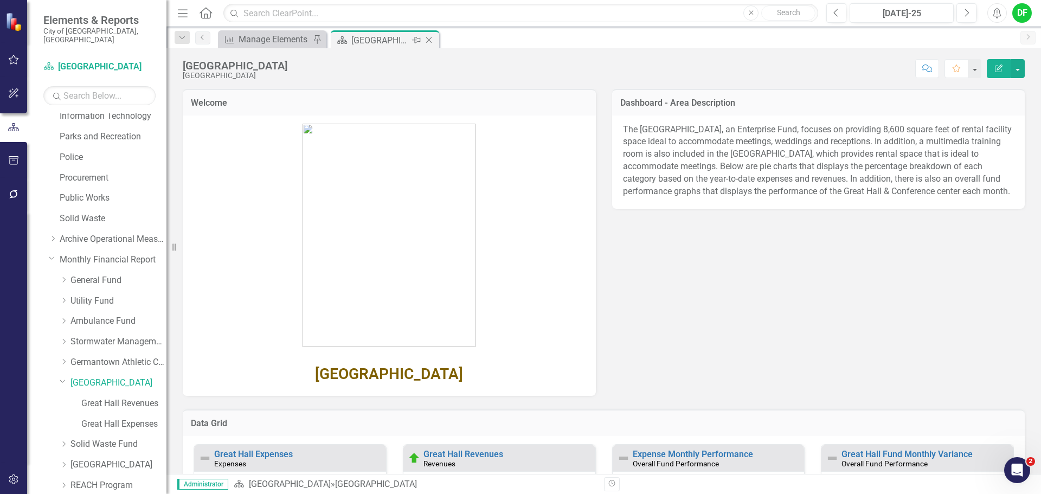
click at [430, 41] on icon "Close" at bounding box center [428, 40] width 11 height 9
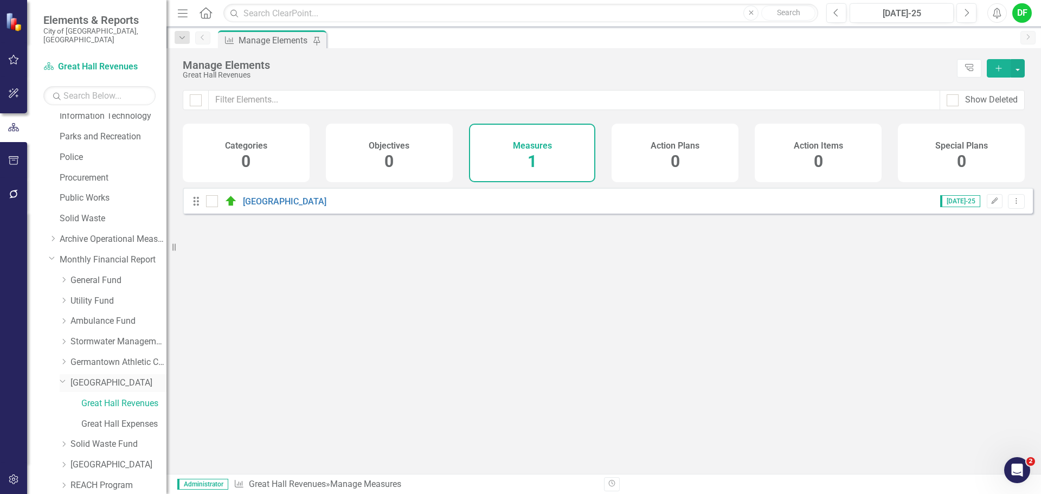
click at [60, 377] on icon "Dropdown" at bounding box center [63, 381] width 7 height 8
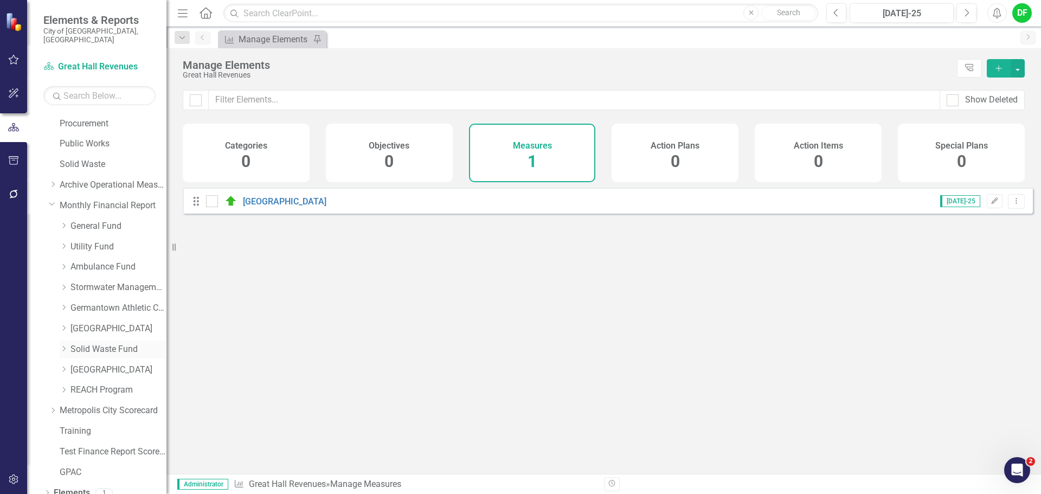
click at [62, 345] on icon "Dropdown" at bounding box center [64, 348] width 8 height 7
click at [108, 364] on link "Solid Waste Revenues" at bounding box center [123, 370] width 85 height 12
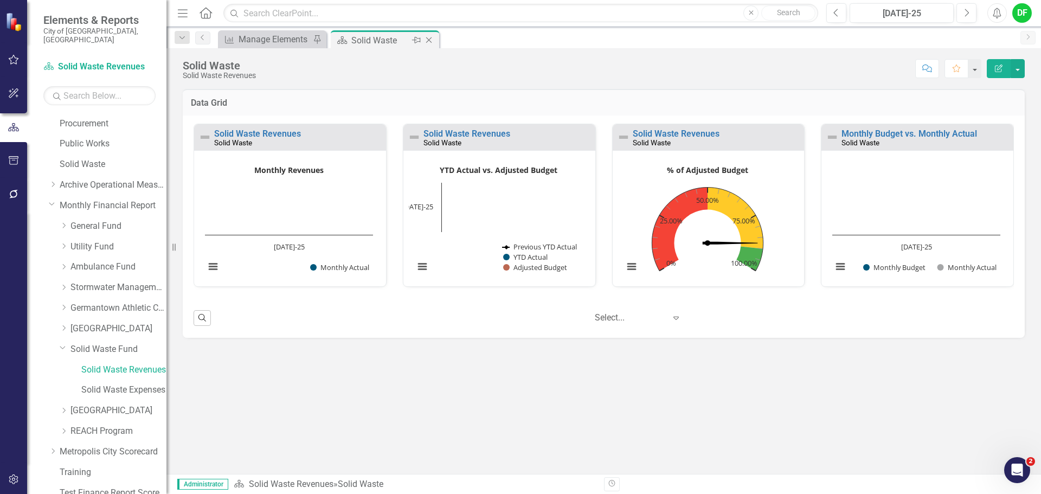
click at [429, 41] on icon "Close" at bounding box center [428, 40] width 11 height 9
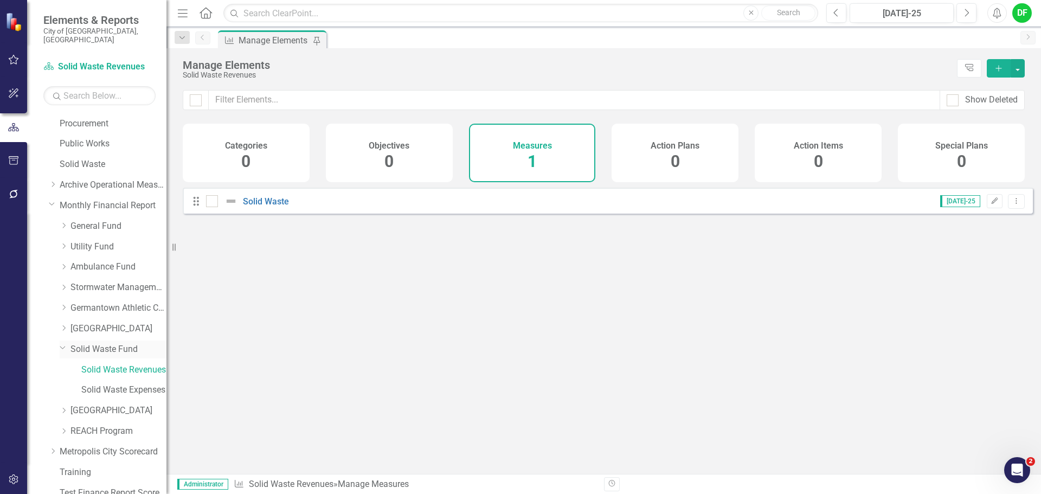
click at [97, 343] on link "Solid Waste Fund" at bounding box center [118, 349] width 96 height 12
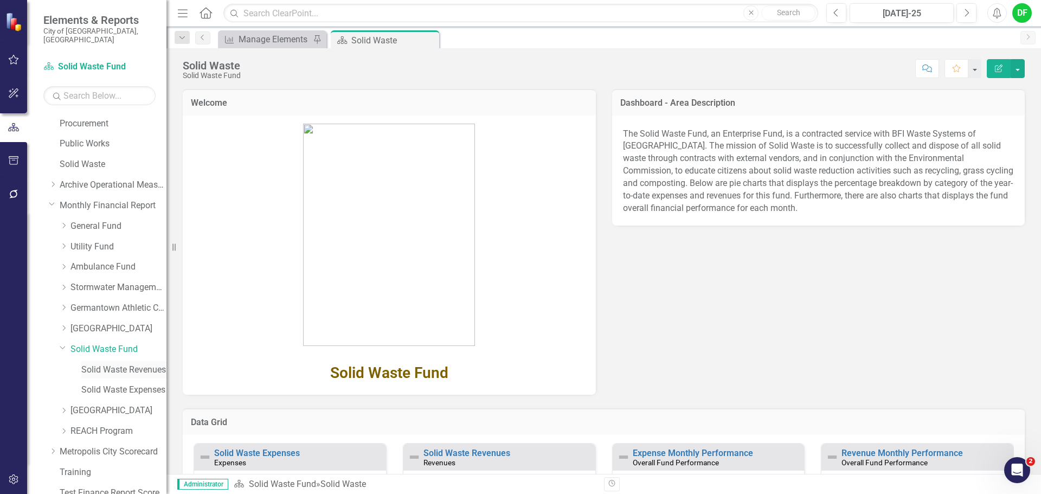
click at [98, 364] on link "Solid Waste Revenues" at bounding box center [123, 370] width 85 height 12
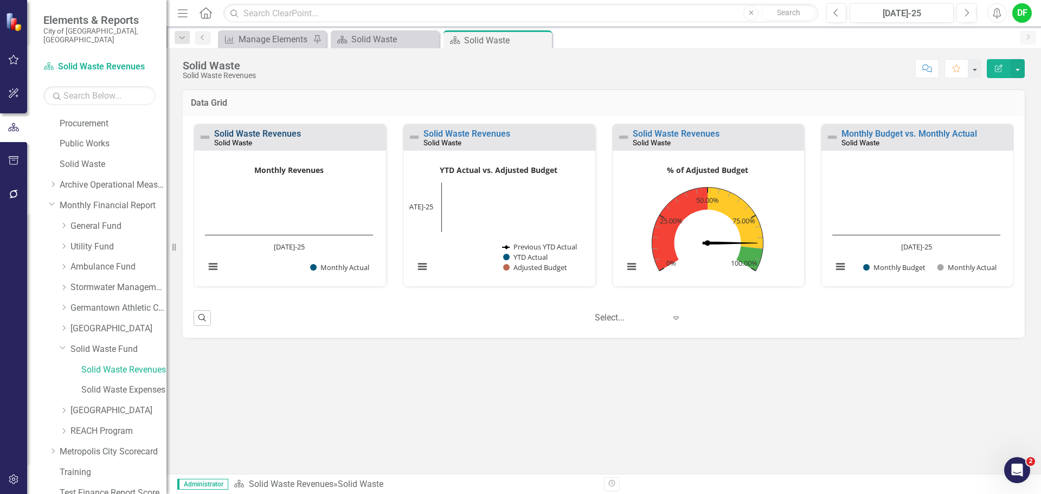
click at [292, 133] on link "Solid Waste Revenues" at bounding box center [257, 133] width 87 height 10
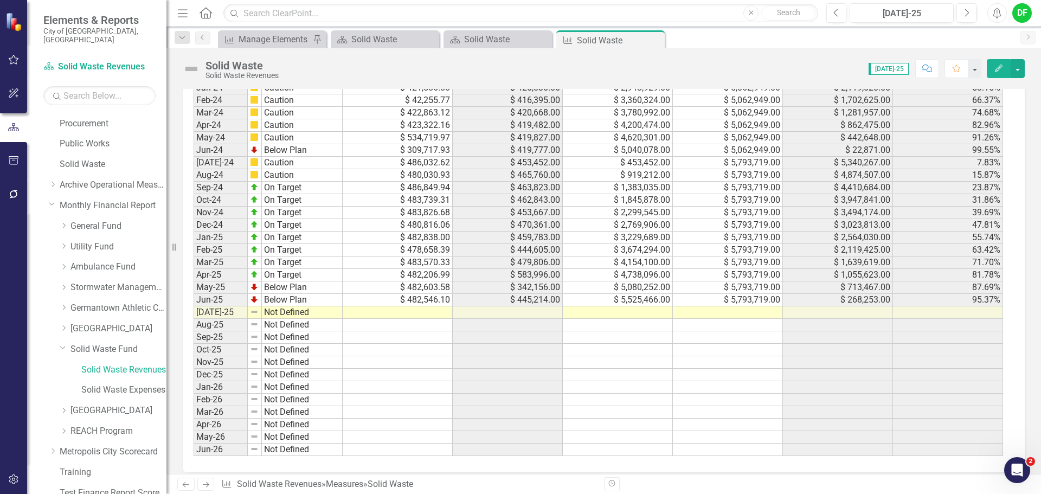
scroll to position [941, 0]
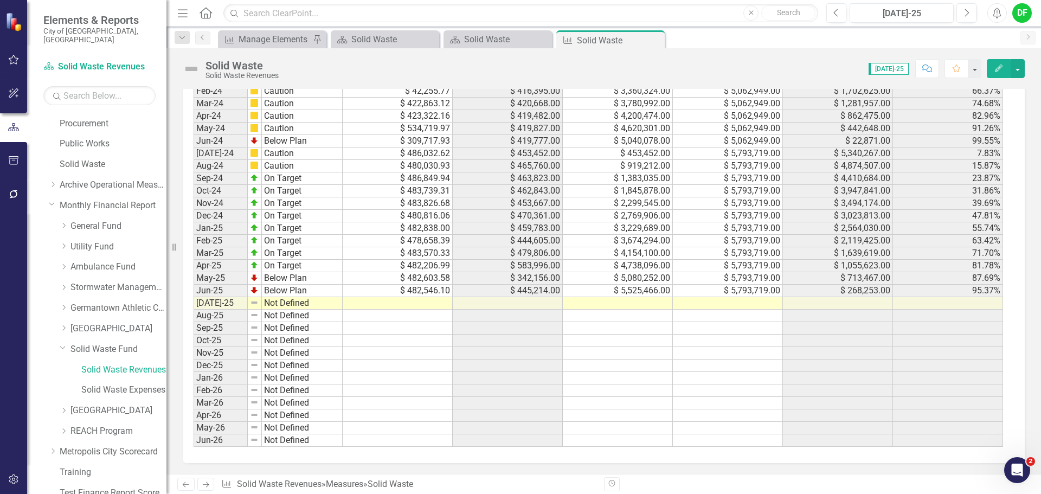
click at [715, 306] on td at bounding box center [728, 303] width 110 height 12
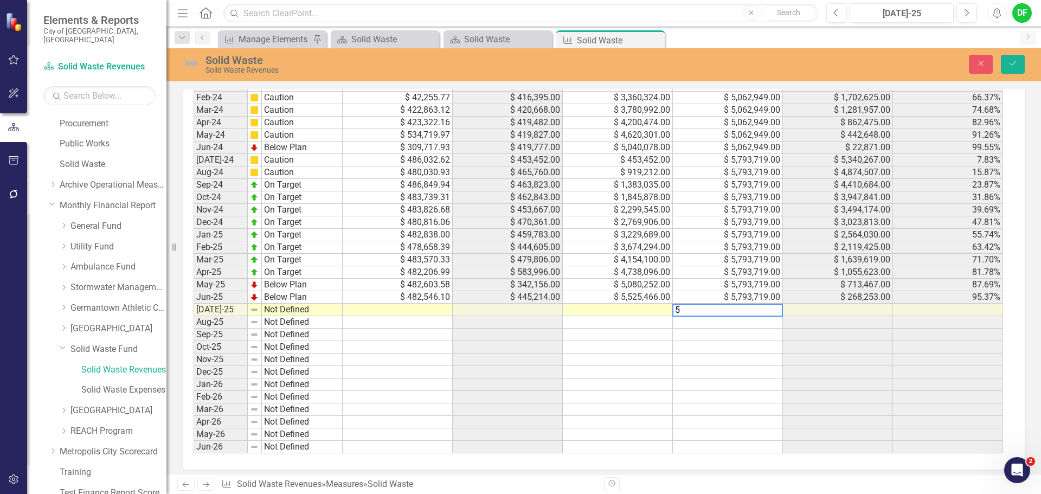
scroll to position [947, 0]
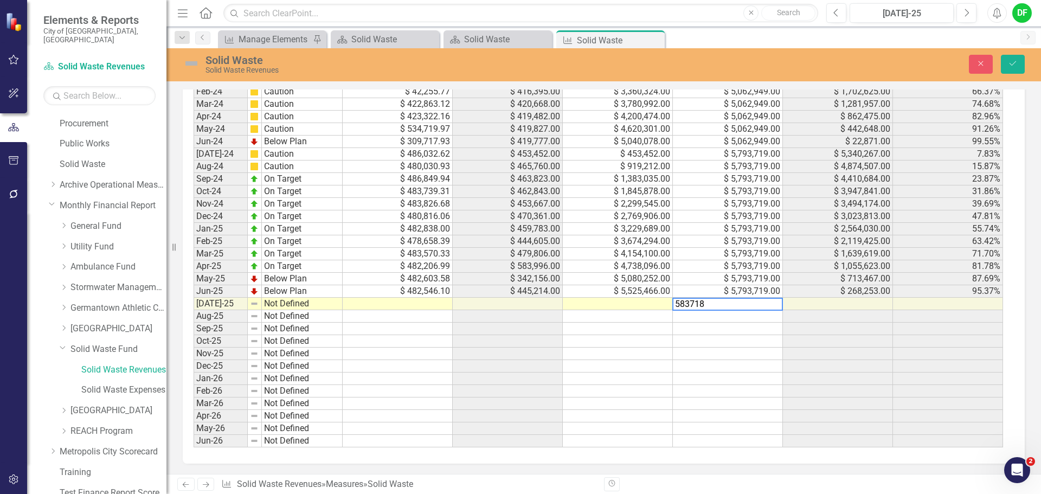
type textarea "5837189"
type textarea "480973"
click at [390, 303] on td at bounding box center [398, 304] width 110 height 12
type textarea "479033.81"
click at [197, 63] on img at bounding box center [191, 63] width 17 height 17
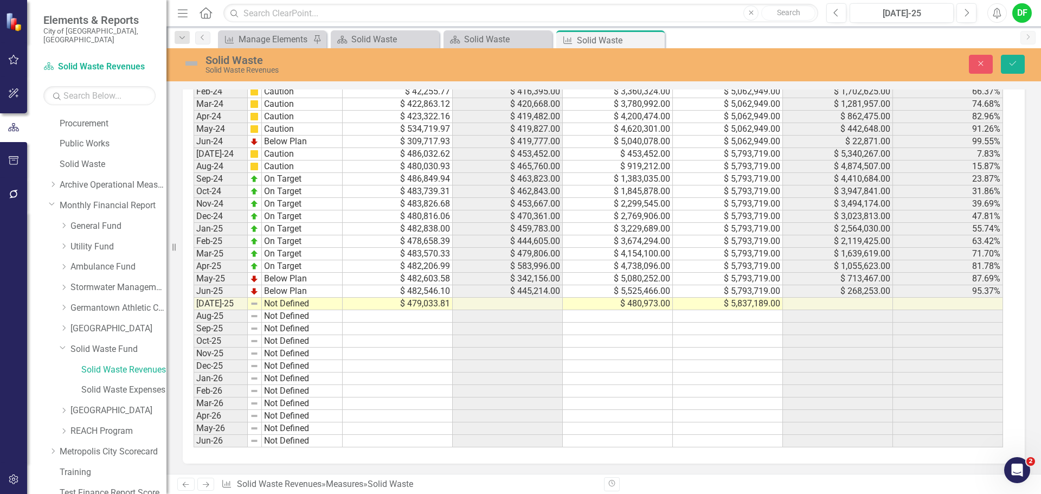
click at [197, 63] on img at bounding box center [191, 63] width 17 height 17
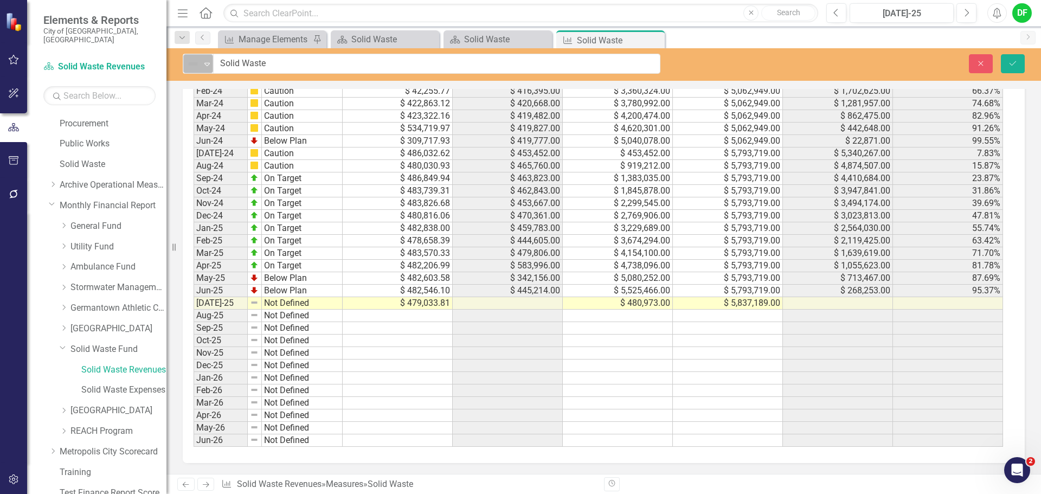
click at [203, 63] on icon "Expand" at bounding box center [207, 64] width 11 height 9
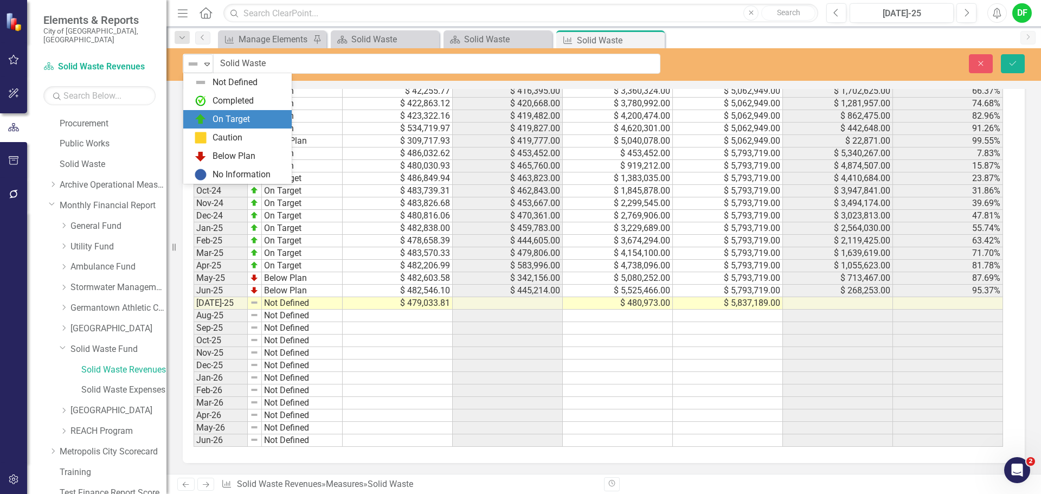
click at [216, 121] on div "On Target" at bounding box center [230, 119] width 37 height 12
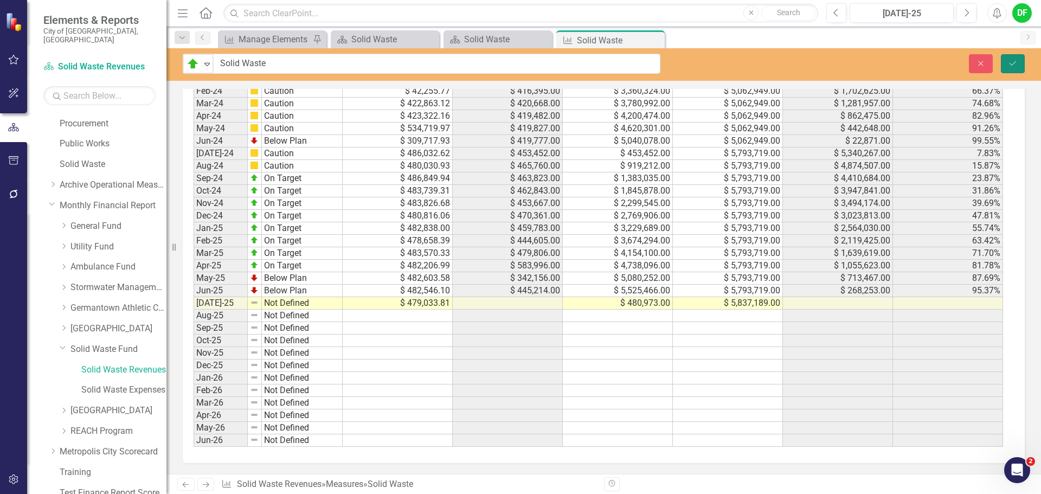
click at [1014, 60] on icon "Save" at bounding box center [1012, 64] width 10 height 8
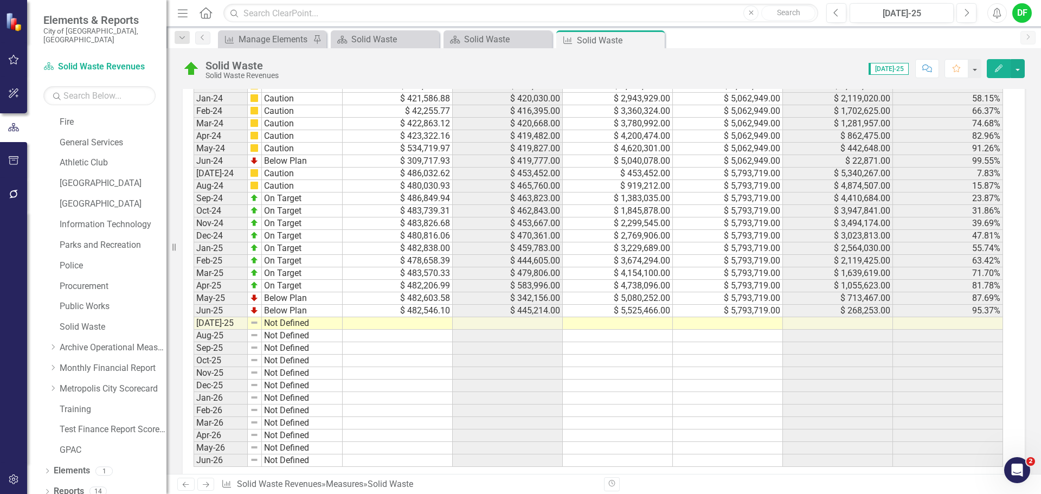
scroll to position [941, 0]
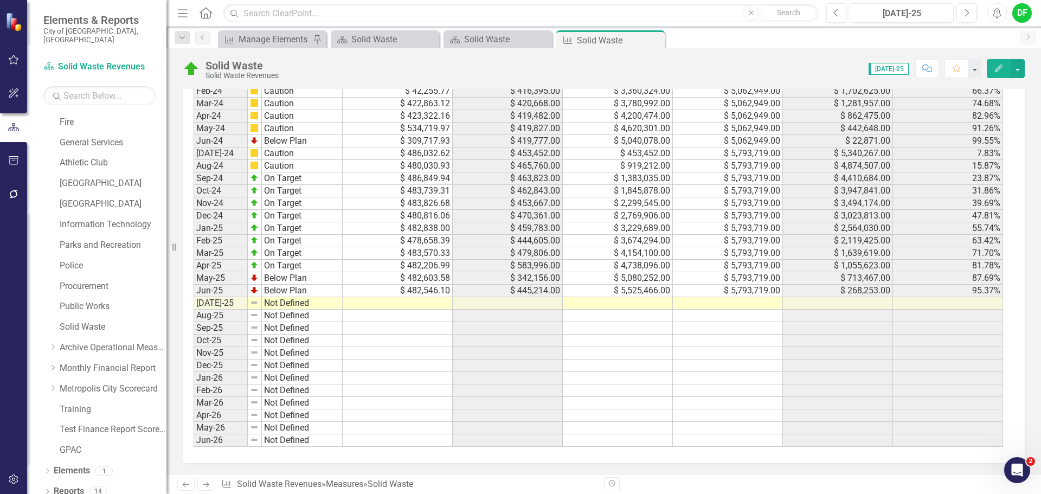
click at [738, 301] on td at bounding box center [728, 303] width 110 height 12
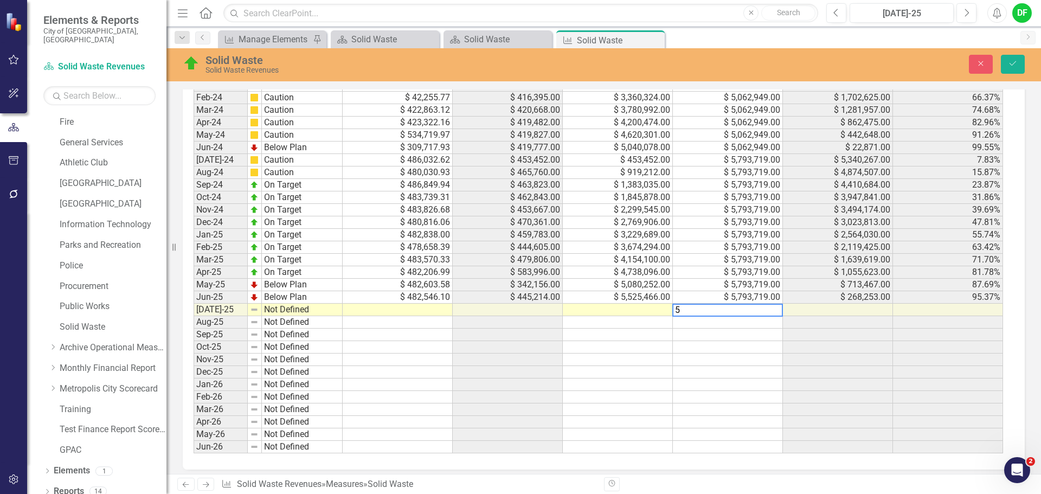
scroll to position [947, 0]
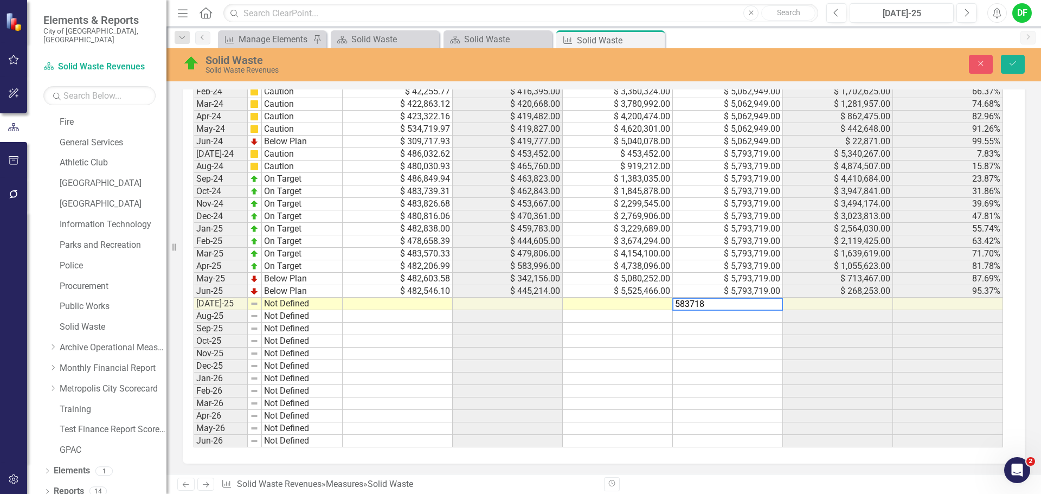
type textarea "5837189"
type textarea "479033.81"
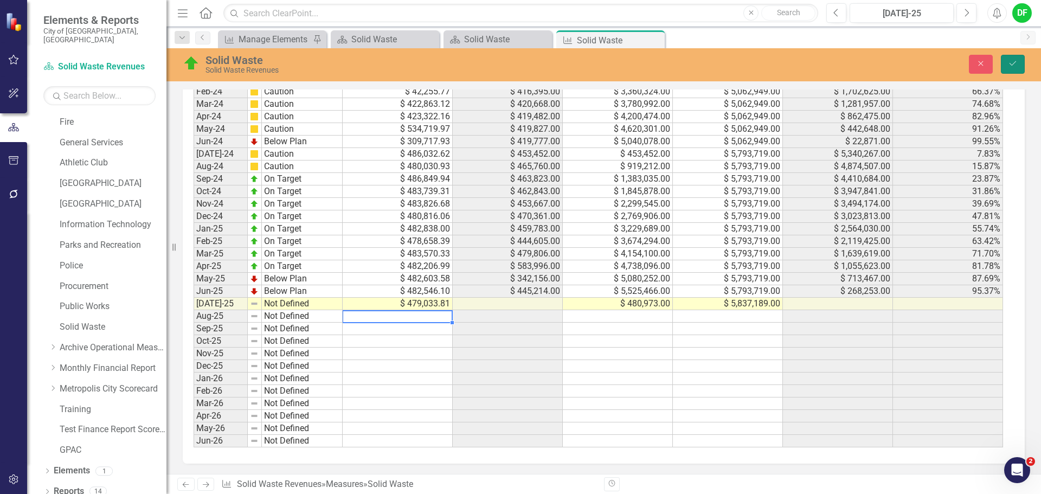
click at [1007, 64] on icon "Save" at bounding box center [1012, 64] width 10 height 8
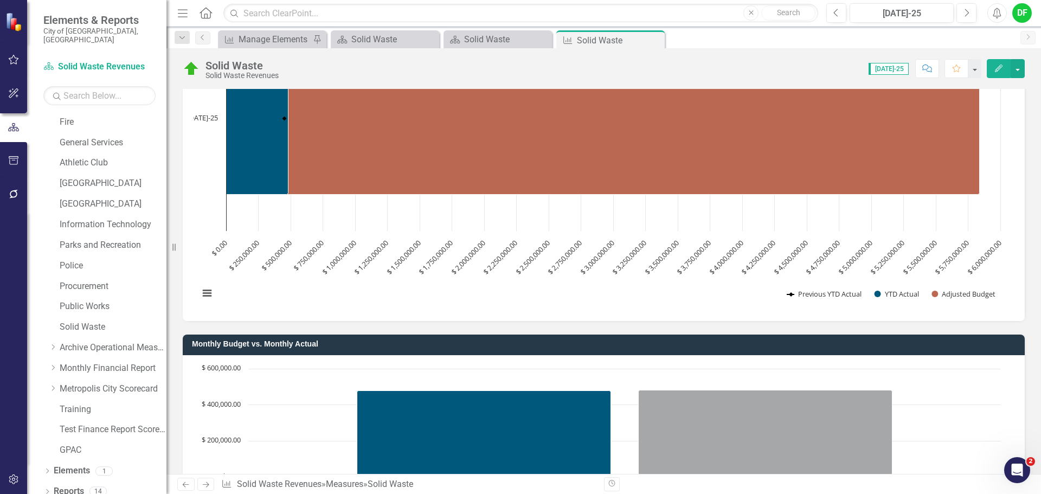
scroll to position [128, 0]
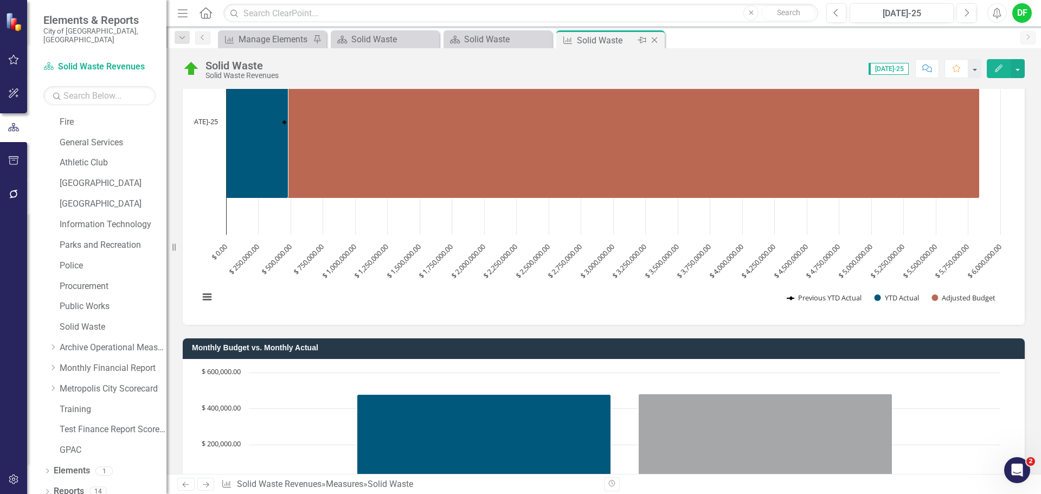
click at [652, 41] on icon "Close" at bounding box center [654, 40] width 11 height 9
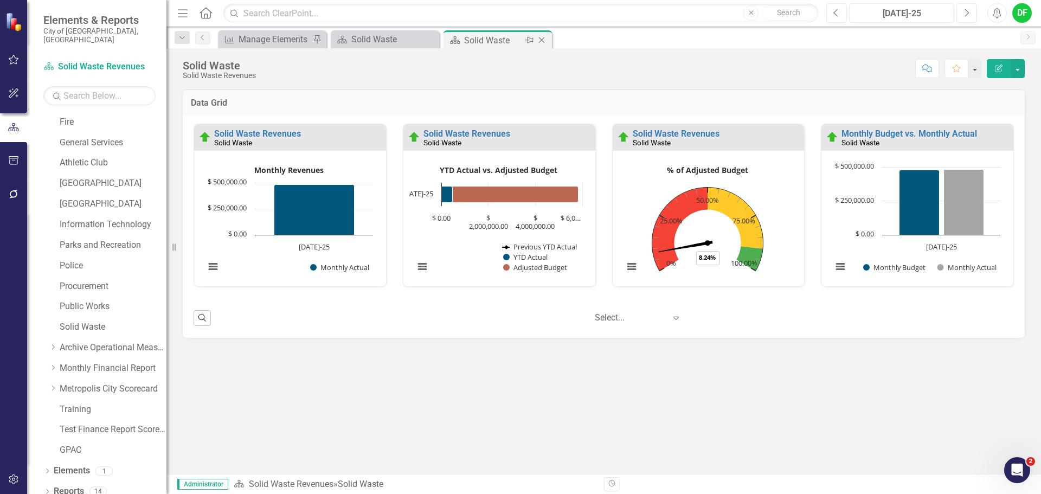
click at [540, 38] on icon "Close" at bounding box center [541, 40] width 11 height 9
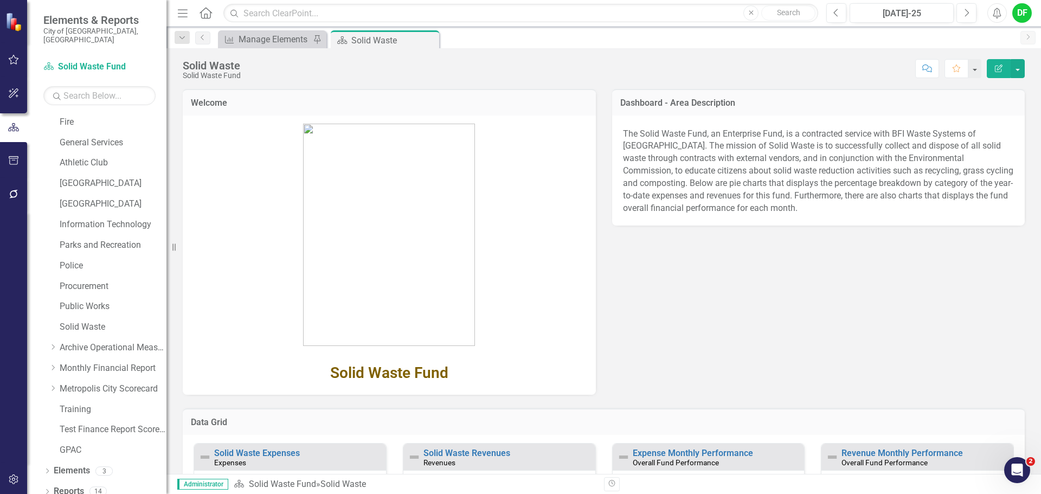
scroll to position [108, 0]
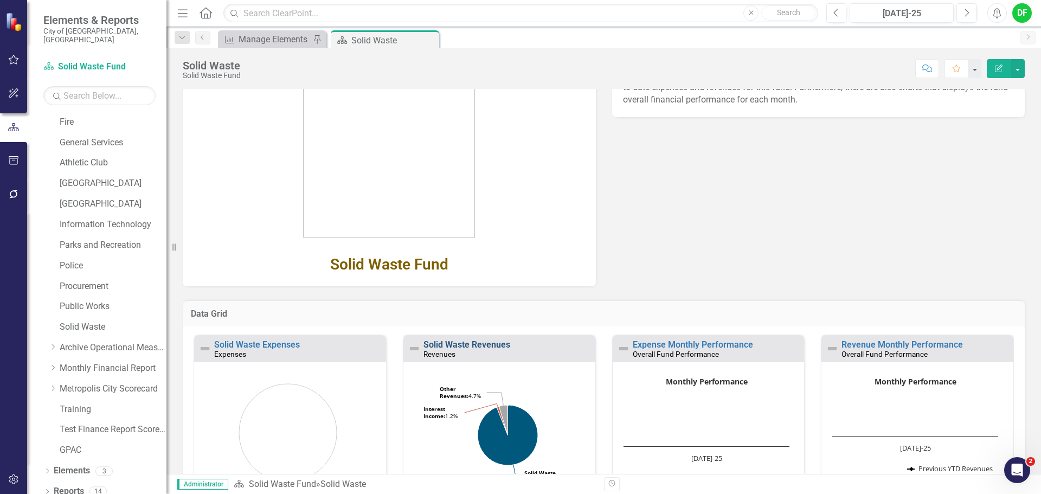
click at [469, 345] on link "Solid Waste Revenues" at bounding box center [466, 344] width 87 height 10
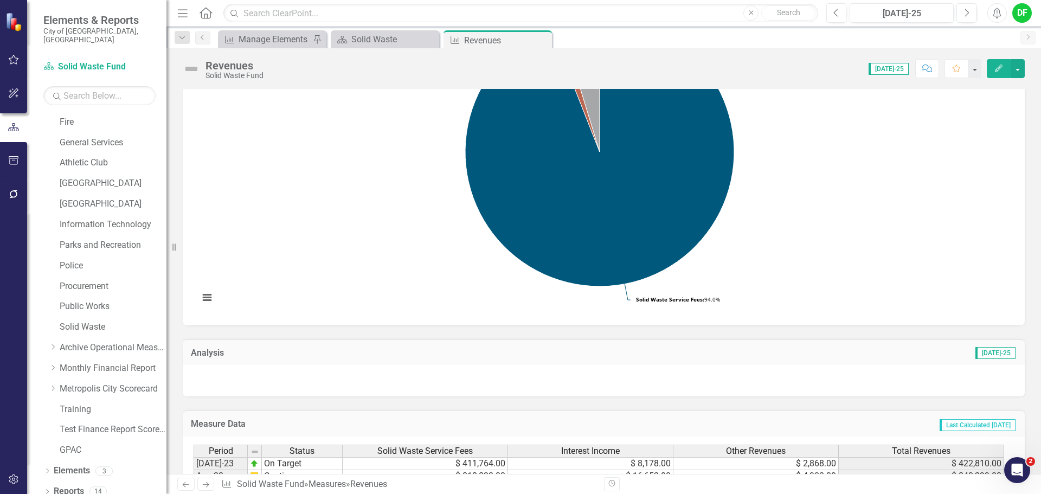
scroll to position [163, 0]
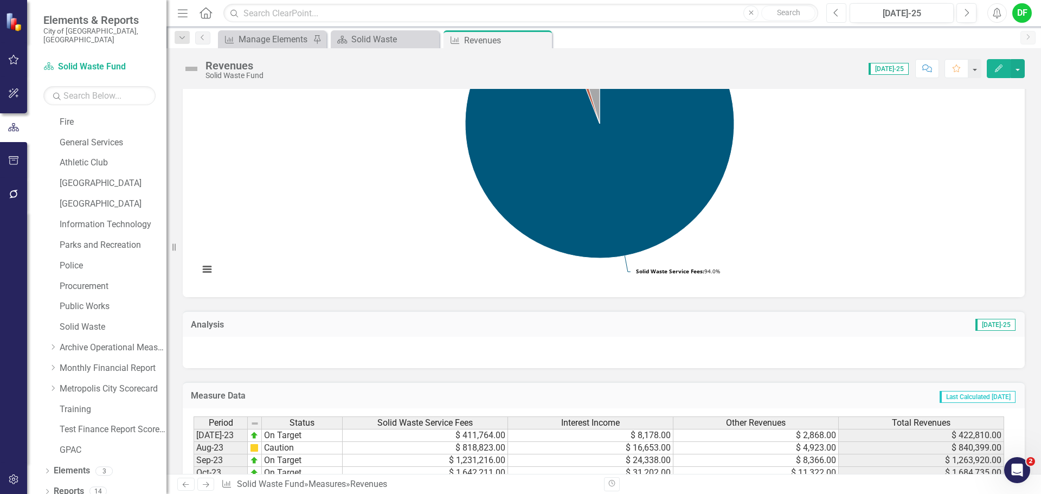
click at [835, 15] on icon "Previous" at bounding box center [836, 13] width 6 height 10
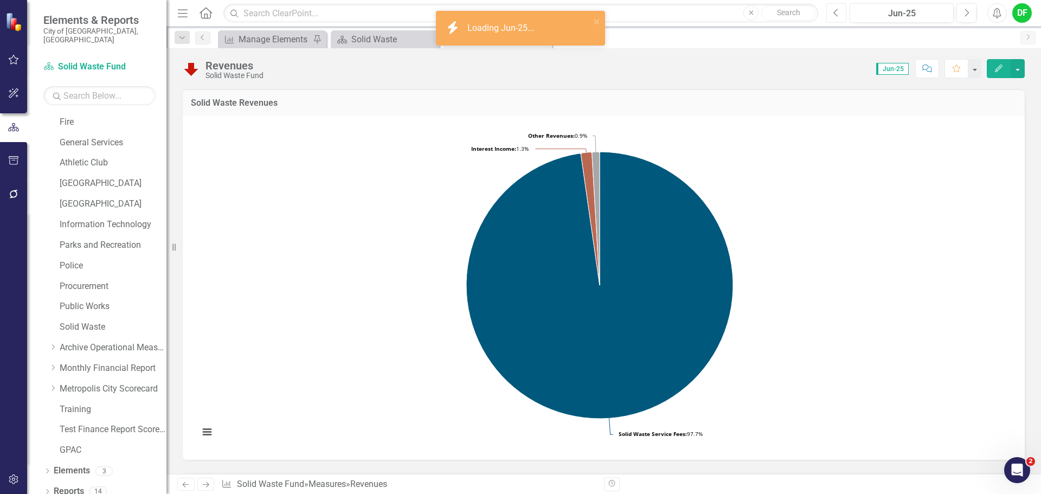
click at [832, 11] on button "Previous" at bounding box center [836, 13] width 20 height 20
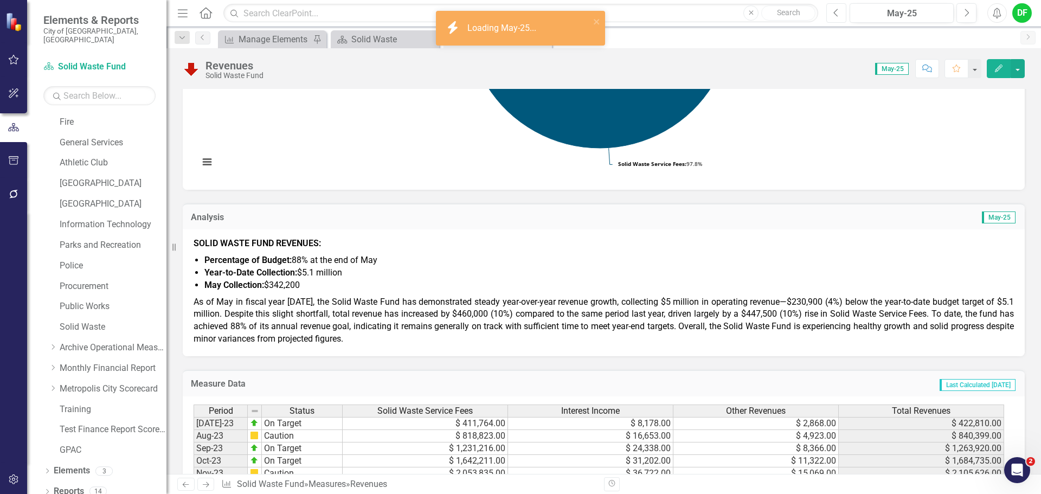
scroll to position [271, 0]
click at [337, 307] on span "As of May in fiscal year 2025, the Solid Waste Fund has demonstrated steady yea…" at bounding box center [603, 319] width 820 height 48
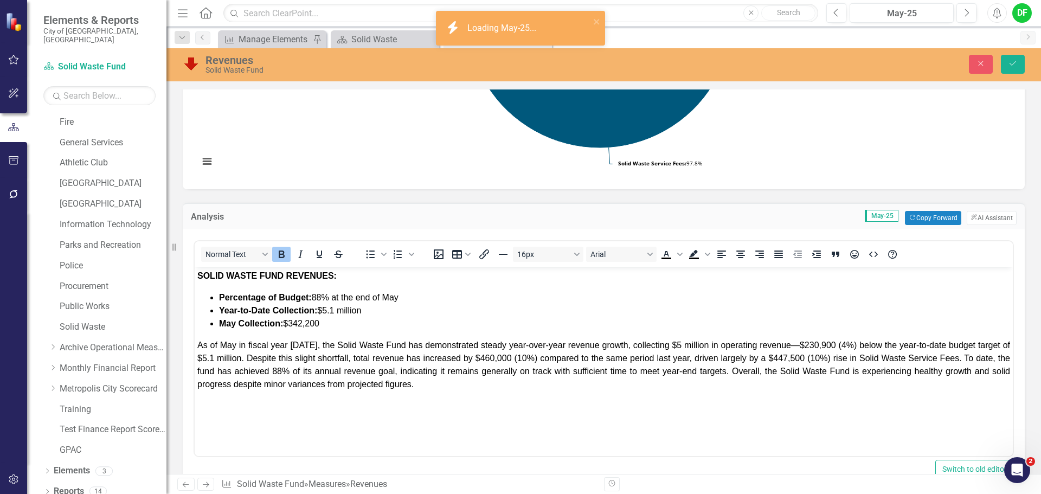
scroll to position [0, 0]
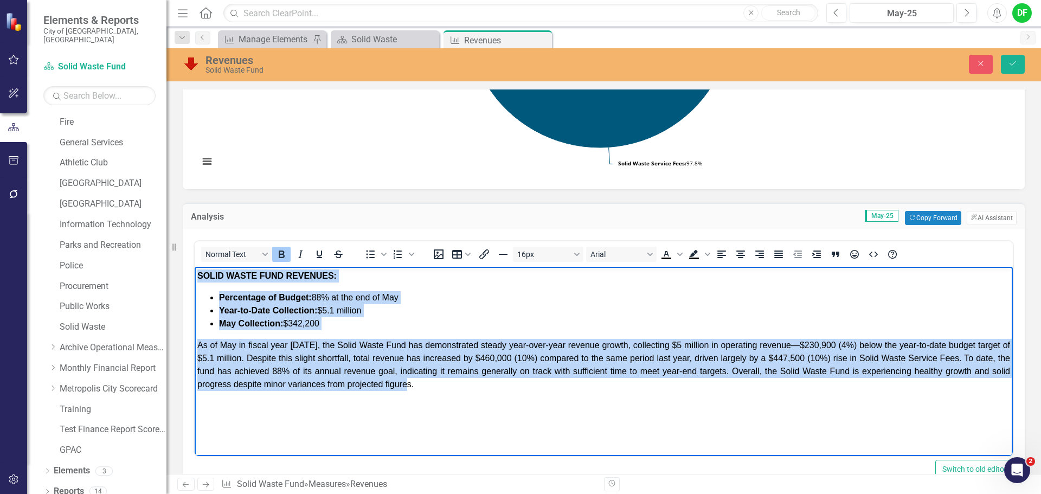
drag, startPoint x: 198, startPoint y: 276, endPoint x: 450, endPoint y: 394, distance: 278.6
click at [450, 394] on body "SOLID WASTE FUND REVENUES: Percentage of Budget: 88% at the end of May Year-to-…" at bounding box center [604, 348] width 818 height 163
copy body "SOLID WASTE FUND REVENUES: Percentage of Budget: 88% at the end of May Year-to-…"
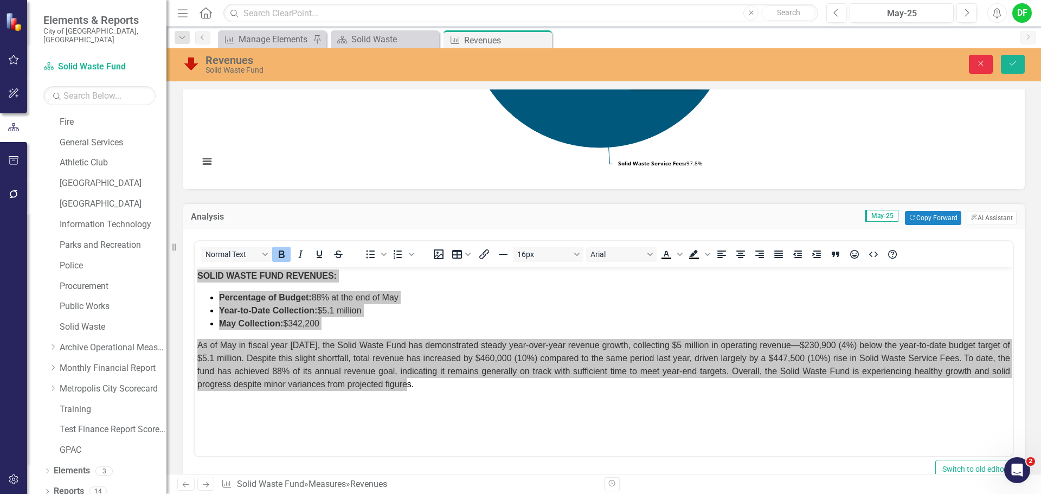
click at [979, 69] on button "Close" at bounding box center [980, 64] width 24 height 19
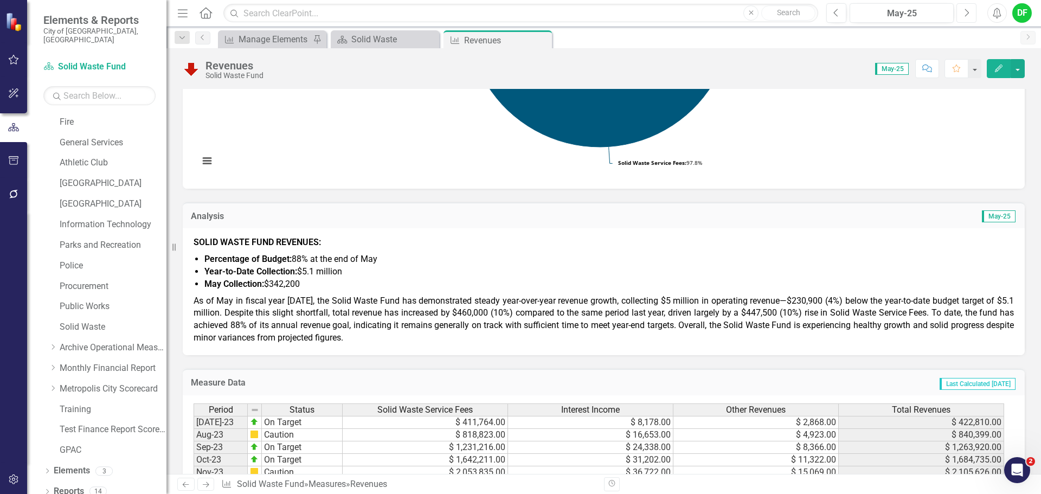
click at [965, 12] on icon "Next" at bounding box center [966, 13] width 6 height 10
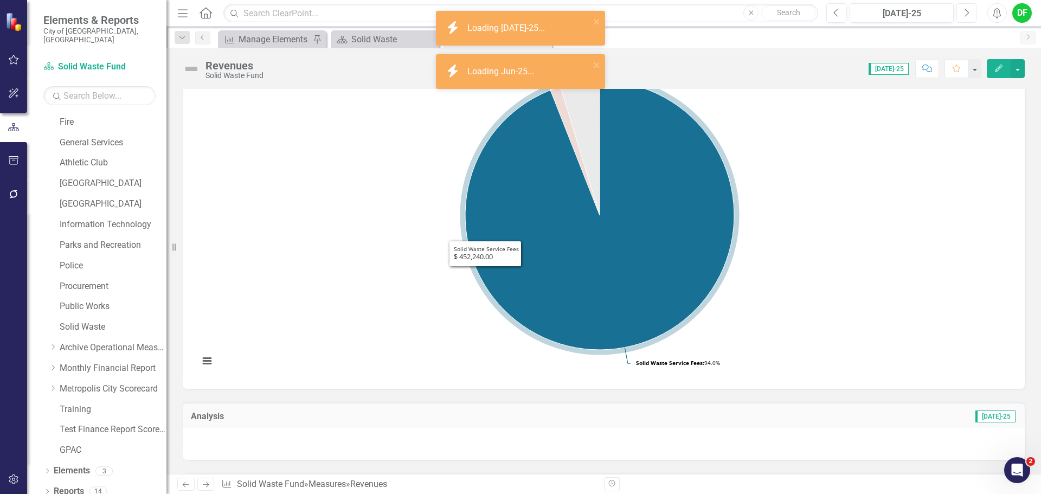
scroll to position [271, 0]
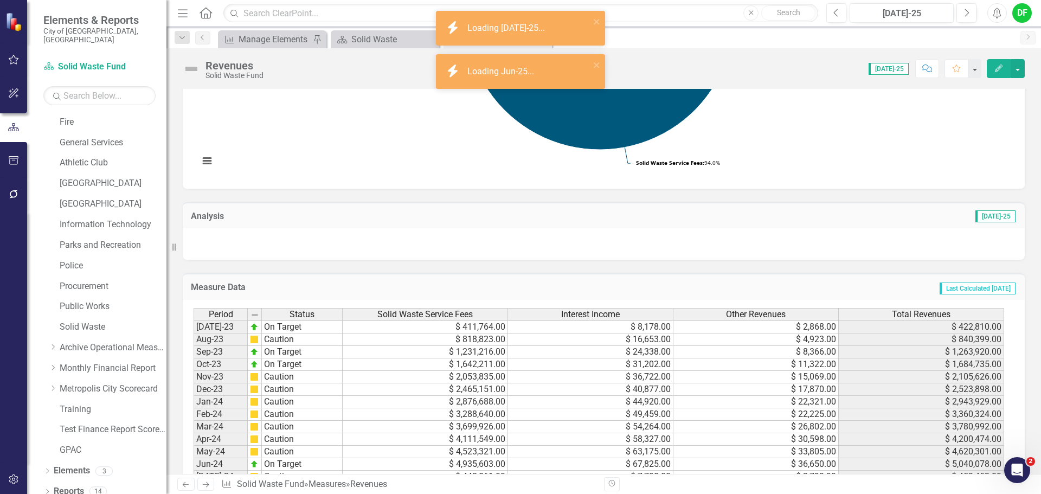
click at [312, 247] on div at bounding box center [604, 243] width 842 height 31
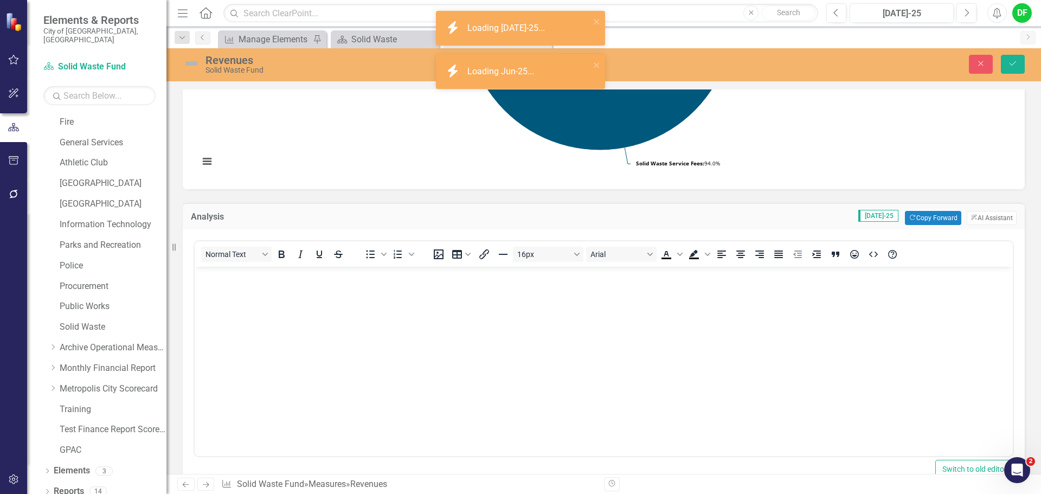
scroll to position [0, 0]
click at [249, 293] on body "Rich Text Area. Press ALT-0 for help." at bounding box center [604, 348] width 818 height 163
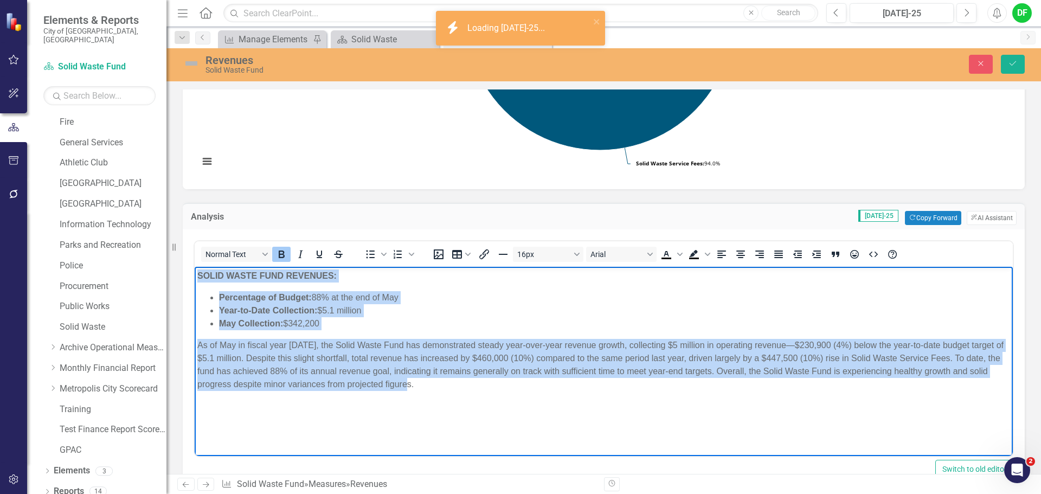
drag, startPoint x: 421, startPoint y: 382, endPoint x: 195, endPoint y: 270, distance: 251.8
click at [195, 270] on body "SOLID WASTE FUND REVENUES: Percentage of Budget: 88% at the end of May Year-to-…" at bounding box center [604, 348] width 818 height 163
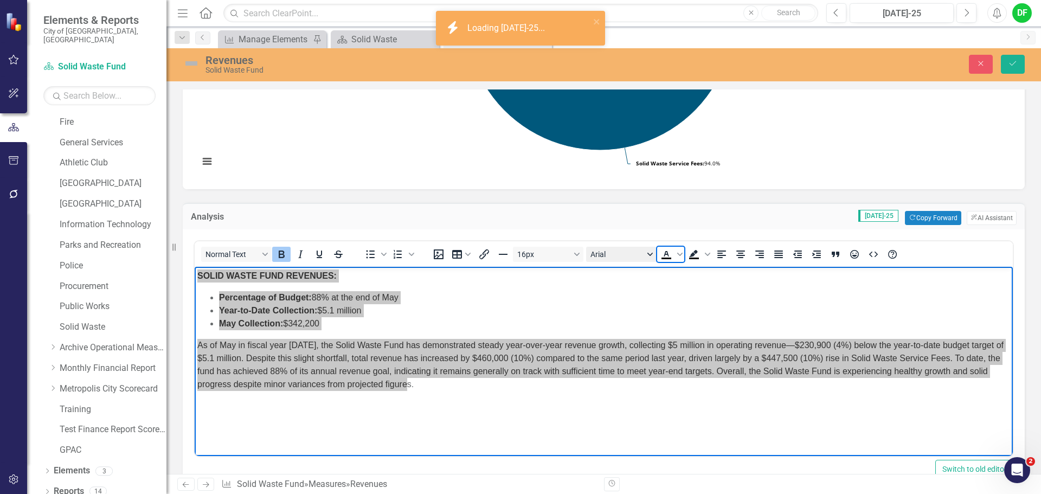
drag, startPoint x: 667, startPoint y: 255, endPoint x: 655, endPoint y: 258, distance: 11.7
click at [667, 255] on icon "Text color Black" at bounding box center [666, 254] width 13 height 13
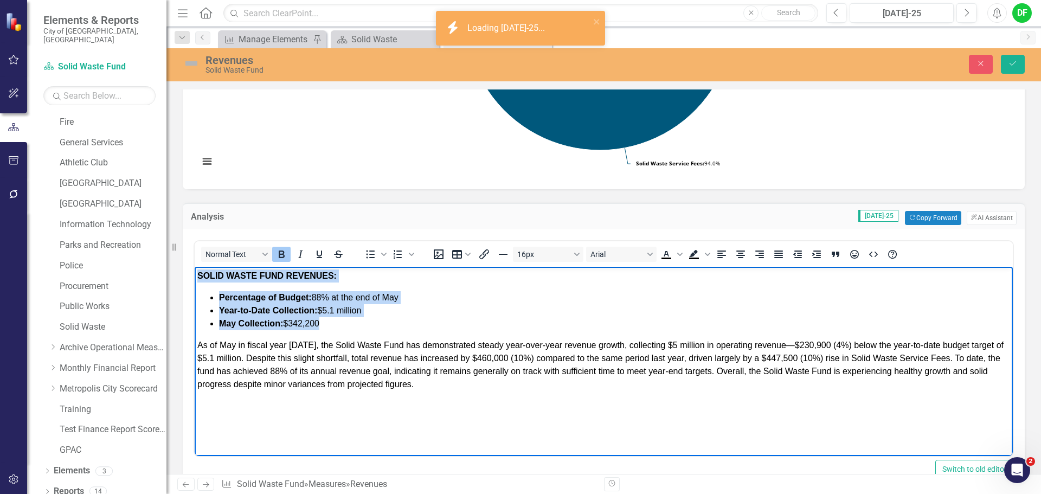
click at [425, 389] on p "As of May in fiscal year 2025, the Solid Waste Fund has demonstrated steady yea…" at bounding box center [603, 365] width 812 height 52
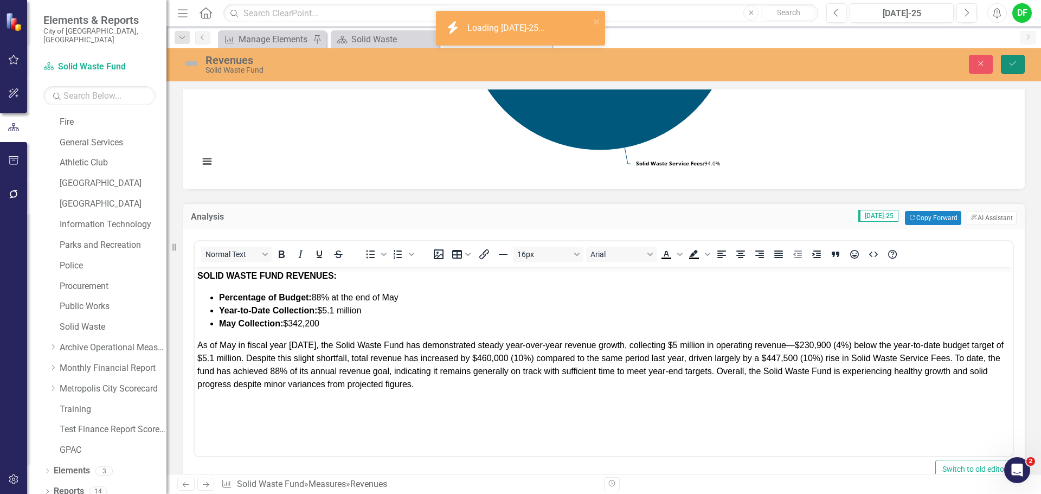
click at [1016, 66] on icon "Save" at bounding box center [1012, 64] width 10 height 8
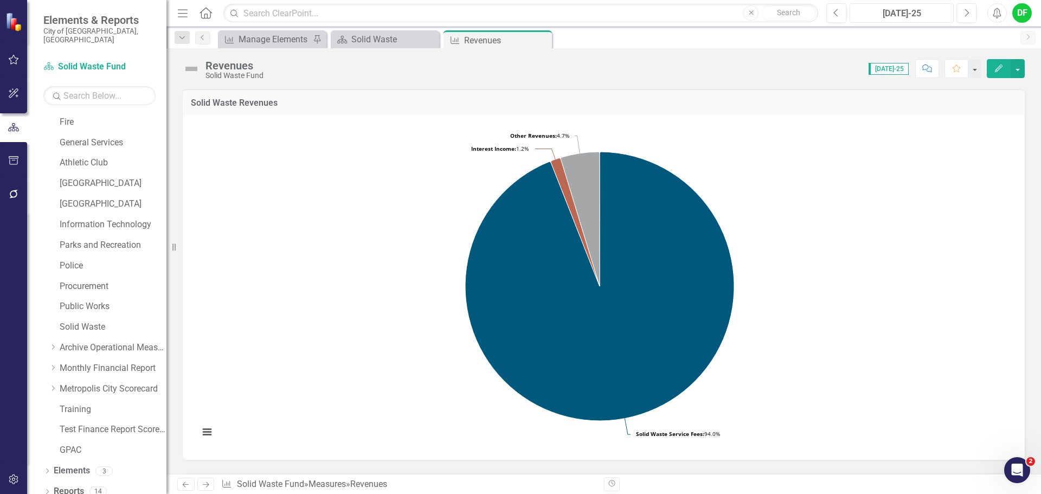
click at [896, 14] on div "[DATE]-25" at bounding box center [901, 13] width 96 height 13
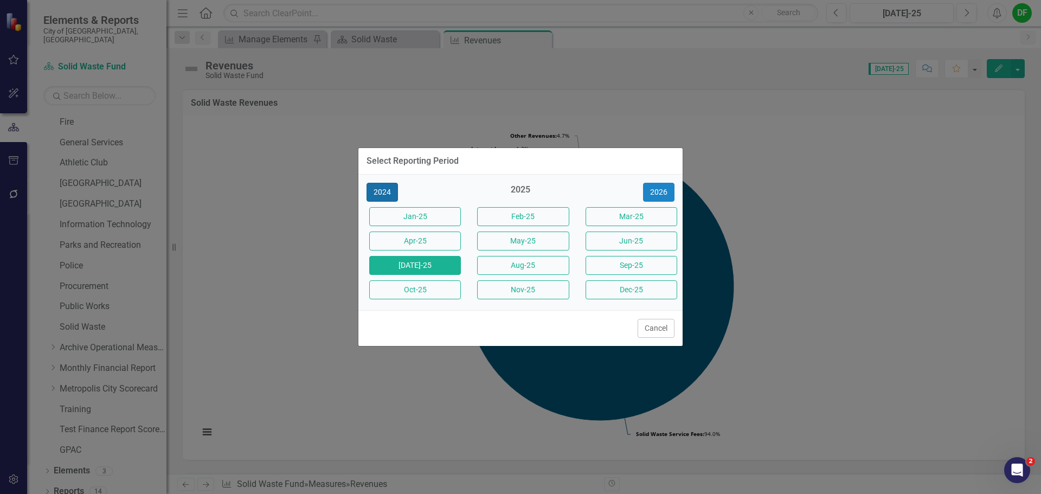
click at [383, 189] on button "2024" at bounding box center [381, 192] width 31 height 19
click at [408, 262] on button "[DATE]-24" at bounding box center [415, 265] width 92 height 19
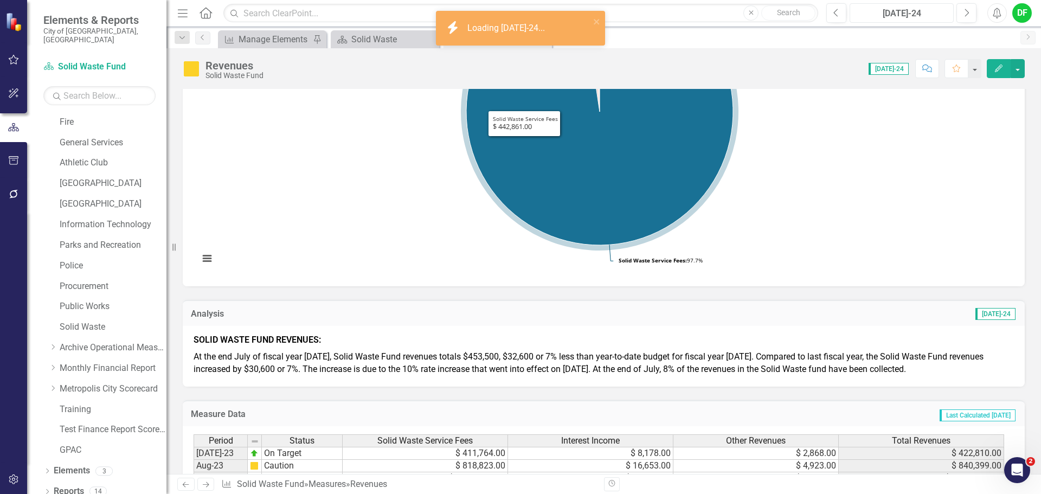
scroll to position [217, 0]
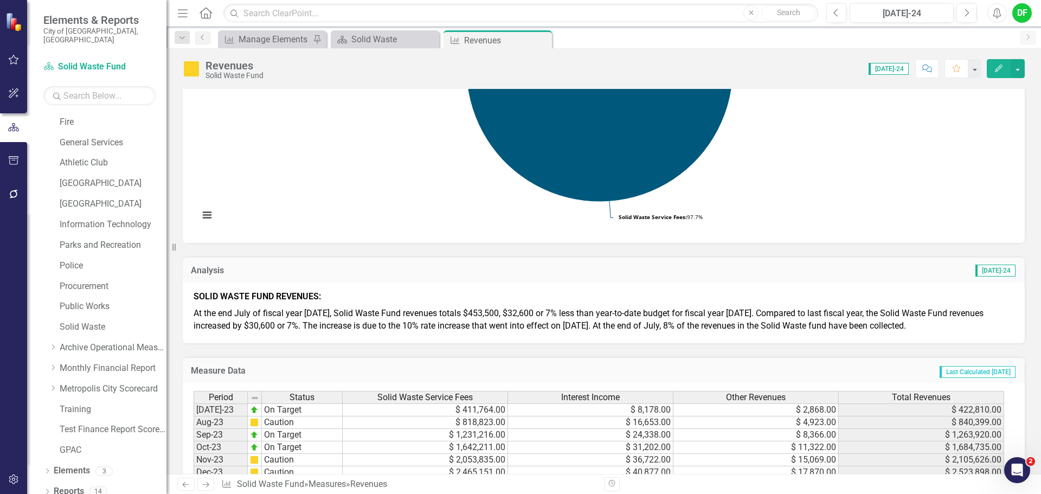
click at [518, 324] on span "At the end July of fiscal year 2025, Solid Waste Fund revenues totals $453,500,…" at bounding box center [588, 319] width 790 height 23
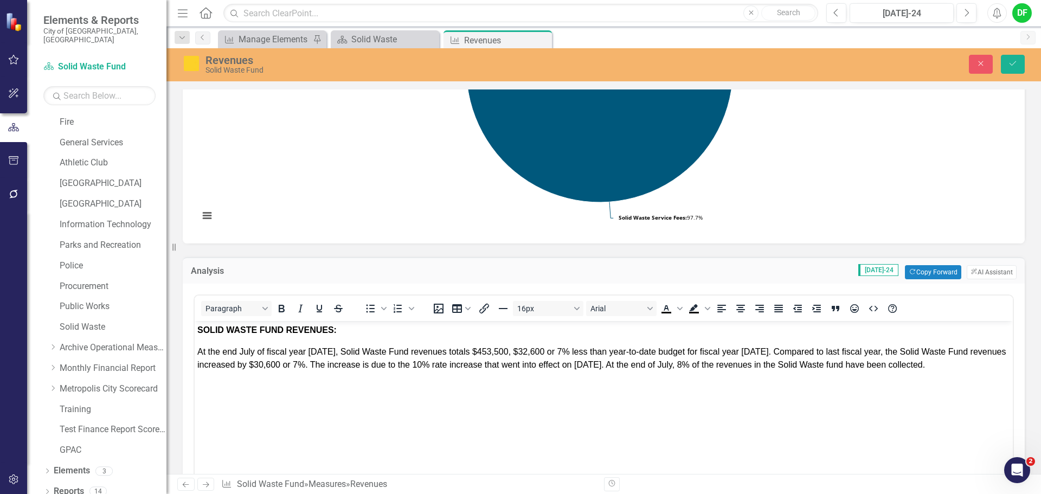
scroll to position [0, 0]
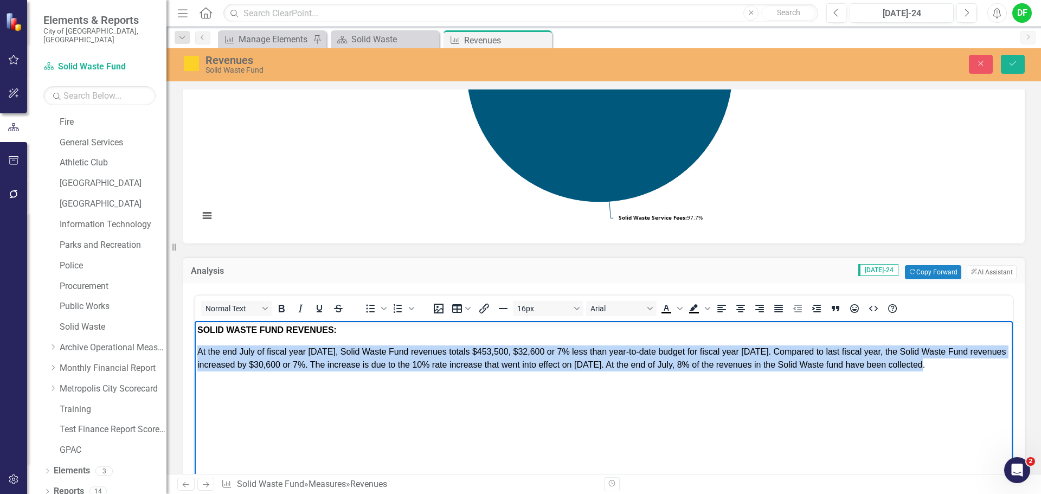
drag, startPoint x: 196, startPoint y: 349, endPoint x: 947, endPoint y: 380, distance: 752.3
click at [947, 380] on body "SOLID WASTE FUND REVENUES: At the end July of fiscal year 2025, Solid Waste Fun…" at bounding box center [604, 402] width 818 height 163
copy span "At the end July of fiscal year 2025, Solid Waste Fund revenues totals $453,500,…"
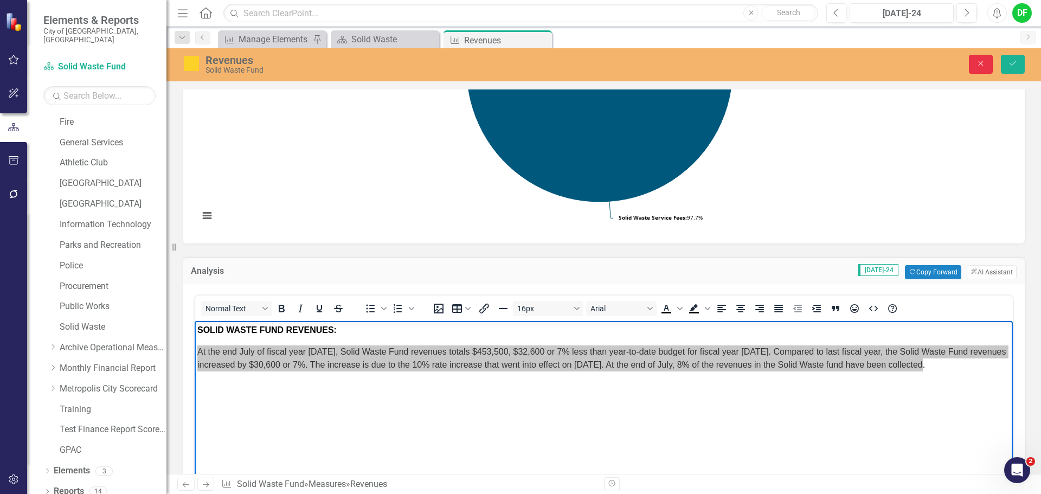
click at [981, 61] on icon "Close" at bounding box center [980, 64] width 10 height 8
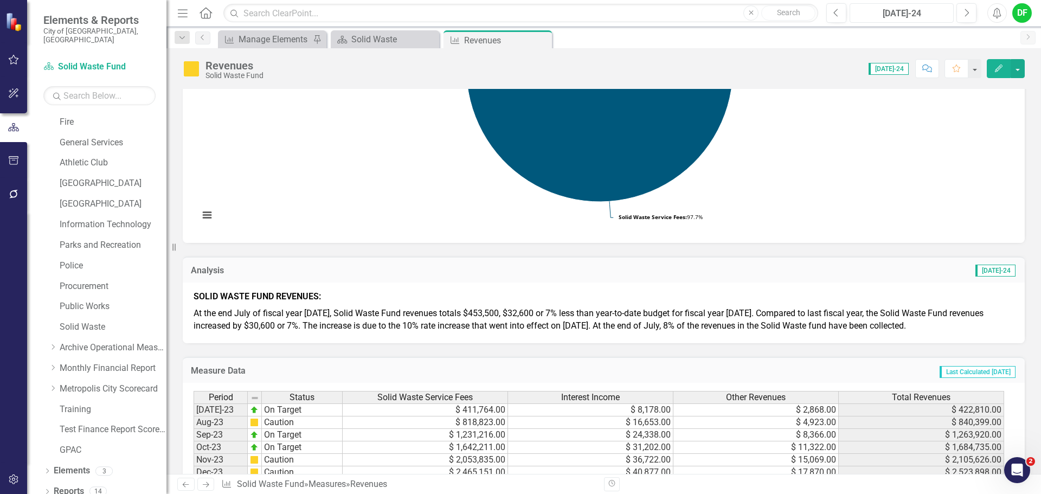
click at [920, 13] on div "[DATE]-24" at bounding box center [901, 13] width 96 height 13
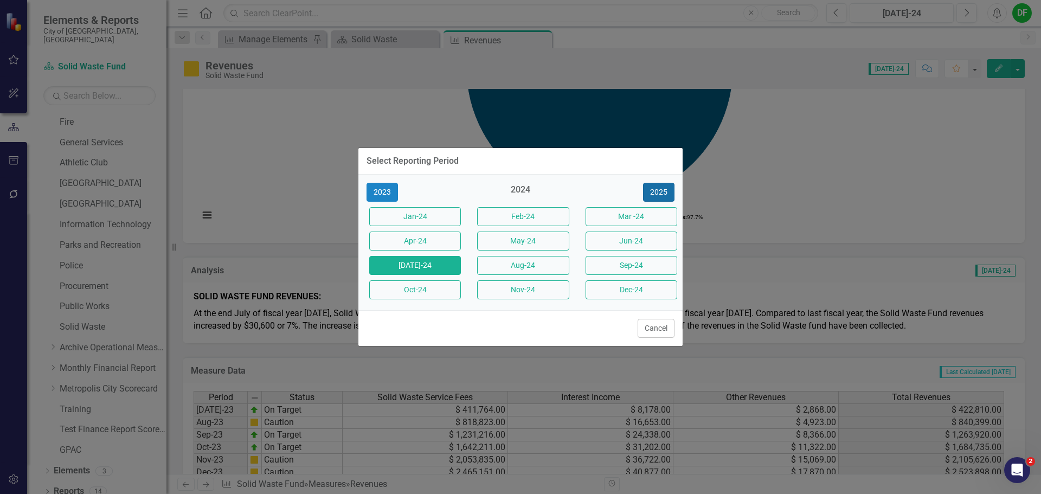
click at [656, 192] on button "2025" at bounding box center [658, 192] width 31 height 19
click at [407, 266] on button "[DATE]-25" at bounding box center [415, 265] width 92 height 19
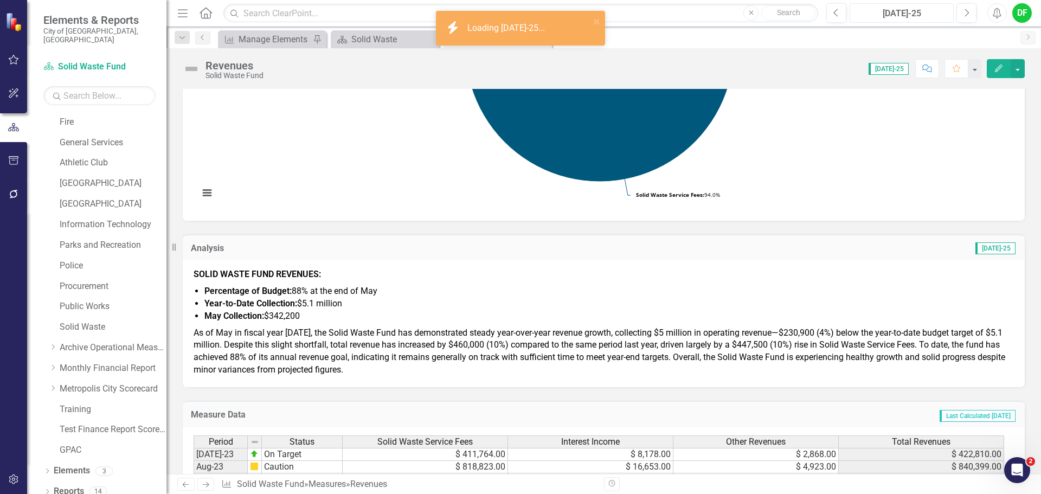
scroll to position [271, 0]
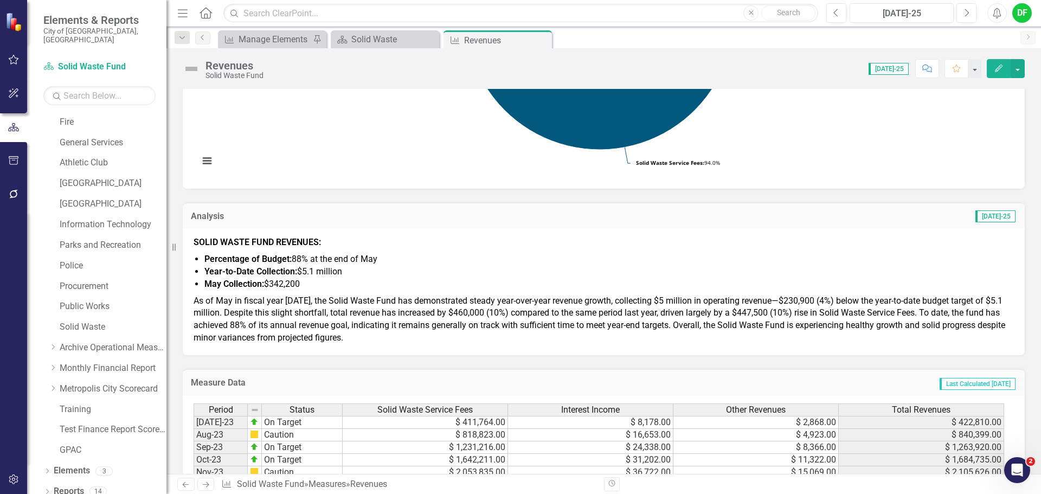
click at [364, 338] on span "As of May in fiscal year 2025, the Solid Waste Fund has demonstrated steady yea…" at bounding box center [598, 319] width 811 height 48
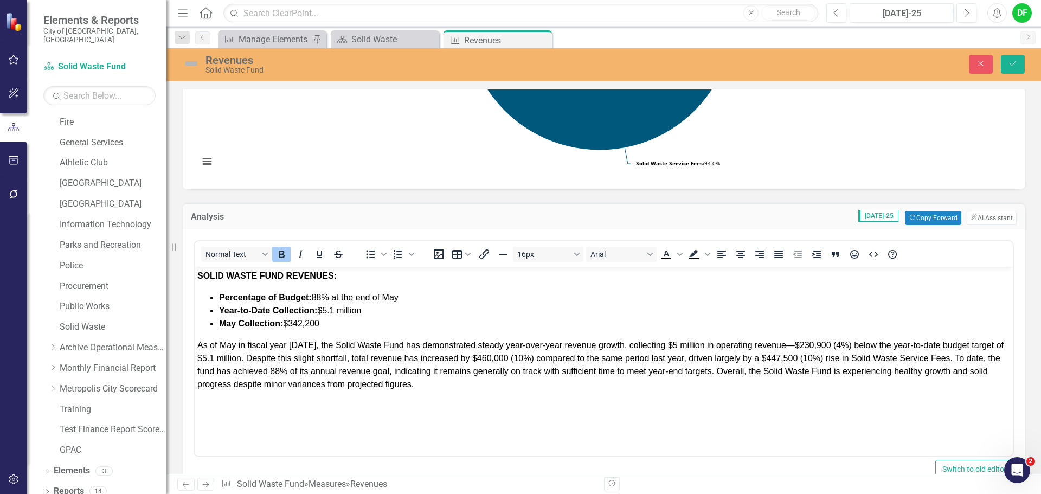
scroll to position [0, 0]
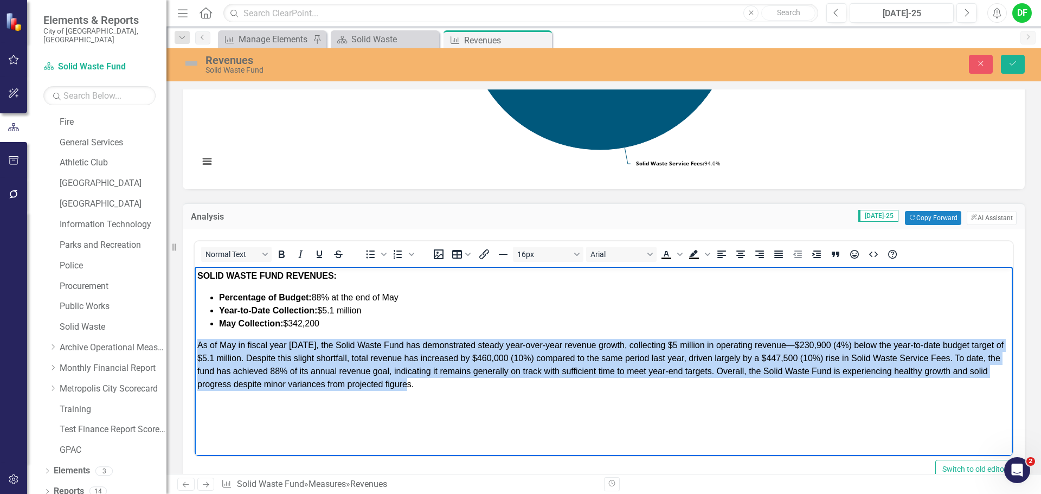
drag, startPoint x: 428, startPoint y: 387, endPoint x: 196, endPoint y: 343, distance: 235.6
click at [196, 343] on body "SOLID WASTE FUND REVENUES: Percentage of Budget: 88% at the end of May Year-to-…" at bounding box center [604, 348] width 818 height 163
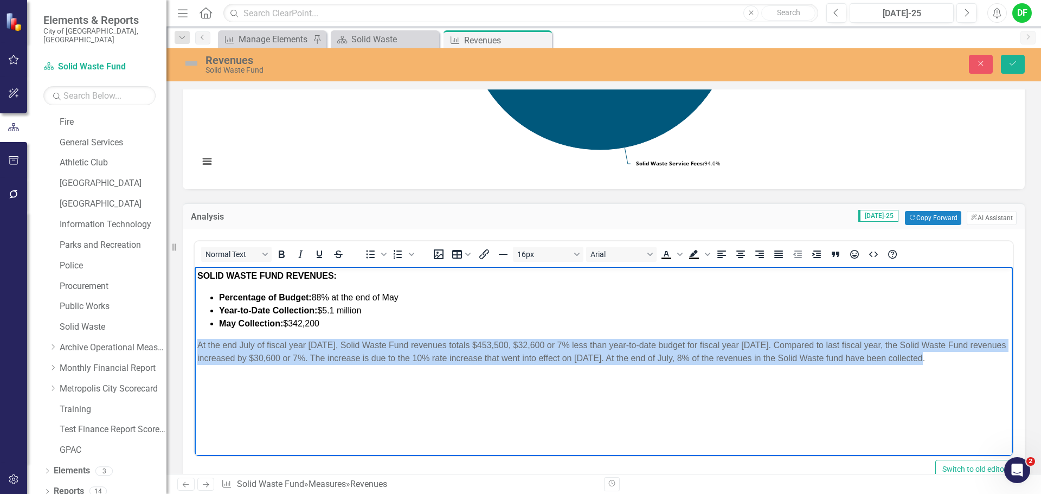
drag, startPoint x: 938, startPoint y: 356, endPoint x: 197, endPoint y: 347, distance: 741.4
click at [197, 347] on body "SOLID WASTE FUND REVENUES: Percentage of Budget: 88% at the end of May Year-to-…" at bounding box center [604, 348] width 818 height 163
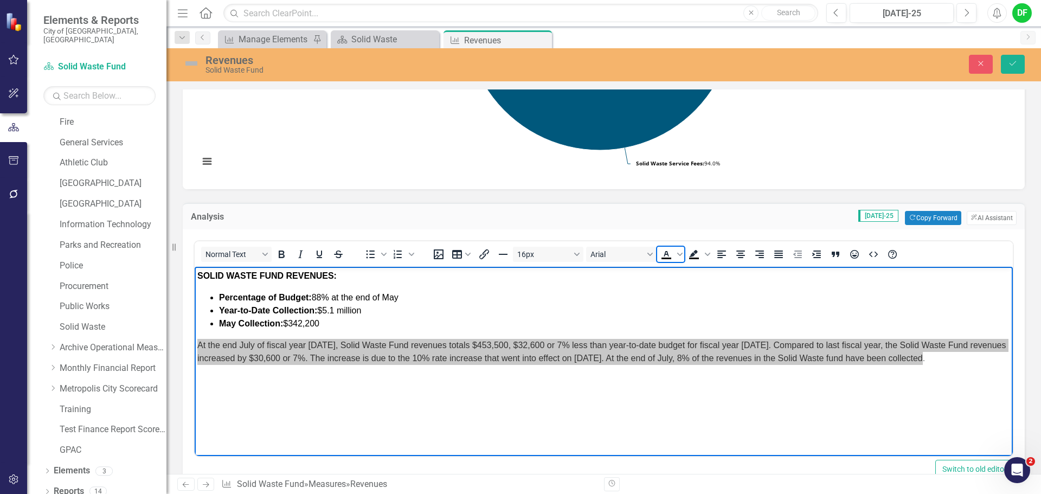
click at [665, 255] on icon "Text color Black" at bounding box center [666, 254] width 13 height 13
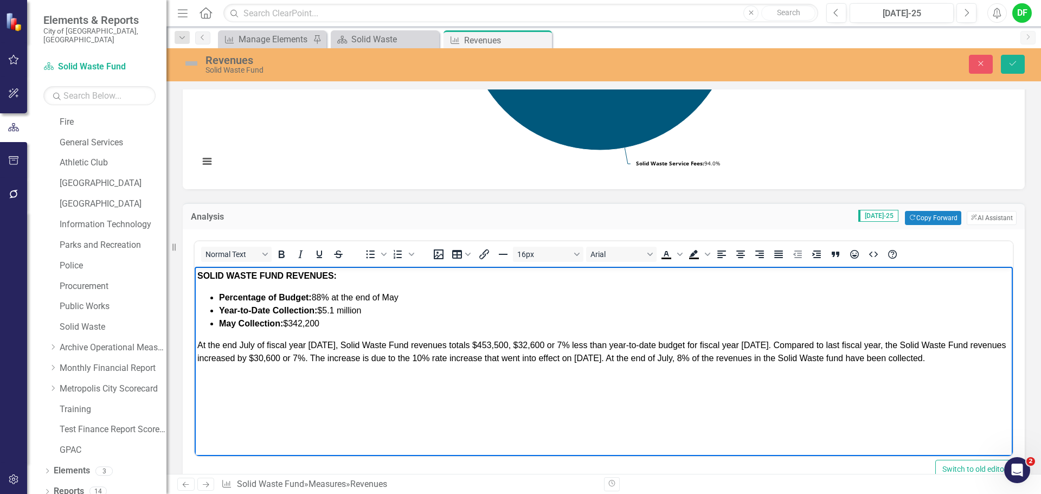
click at [952, 359] on p "At the end July of fiscal year 2025, Solid Waste Fund revenues totals $453,500,…" at bounding box center [603, 352] width 812 height 26
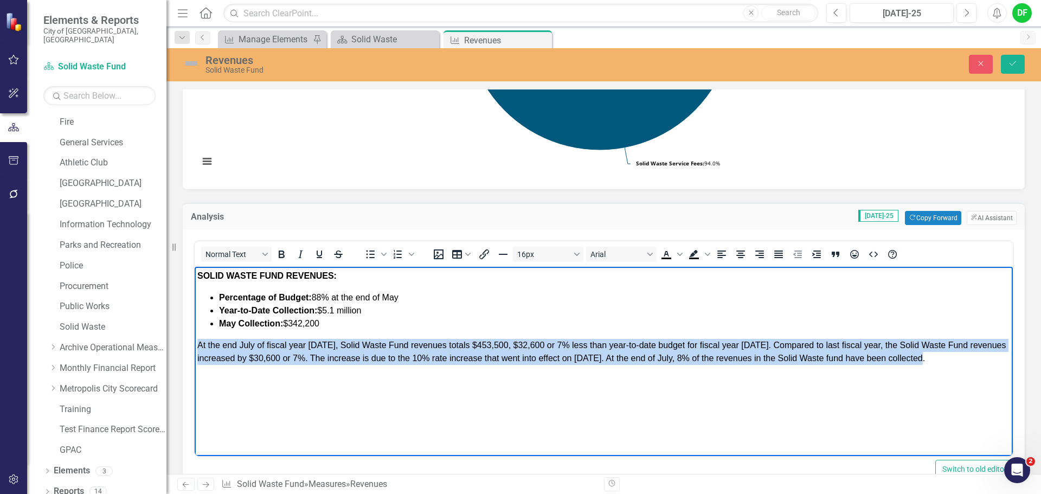
drag, startPoint x: 937, startPoint y: 356, endPoint x: 156, endPoint y: 331, distance: 781.3
click at [195, 331] on html "SOLID WASTE FUND REVENUES: Percentage of Budget: 88% at the end of May Year-to-…" at bounding box center [604, 348] width 818 height 163
click at [777, 254] on icon "Justify" at bounding box center [778, 254] width 13 height 13
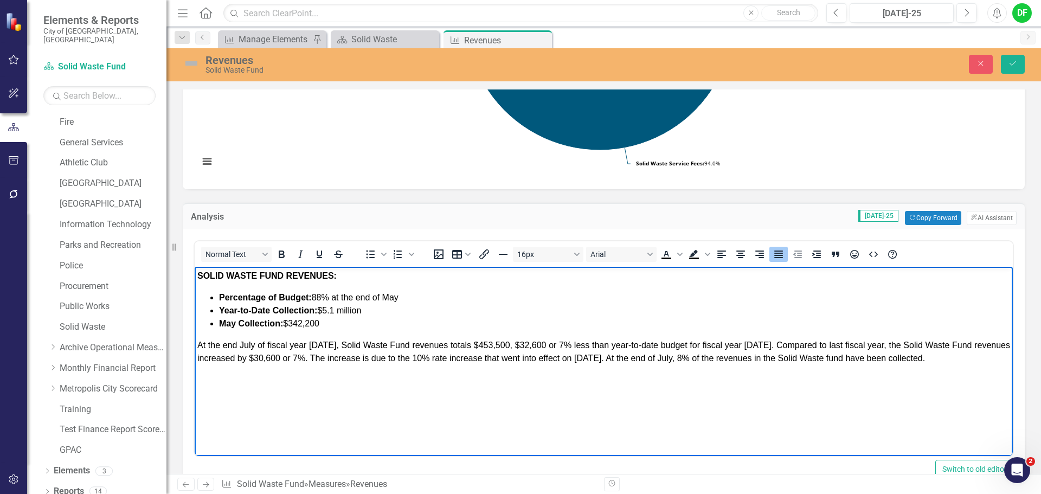
click at [324, 297] on span "Percentage of Budget: 88% at the end of May" at bounding box center [308, 297] width 179 height 9
click at [402, 298] on li "Percentage of Budget: 8% at the end of May" at bounding box center [614, 297] width 791 height 13
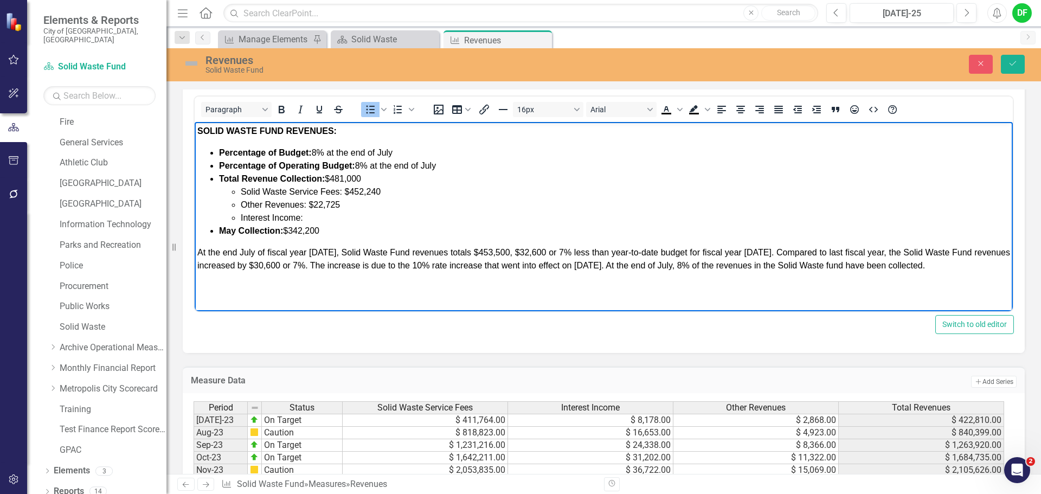
scroll to position [379, 0]
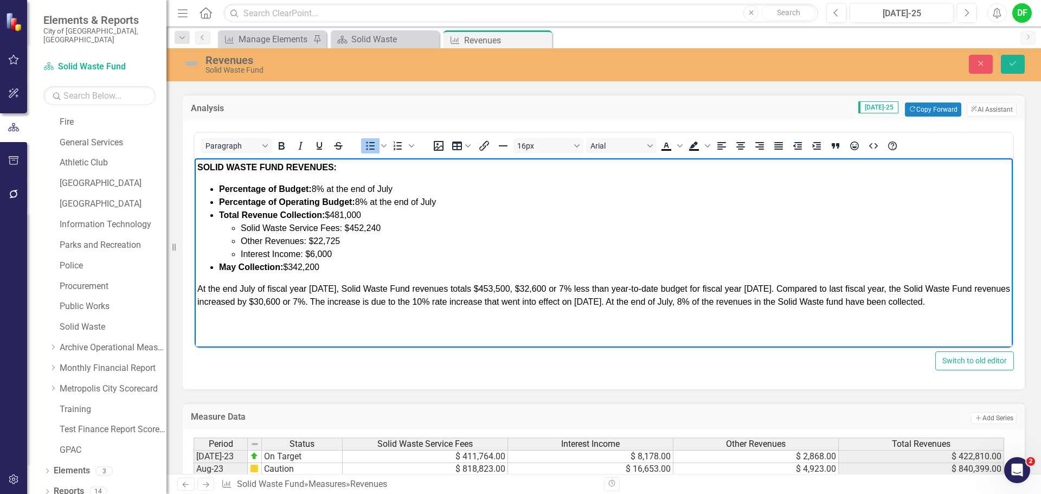
click at [377, 229] on span "Solid Waste Service Fees: $452,240" at bounding box center [311, 227] width 140 height 9
click at [340, 239] on li "Other Revenues: $22,725" at bounding box center [625, 241] width 769 height 13
drag, startPoint x: 242, startPoint y: 228, endPoint x: 341, endPoint y: 227, distance: 99.2
click at [341, 227] on span "Solid Waste Service Fees: $452,200" at bounding box center [311, 227] width 140 height 9
click at [283, 146] on icon "Bold" at bounding box center [282, 146] width 6 height 8
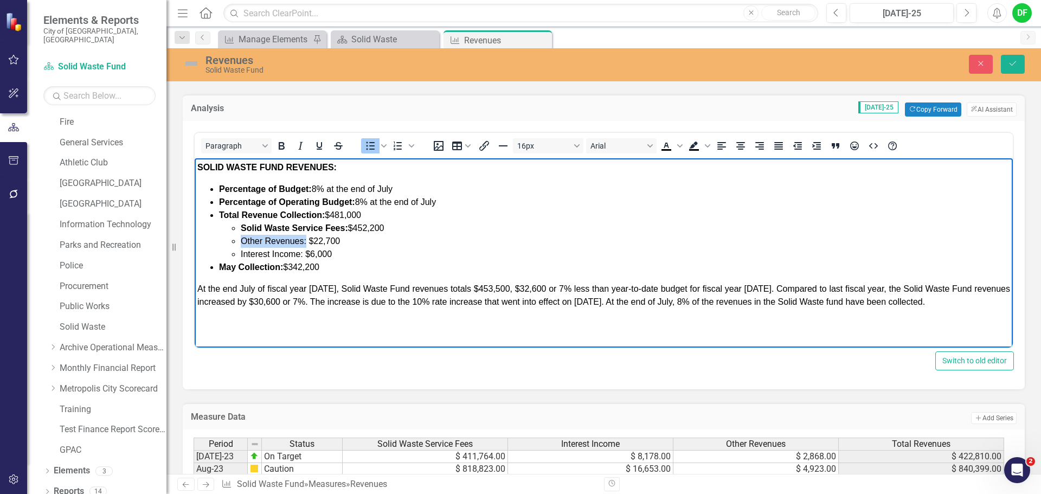
drag, startPoint x: 242, startPoint y: 241, endPoint x: 307, endPoint y: 242, distance: 64.5
click at [307, 242] on span "Other Revenues: $22,700" at bounding box center [290, 240] width 99 height 9
click at [277, 145] on icon "Bold" at bounding box center [281, 145] width 13 height 13
drag, startPoint x: 240, startPoint y: 254, endPoint x: 302, endPoint y: 255, distance: 62.3
click at [302, 255] on ul "Solid Waste Service Fees: $452,200 Other Revenues: $22,700 Interest Income: $6,…" at bounding box center [614, 241] width 791 height 39
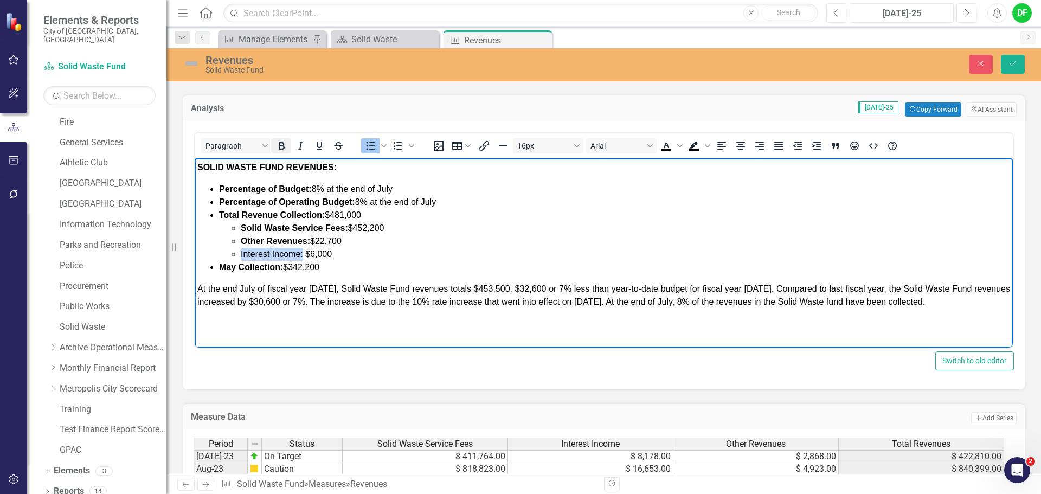
click at [283, 146] on icon "Bold" at bounding box center [282, 146] width 6 height 8
drag, startPoint x: 338, startPoint y: 266, endPoint x: 222, endPoint y: 273, distance: 116.2
click at [222, 273] on li "May Collection: $342,200" at bounding box center [614, 267] width 791 height 13
click at [285, 148] on icon "Bold" at bounding box center [281, 145] width 13 height 13
click at [328, 289] on span "At the end July of fiscal year [DATE], Solid Waste Fund revenues totals $453,50…" at bounding box center [603, 295] width 812 height 22
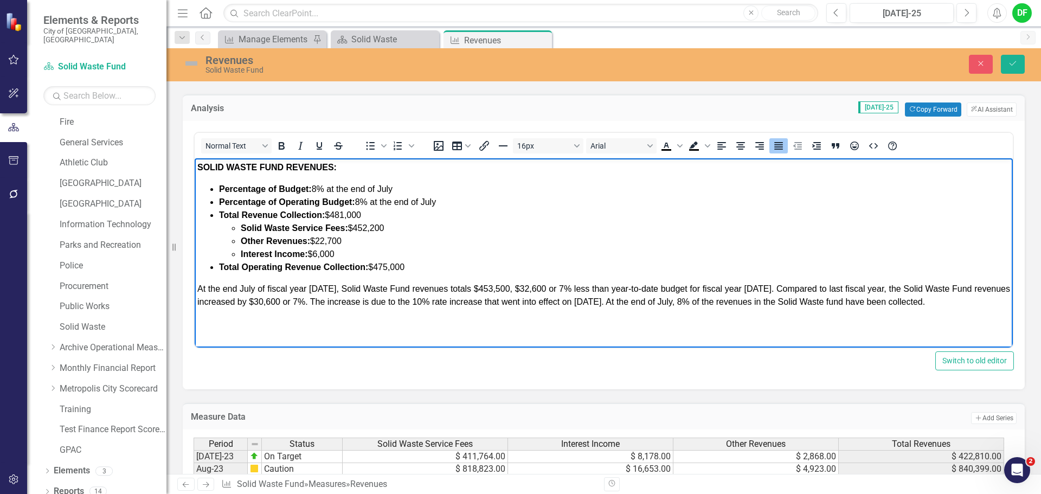
click at [504, 287] on span "At the end July of fiscal year [DATE], Solid Waste Fund revenues totals $453,50…" at bounding box center [603, 295] width 812 height 22
click at [540, 290] on span "At the end July of fiscal year [DATE], Solid Waste Fund revenues totals $452,20…" at bounding box center [603, 295] width 812 height 22
click at [558, 287] on span "At the end July of fiscal year [DATE], Solid Waste Fund revenues totals $452,20…" at bounding box center [603, 295] width 812 height 22
click at [639, 288] on span "At the end July of fiscal year [DATE], Solid Waste Fund revenues totals $452,20…" at bounding box center [603, 295] width 812 height 22
click at [794, 292] on span "At the end July of fiscal year [DATE], Solid Waste Fund revenues totals $452,20…" at bounding box center [603, 295] width 812 height 22
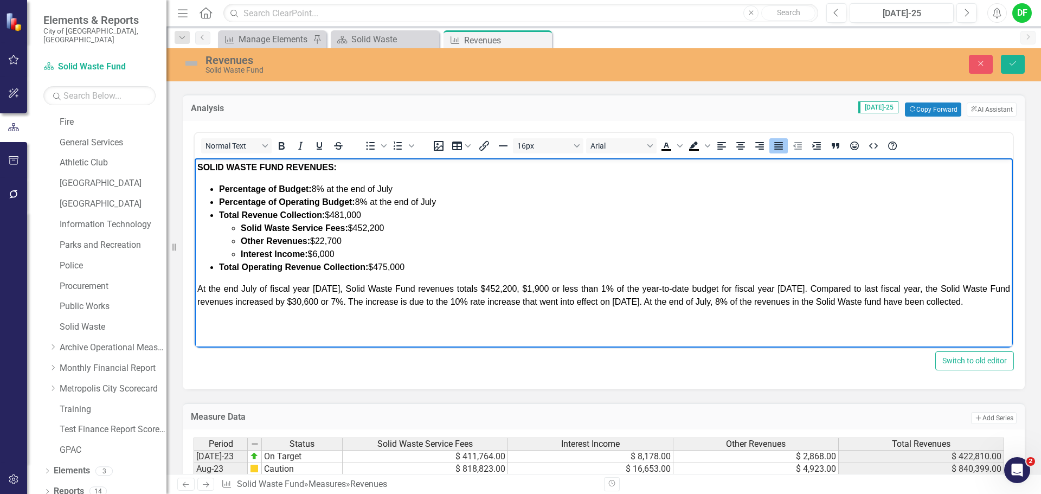
click at [331, 292] on span "At the end July of fiscal year [DATE], Solid Waste Fund revenues totals $452,20…" at bounding box center [603, 295] width 812 height 22
click at [228, 299] on span "At the end July, Solid Waste Fund revenues totals $452,200, $1,900 or less than…" at bounding box center [603, 295] width 812 height 22
click at [246, 302] on span "At the end July, Solid Waste Fund revenues totals $452,200, $1,900 or less than…" at bounding box center [603, 295] width 812 height 22
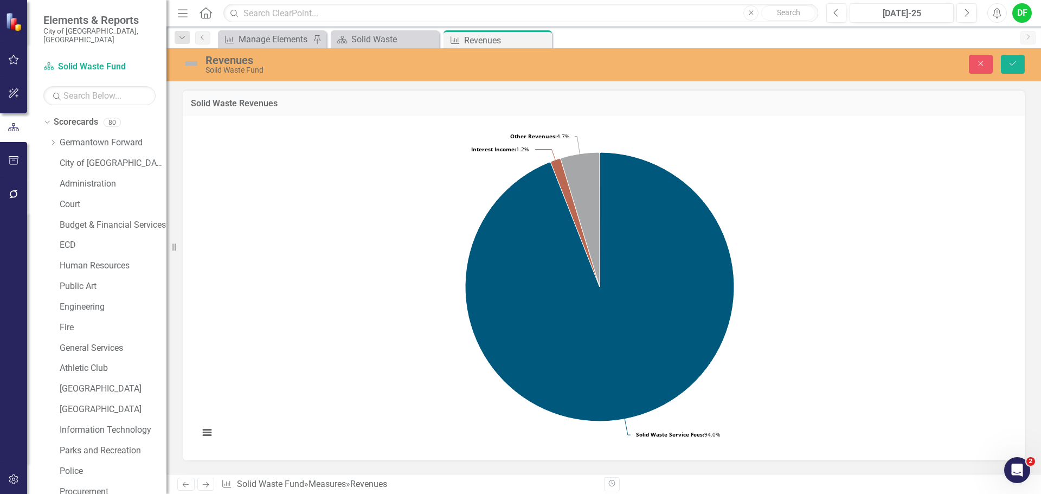
scroll to position [379, 0]
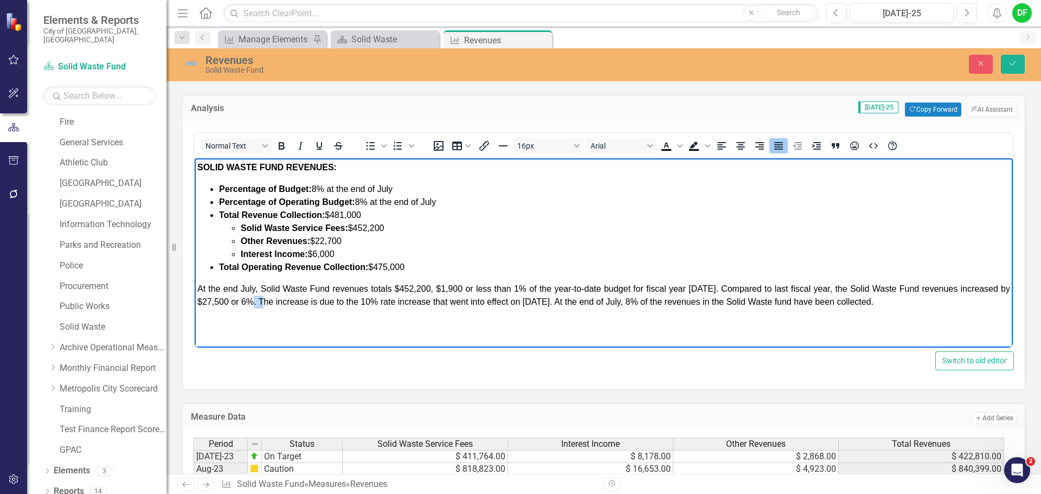
drag, startPoint x: 260, startPoint y: 301, endPoint x: 274, endPoint y: 303, distance: 14.8
click at [274, 303] on span "At the end July, Solid Waste Fund revenues totals $452,200, $1,900 or less than…" at bounding box center [603, 295] width 812 height 22
click at [282, 304] on span "At the end July, Solid Waste Fund revenues totals $452,200, $1,900 or less than…" at bounding box center [603, 295] width 812 height 22
click at [260, 302] on span "At the end July, Solid Waste Fund revenues totals $452,200, $1,900 or less than…" at bounding box center [603, 295] width 812 height 22
click at [287, 299] on span "At the end July, Solid Waste Fund revenues totals $452,200, $1,900 or less than…" at bounding box center [603, 295] width 812 height 22
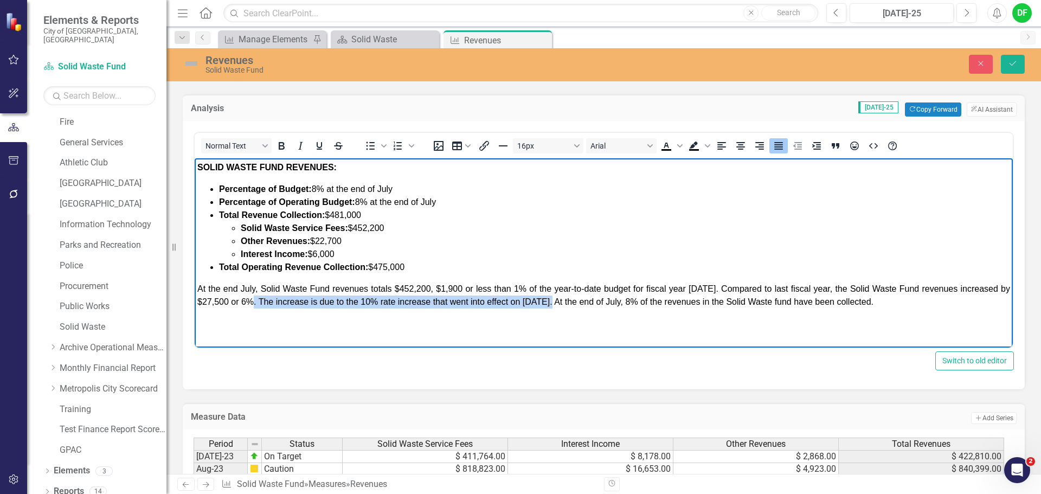
drag, startPoint x: 260, startPoint y: 300, endPoint x: 553, endPoint y: 299, distance: 293.2
click at [553, 299] on span "At the end July, Solid Waste Fund revenues totals $452,200, $1,900 or less than…" at bounding box center [603, 295] width 812 height 22
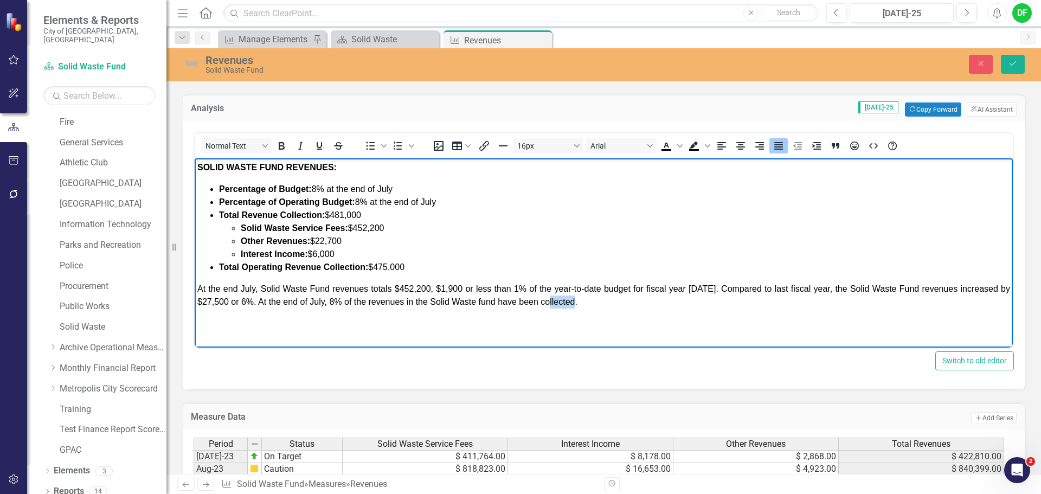
drag, startPoint x: 583, startPoint y: 301, endPoint x: 554, endPoint y: 296, distance: 29.2
click at [554, 296] on p "At the end July, Solid Waste Fund revenues totals $452,200, $1,900 or less than…" at bounding box center [603, 295] width 812 height 26
click at [592, 304] on p "At the end July, Solid Waste Fund revenues totals $452,200, $1,900 or less than…" at bounding box center [603, 295] width 812 height 26
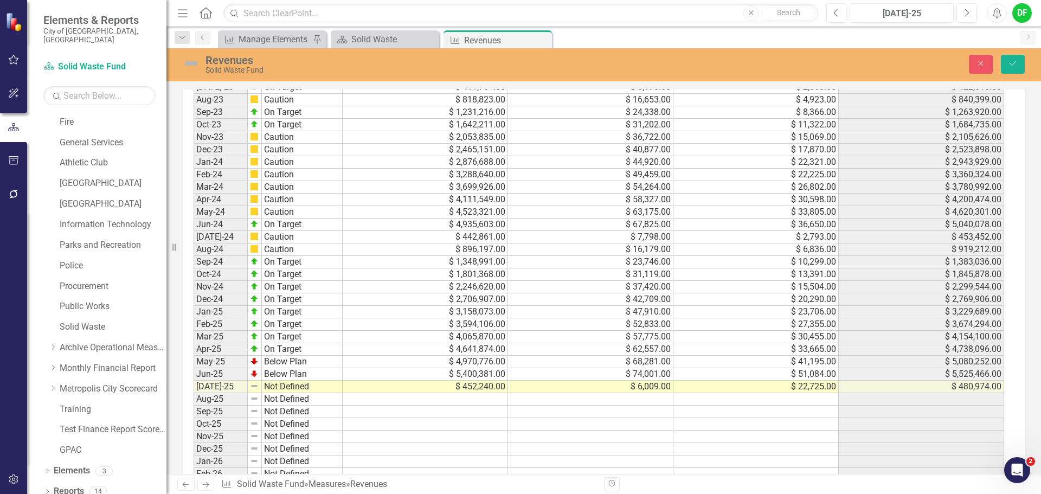
scroll to position [759, 0]
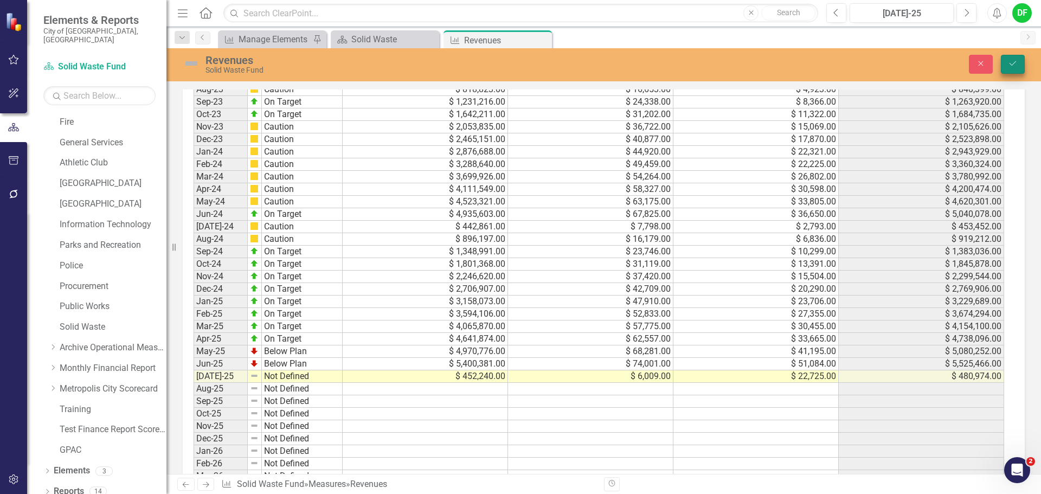
click at [1016, 62] on icon "Save" at bounding box center [1012, 64] width 10 height 8
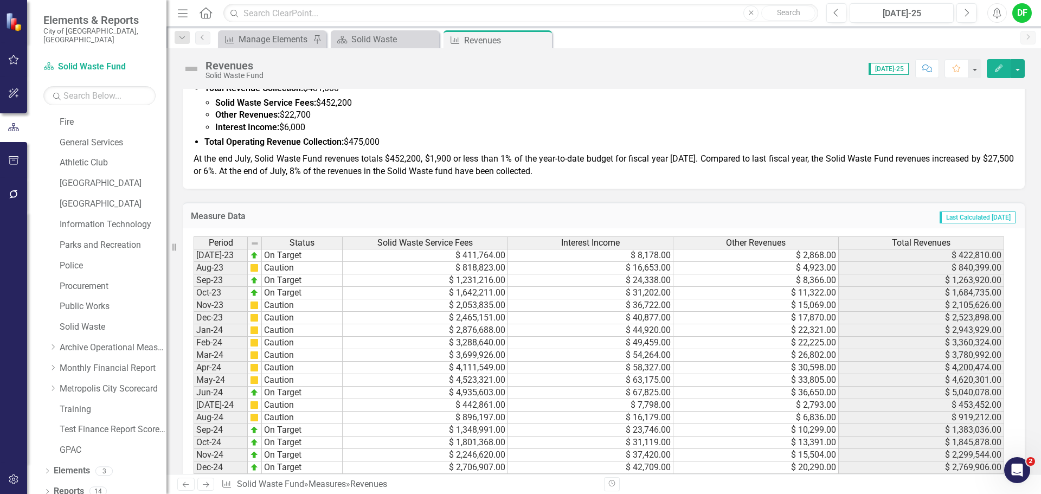
scroll to position [434, 0]
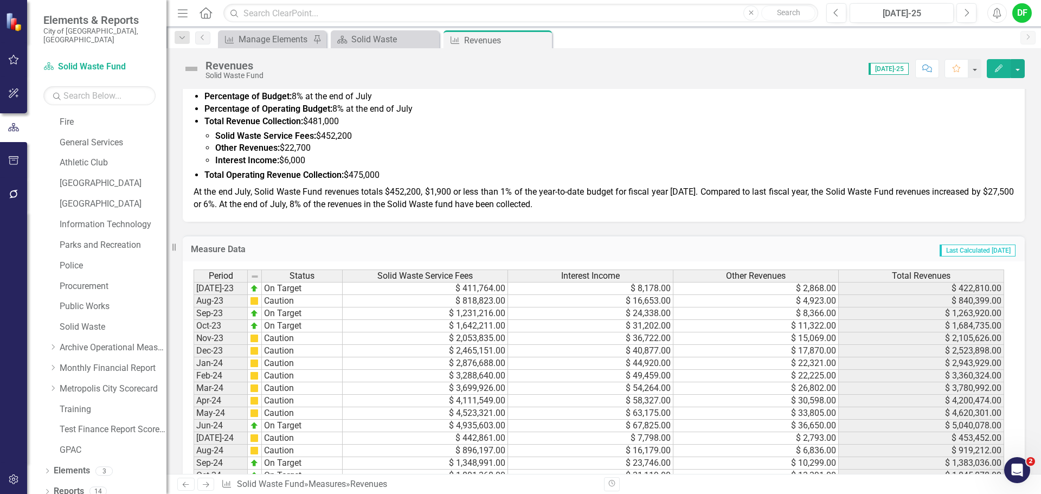
click at [324, 148] on li "Other Revenues: $22,700" at bounding box center [614, 148] width 798 height 12
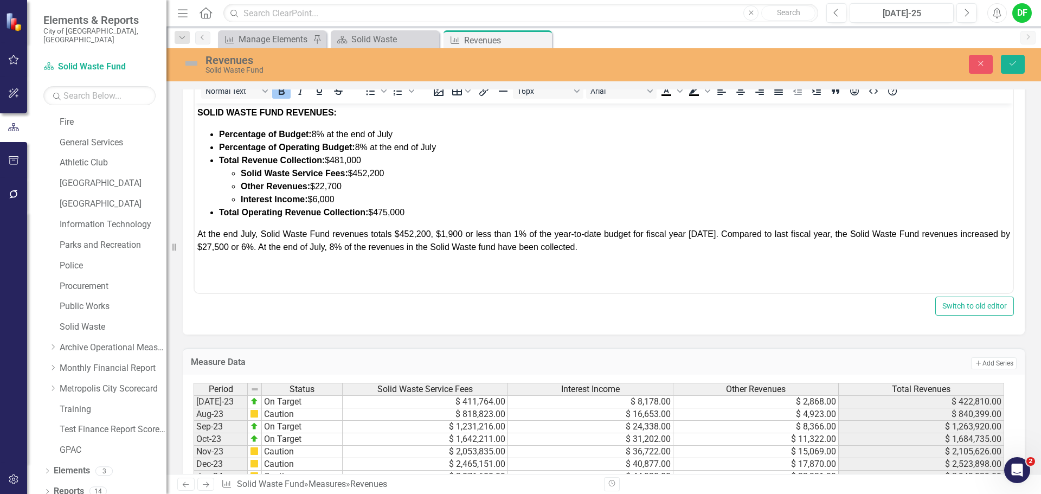
scroll to position [0, 0]
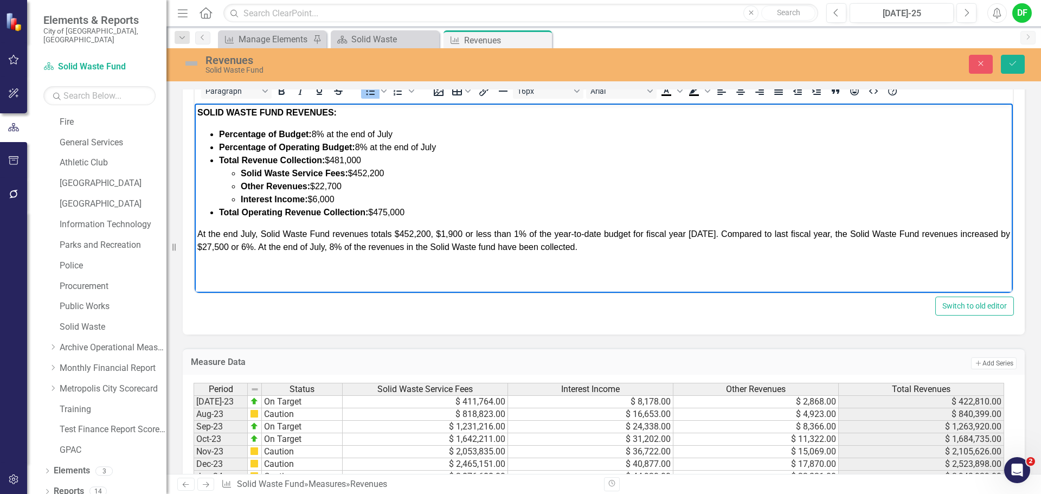
click at [352, 184] on li "Other Revenues: $22,700" at bounding box center [625, 186] width 769 height 13
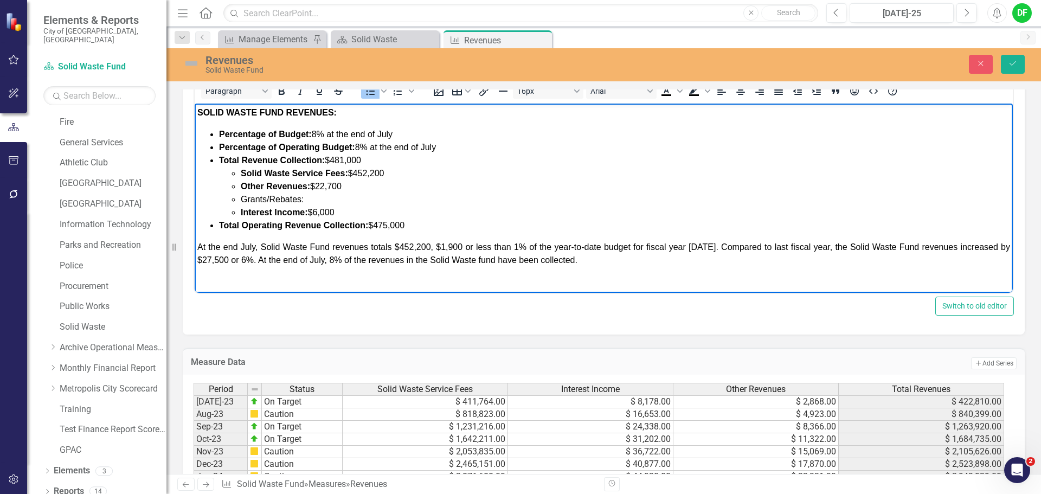
drag, startPoint x: 306, startPoint y: 198, endPoint x: 243, endPoint y: 197, distance: 62.3
click at [243, 197] on span "Grants/Rebates:" at bounding box center [272, 199] width 63 height 9
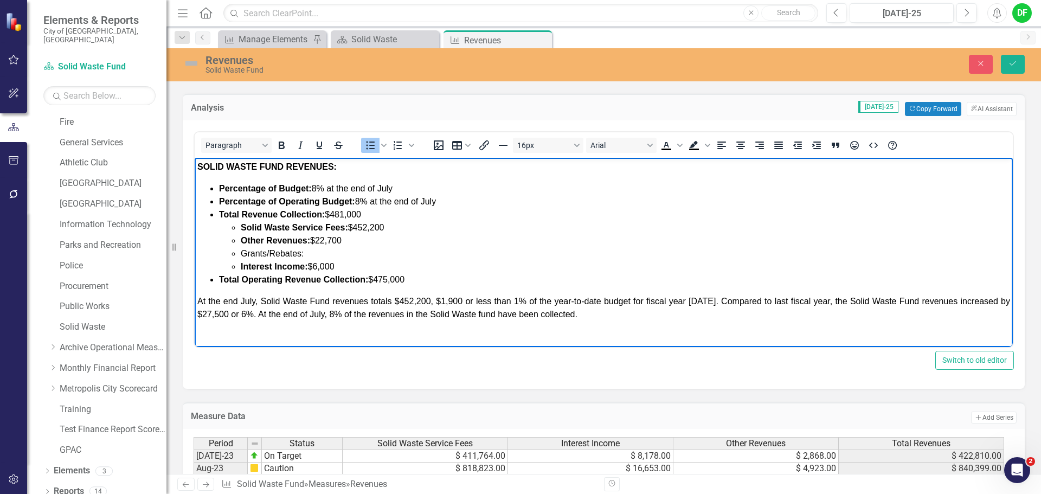
click at [318, 254] on li "Grants/Rebates:" at bounding box center [625, 253] width 769 height 13
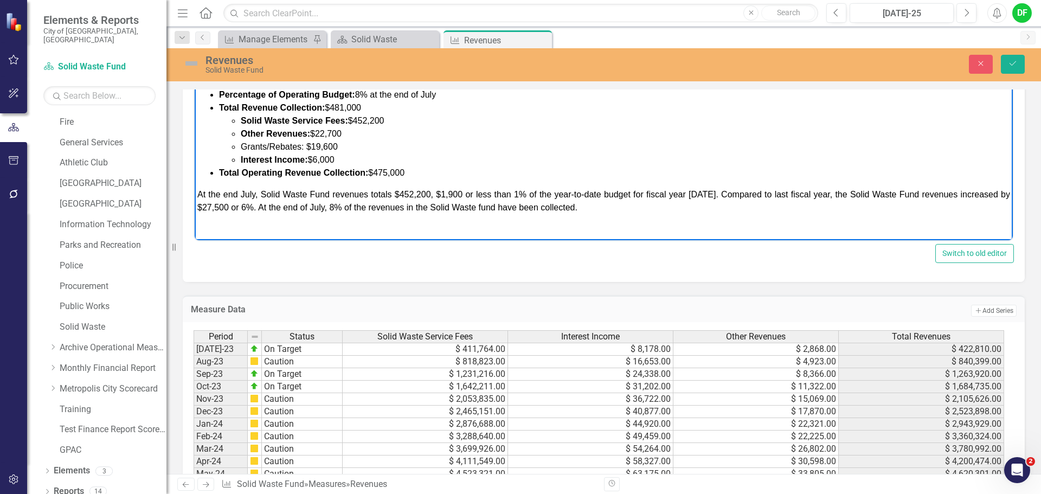
scroll to position [434, 0]
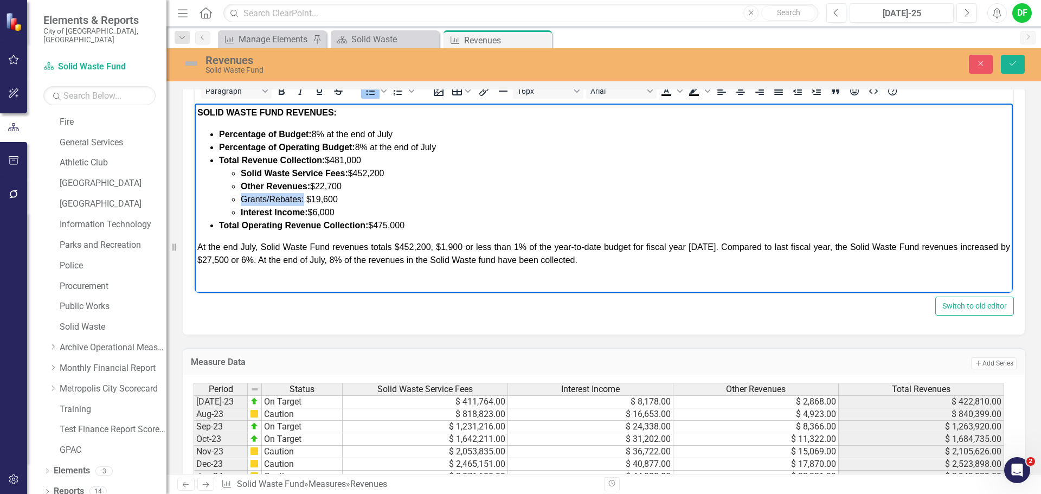
drag, startPoint x: 243, startPoint y: 197, endPoint x: 303, endPoint y: 200, distance: 60.2
click at [303, 200] on span "Grants/Rebates: $19,600" at bounding box center [289, 199] width 97 height 9
click at [283, 94] on icon "Bold" at bounding box center [282, 91] width 6 height 8
click at [341, 185] on span "Other Revenues: $22,700" at bounding box center [291, 186] width 101 height 9
click at [259, 261] on span "At the end July, Solid Waste Fund revenues totals $452,200, $1,900 or less than…" at bounding box center [603, 253] width 812 height 22
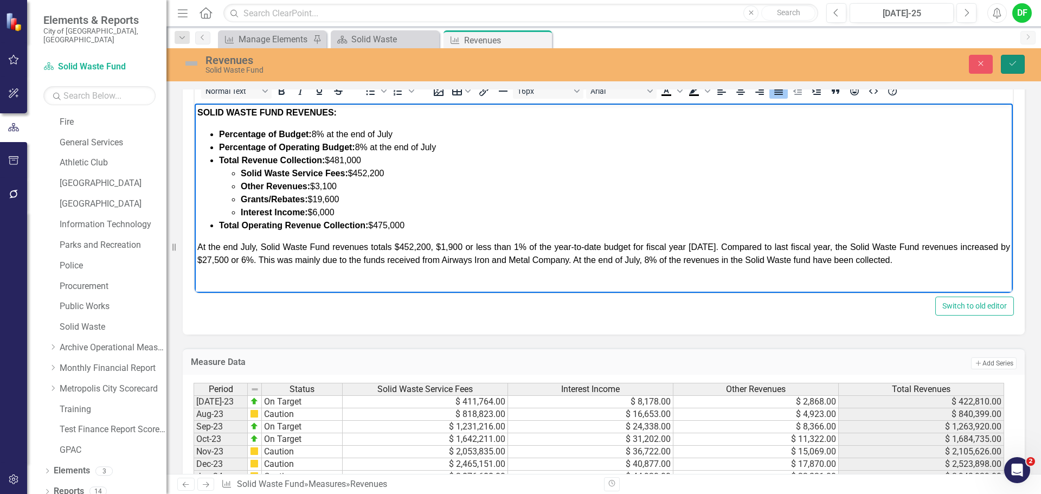
click at [1015, 63] on icon "Save" at bounding box center [1012, 64] width 10 height 8
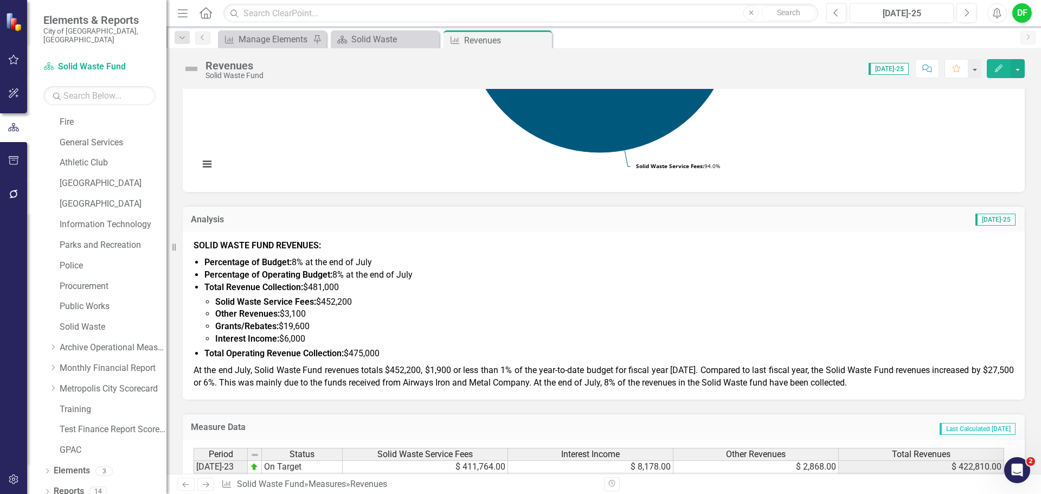
scroll to position [189, 0]
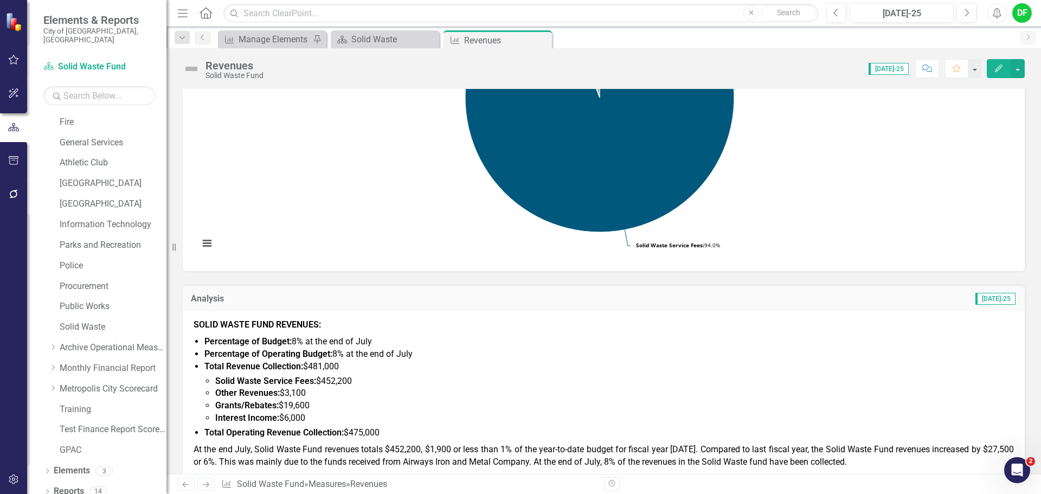
click at [190, 68] on img at bounding box center [191, 68] width 17 height 17
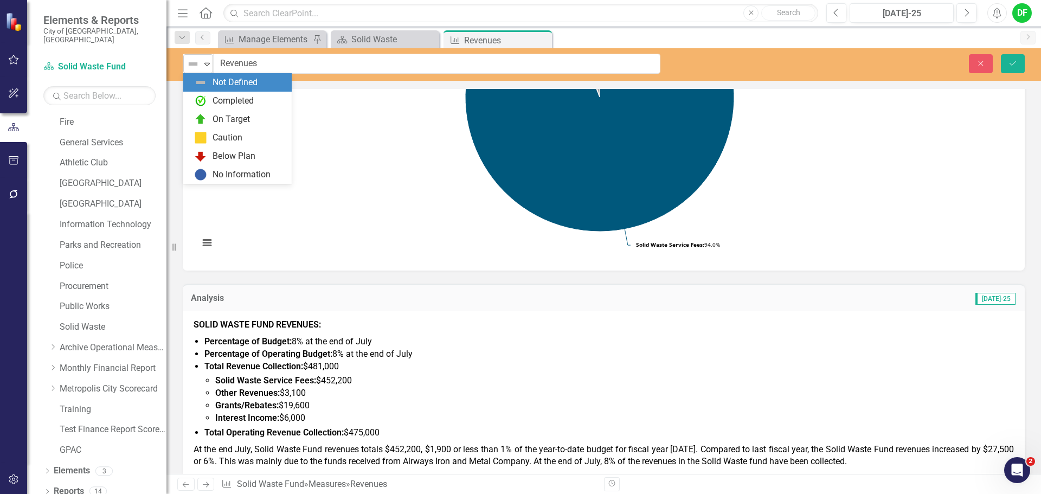
click at [205, 68] on icon "Expand" at bounding box center [207, 64] width 11 height 9
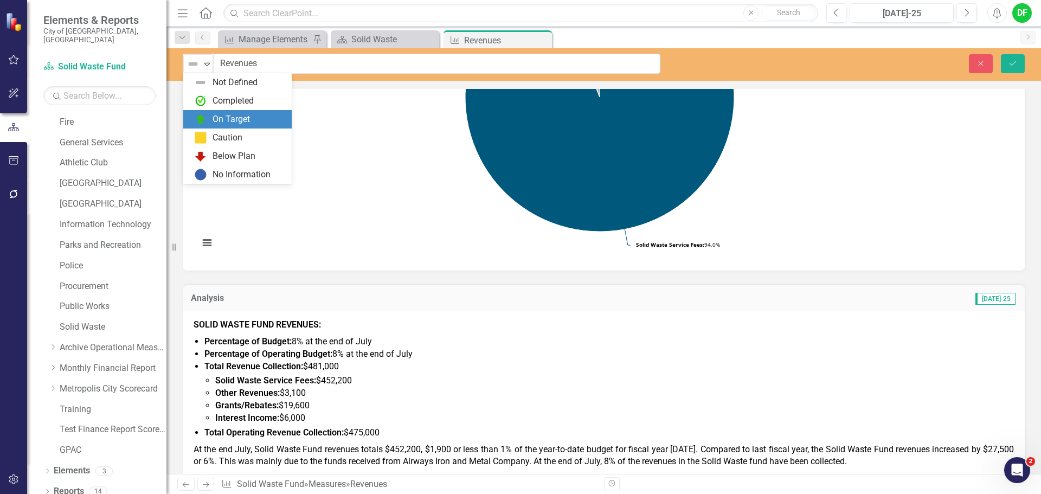
click at [211, 116] on div "On Target" at bounding box center [239, 119] width 91 height 13
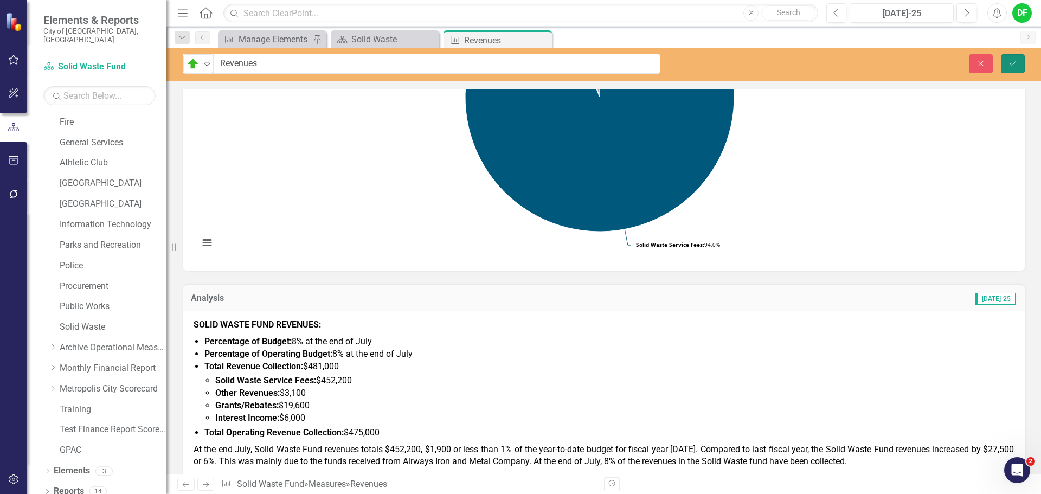
click at [1017, 61] on button "Save" at bounding box center [1012, 63] width 24 height 19
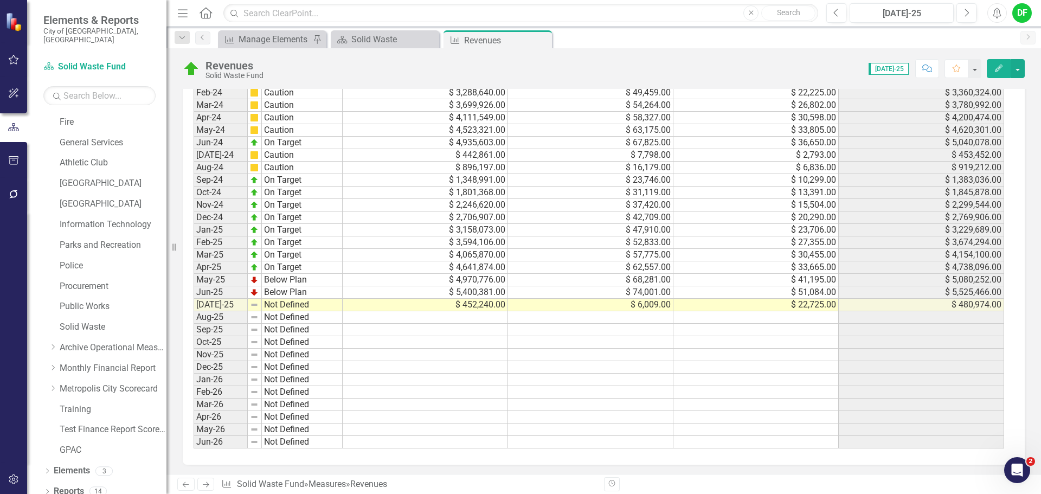
scroll to position [731, 0]
click at [53, 364] on icon "Dropdown" at bounding box center [53, 367] width 8 height 7
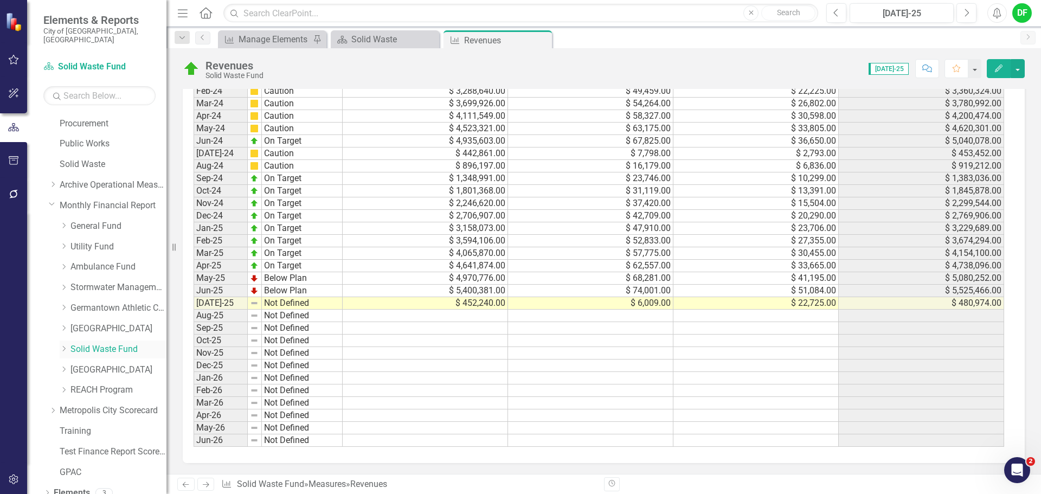
click at [64, 346] on icon at bounding box center [64, 348] width 3 height 5
click at [89, 361] on div "Solid Waste Revenues" at bounding box center [123, 370] width 85 height 18
click at [102, 364] on link "Solid Waste Revenues" at bounding box center [123, 370] width 85 height 12
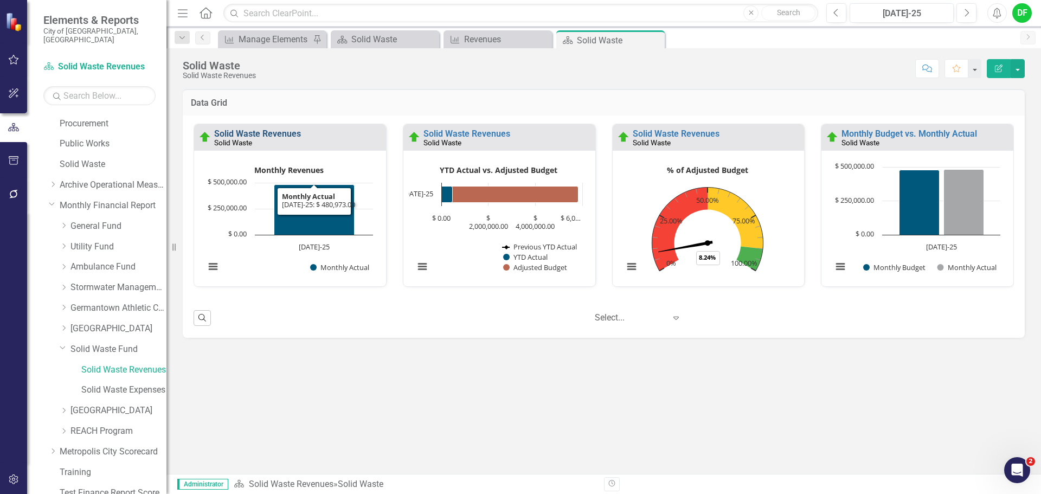
click at [279, 133] on link "Solid Waste Revenues" at bounding box center [257, 133] width 87 height 10
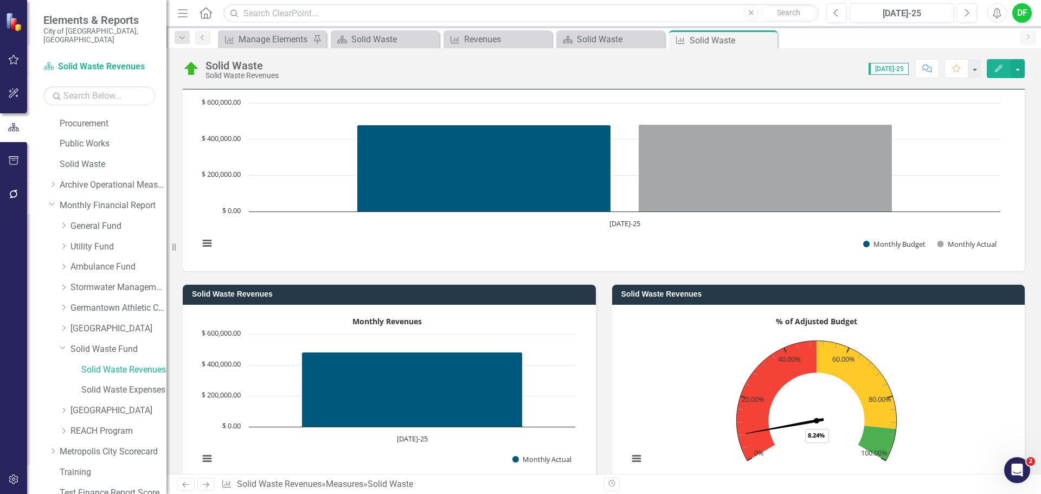
scroll to position [237, 0]
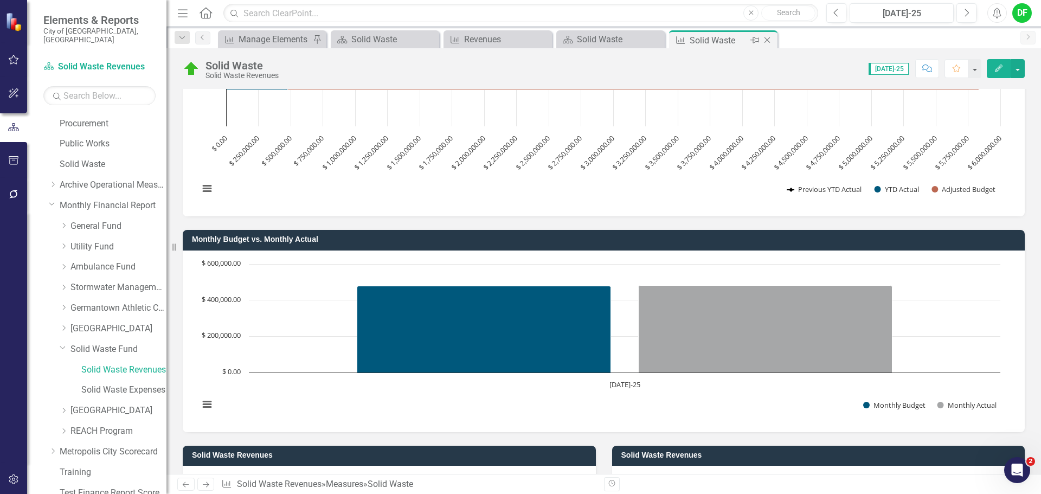
click at [765, 38] on icon "Close" at bounding box center [766, 40] width 11 height 9
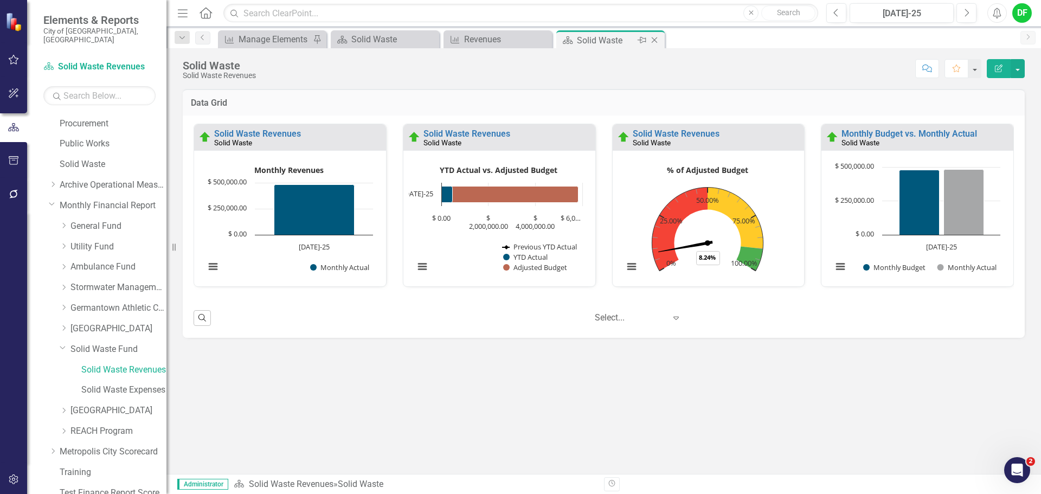
click at [651, 39] on icon "Close" at bounding box center [654, 40] width 11 height 9
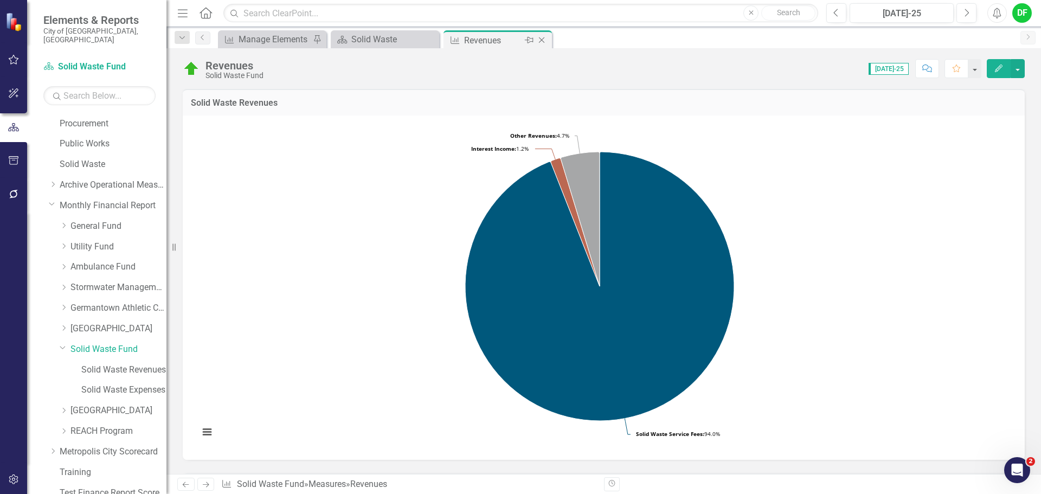
click at [540, 41] on icon "Close" at bounding box center [541, 40] width 11 height 9
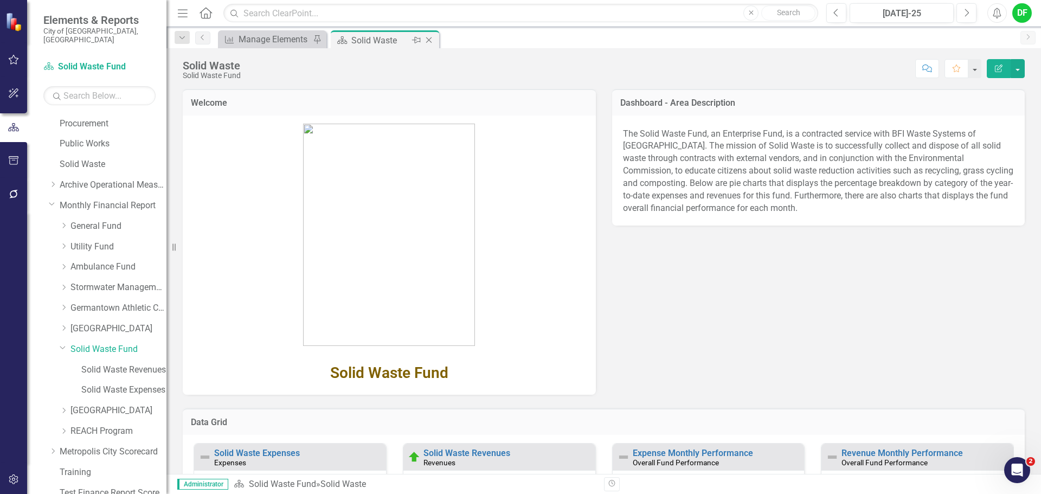
click at [430, 42] on icon at bounding box center [429, 40] width 6 height 6
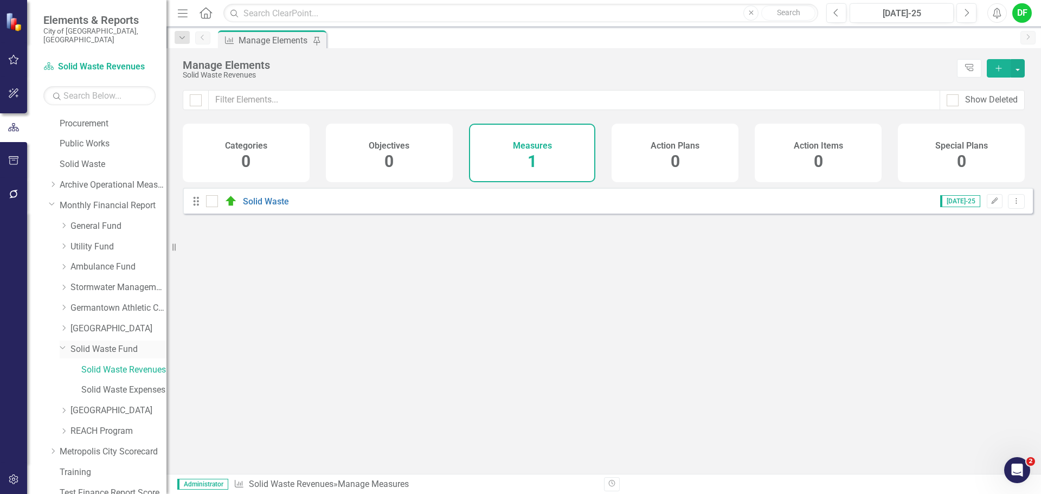
click at [98, 343] on link "Solid Waste Fund" at bounding box center [118, 349] width 96 height 12
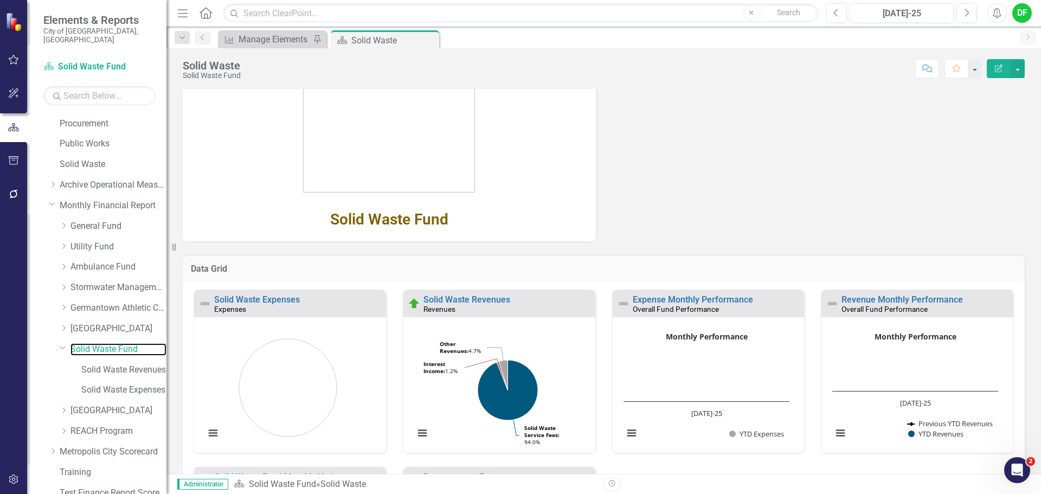
scroll to position [163, 0]
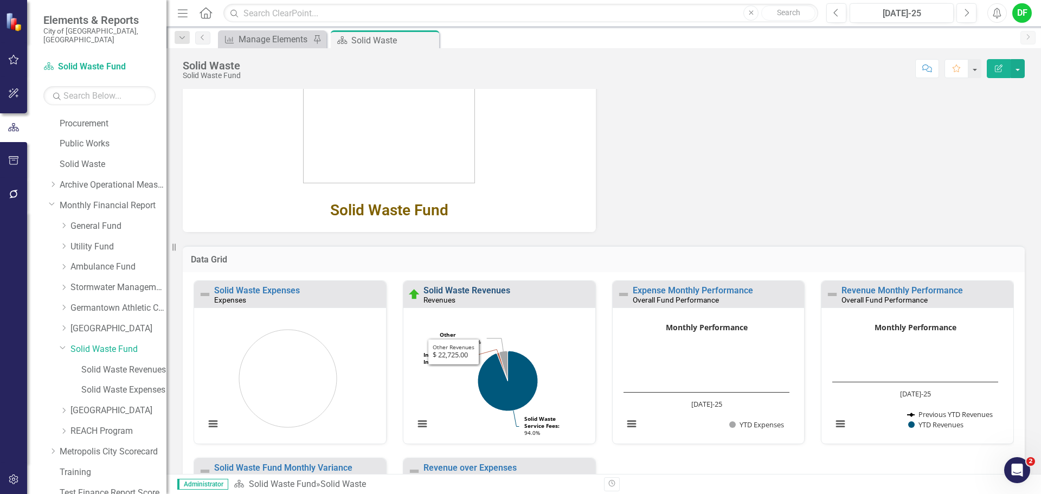
click at [483, 287] on link "Solid Waste Revenues" at bounding box center [466, 290] width 87 height 10
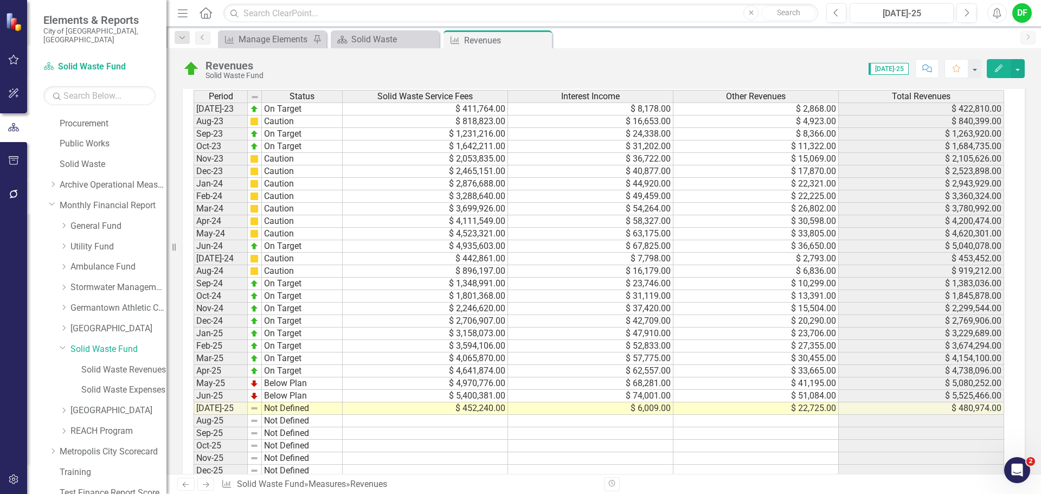
scroll to position [622, 0]
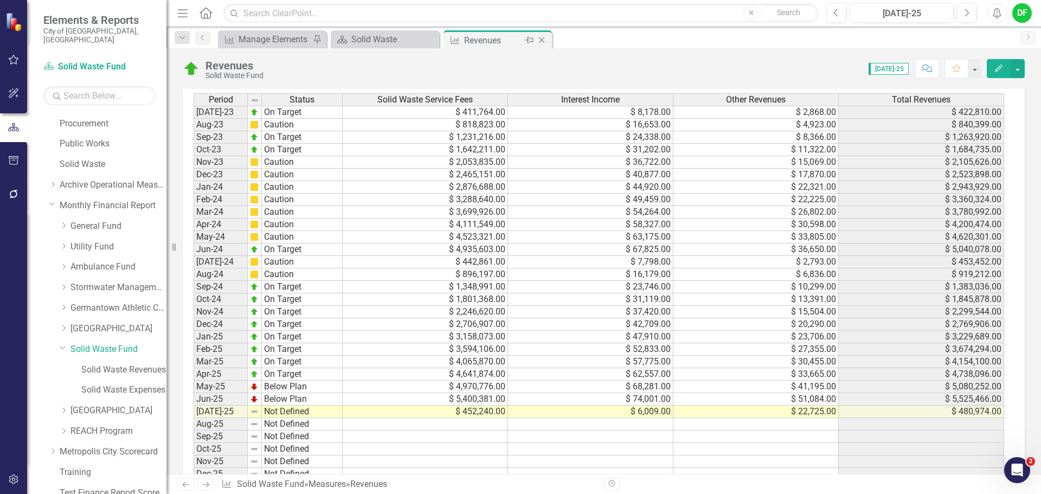
click at [544, 40] on icon "Close" at bounding box center [541, 40] width 11 height 9
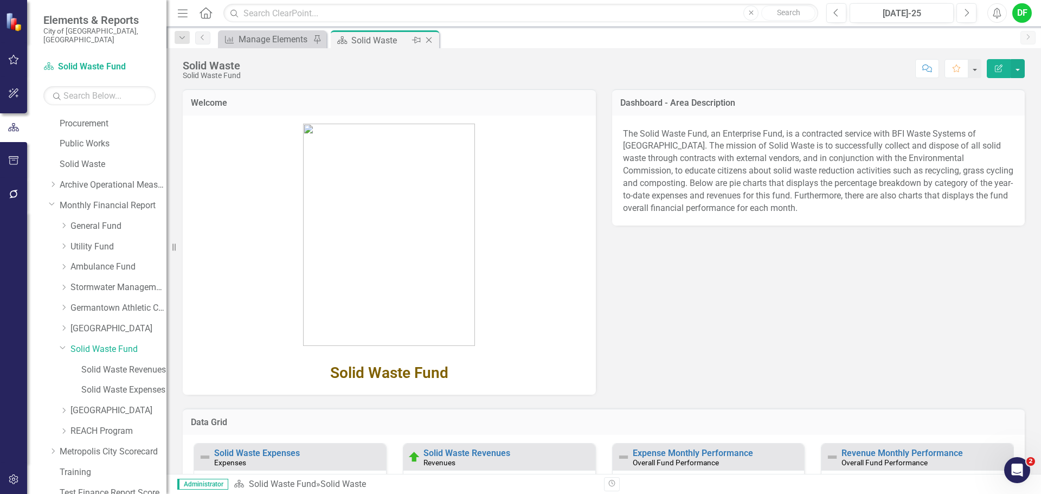
click at [431, 40] on icon "Close" at bounding box center [428, 40] width 11 height 9
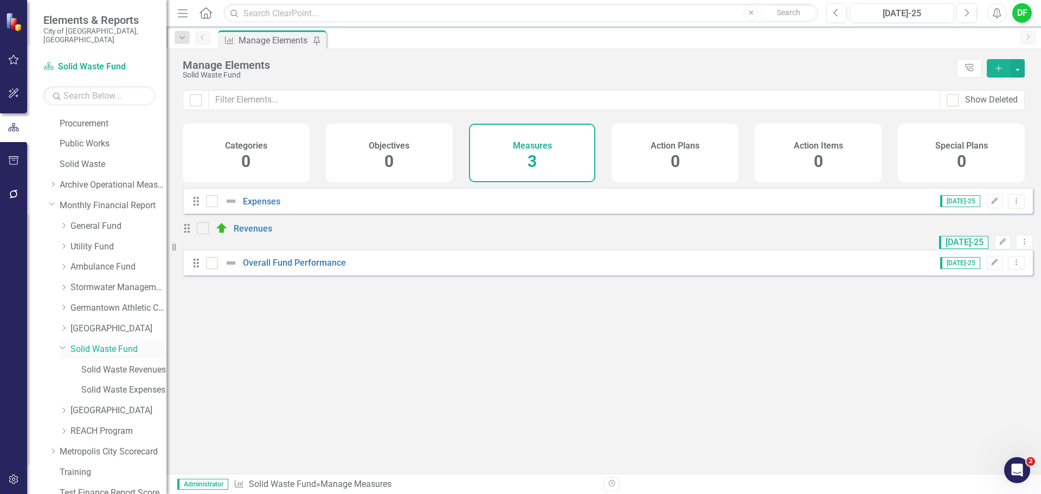
click at [60, 343] on icon "Dropdown" at bounding box center [63, 347] width 7 height 8
click at [79, 364] on link "[GEOGRAPHIC_DATA]" at bounding box center [118, 370] width 96 height 12
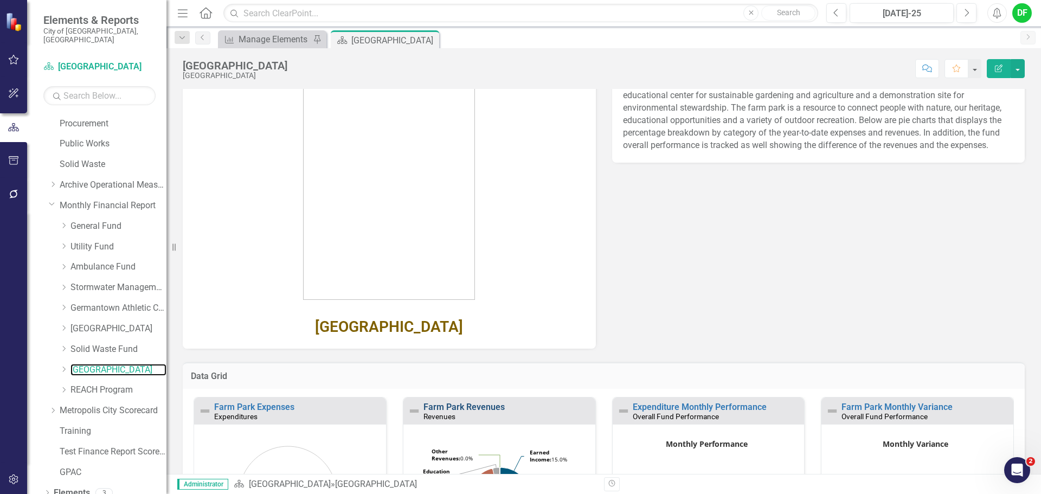
scroll to position [108, 0]
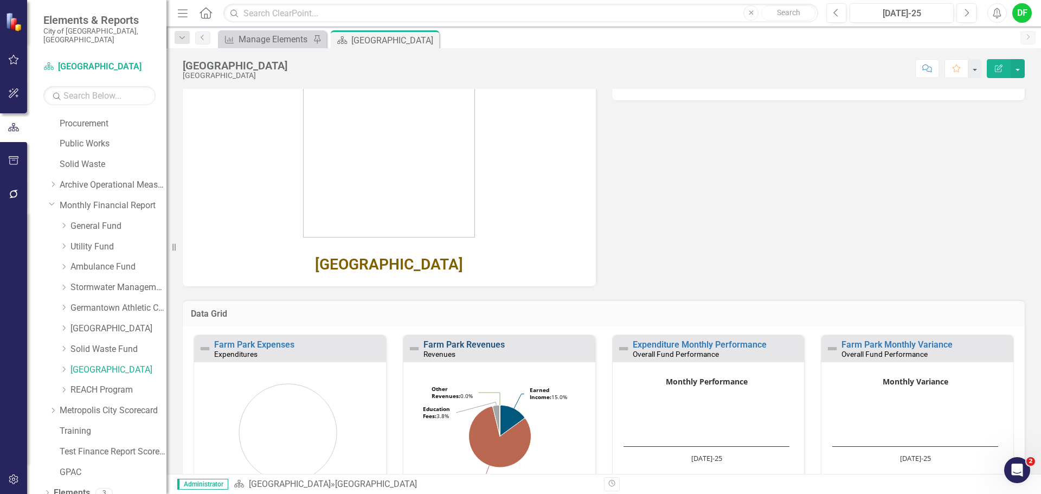
click at [480, 341] on link "Farm Park Revenues" at bounding box center [463, 344] width 81 height 10
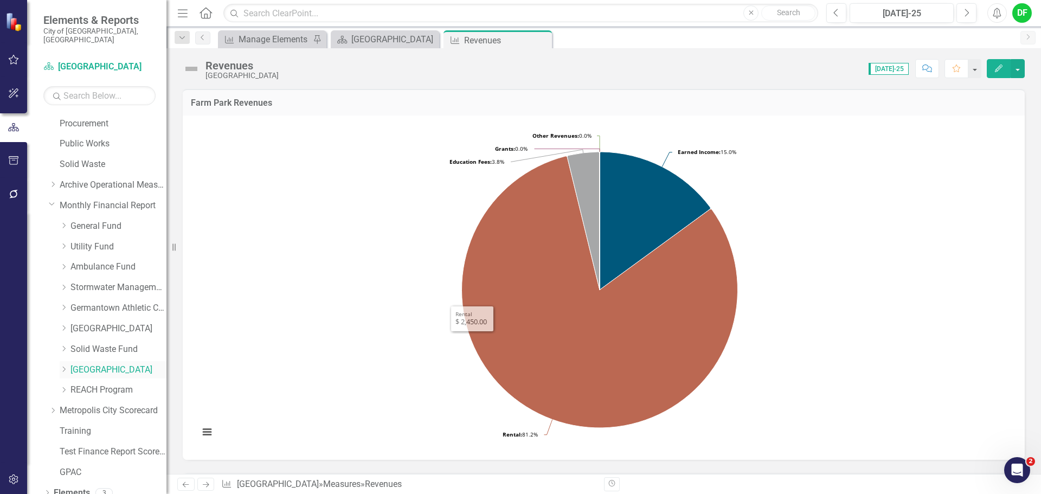
click at [63, 366] on icon "Dropdown" at bounding box center [64, 369] width 8 height 7
click at [99, 384] on link "Farm Park Revenues" at bounding box center [123, 390] width 85 height 12
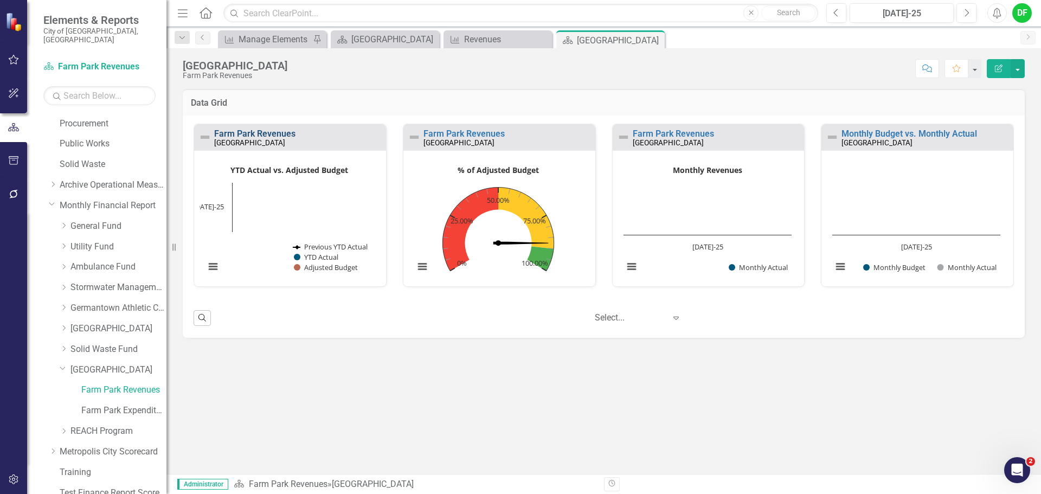
click at [279, 133] on link "Farm Park Revenues" at bounding box center [254, 133] width 81 height 10
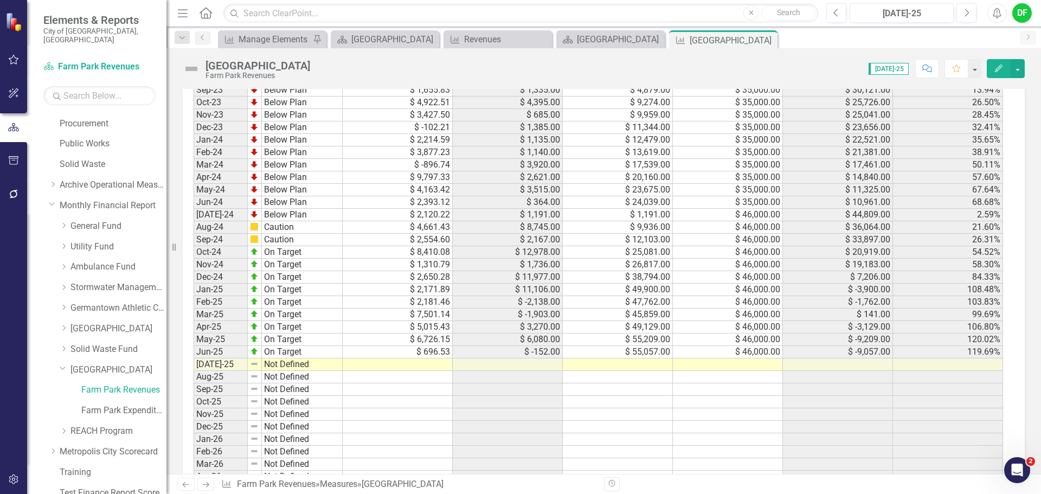
scroll to position [941, 0]
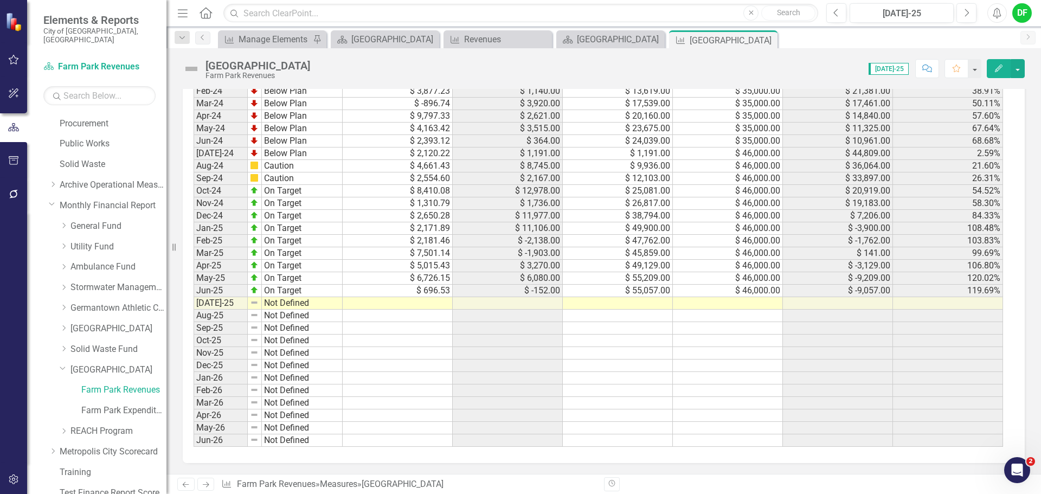
click at [704, 303] on td at bounding box center [728, 303] width 110 height 12
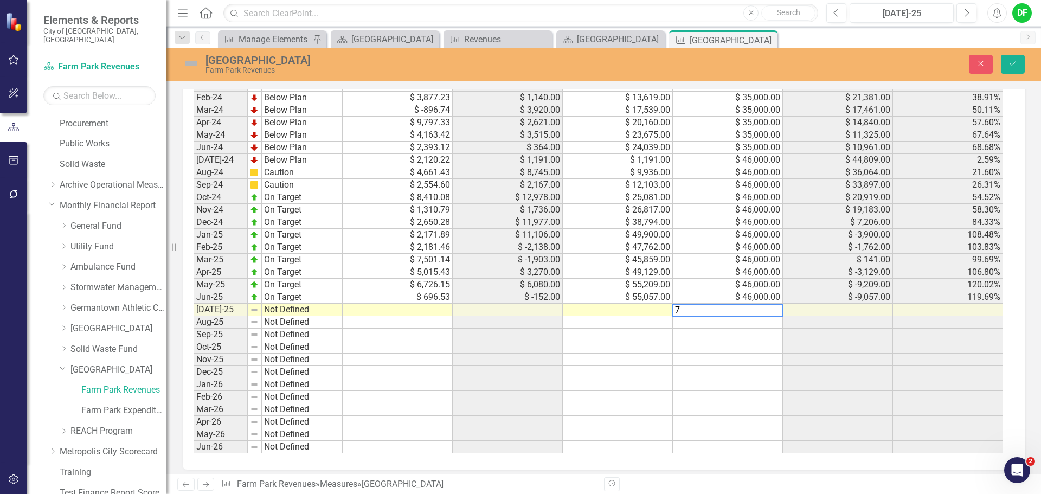
scroll to position [947, 0]
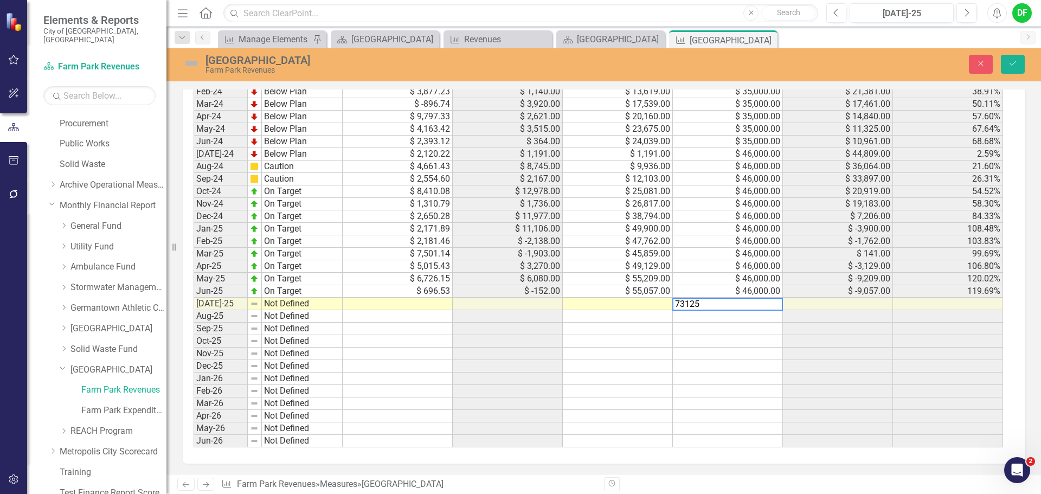
type textarea "73125"
click at [651, 308] on td at bounding box center [618, 304] width 110 height 12
type textarea "3016"
click at [422, 306] on td at bounding box center [398, 304] width 110 height 12
click at [358, 308] on td at bounding box center [398, 304] width 110 height 12
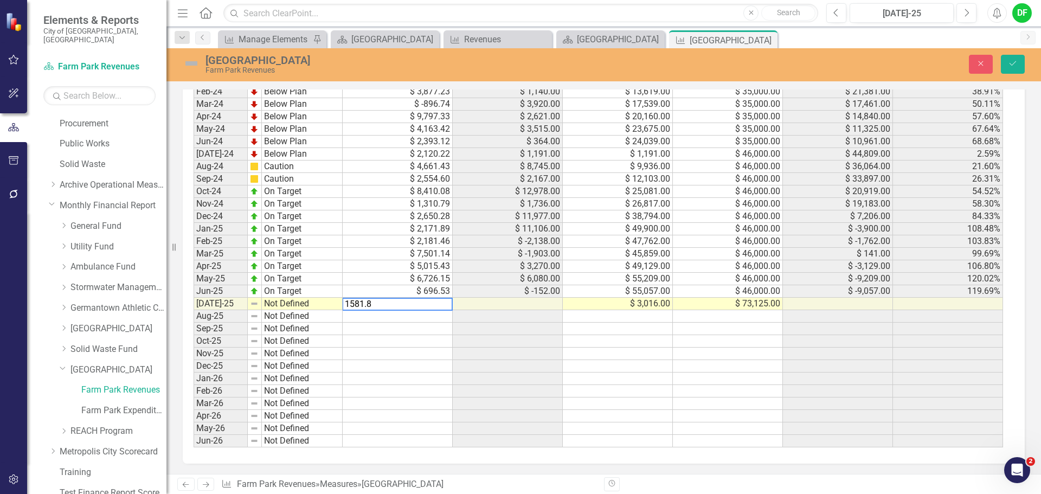
type textarea "1581.85"
click at [184, 61] on img at bounding box center [191, 63] width 17 height 17
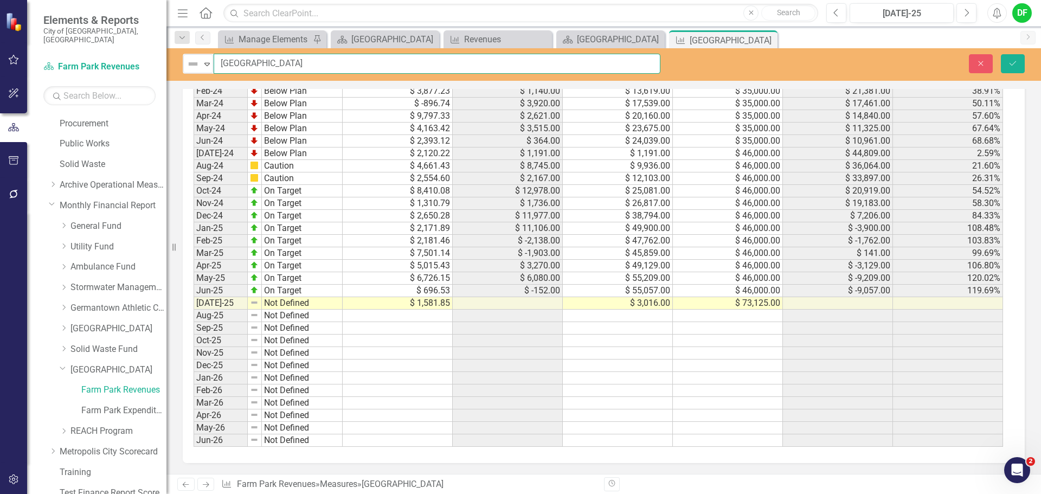
click at [215, 61] on input "[GEOGRAPHIC_DATA]" at bounding box center [437, 64] width 447 height 20
click at [205, 63] on icon "Expand" at bounding box center [207, 64] width 11 height 9
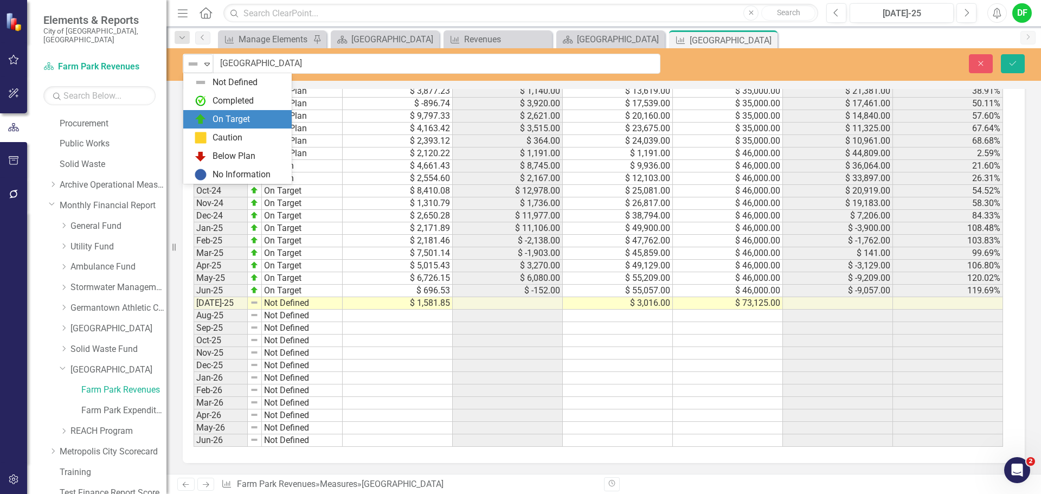
click at [209, 112] on div "On Target" at bounding box center [237, 119] width 108 height 18
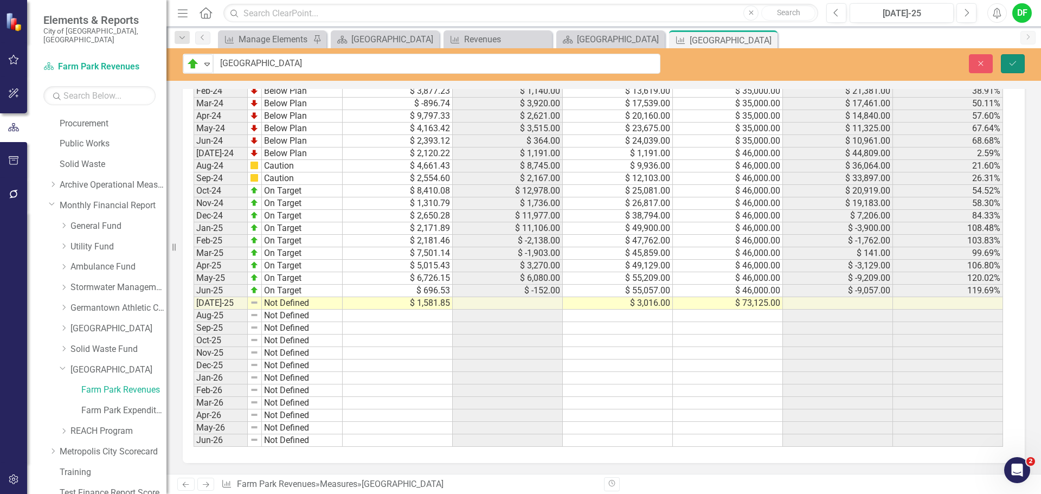
click at [1017, 62] on icon "Save" at bounding box center [1012, 64] width 10 height 8
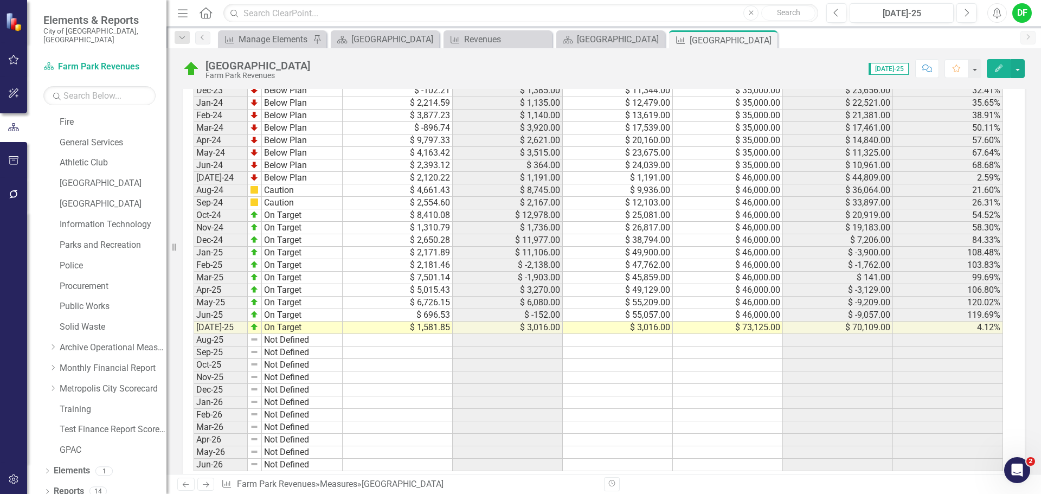
scroll to position [921, 0]
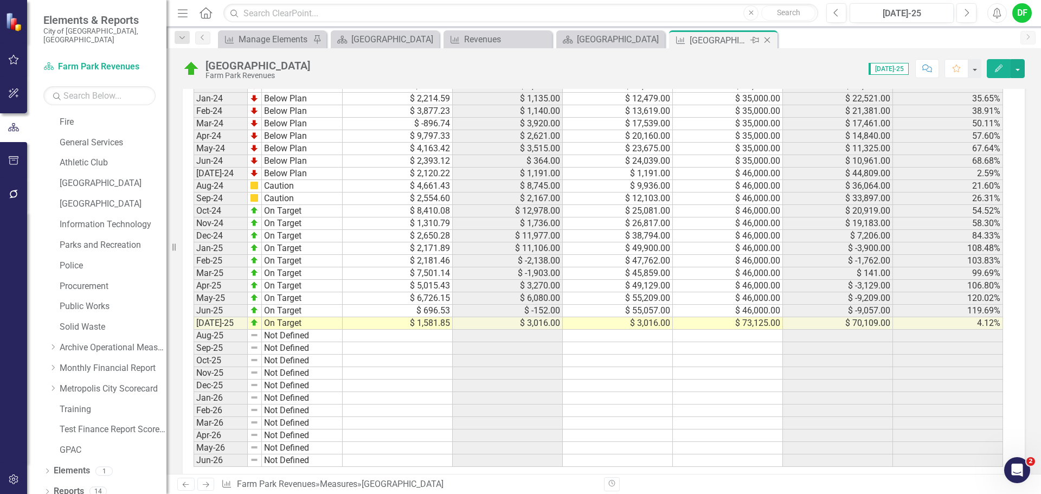
click at [770, 38] on icon "Close" at bounding box center [766, 40] width 11 height 9
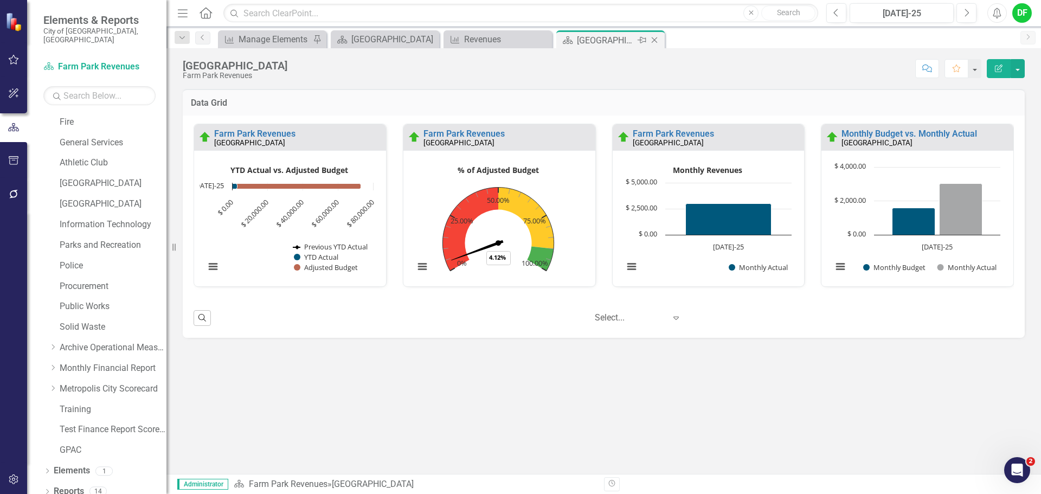
click at [654, 40] on icon at bounding box center [654, 40] width 6 height 6
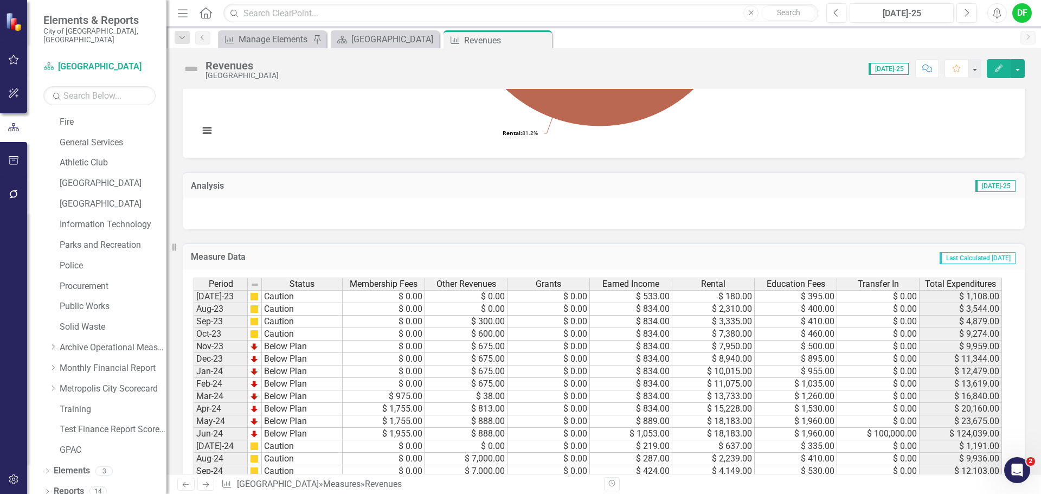
scroll to position [269, 0]
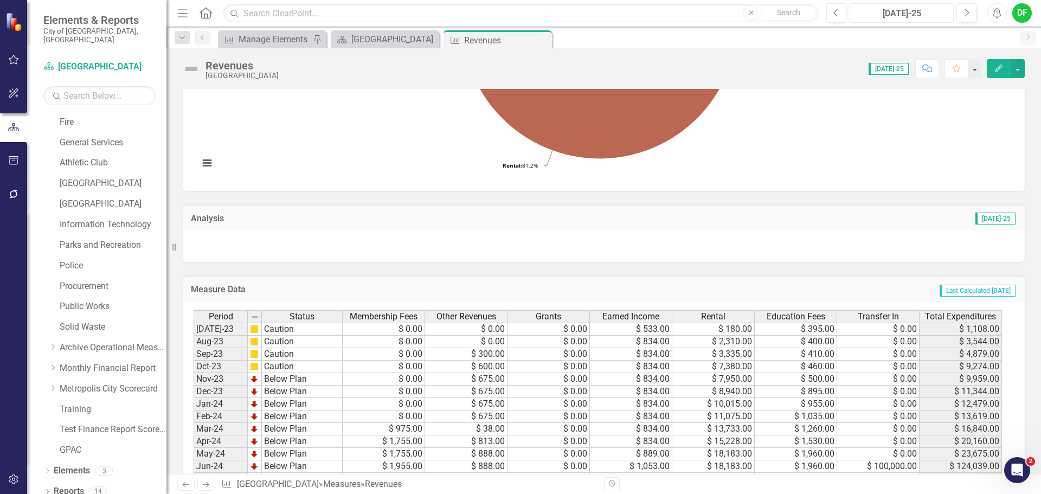
click at [882, 13] on div "[DATE]-25" at bounding box center [901, 13] width 96 height 13
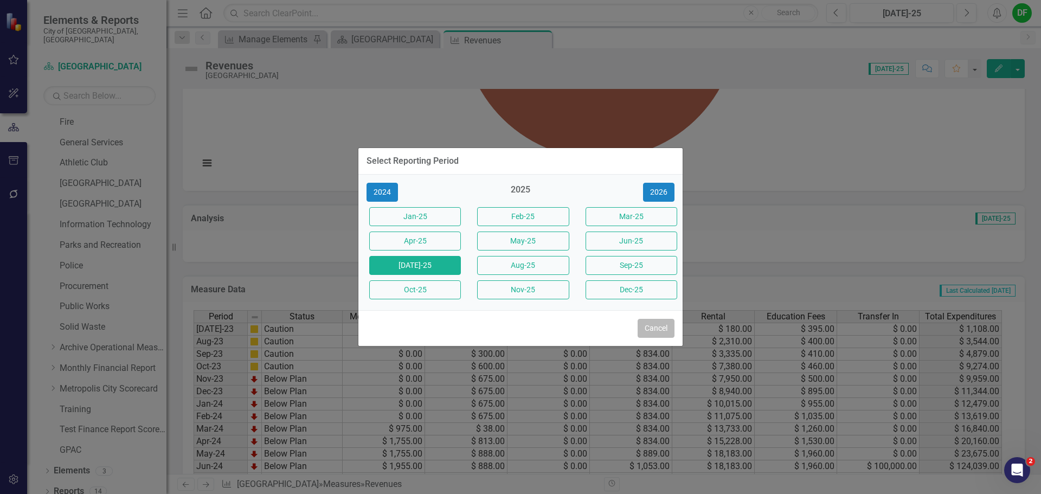
click at [655, 335] on button "Cancel" at bounding box center [655, 328] width 37 height 19
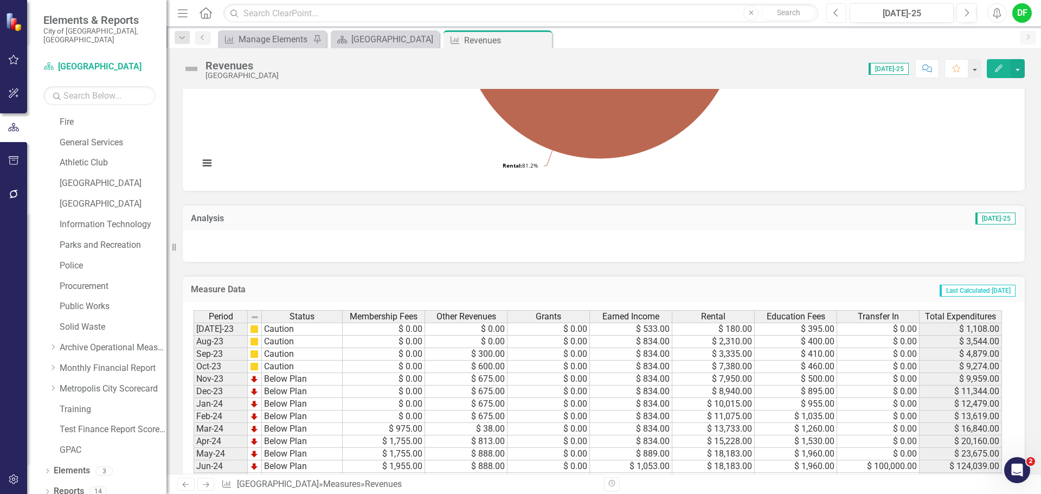
click at [837, 20] on button "Previous" at bounding box center [836, 13] width 20 height 20
click at [838, 14] on icon "Previous" at bounding box center [836, 13] width 6 height 10
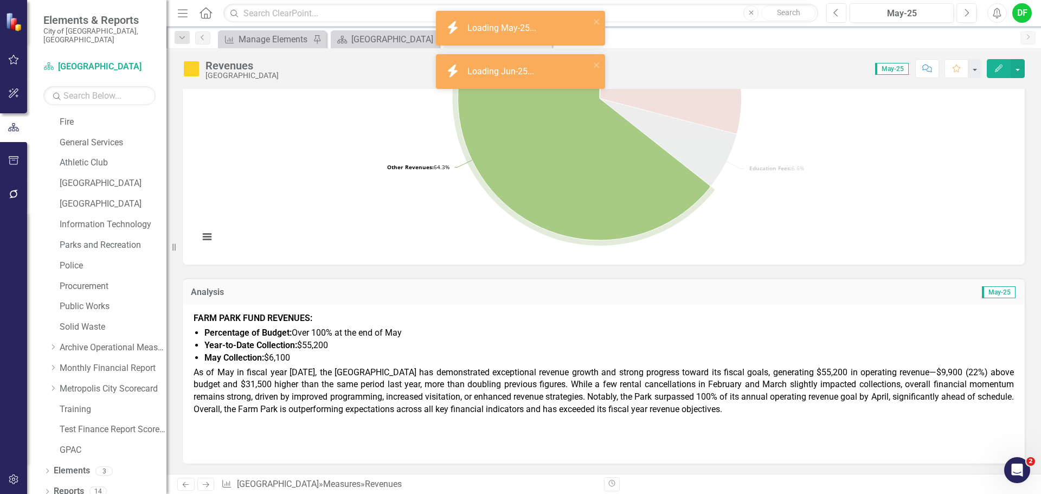
scroll to position [217, 0]
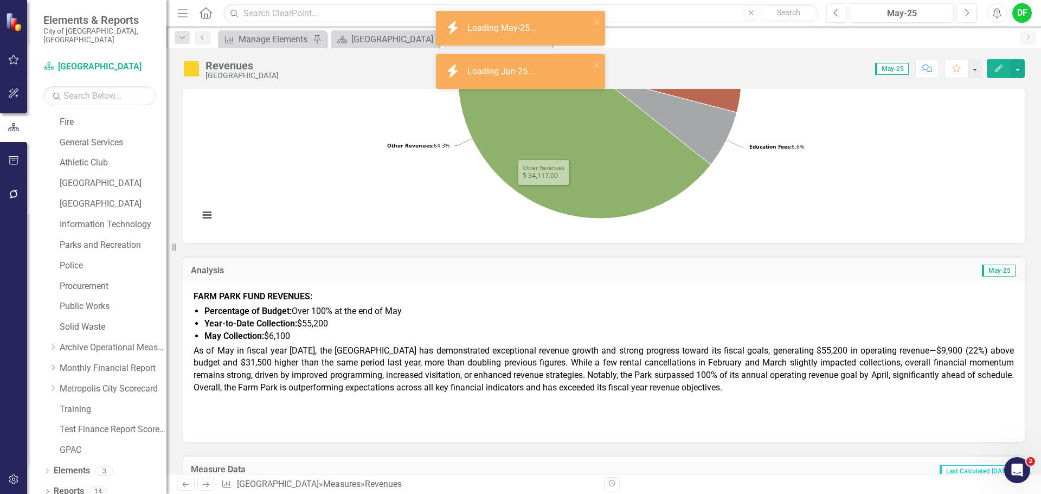
click at [258, 343] on span "FARM PARK FUND REVENUES: Percentage of Budget: Over 100% at the end of May Year…" at bounding box center [603, 360] width 820 height 140
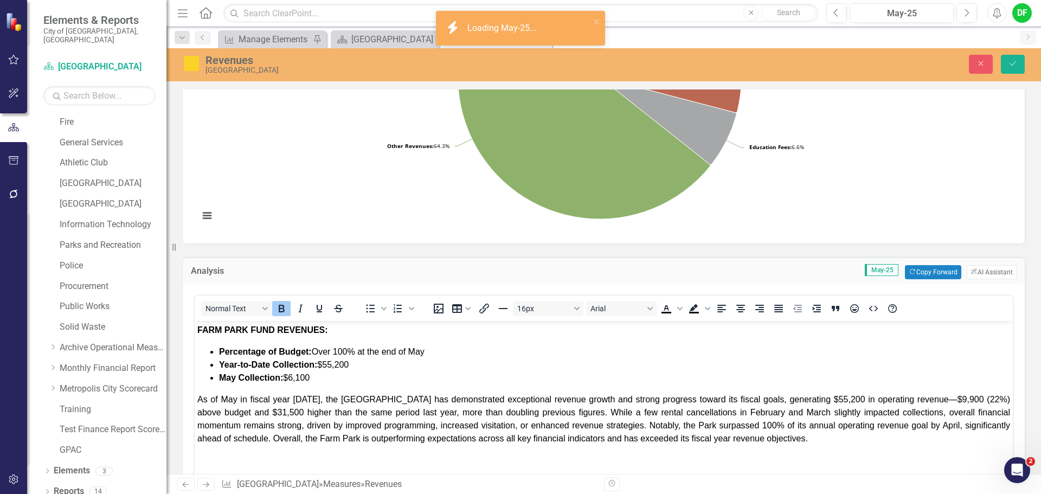
scroll to position [0, 0]
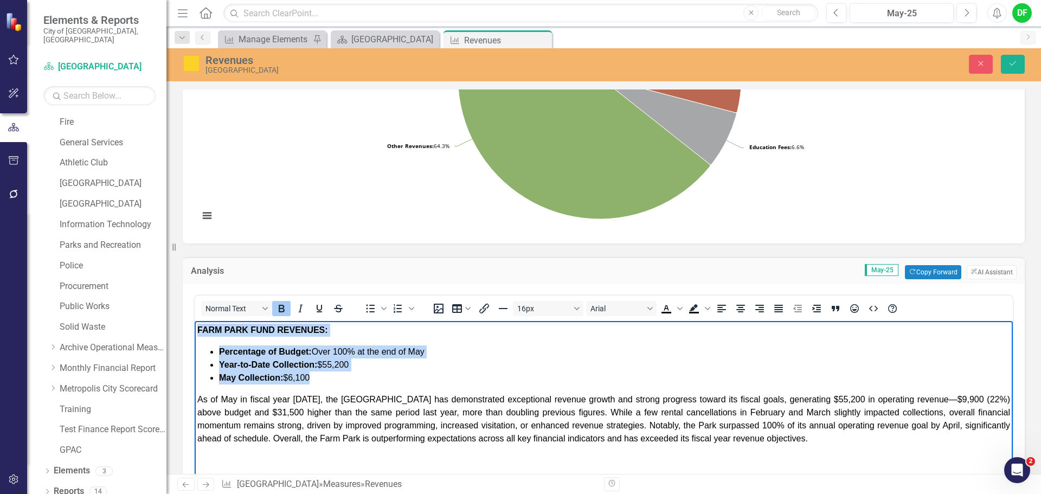
drag, startPoint x: 198, startPoint y: 331, endPoint x: 327, endPoint y: 377, distance: 137.5
click at [327, 377] on body "FARM PARK FUND REVENUES: Percentage of Budget: Over 100% at the end of May Year…" at bounding box center [604, 408] width 818 height 175
copy body "FARM PARK FUND REVENUES: Percentage of Budget: Over 100% at the end of May Year…"
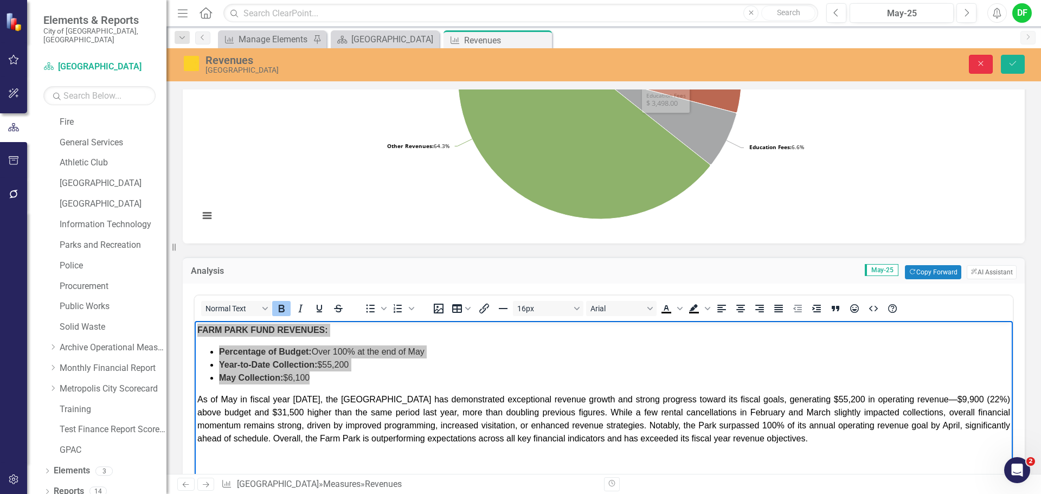
click at [987, 62] on button "Close" at bounding box center [980, 64] width 24 height 19
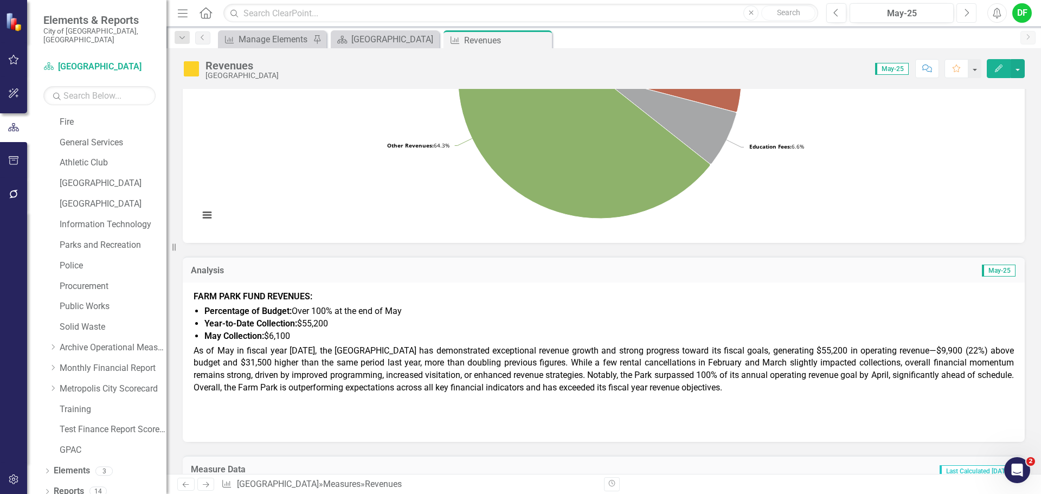
click at [971, 14] on button "Next" at bounding box center [966, 13] width 20 height 20
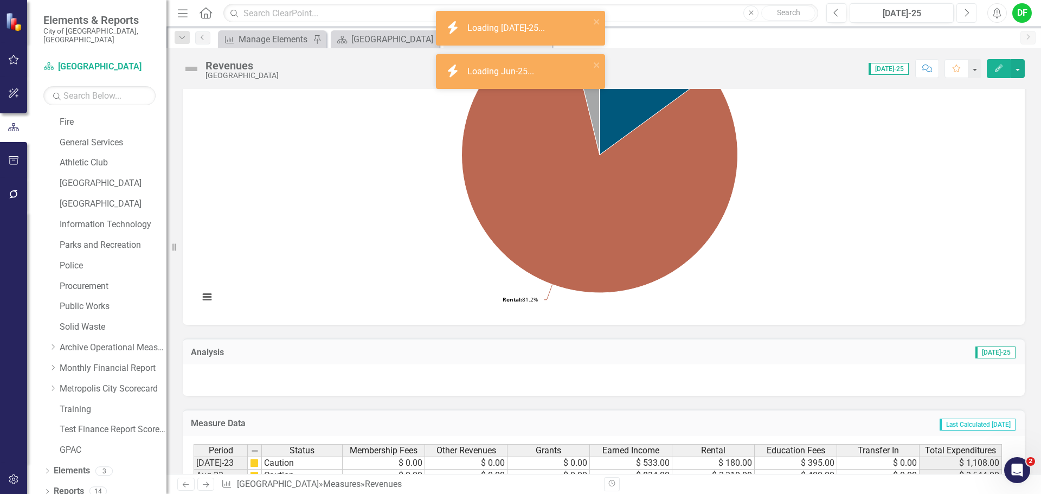
scroll to position [163, 0]
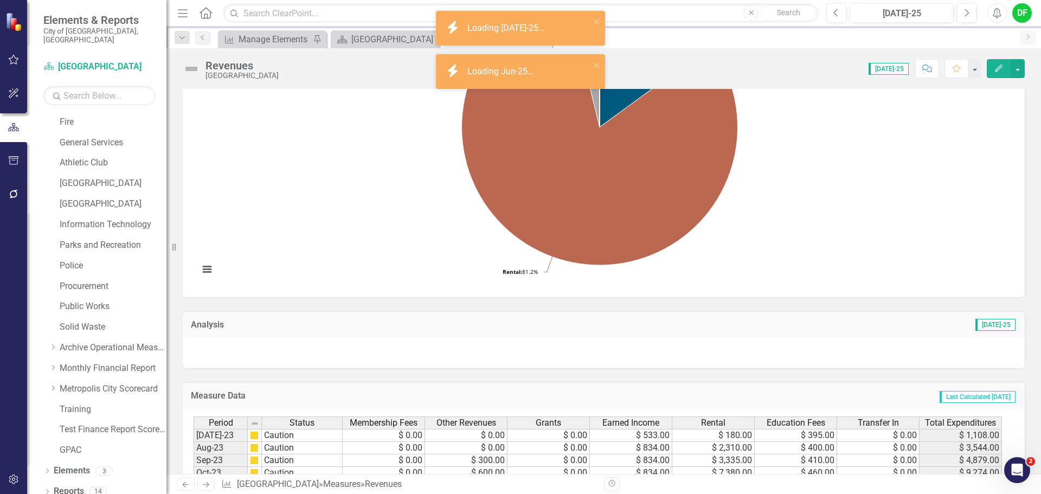
click at [232, 348] on div at bounding box center [604, 352] width 842 height 31
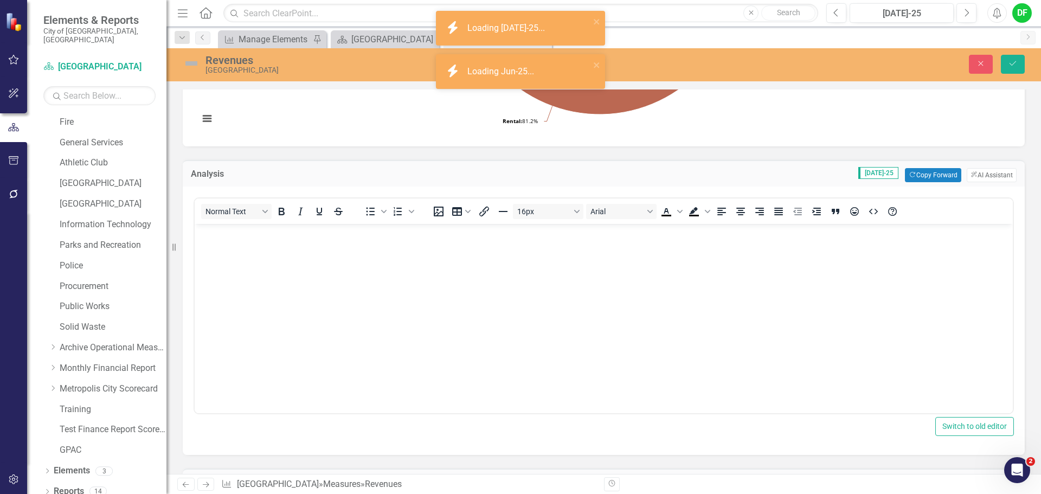
scroll to position [325, 0]
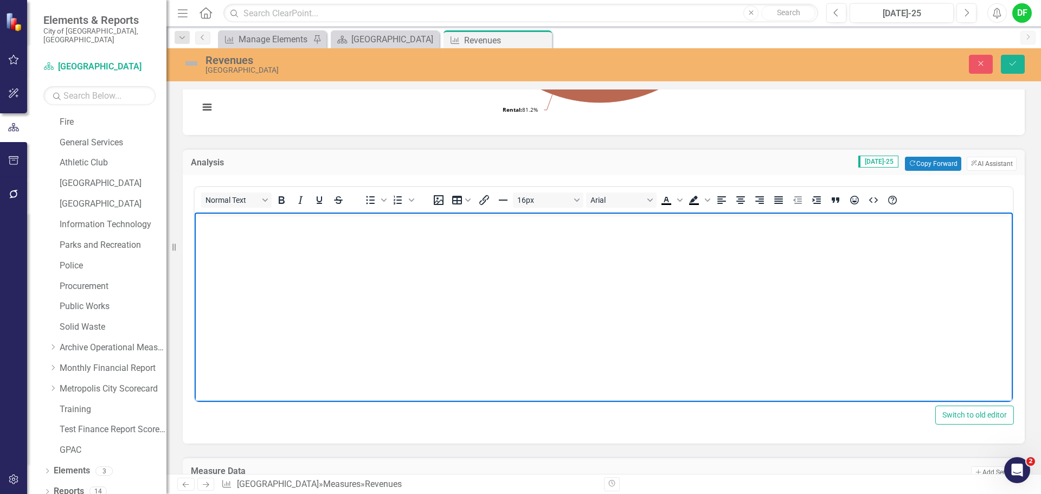
click at [203, 235] on body "Rich Text Area. Press ALT-0 for help." at bounding box center [604, 293] width 818 height 163
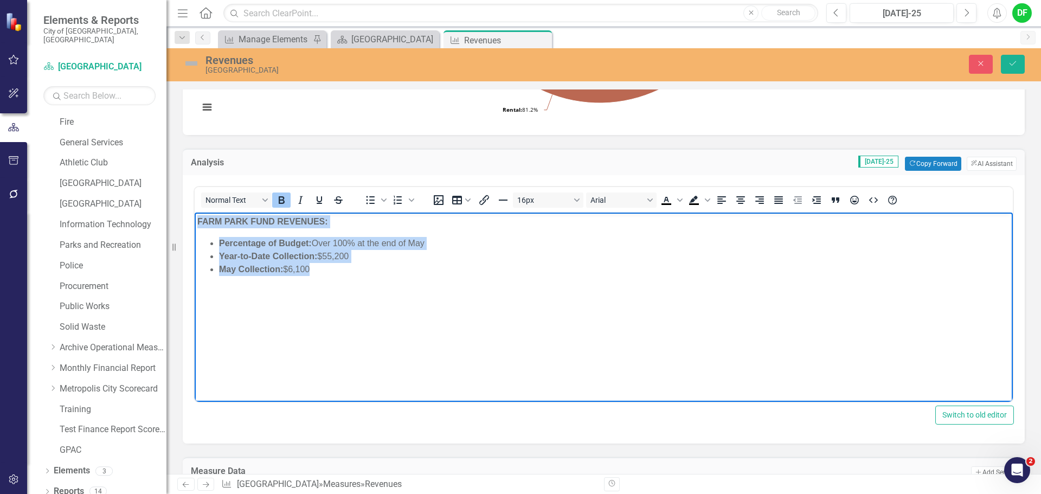
drag, startPoint x: 322, startPoint y: 267, endPoint x: 188, endPoint y: 209, distance: 146.9
click at [195, 212] on html "FARM PARK FUND REVENUES: Percentage of Budget: Over 100% at the end of May Year…" at bounding box center [604, 293] width 818 height 163
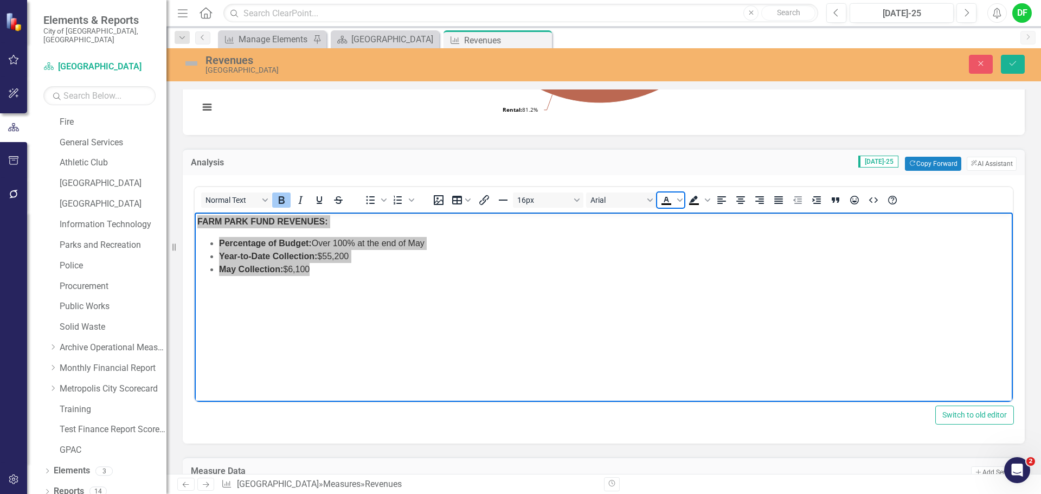
click at [666, 201] on icon "Text color Black" at bounding box center [666, 199] width 13 height 13
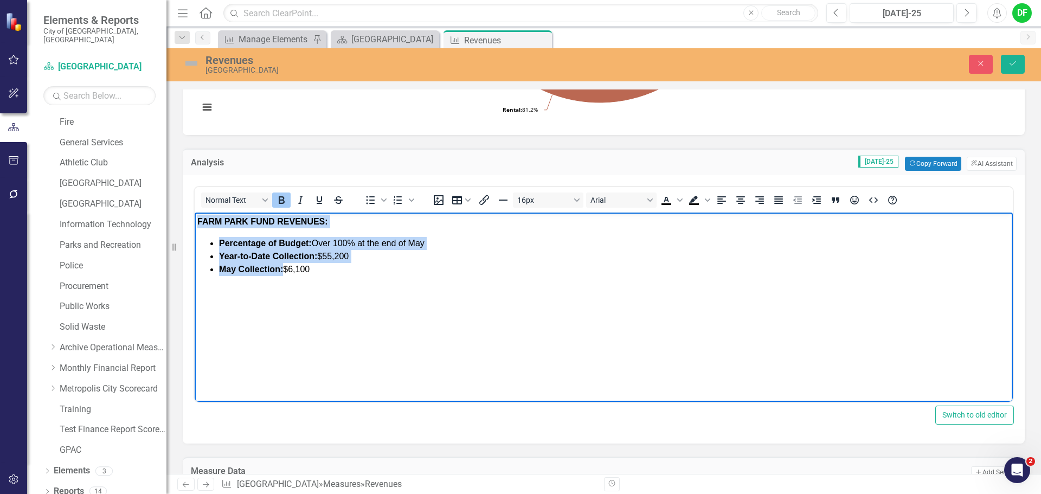
click at [206, 315] on body "FARM PARK FUND REVENUES: Percentage of Budget: Over 100% at the end of May Year…" at bounding box center [604, 293] width 818 height 163
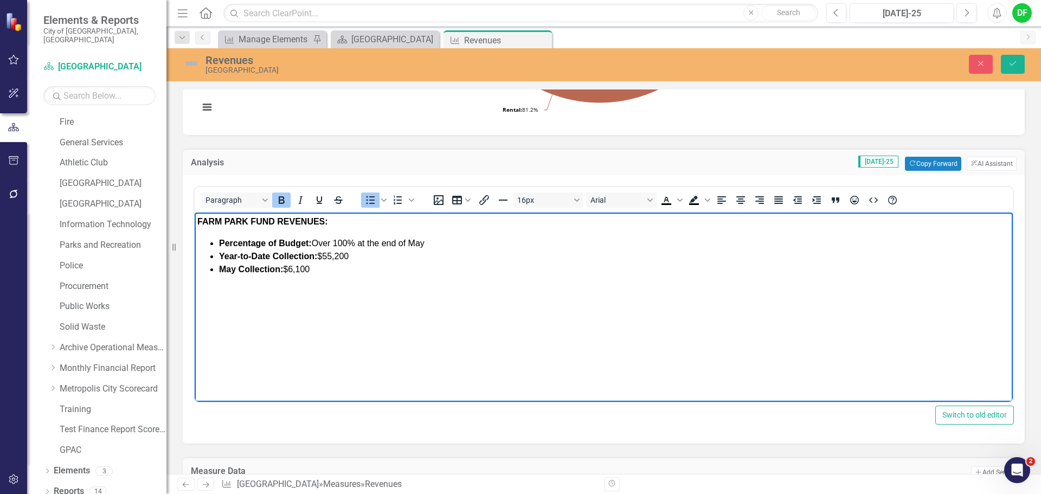
click at [324, 271] on li "May Collection: $6,100" at bounding box center [614, 269] width 791 height 13
click at [1011, 59] on button "Save" at bounding box center [1012, 64] width 24 height 19
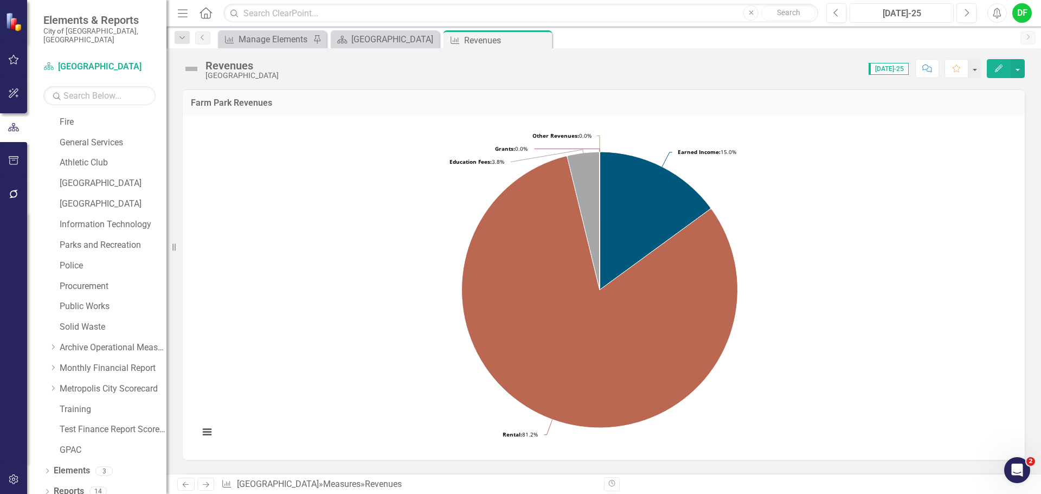
click at [888, 18] on div "[DATE]-25" at bounding box center [901, 13] width 96 height 13
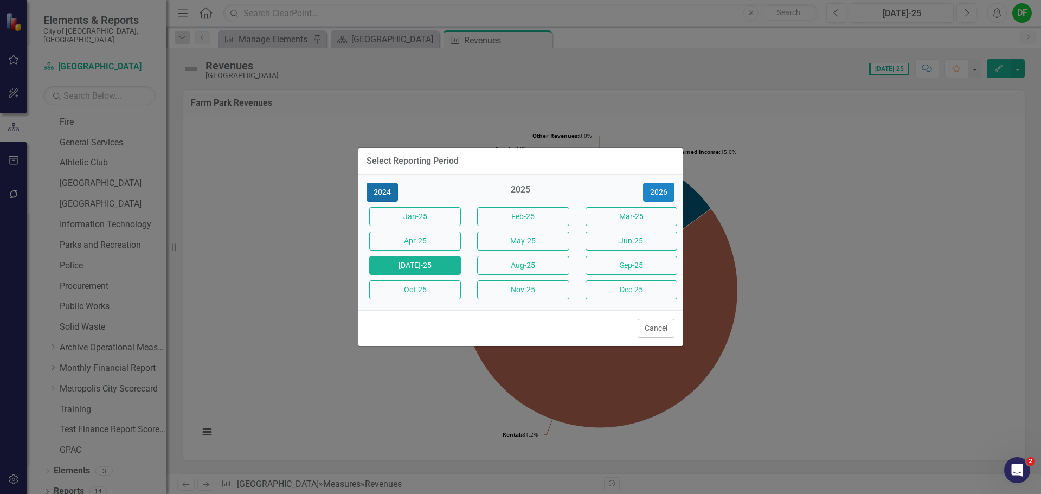
click at [387, 190] on button "2024" at bounding box center [381, 192] width 31 height 19
click at [413, 272] on button "[DATE]-24" at bounding box center [415, 265] width 92 height 19
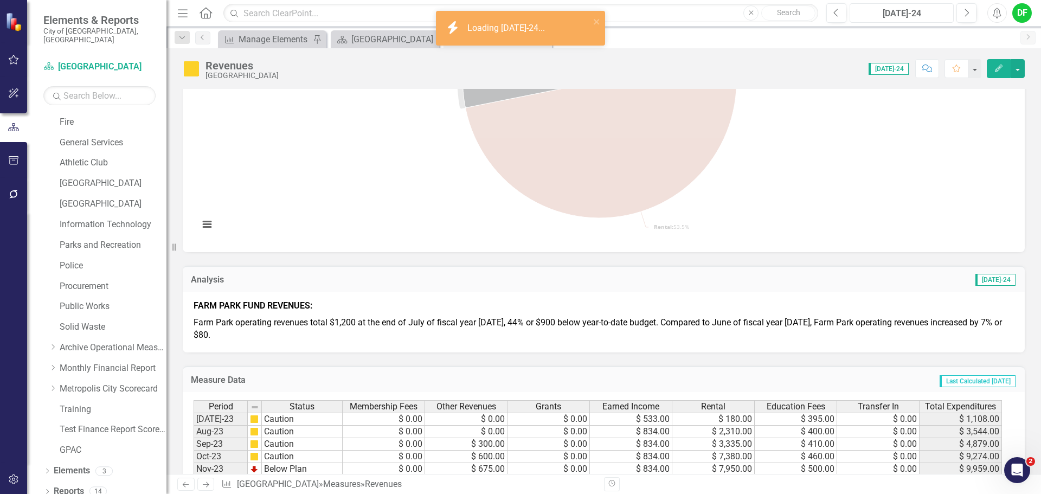
scroll to position [217, 0]
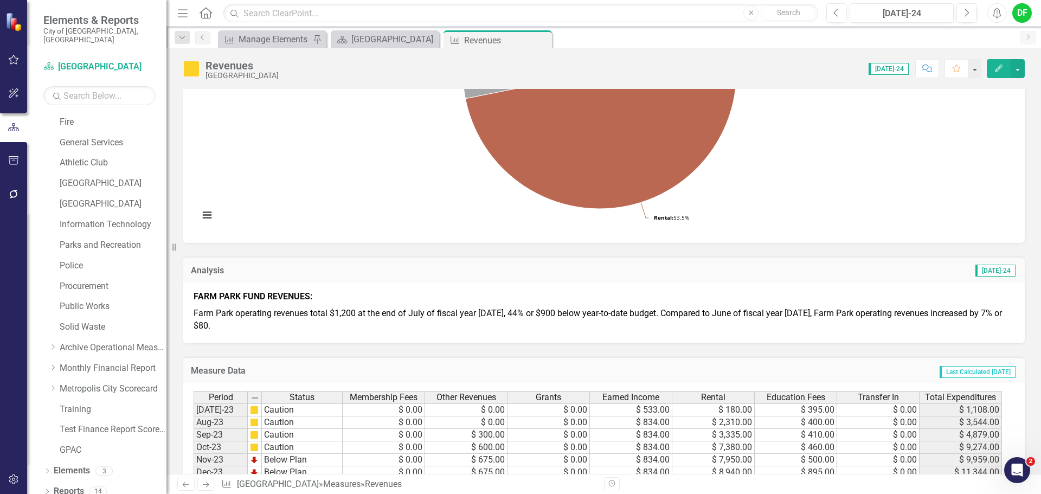
click at [299, 325] on p "Farm Park operating revenues total $1,200 at the end of July of fiscal year 202…" at bounding box center [603, 318] width 820 height 27
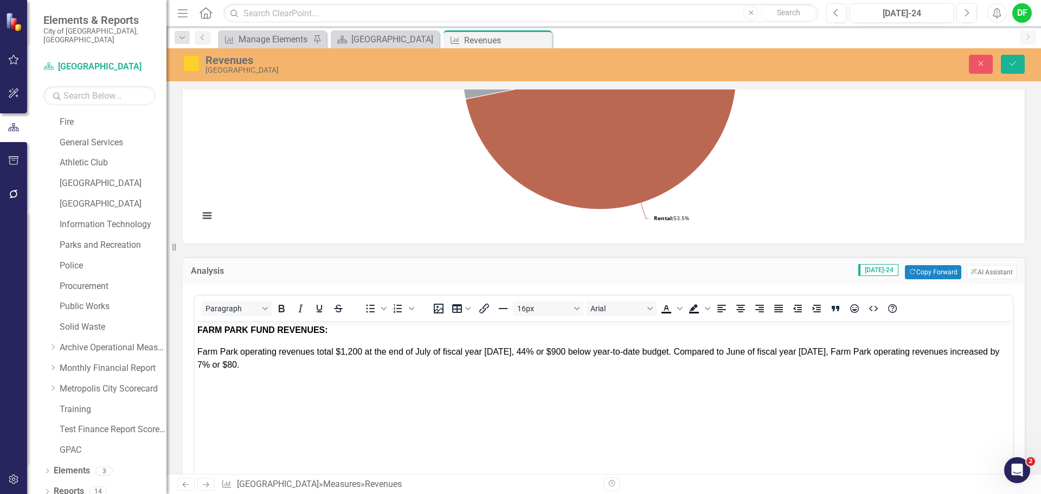
scroll to position [0, 0]
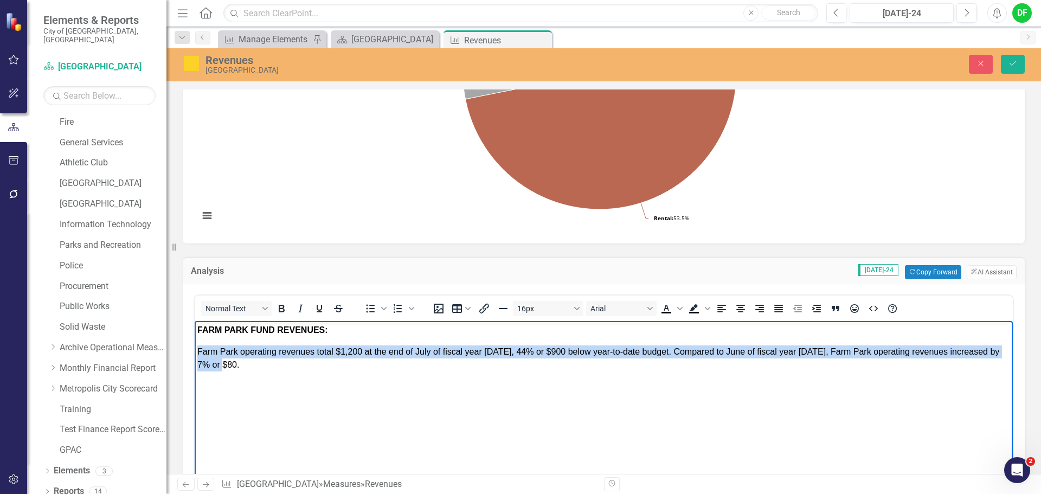
drag, startPoint x: 228, startPoint y: 365, endPoint x: 190, endPoint y: 349, distance: 41.1
click at [195, 349] on html "FARM PARK FUND REVENUES: Farm Park operating revenues total $1,200 at the end o…" at bounding box center [604, 402] width 818 height 163
copy span "Farm Park operating revenues total $1,200 at the end of July of fiscal year 202…"
click at [241, 368] on p "Farm Park operating revenues total $1,200 at the end of July of fiscal year 202…" at bounding box center [603, 358] width 812 height 26
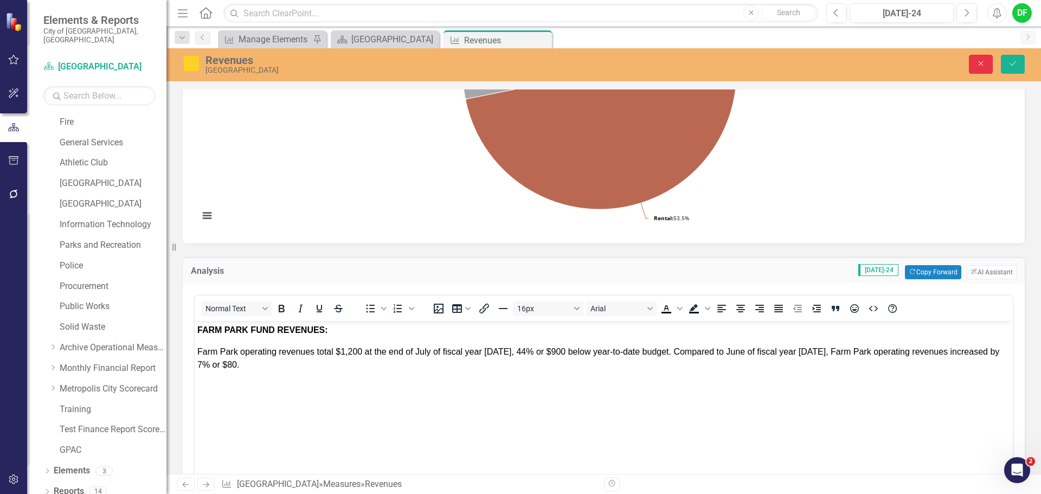
click at [985, 64] on icon "Close" at bounding box center [980, 64] width 10 height 8
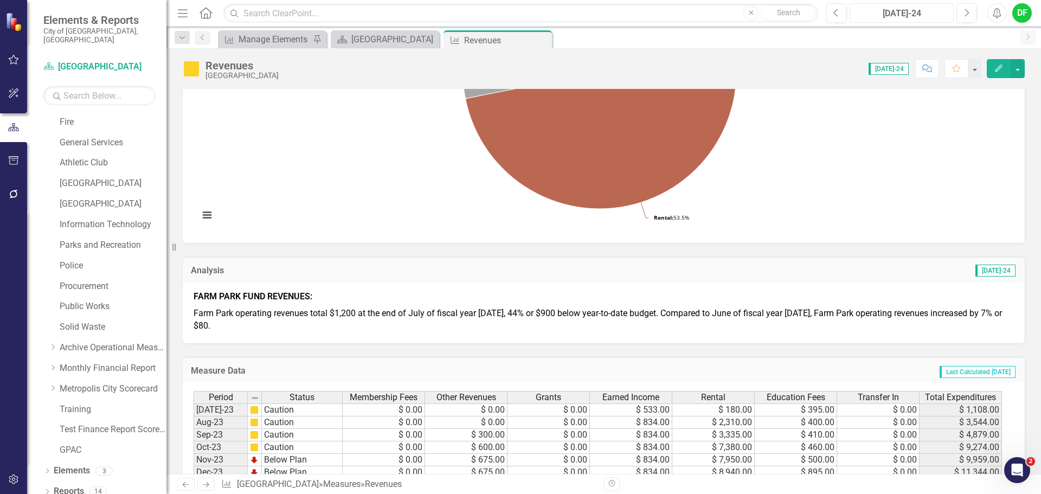
click at [936, 14] on div "[DATE]-24" at bounding box center [901, 13] width 96 height 13
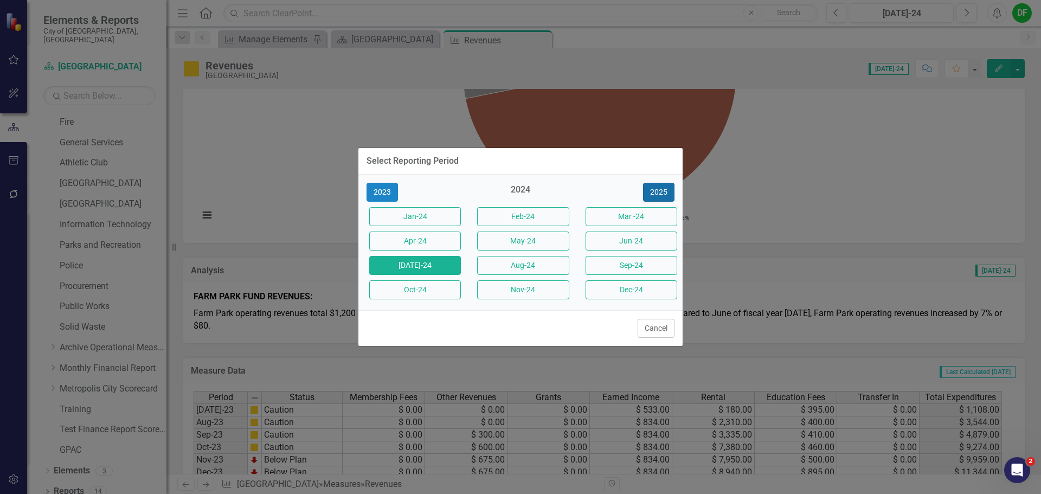
click at [658, 192] on button "2025" at bounding box center [658, 192] width 31 height 19
click at [429, 264] on button "[DATE]-25" at bounding box center [415, 265] width 92 height 19
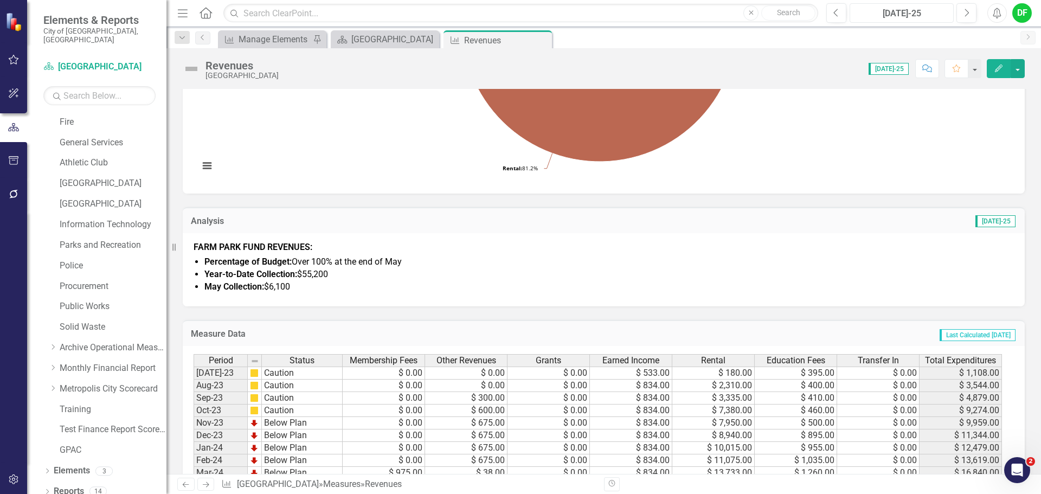
scroll to position [271, 0]
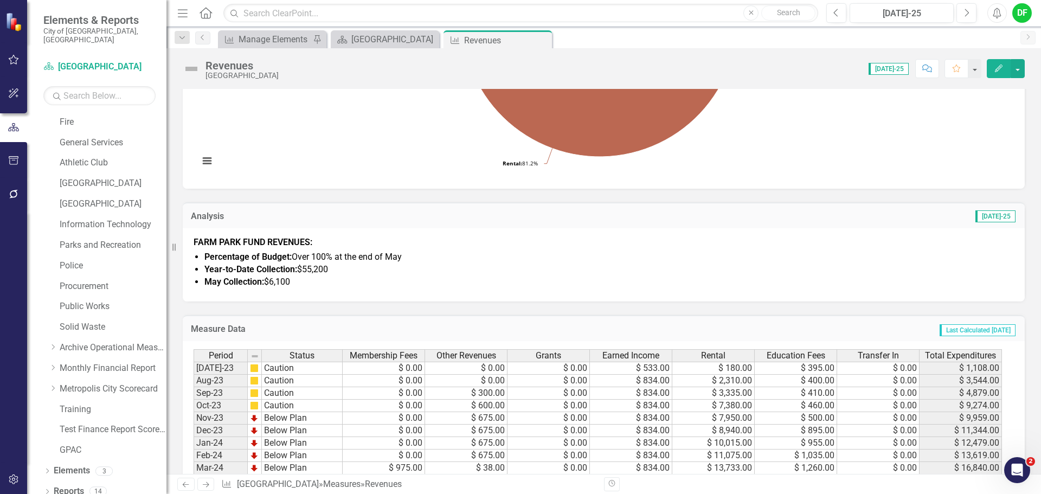
click at [315, 283] on li "May Collection: $6,100" at bounding box center [608, 282] width 809 height 12
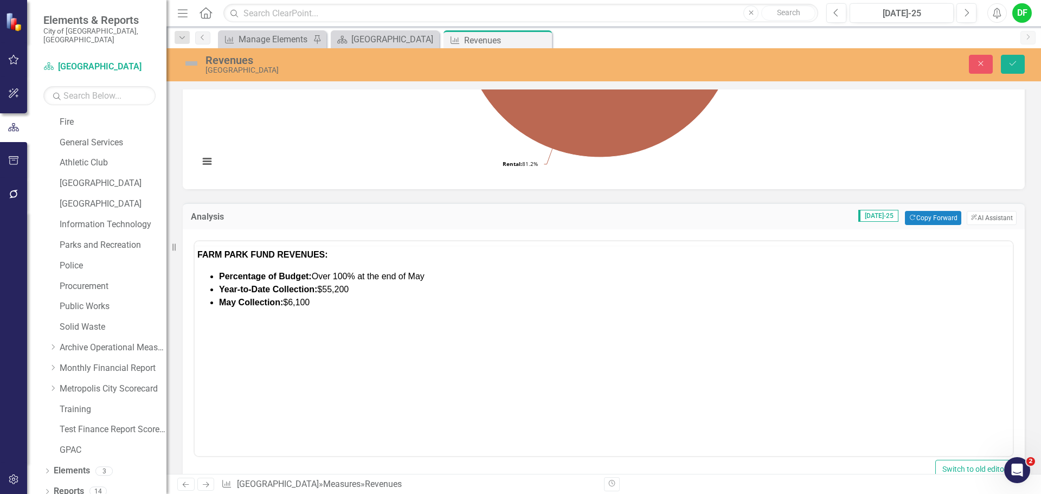
scroll to position [0, 0]
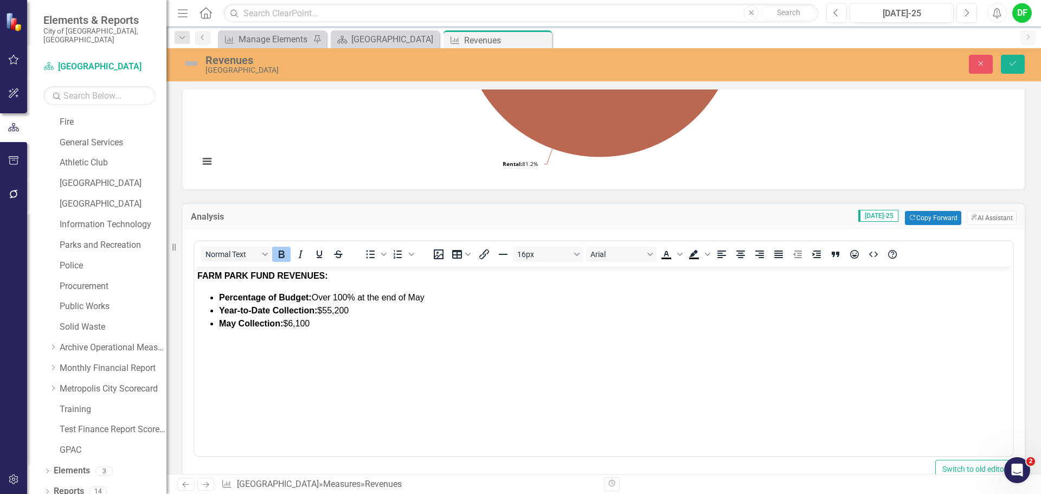
click at [214, 339] on body "FARM PARK FUND REVENUES: Percentage of Budget: Over 100% at the end of May Year…" at bounding box center [604, 348] width 818 height 163
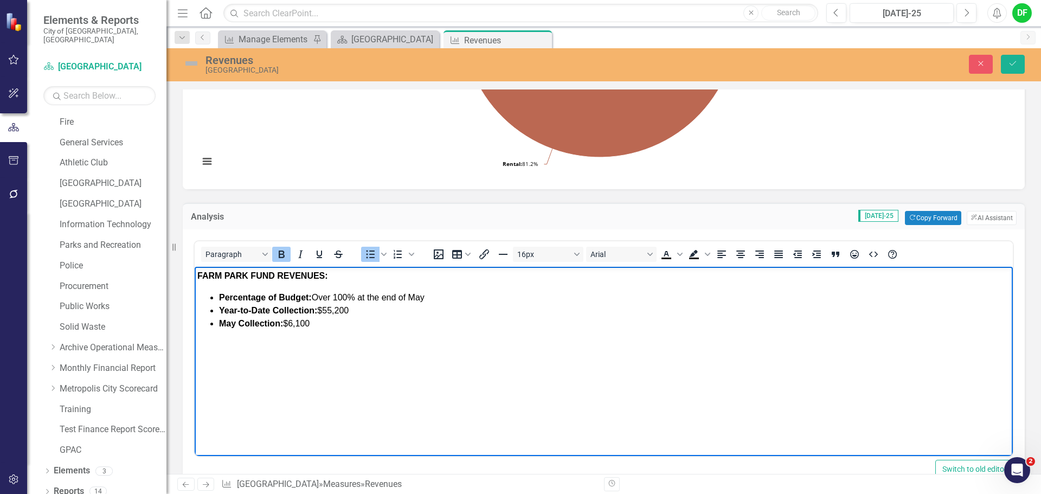
click at [329, 325] on li "May Collection: $6,100" at bounding box center [614, 323] width 791 height 13
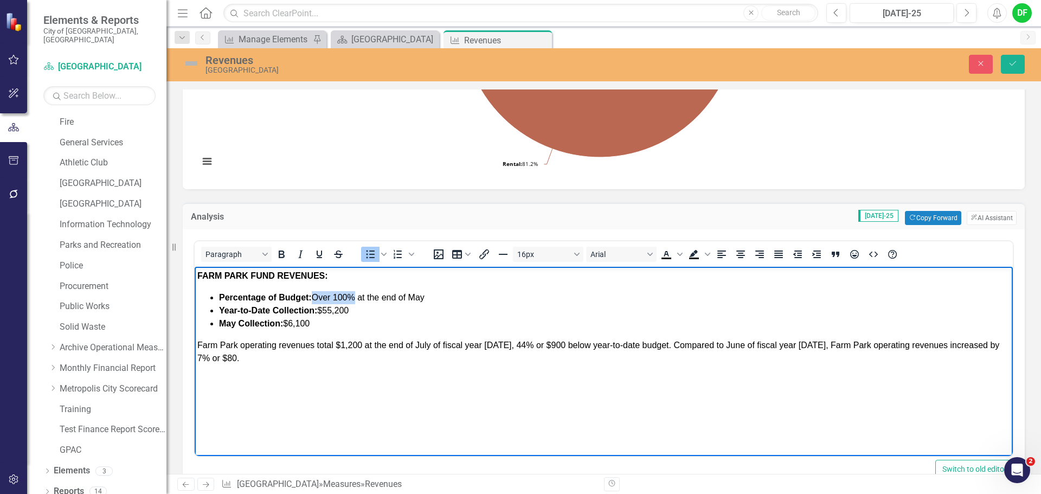
drag, startPoint x: 315, startPoint y: 296, endPoint x: 356, endPoint y: 295, distance: 41.2
click at [356, 295] on span "Percentage of Budget: Over 100% at the end of May" at bounding box center [321, 297] width 205 height 9
click at [413, 300] on li "Percentage of Budget: 4% at the end of May" at bounding box center [614, 297] width 791 height 13
click at [268, 311] on strong "Year-to-Date Collection:" at bounding box center [268, 310] width 98 height 9
click at [374, 306] on li "Total Revenue Collection: $55,200" at bounding box center [614, 310] width 791 height 13
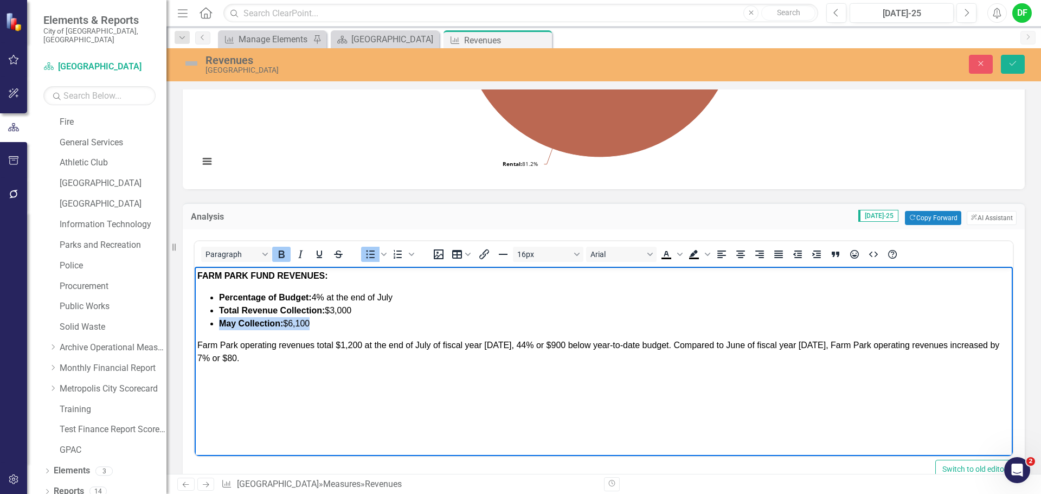
drag, startPoint x: 317, startPoint y: 322, endPoint x: 218, endPoint y: 320, distance: 98.6
click at [218, 320] on ul "Percentage of Budget: 4% at the end of July Total Revenue Collection: $3,000 Ma…" at bounding box center [603, 310] width 812 height 39
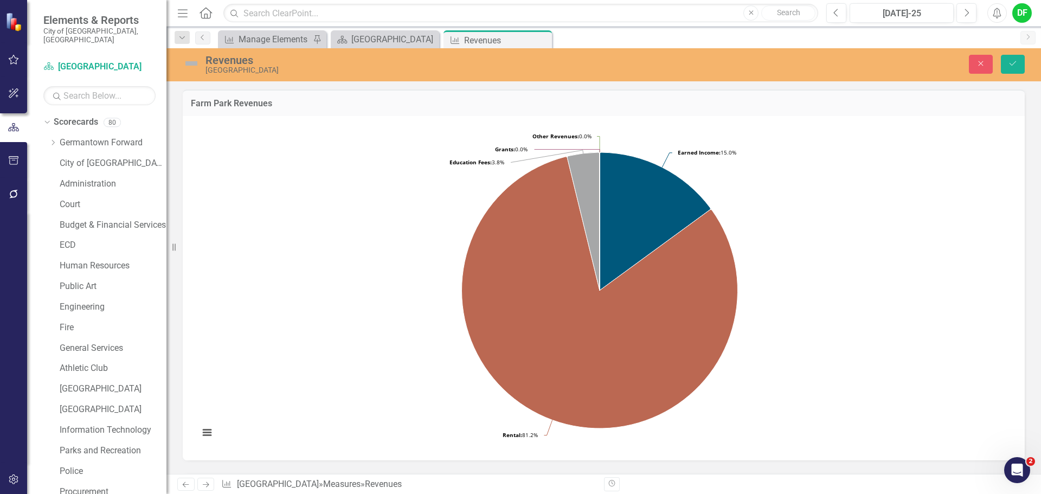
scroll to position [271, 0]
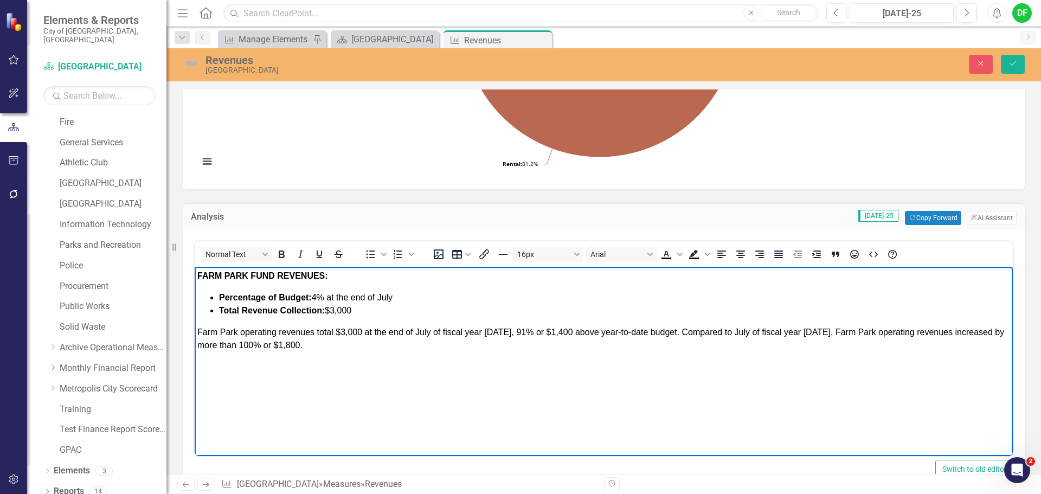
click at [311, 345] on p "Farm Park operating revenues total $3,000 at the end of July of fiscal year [DA…" at bounding box center [603, 339] width 812 height 26
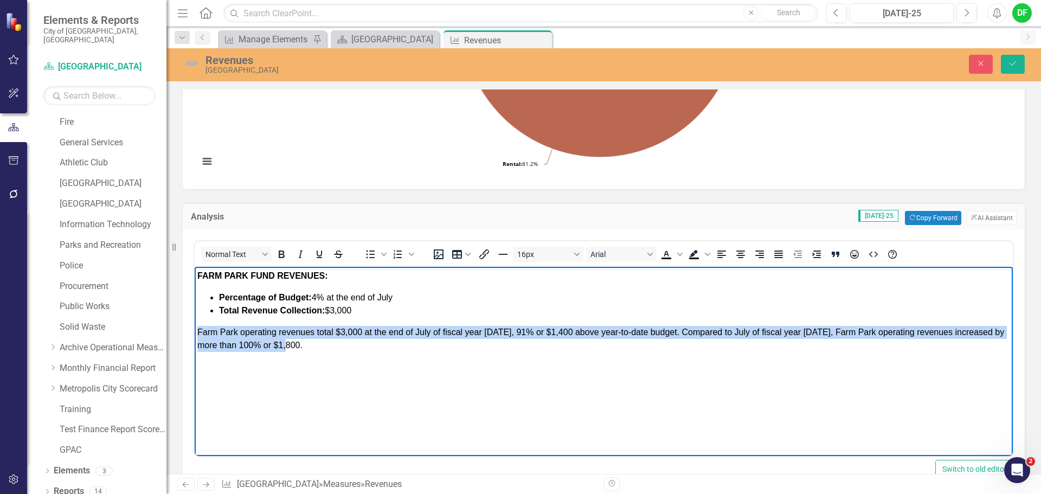
drag, startPoint x: 313, startPoint y: 347, endPoint x: 197, endPoint y: 334, distance: 117.2
click at [197, 334] on body "FARM PARK FUND REVENUES: Percentage of Budget: 4% at the end of July Total Reve…" at bounding box center [604, 348] width 818 height 163
copy span "Farm Park operating revenues total $3,000 at the end of July of fiscal year [DA…"
click at [441, 352] on body "FARM PARK FUND REVENUES: Percentage of Budget: 4% at the end of July Total Reve…" at bounding box center [604, 348] width 818 height 163
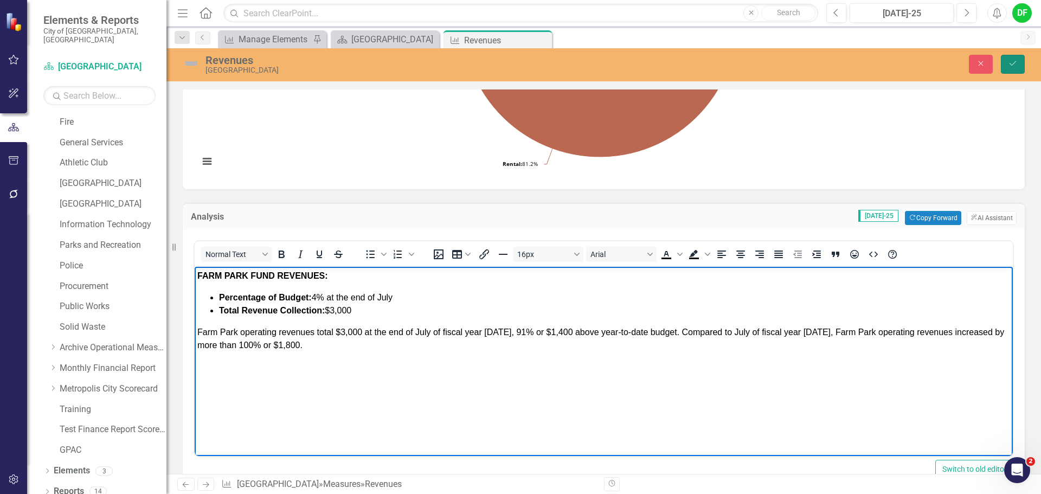
click at [1005, 68] on button "Save" at bounding box center [1012, 64] width 24 height 19
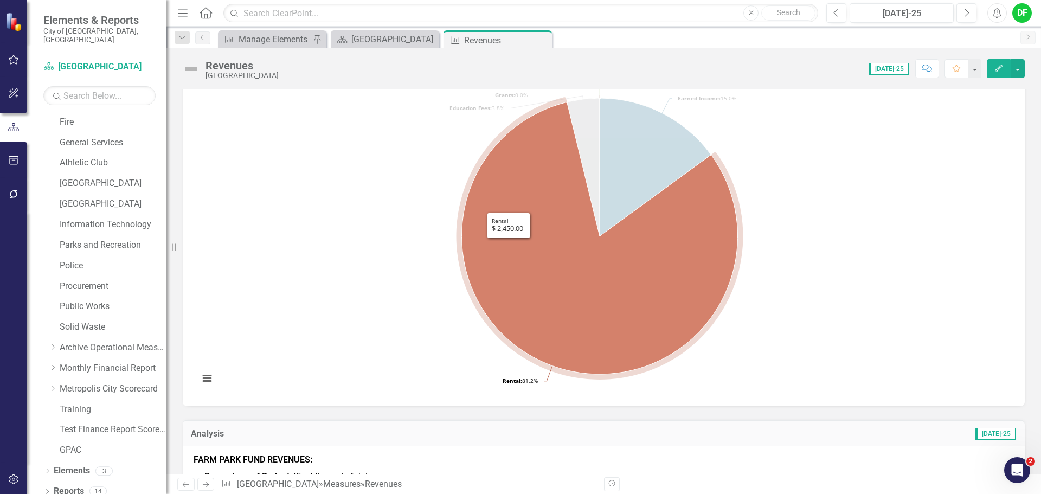
scroll to position [217, 0]
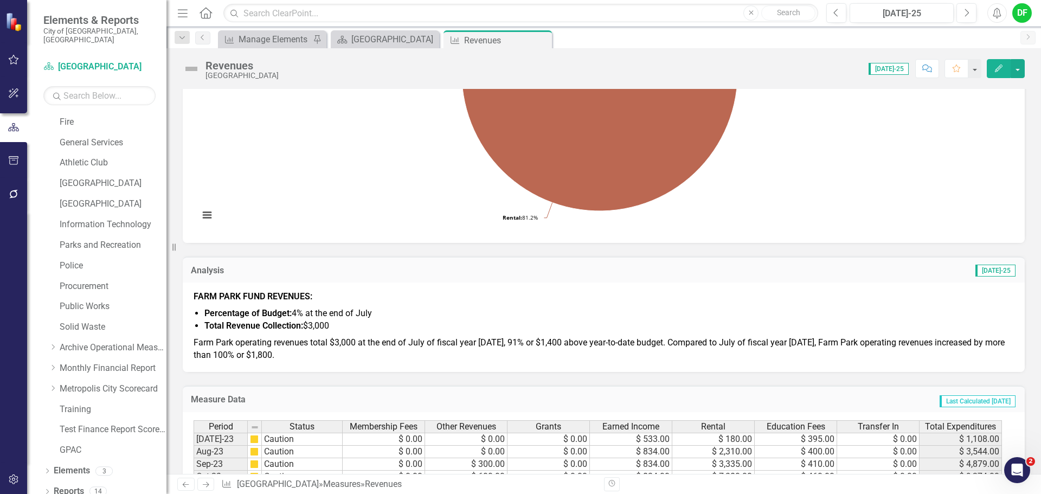
click at [333, 341] on span "Farm Park operating revenues total $3,000 at the end of July of fiscal year [DA…" at bounding box center [598, 348] width 811 height 23
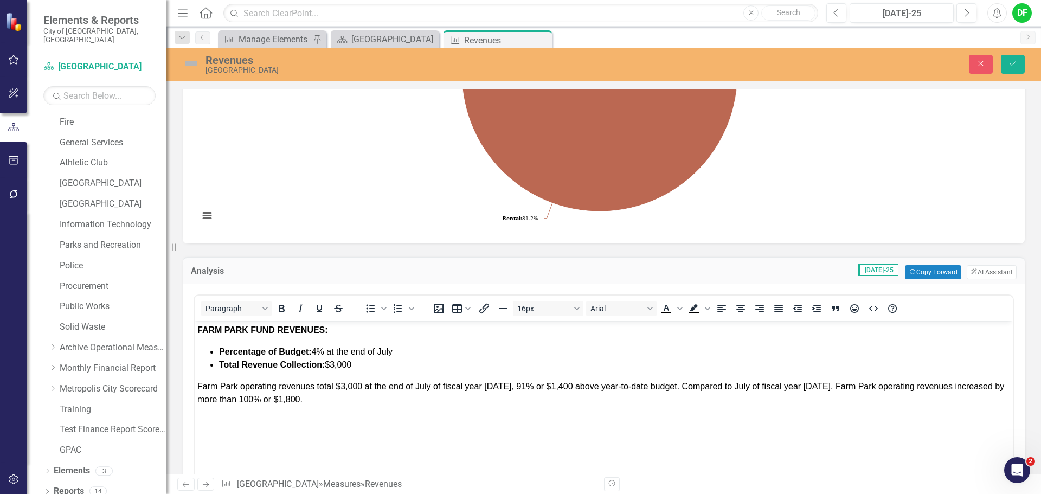
scroll to position [271, 0]
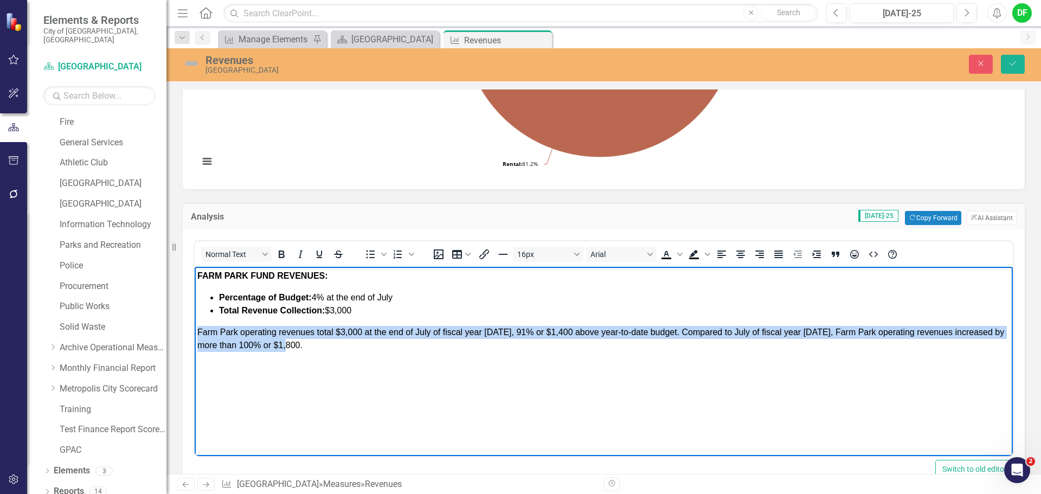
drag, startPoint x: 313, startPoint y: 346, endPoint x: 385, endPoint y: 601, distance: 265.4
click at [195, 334] on html "FARM PARK FUND REVENUES: Percentage of Budget: 4% at the end of July Total Reve…" at bounding box center [604, 348] width 818 height 163
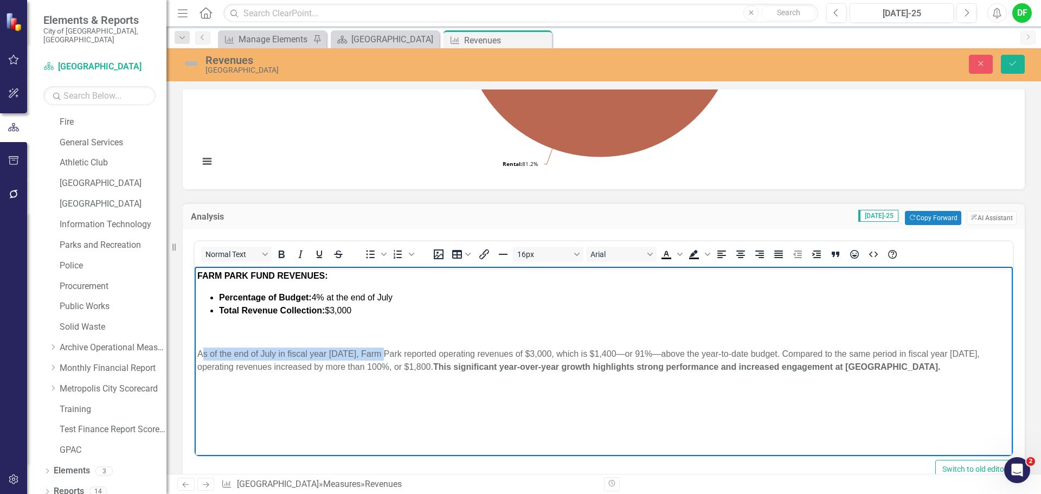
drag, startPoint x: 201, startPoint y: 351, endPoint x: 387, endPoint y: 355, distance: 186.5
click at [387, 355] on p "As of the end of July in fiscal year 2026, Farm Park reported operating revenue…" at bounding box center [603, 360] width 812 height 26
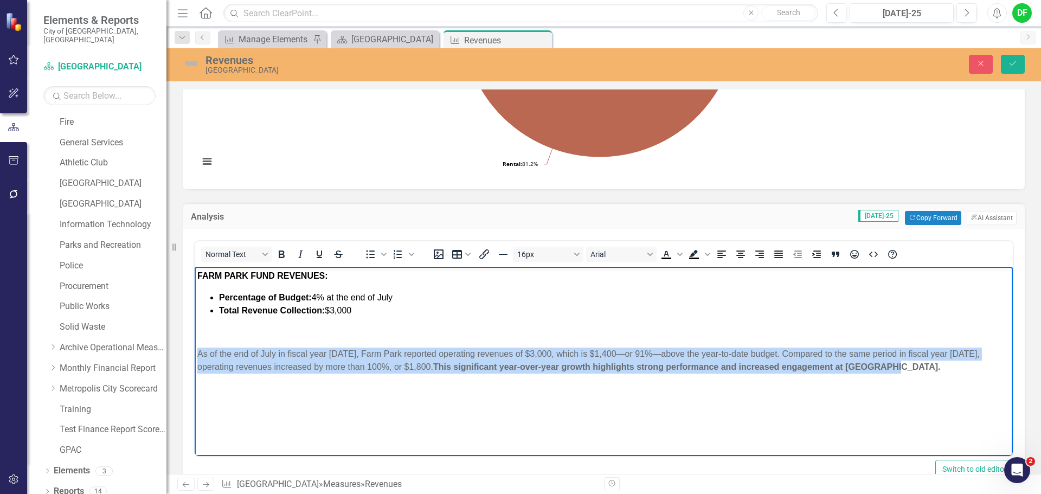
drag, startPoint x: 197, startPoint y: 352, endPoint x: 930, endPoint y: 369, distance: 733.4
click at [930, 369] on body "FARM PARK FUND REVENUES: Percentage of Budget: 4% at the end of July Total Reve…" at bounding box center [604, 348] width 818 height 163
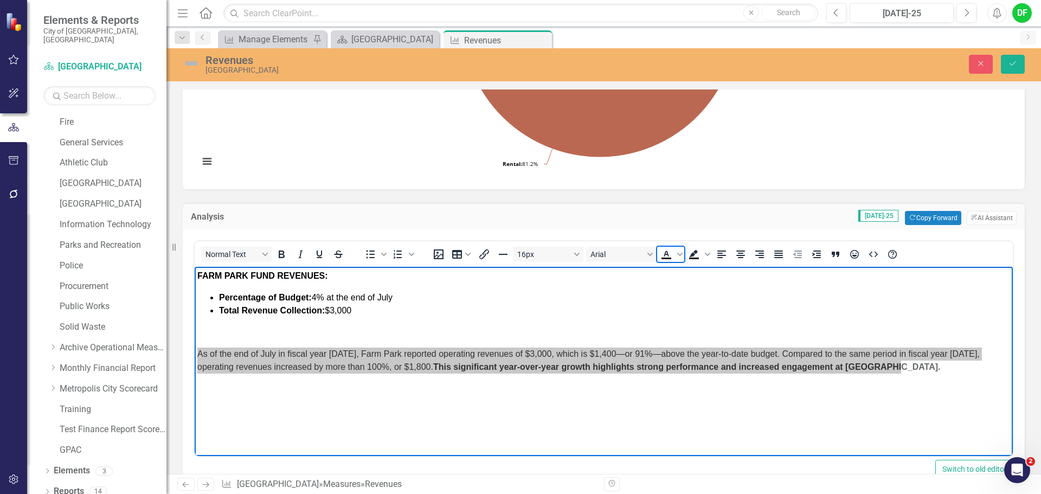
click at [664, 254] on icon "Text color Black" at bounding box center [666, 254] width 13 height 13
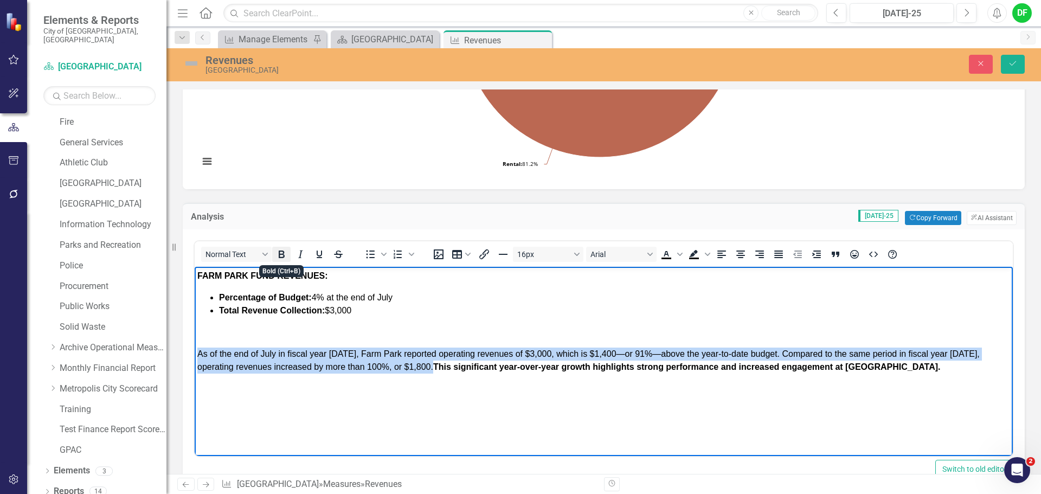
click at [283, 254] on icon "Bold" at bounding box center [282, 254] width 6 height 8
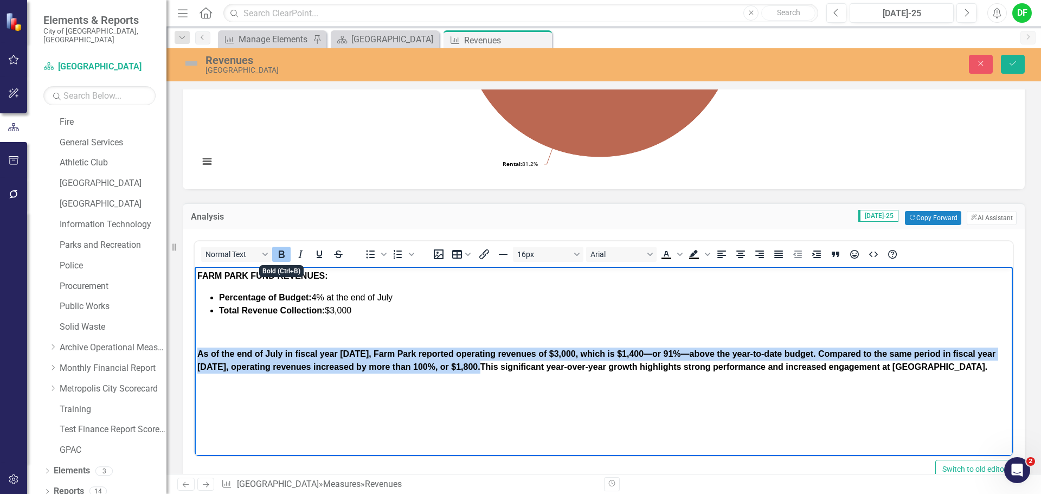
click at [283, 254] on icon "Bold" at bounding box center [282, 254] width 6 height 8
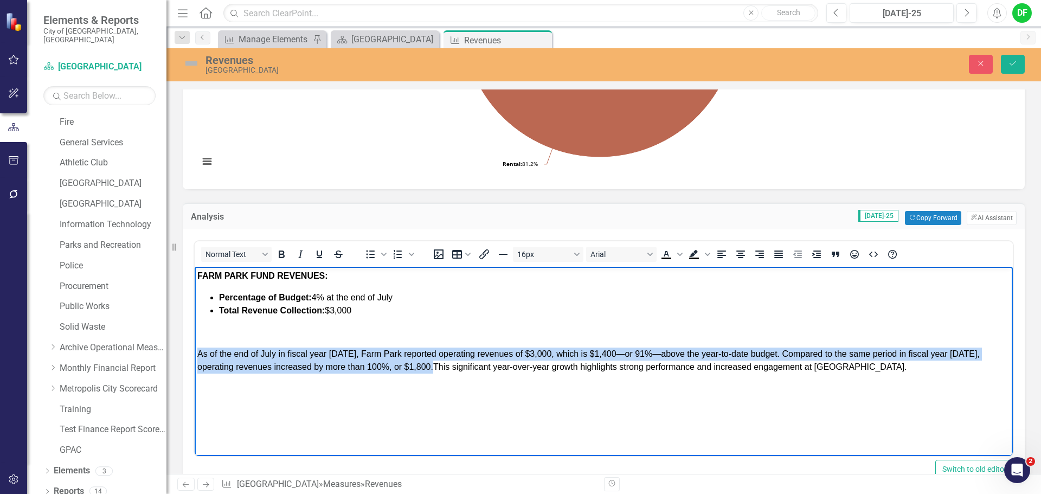
click at [593, 354] on span "As of the end of July in fiscal year 2026, Farm Park reported operating revenue…" at bounding box center [588, 360] width 782 height 22
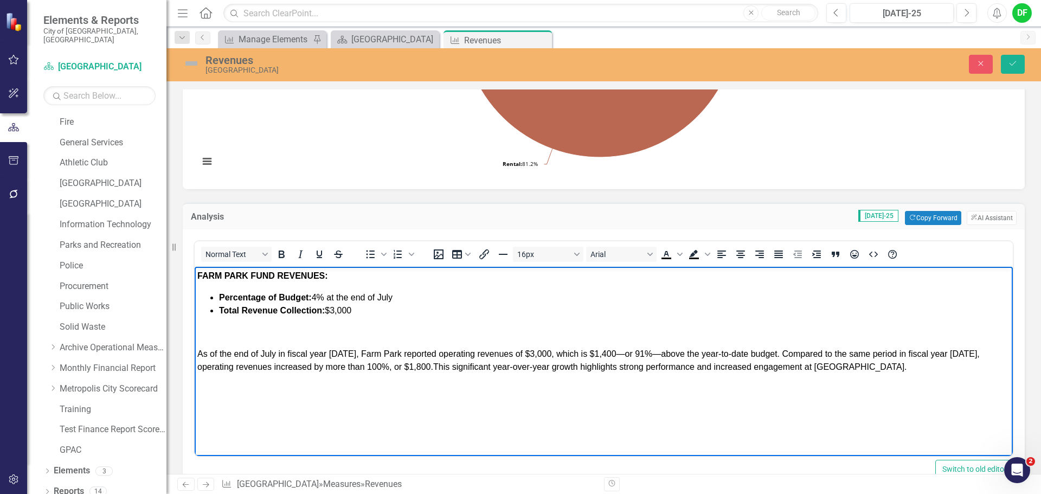
click at [616, 356] on span "As of the end of July in fiscal year 2026, Farm Park reported operating revenue…" at bounding box center [588, 360] width 782 height 22
click at [647, 354] on span "As of the end of July in fiscal year 2026, Farm Park reported operating revenue…" at bounding box center [585, 360] width 776 height 22
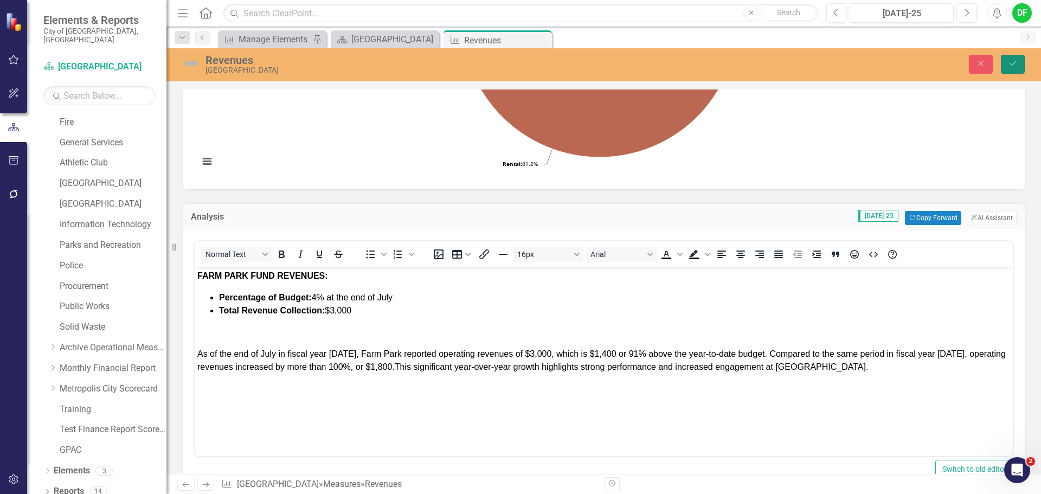
click at [1009, 62] on icon "Save" at bounding box center [1012, 64] width 10 height 8
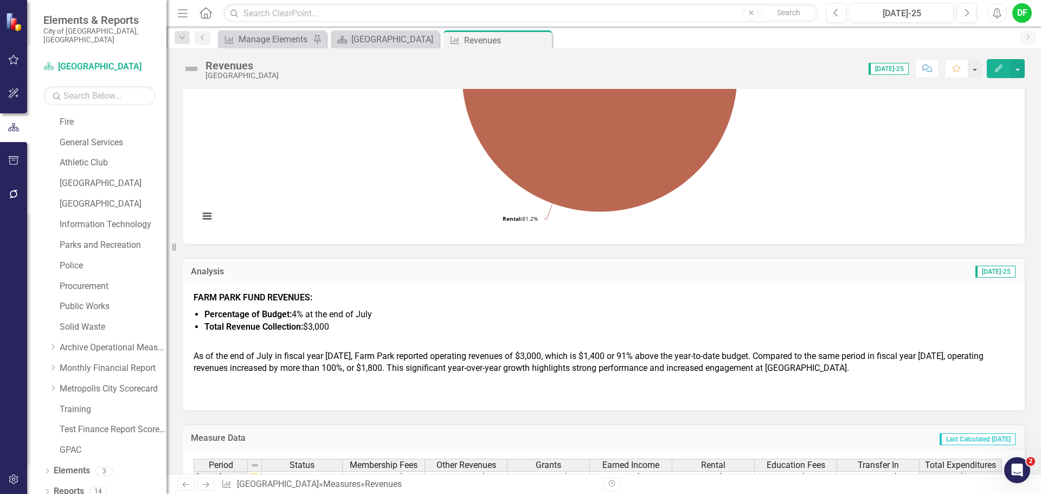
scroll to position [217, 0]
click at [212, 339] on p at bounding box center [603, 341] width 820 height 15
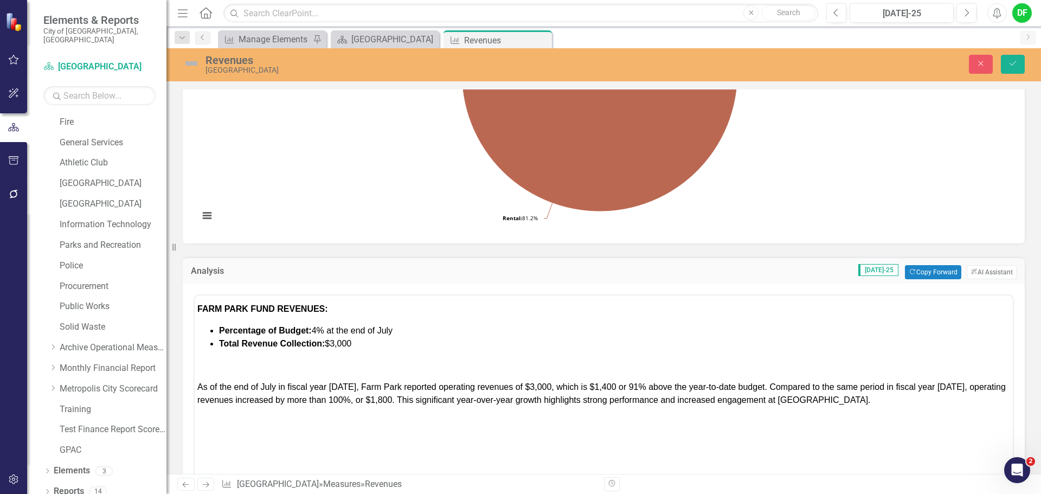
scroll to position [0, 0]
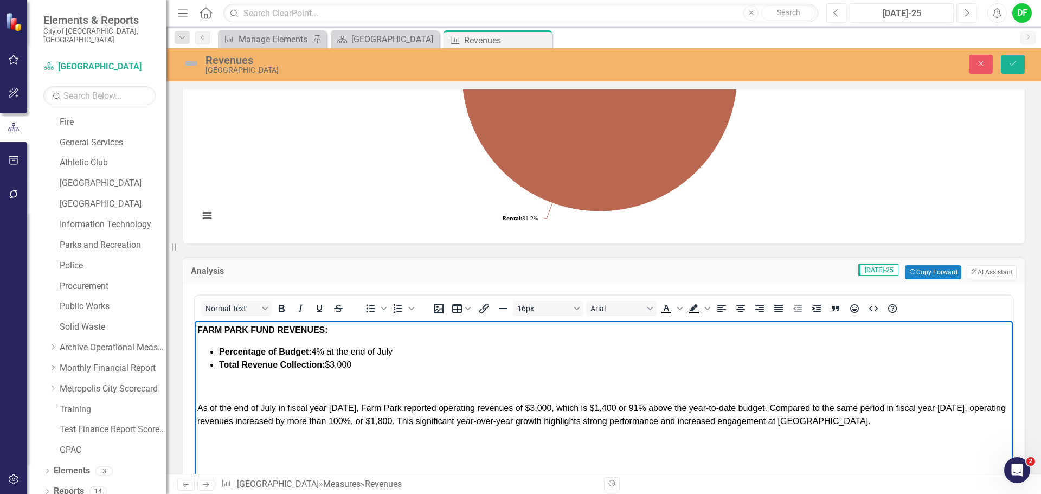
click at [212, 383] on p "Rich Text Area. Press ALT-0 for help." at bounding box center [603, 386] width 812 height 13
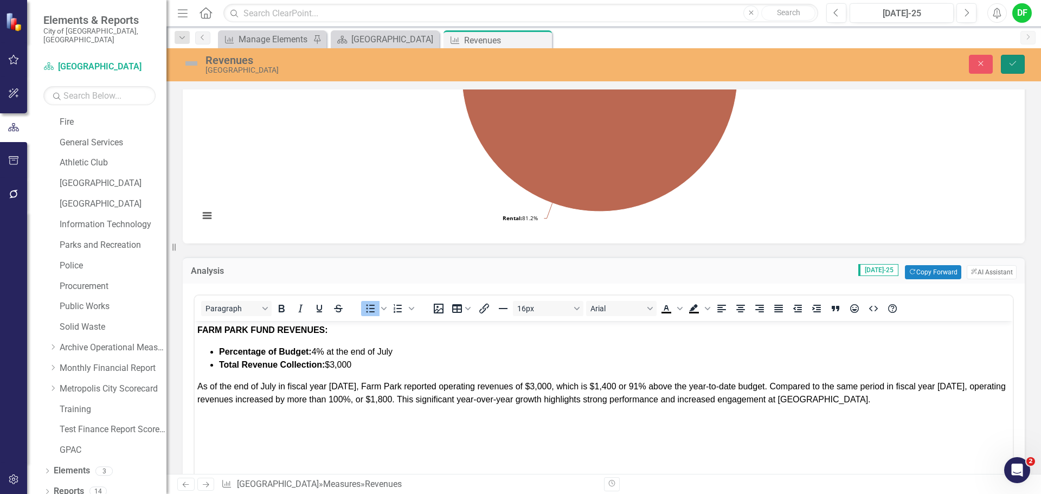
click at [1017, 64] on icon "Save" at bounding box center [1012, 64] width 10 height 8
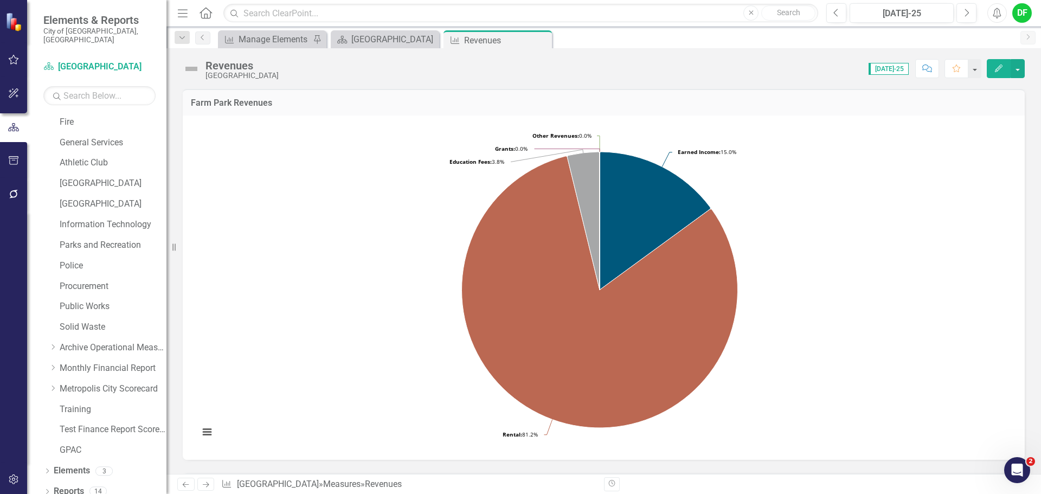
click at [190, 68] on img at bounding box center [191, 68] width 17 height 17
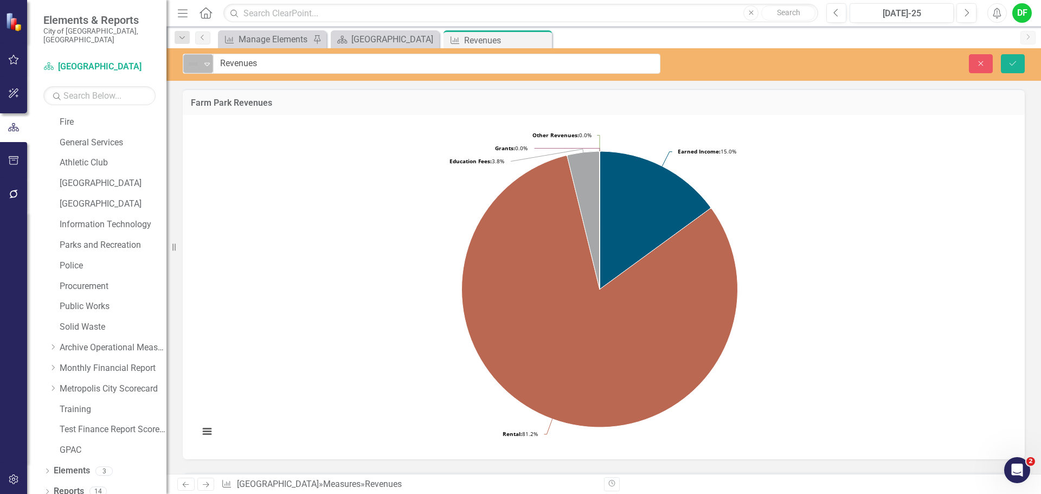
click at [202, 67] on icon "Expand" at bounding box center [207, 64] width 11 height 9
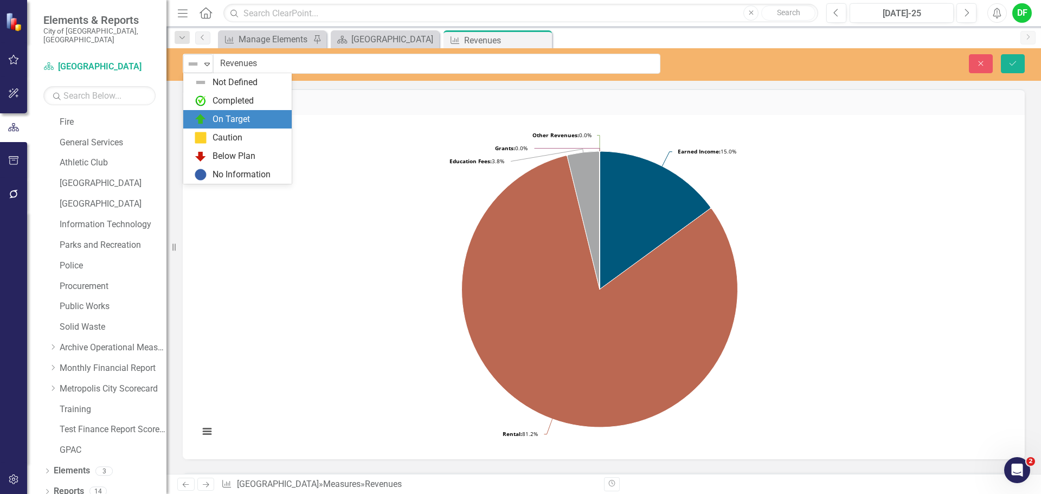
click at [215, 114] on div "On Target" at bounding box center [230, 119] width 37 height 12
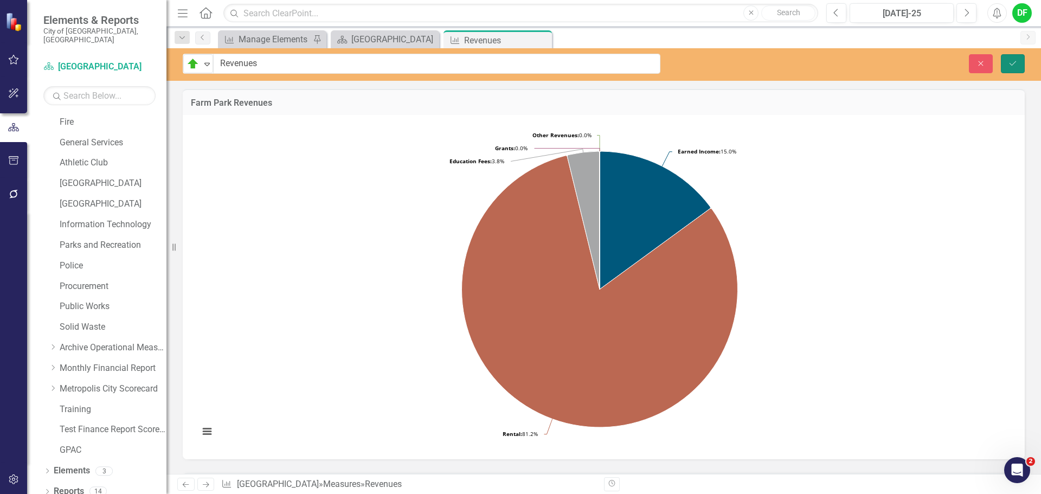
click at [1013, 64] on icon "Save" at bounding box center [1012, 64] width 10 height 8
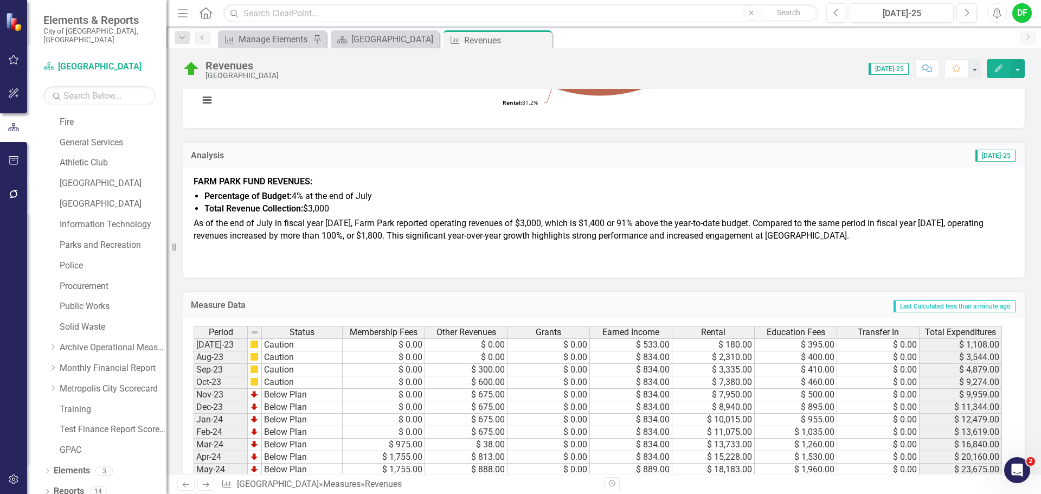
scroll to position [325, 0]
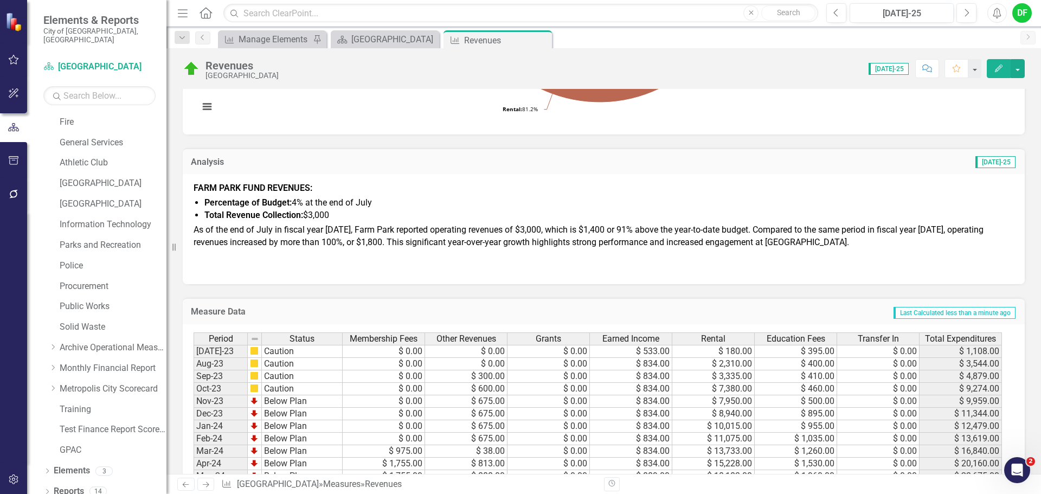
click at [810, 251] on div at bounding box center [603, 254] width 820 height 12
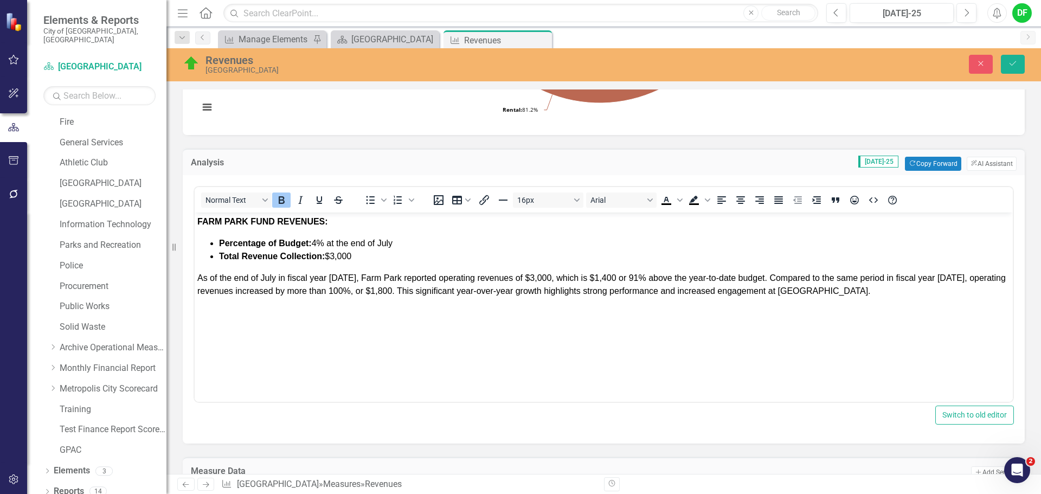
scroll to position [0, 0]
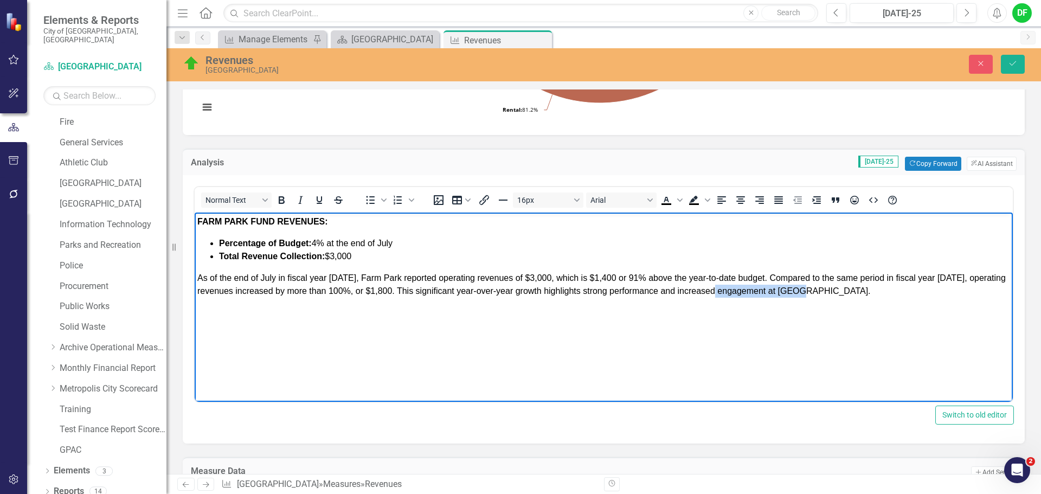
drag, startPoint x: 818, startPoint y: 291, endPoint x: 733, endPoint y: 289, distance: 85.1
click at [733, 289] on span "As of the end of July in fiscal year 2026, Farm Park reported operating revenue…" at bounding box center [601, 284] width 808 height 22
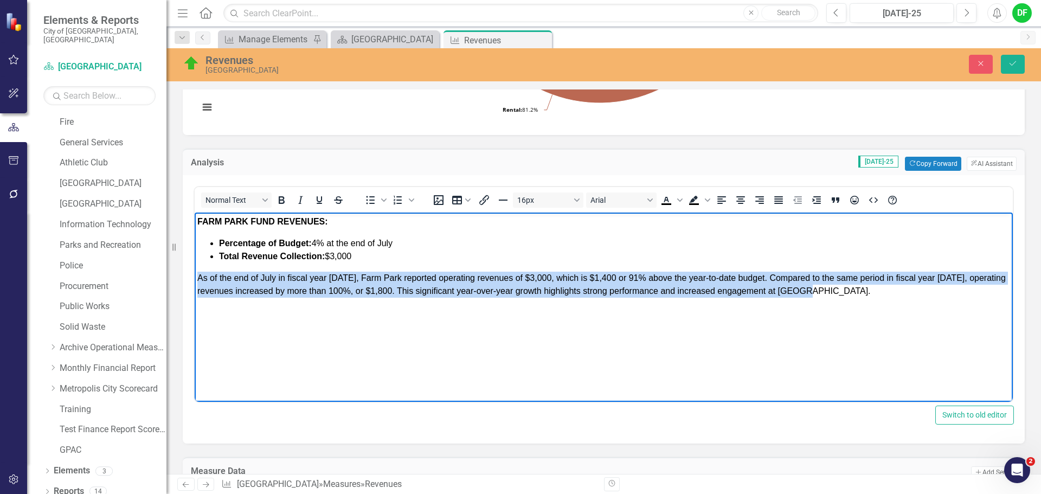
drag, startPoint x: 844, startPoint y: 292, endPoint x: 197, endPoint y: 274, distance: 647.3
click at [197, 274] on body "FARM PARK FUND REVENUES: Percentage of Budget: 4% at the end of July Total Reve…" at bounding box center [604, 293] width 818 height 163
click at [777, 199] on icon "Justify" at bounding box center [778, 200] width 9 height 8
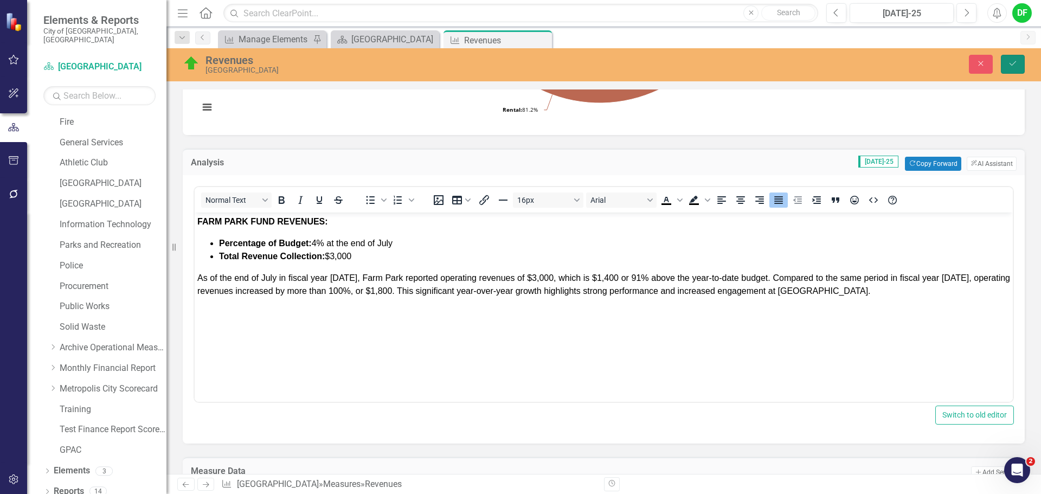
click at [1018, 56] on button "Save" at bounding box center [1012, 64] width 24 height 19
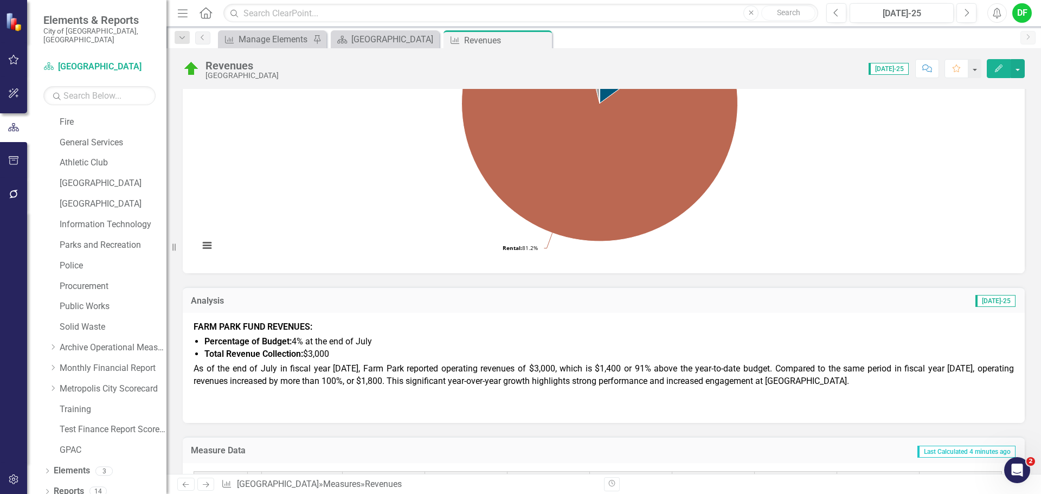
scroll to position [271, 0]
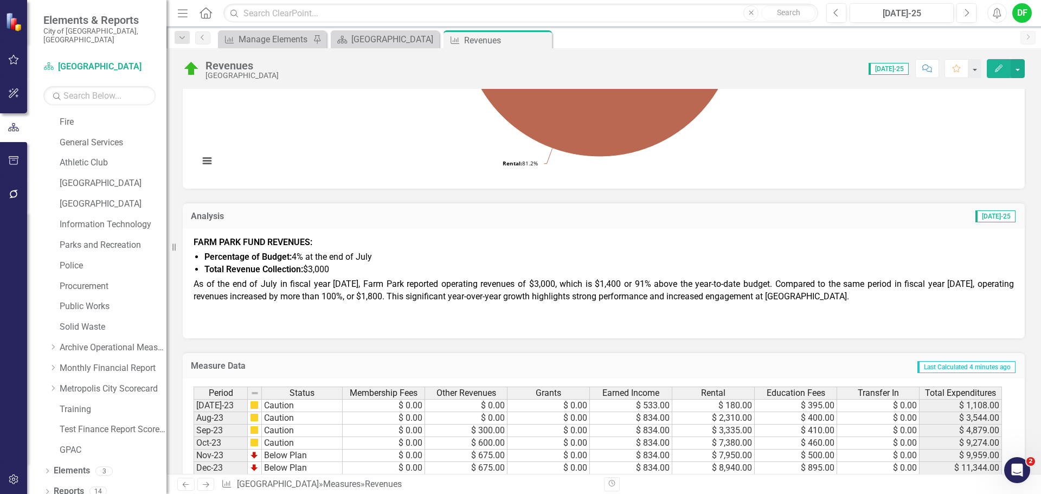
drag, startPoint x: 546, startPoint y: 40, endPoint x: 454, endPoint y: 37, distance: 92.2
click at [0, 0] on icon "Close" at bounding box center [0, 0] width 0 height 0
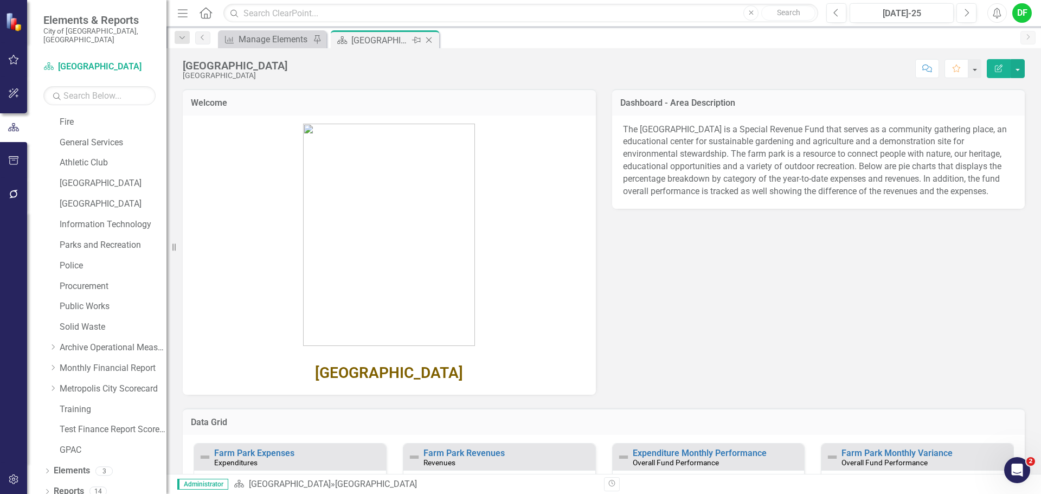
click at [431, 38] on icon "Close" at bounding box center [428, 40] width 11 height 9
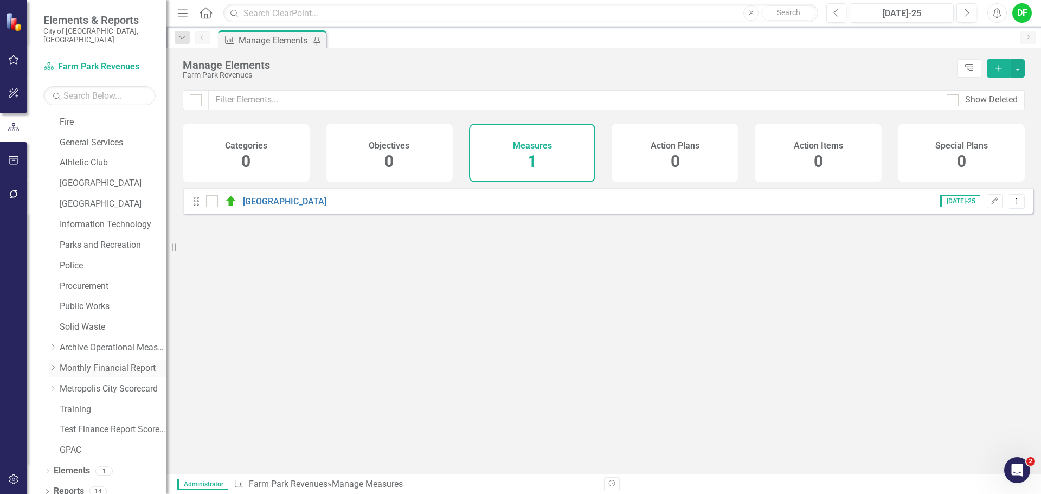
click at [54, 364] on icon "Dropdown" at bounding box center [53, 367] width 8 height 7
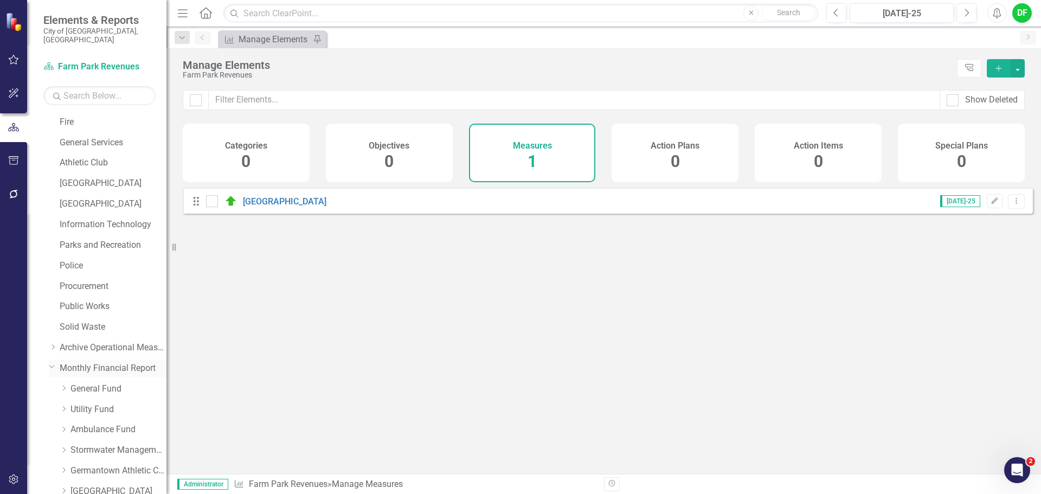
scroll to position [368, 0]
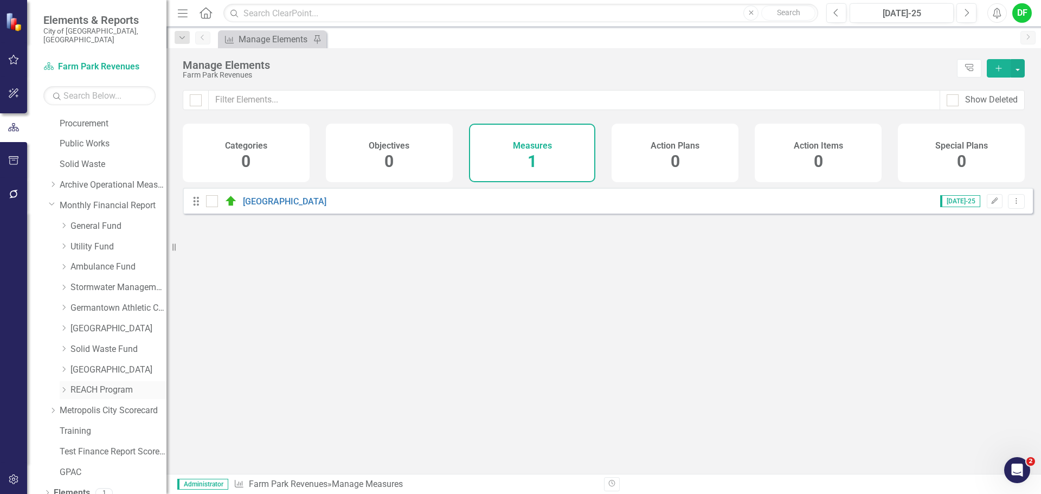
click at [65, 386] on icon "Dropdown" at bounding box center [64, 389] width 8 height 7
click at [96, 404] on link "REACH Program Revenues" at bounding box center [123, 410] width 85 height 12
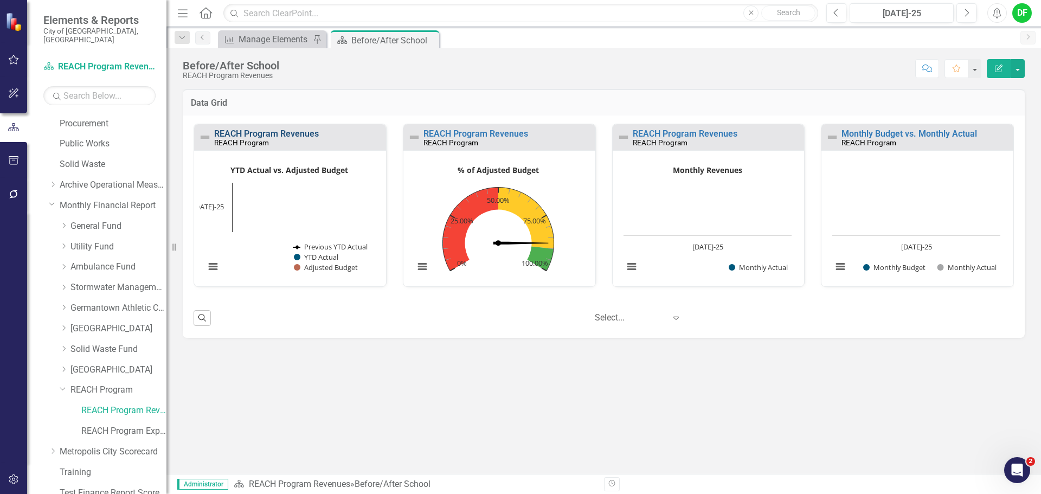
click at [279, 131] on link "REACH Program Revenues" at bounding box center [266, 133] width 105 height 10
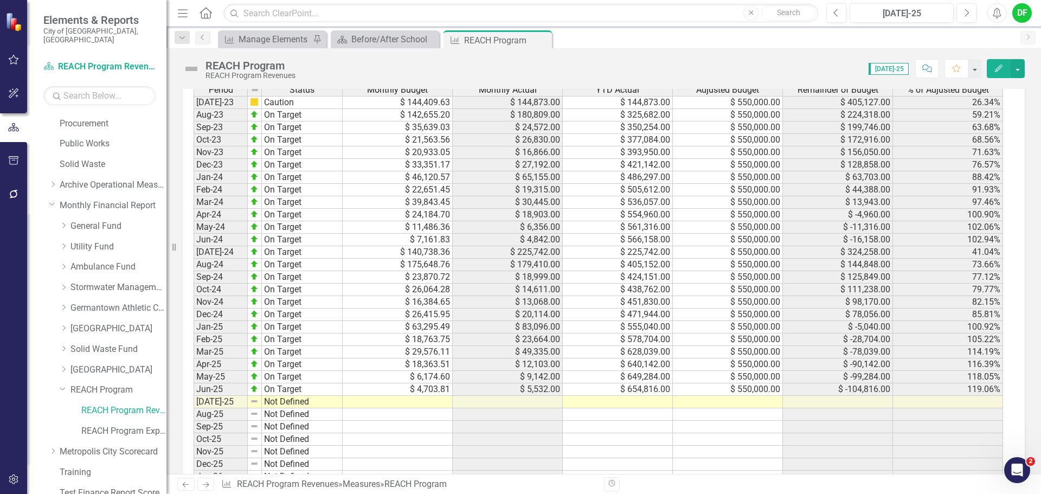
scroll to position [921, 0]
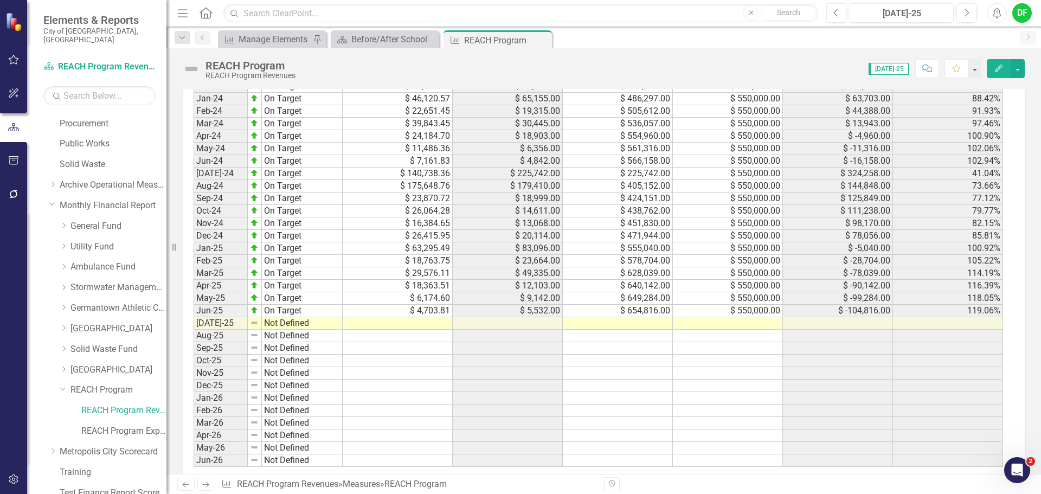
click at [727, 325] on td at bounding box center [728, 323] width 110 height 12
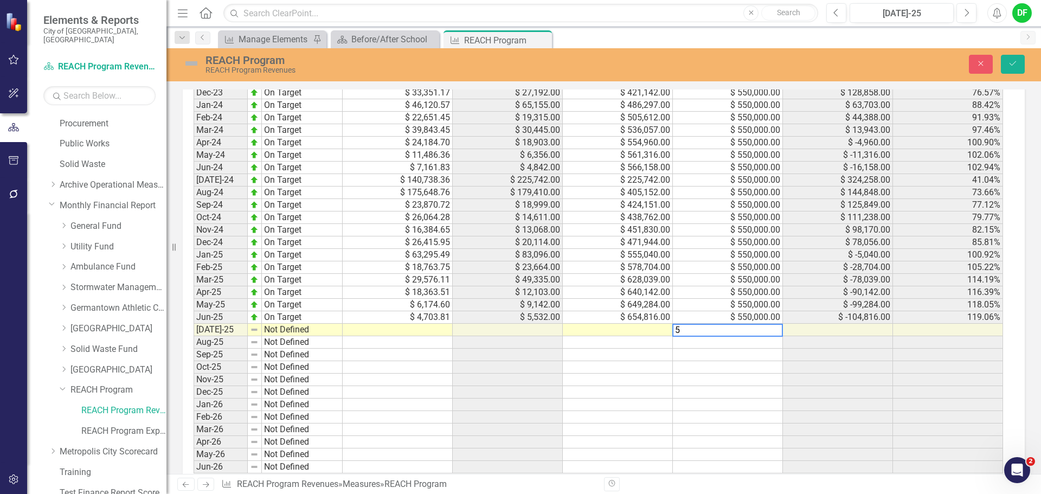
scroll to position [927, 0]
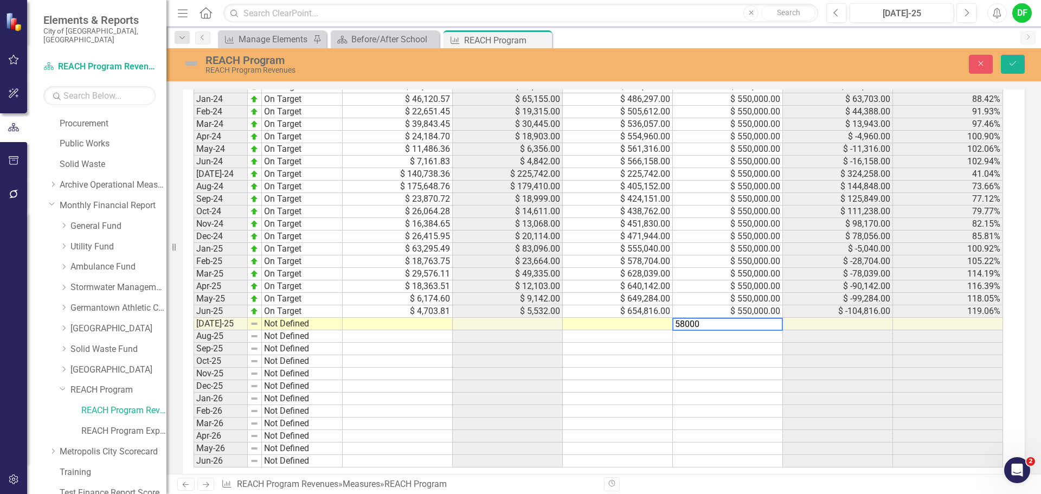
type textarea "580000"
click at [394, 325] on td at bounding box center [398, 324] width 110 height 12
type textarea "199949.85"
click at [195, 63] on img at bounding box center [191, 63] width 17 height 17
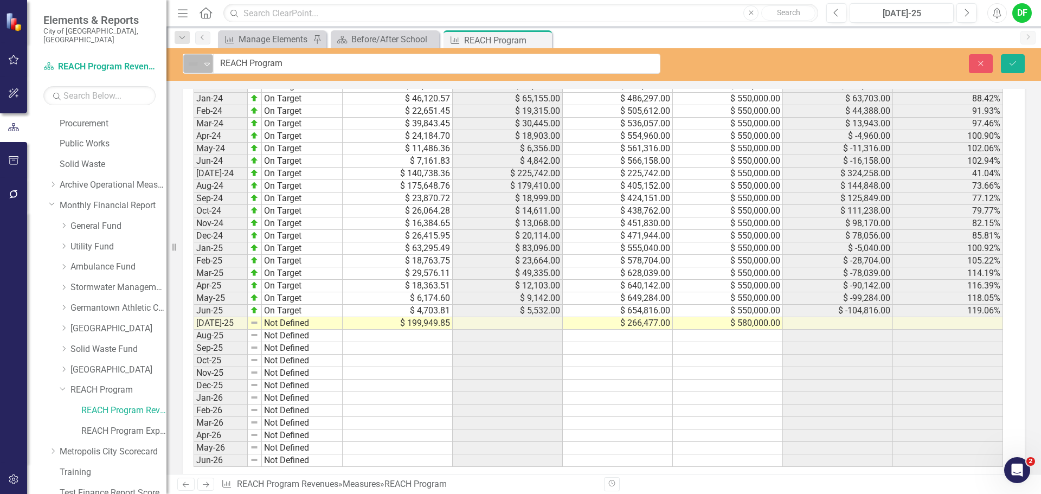
click at [201, 64] on div "Not Defined" at bounding box center [193, 63] width 16 height 15
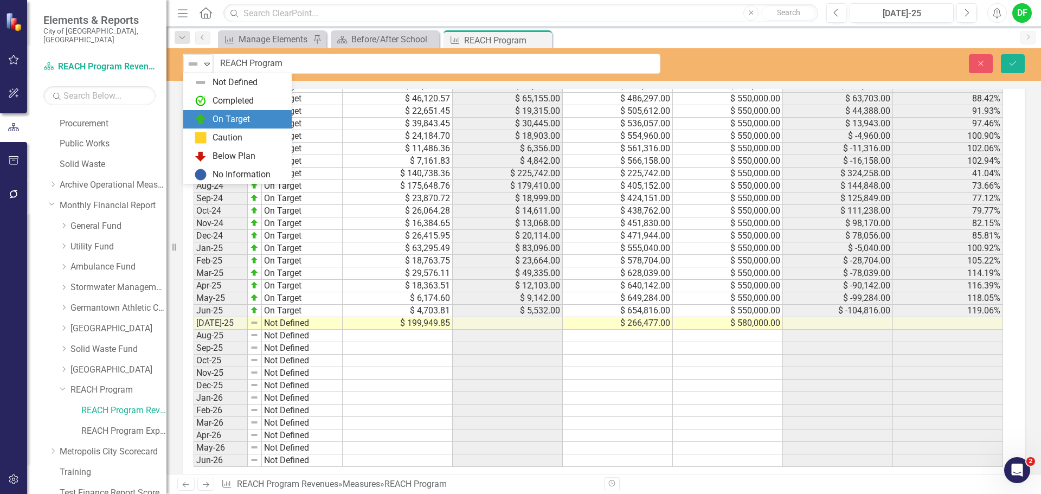
click at [204, 122] on img at bounding box center [200, 119] width 13 height 13
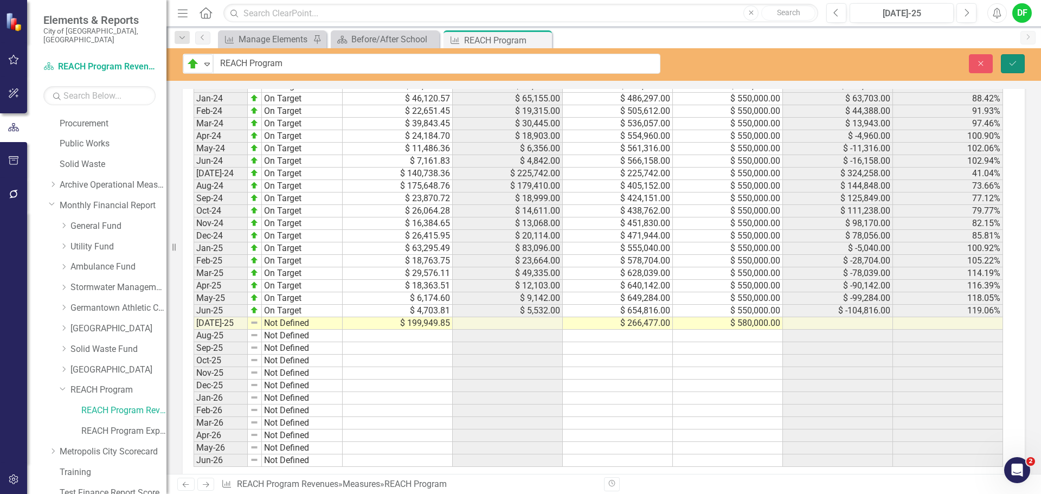
click at [1013, 61] on icon "Save" at bounding box center [1012, 64] width 10 height 8
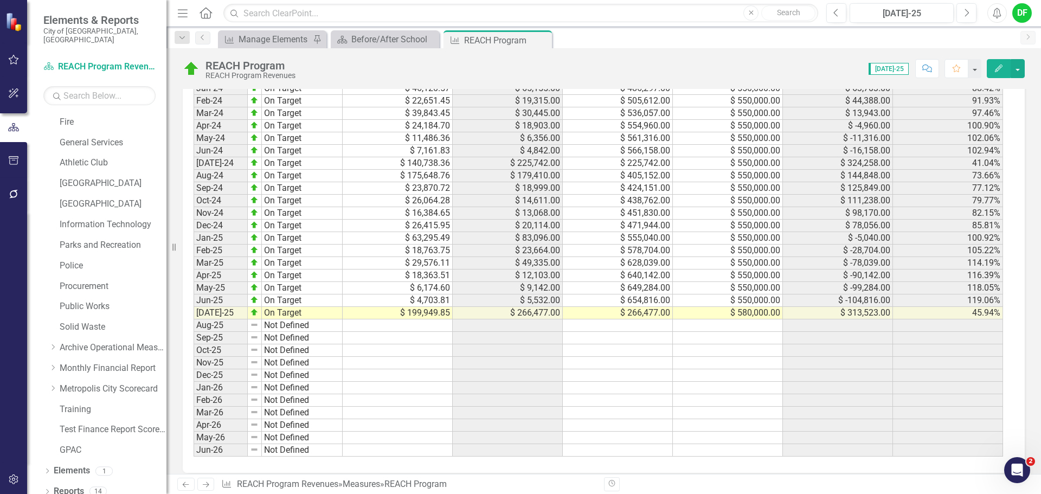
scroll to position [941, 0]
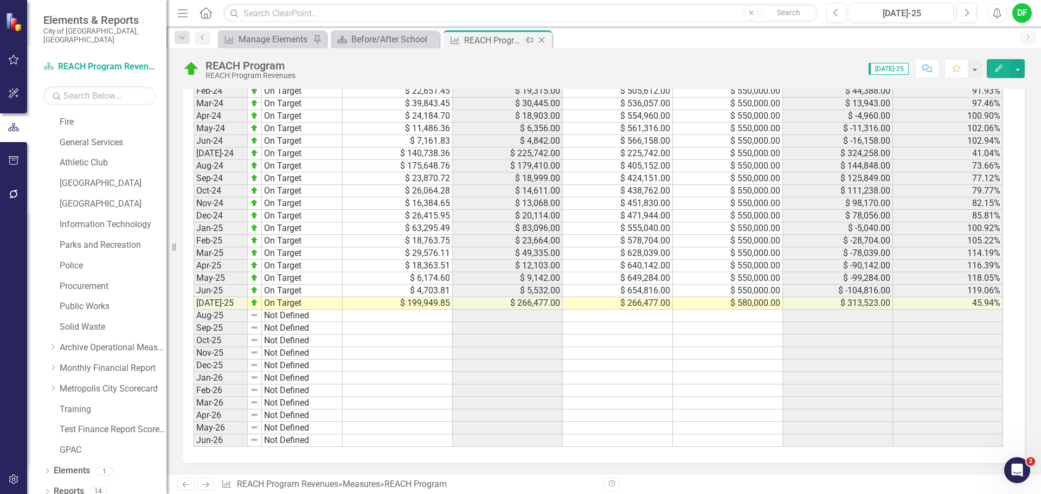
click at [541, 40] on icon "Close" at bounding box center [541, 40] width 11 height 9
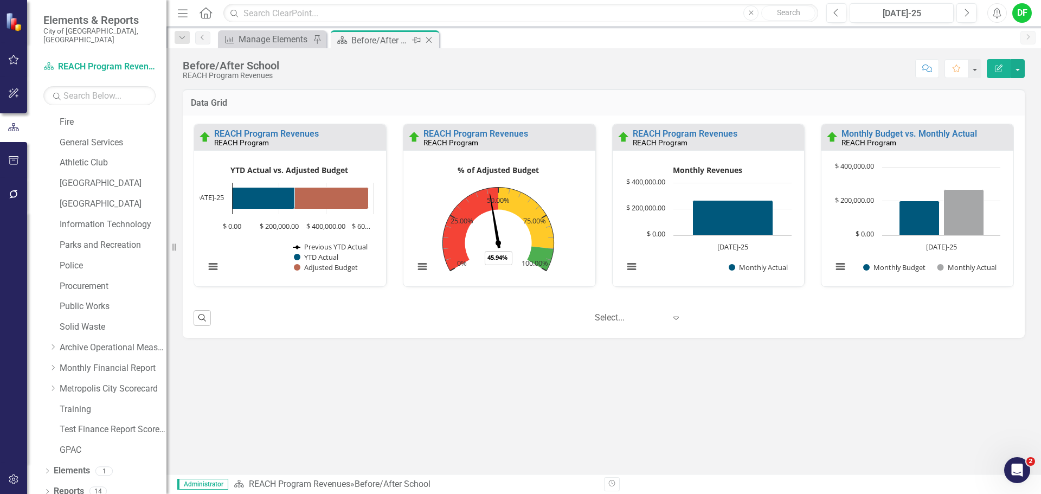
click at [433, 41] on icon "Close" at bounding box center [428, 40] width 11 height 9
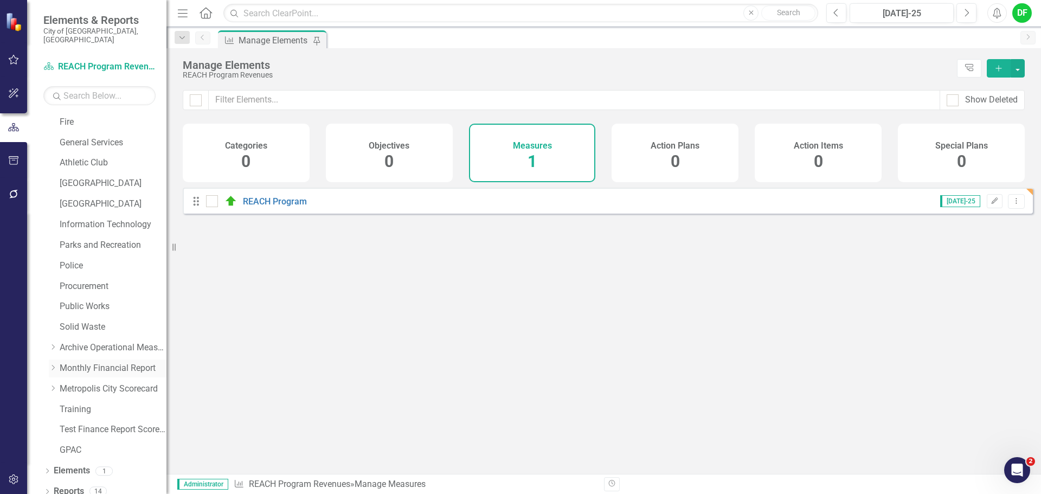
click at [53, 365] on icon at bounding box center [53, 367] width 3 height 5
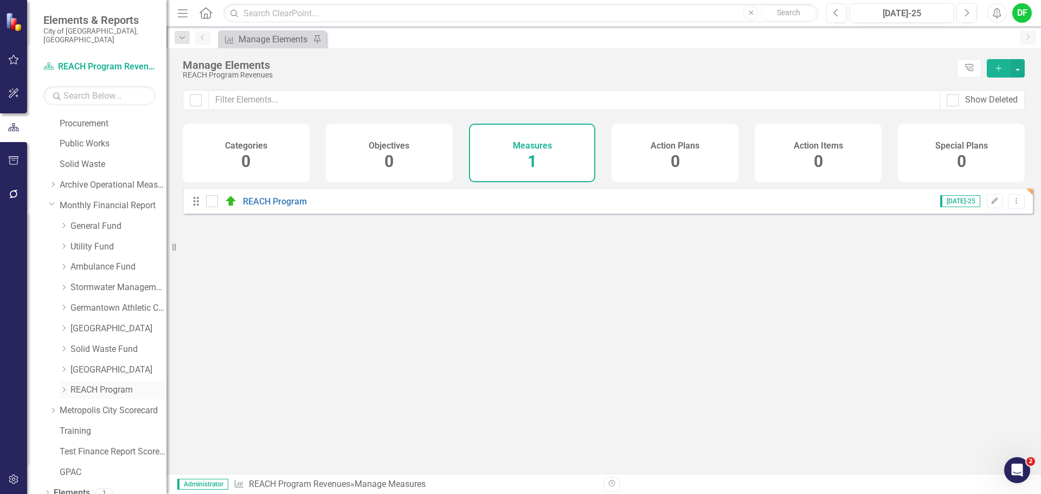
click at [74, 384] on link "REACH Program" at bounding box center [118, 390] width 96 height 12
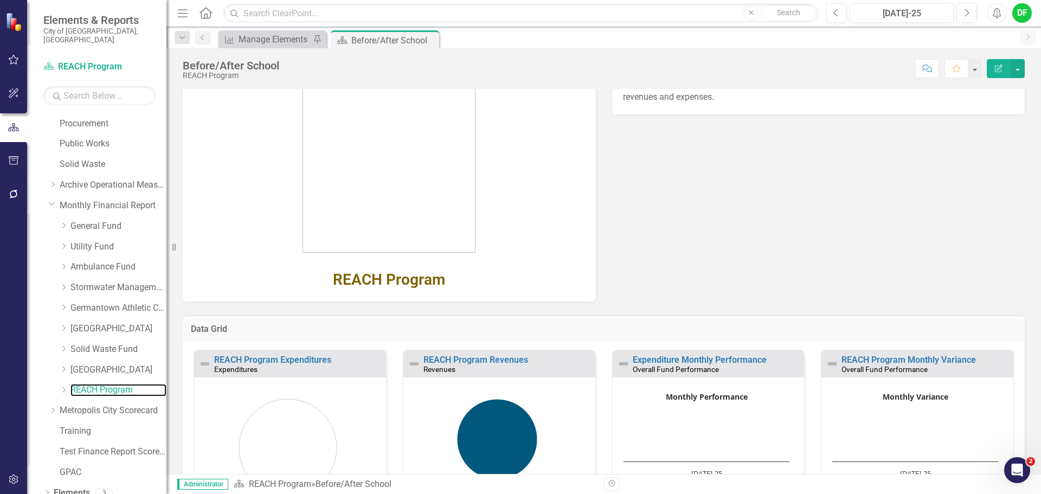
scroll to position [108, 0]
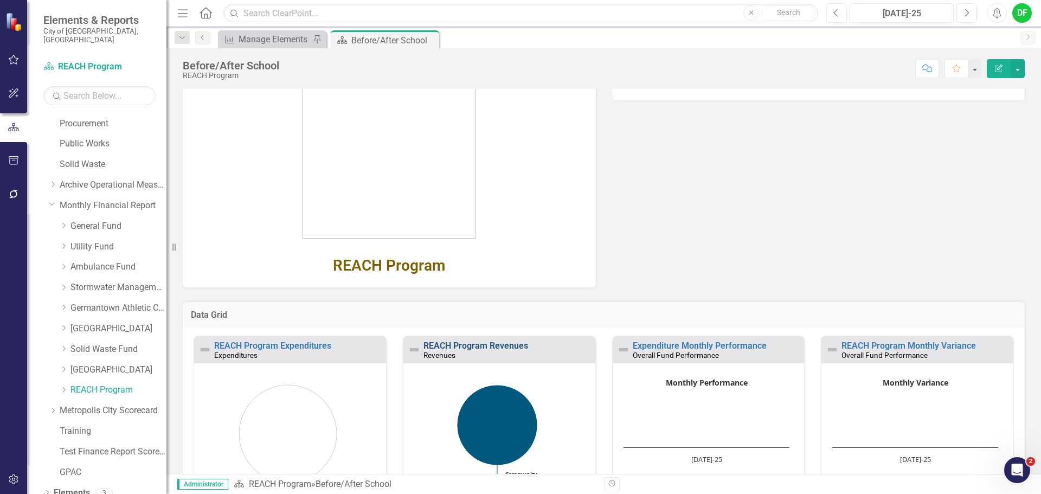
click at [488, 341] on link "REACH Program Revenues" at bounding box center [475, 345] width 105 height 10
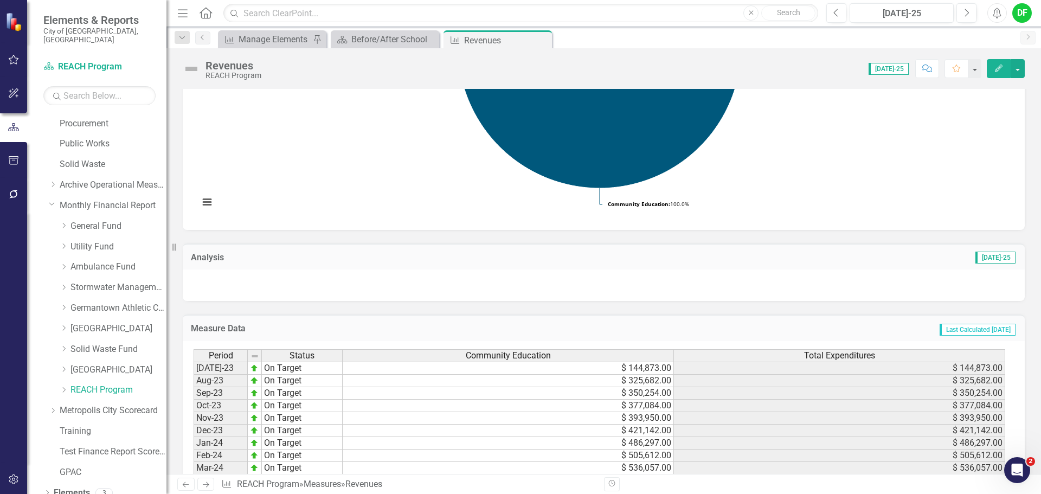
scroll to position [217, 0]
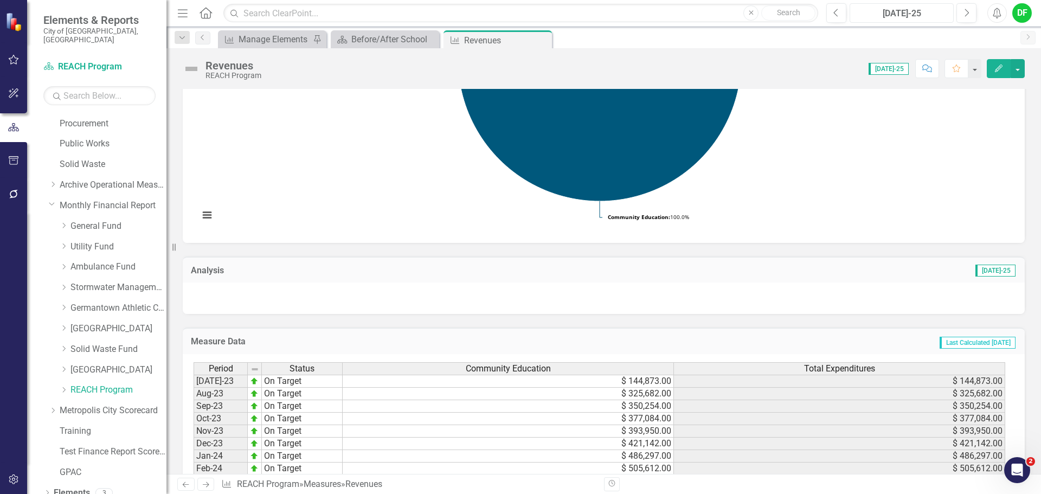
click at [870, 15] on div "[DATE]-25" at bounding box center [901, 13] width 96 height 13
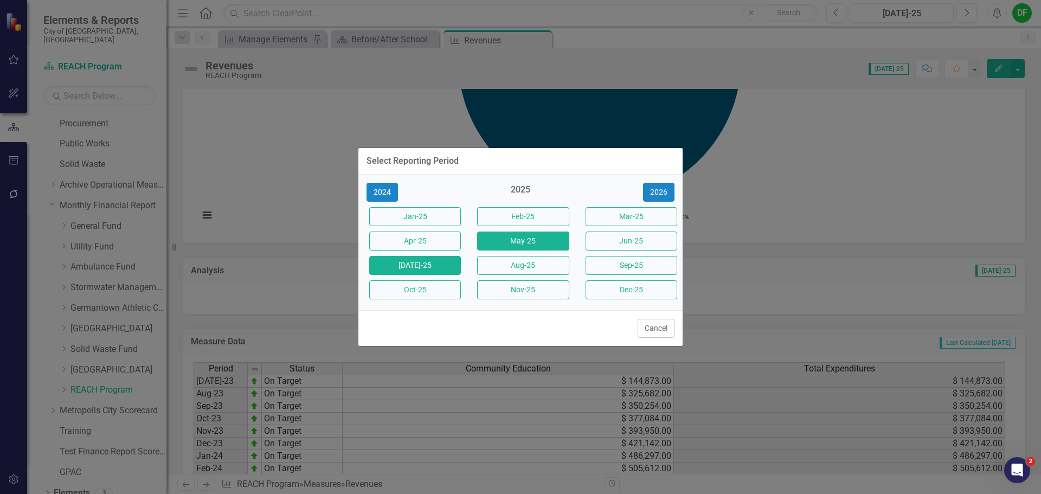
click at [539, 246] on button "May-25" at bounding box center [523, 240] width 92 height 19
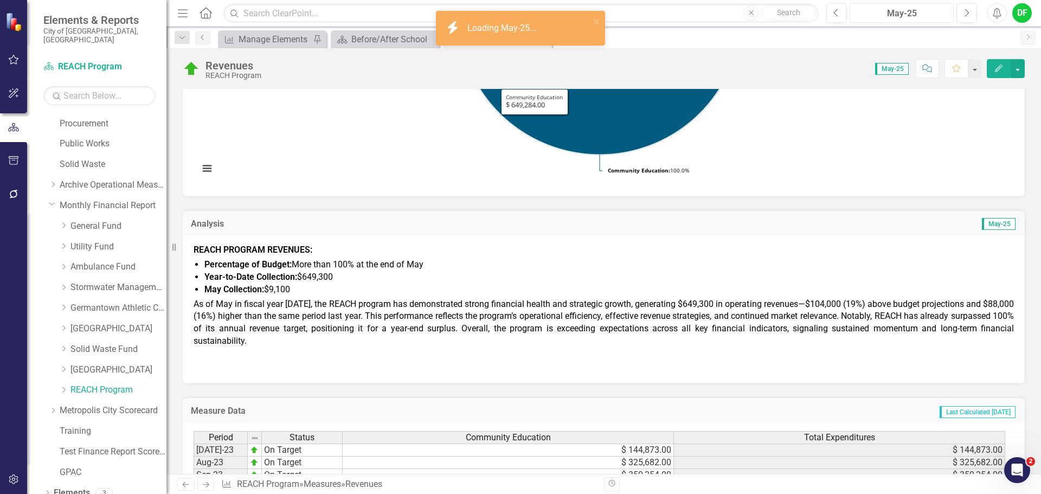
scroll to position [379, 0]
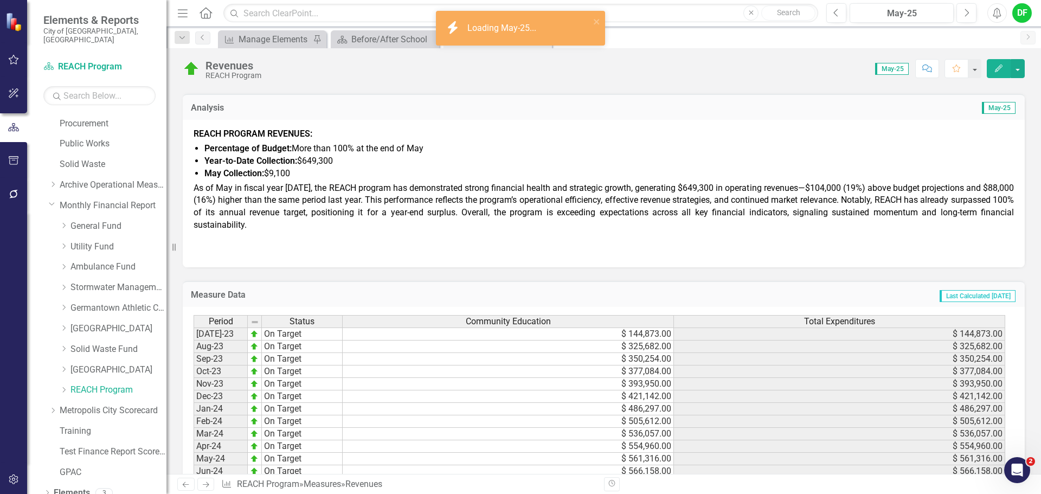
click at [340, 190] on span "As of May in fiscal year 2025, the REACH program has demonstrated strong financ…" at bounding box center [603, 207] width 820 height 48
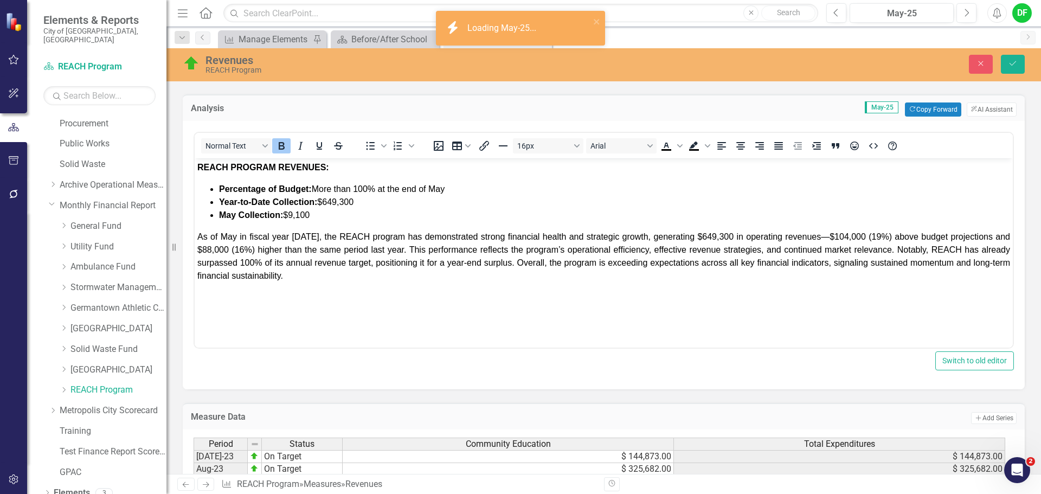
scroll to position [0, 0]
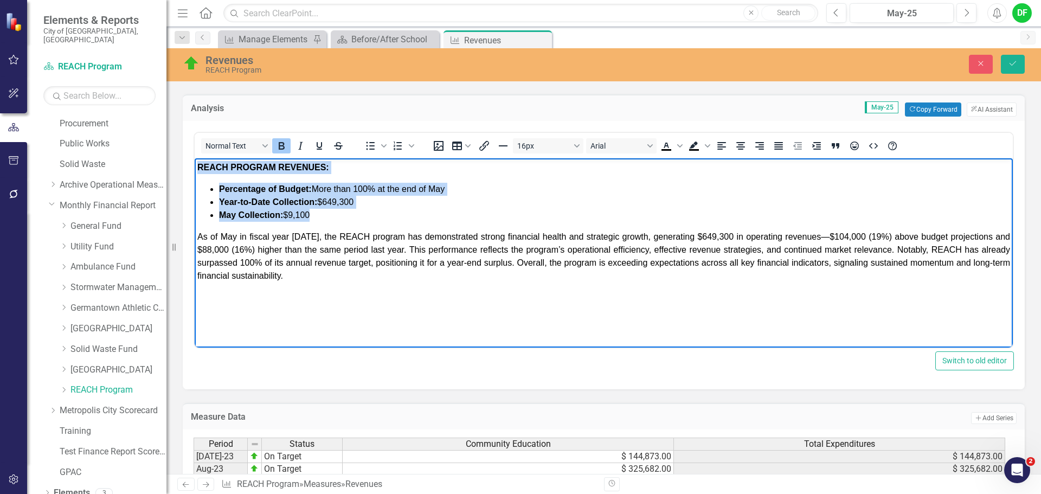
drag, startPoint x: 330, startPoint y: 215, endPoint x: 196, endPoint y: 166, distance: 141.8
click at [196, 166] on body "REACH PROGRAM REVENUES: Percentage of Budget: More than 100% at the end of May …" at bounding box center [604, 239] width 818 height 163
copy body "REACH PROGRAM REVENUES: Percentage of Budget: More than 100% at the end of May …"
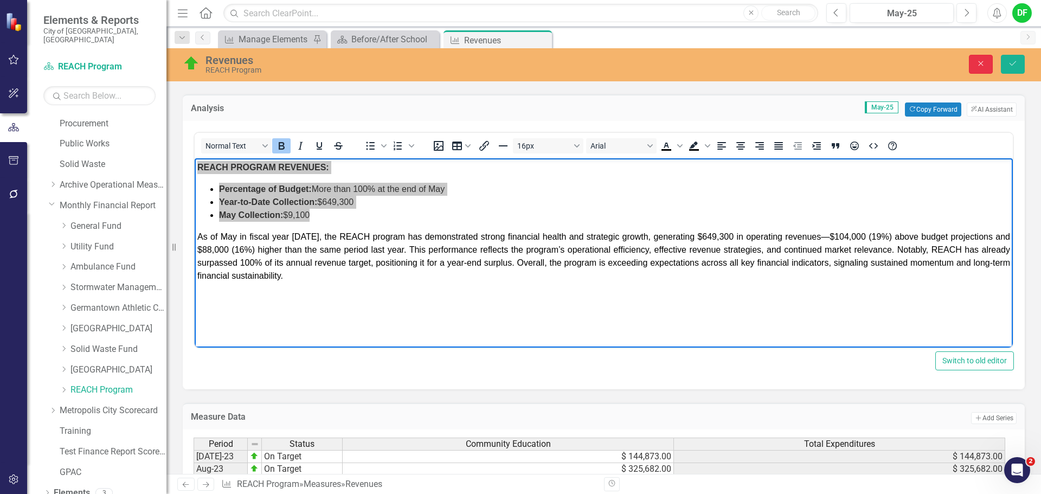
click at [978, 61] on icon "Close" at bounding box center [980, 64] width 10 height 8
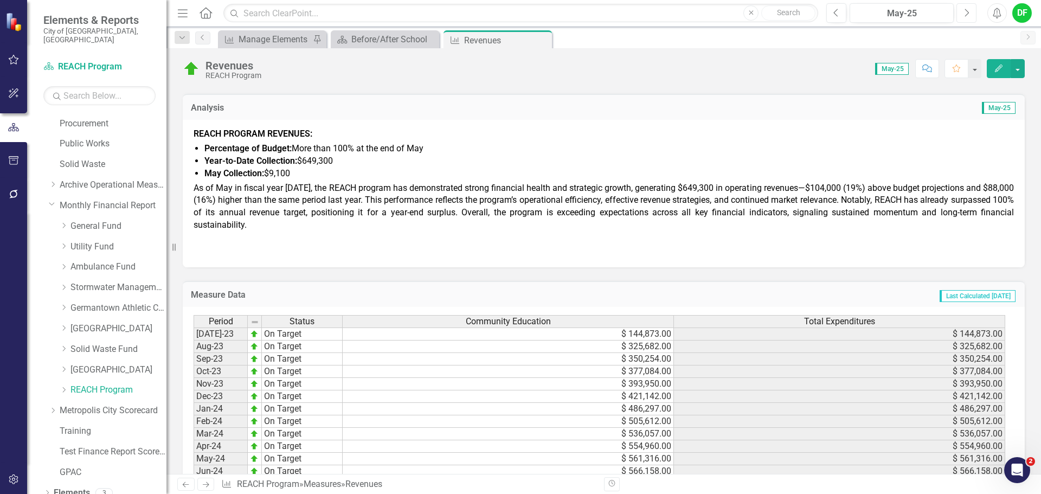
click at [970, 17] on button "Next" at bounding box center [966, 13] width 20 height 20
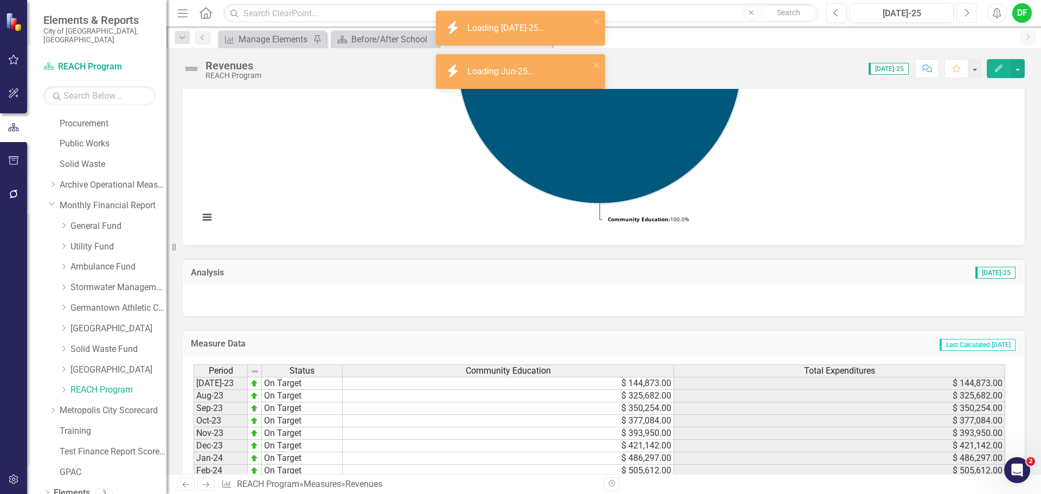
scroll to position [217, 0]
click at [237, 292] on div at bounding box center [604, 297] width 842 height 31
click at [230, 299] on div at bounding box center [604, 297] width 842 height 31
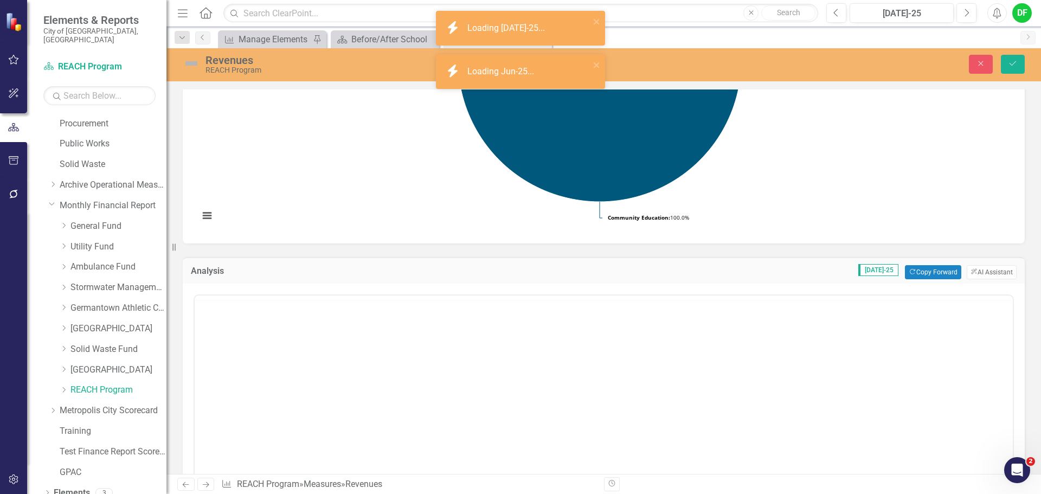
scroll to position [0, 0]
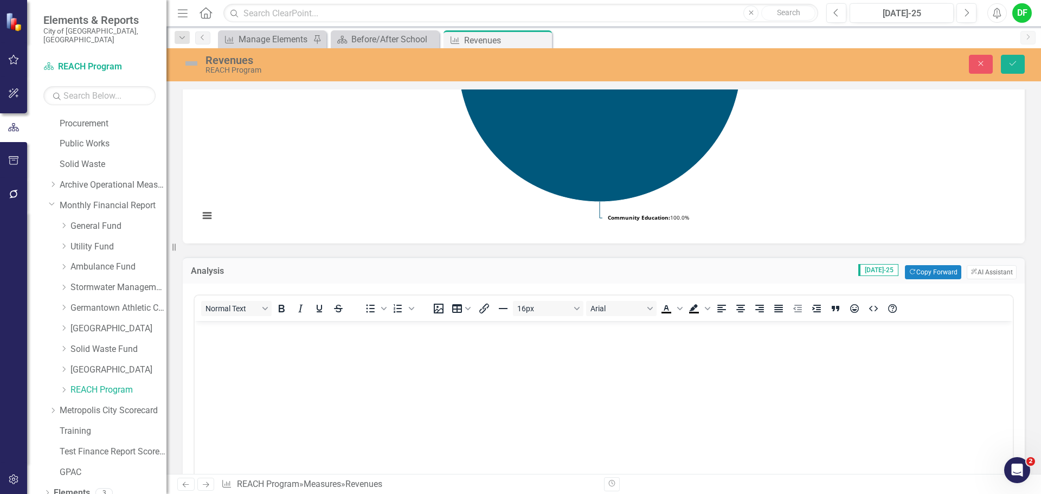
click at [222, 343] on body "Rich Text Area. Press ALT-0 for help." at bounding box center [604, 402] width 818 height 163
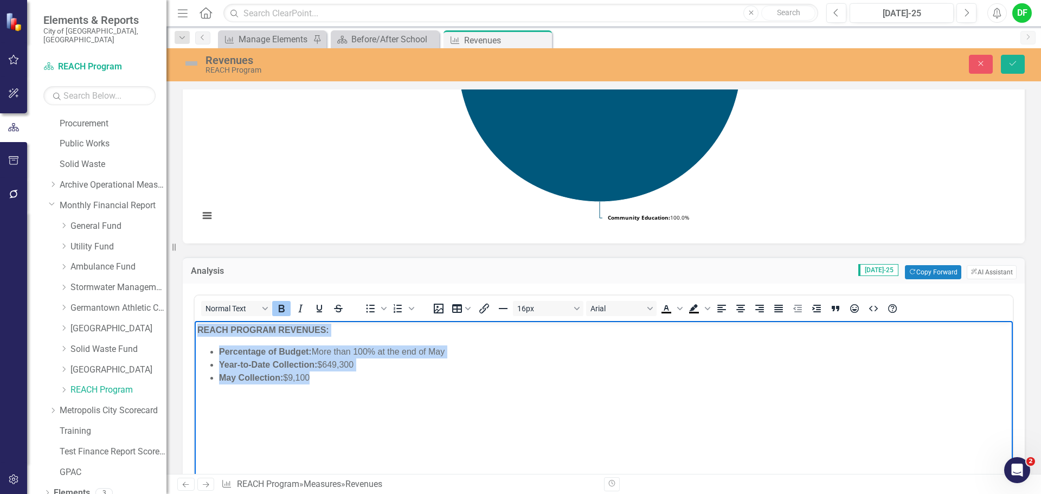
drag, startPoint x: 322, startPoint y: 374, endPoint x: 196, endPoint y: 330, distance: 134.0
click at [196, 330] on body "REACH PROGRAM REVENUES: Percentage of Budget: More than 100% at the end of May …" at bounding box center [604, 402] width 818 height 163
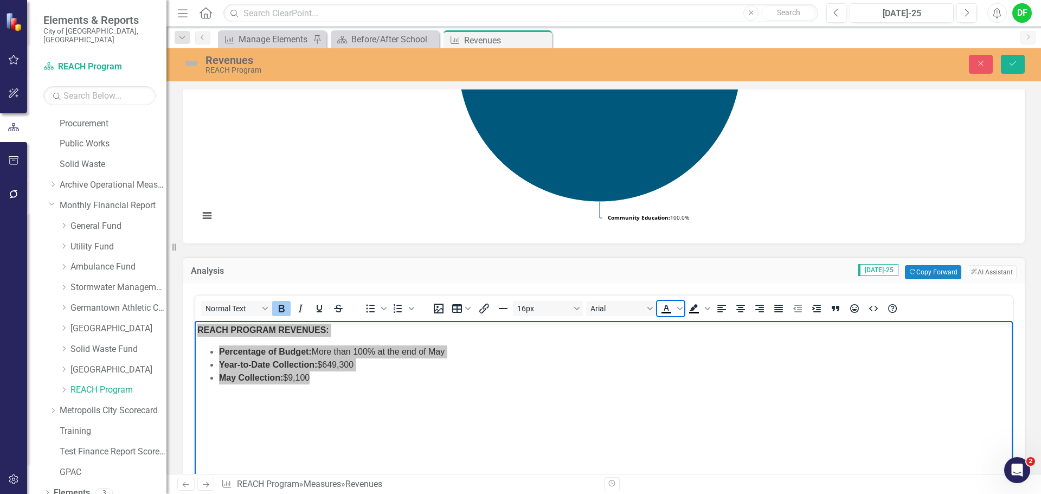
click at [663, 306] on icon "Text color Black" at bounding box center [666, 308] width 13 height 13
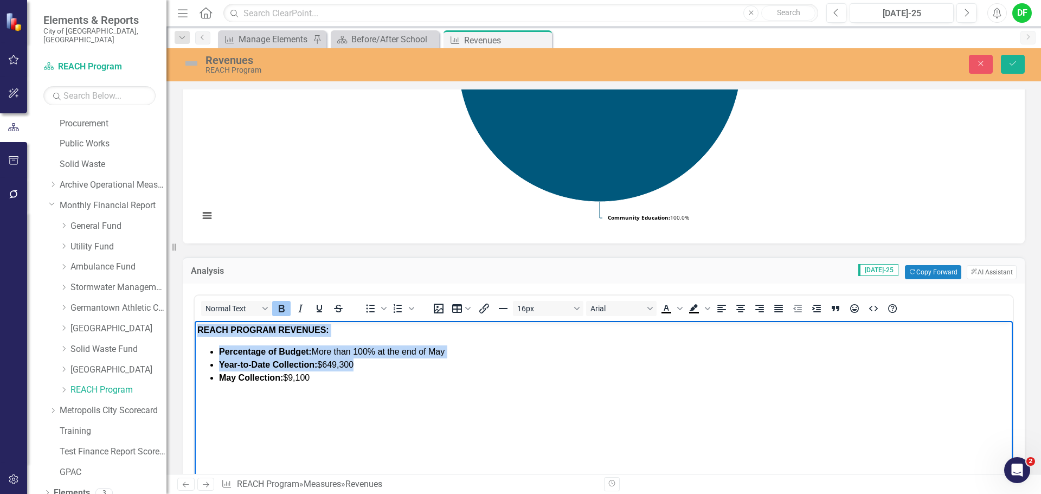
click at [241, 405] on body "REACH PROGRAM REVENUES: Percentage of Budget: More than 100% at the end of May …" at bounding box center [604, 402] width 818 height 163
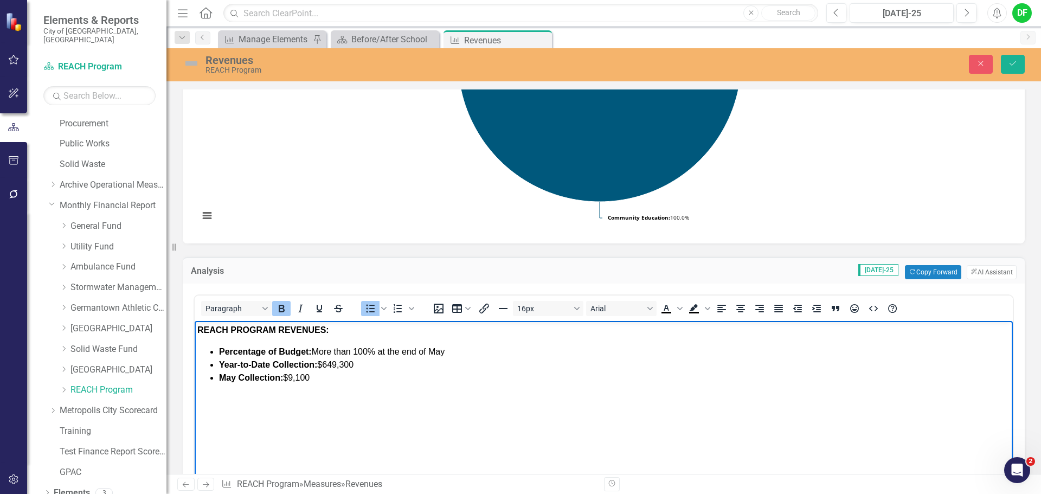
click at [359, 377] on li "May Collection: $9,100" at bounding box center [614, 377] width 791 height 13
click at [1004, 70] on button "Save" at bounding box center [1012, 64] width 24 height 19
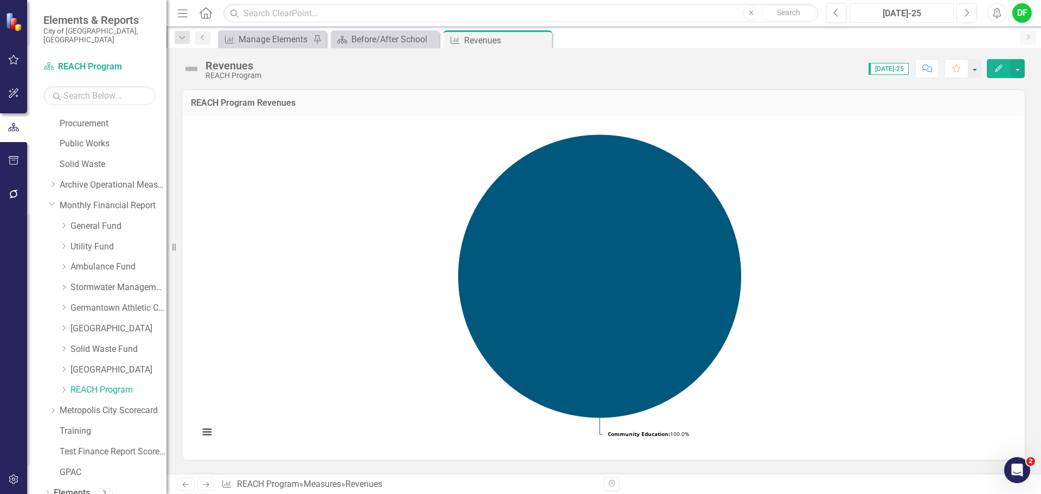
click at [884, 16] on div "[DATE]-25" at bounding box center [901, 13] width 96 height 13
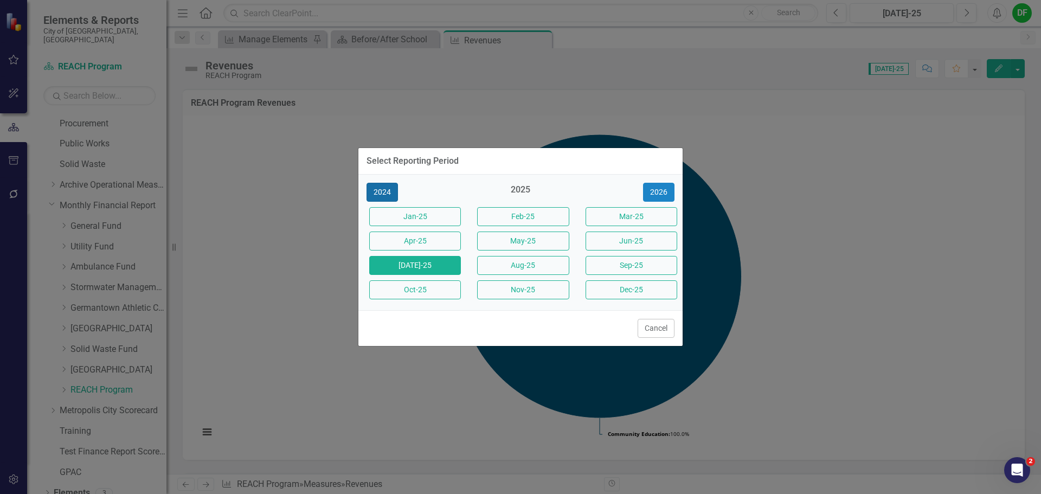
click at [387, 191] on button "2024" at bounding box center [381, 192] width 31 height 19
click at [413, 267] on button "[DATE]-24" at bounding box center [415, 265] width 92 height 19
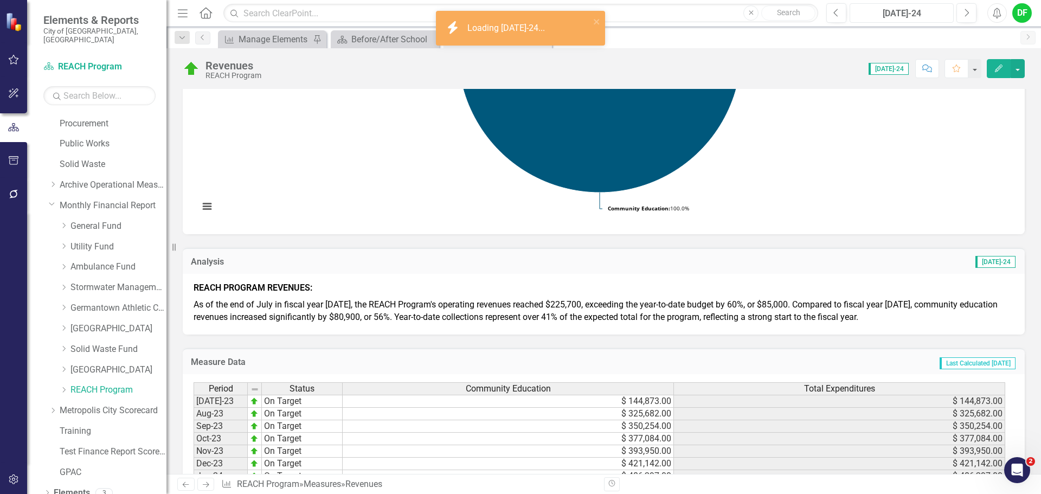
scroll to position [271, 0]
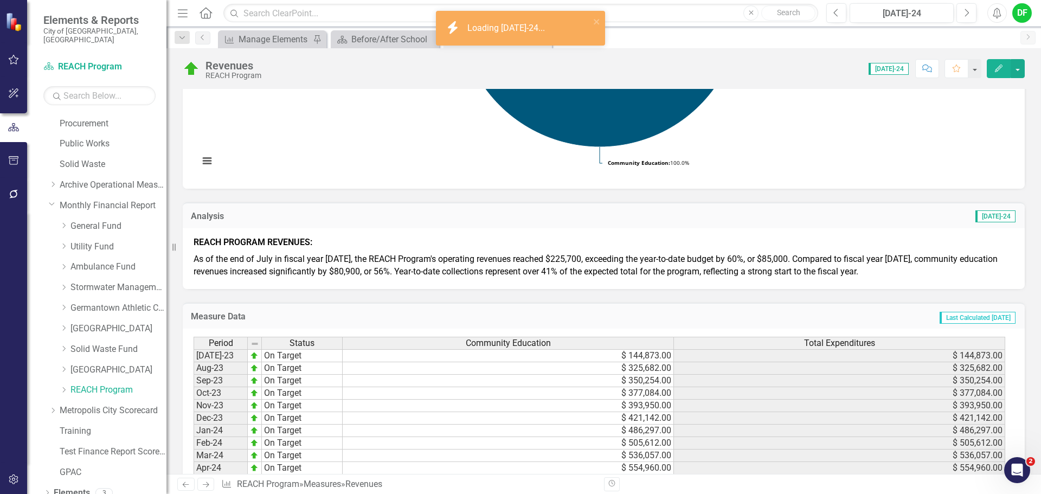
click at [333, 262] on span "As of the end of July in fiscal year [DATE], the REACH Program's operating reve…" at bounding box center [595, 265] width 804 height 23
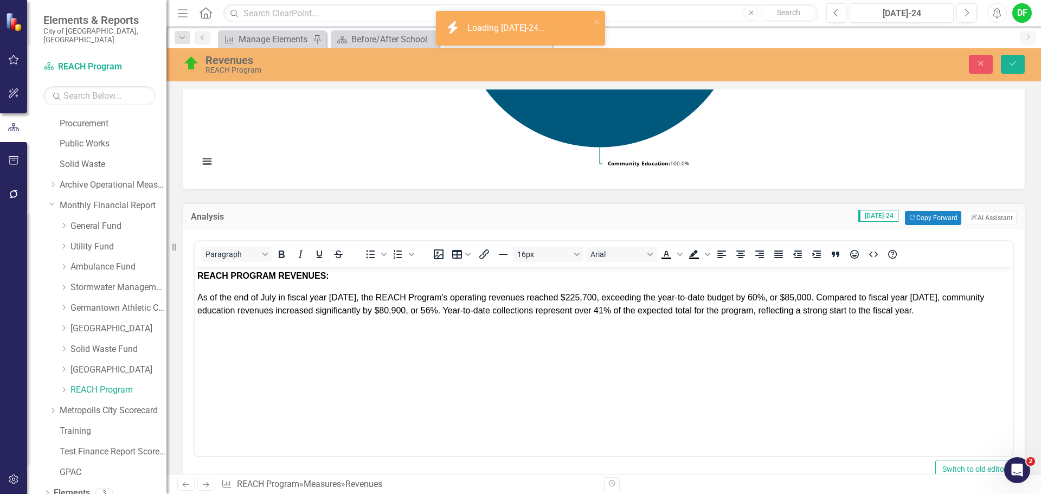
scroll to position [0, 0]
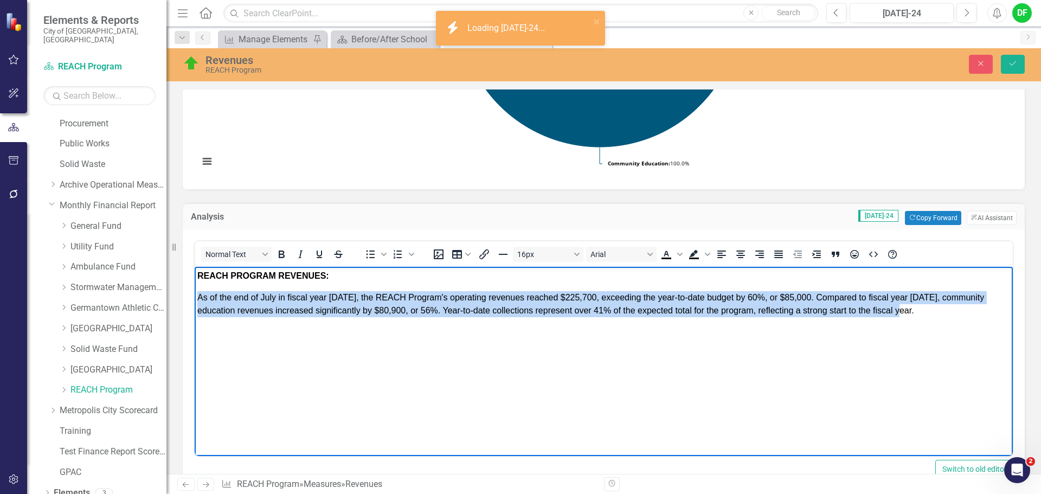
drag, startPoint x: 199, startPoint y: 299, endPoint x: 941, endPoint y: 312, distance: 741.5
click at [941, 312] on p "As of the end of July in fiscal year [DATE], the REACH Program's operating reve…" at bounding box center [603, 304] width 812 height 26
copy span "As of the end of July in fiscal year [DATE], the REACH Program's operating reve…"
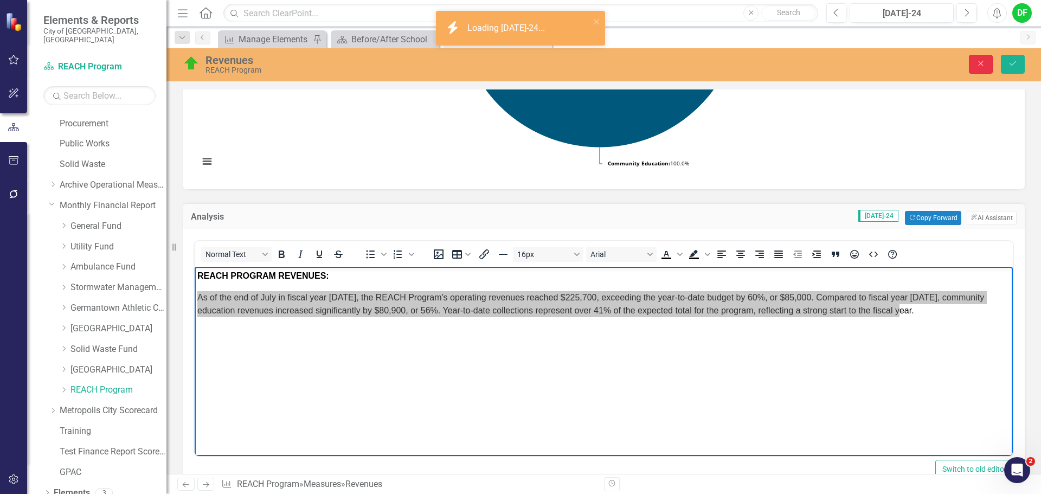
click at [979, 66] on icon "Close" at bounding box center [980, 64] width 10 height 8
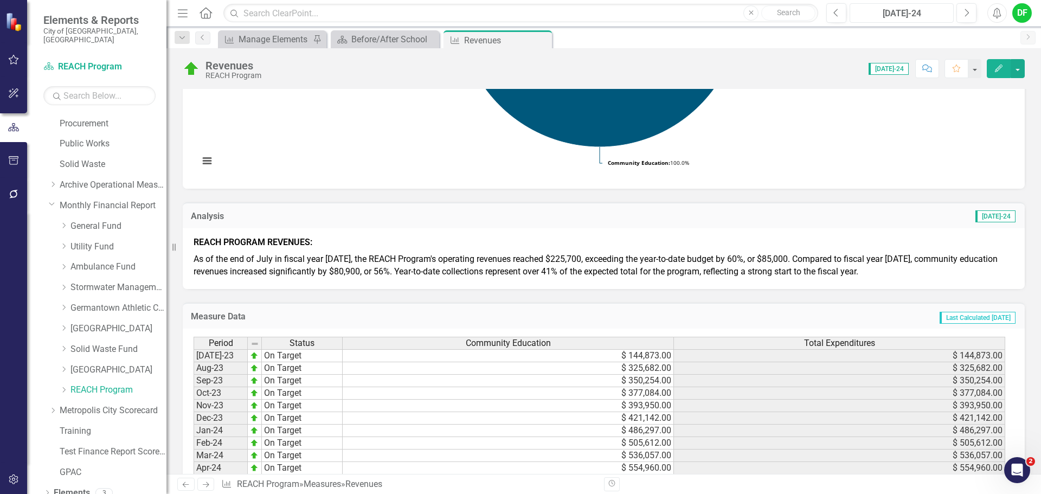
click at [917, 10] on div "[DATE]-24" at bounding box center [901, 13] width 96 height 13
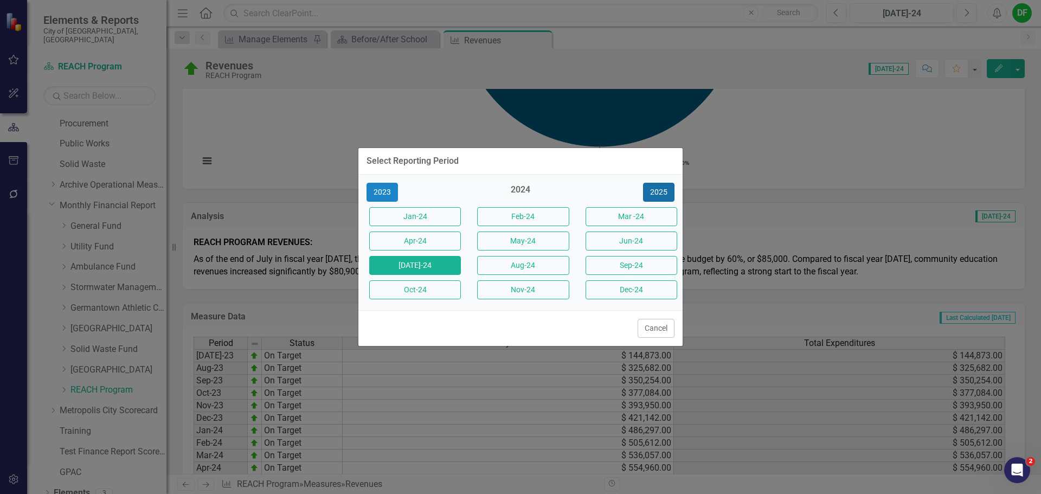
click at [655, 191] on button "2025" at bounding box center [658, 192] width 31 height 19
click at [434, 270] on button "[DATE]-25" at bounding box center [415, 265] width 92 height 19
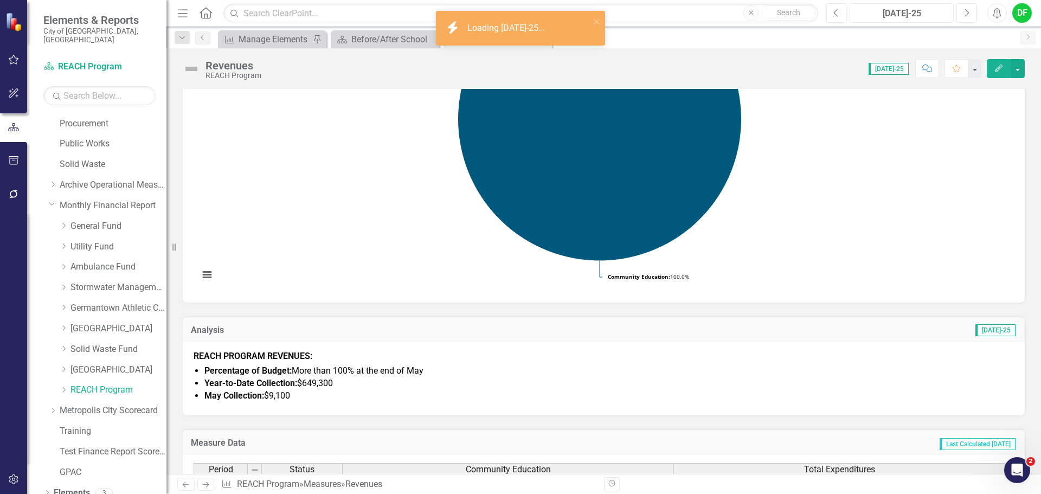
scroll to position [163, 0]
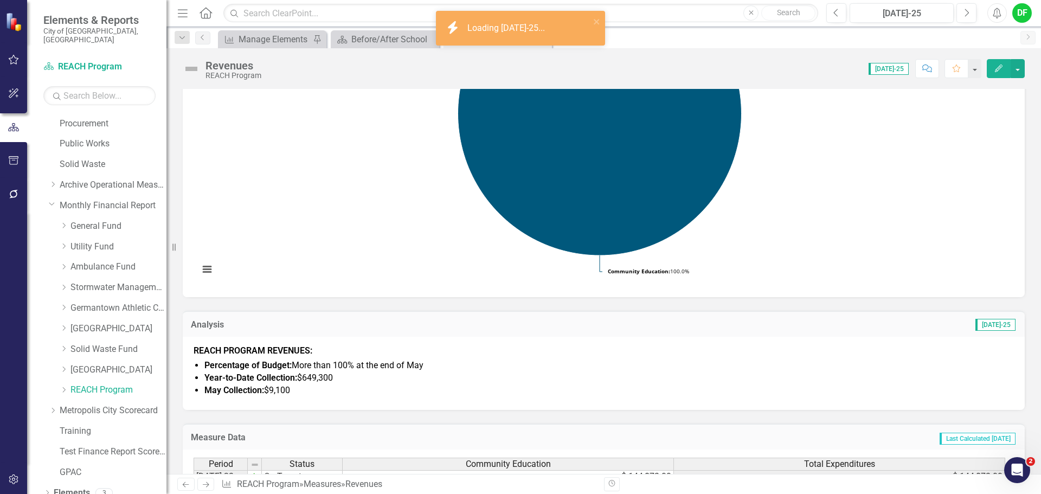
click at [294, 395] on li "May Collection: $9,100" at bounding box center [608, 390] width 809 height 12
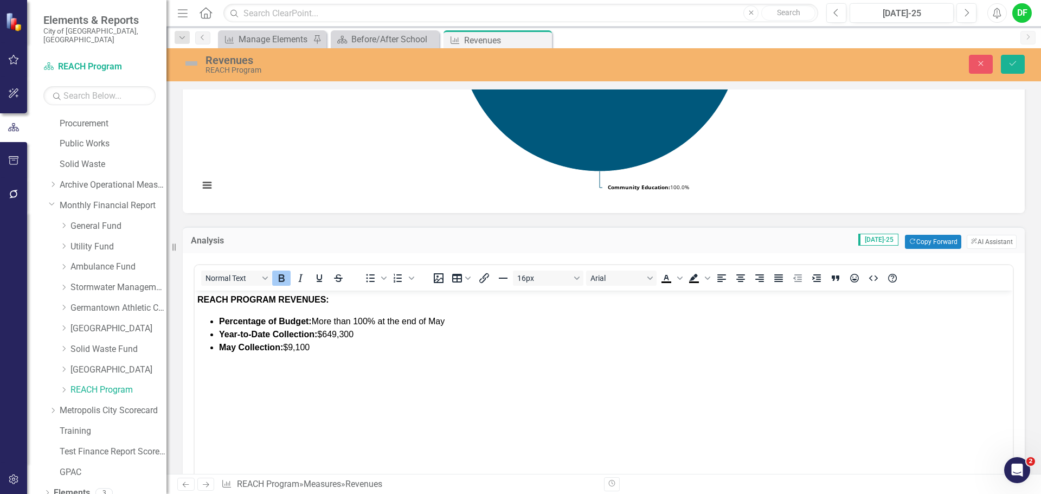
scroll to position [271, 0]
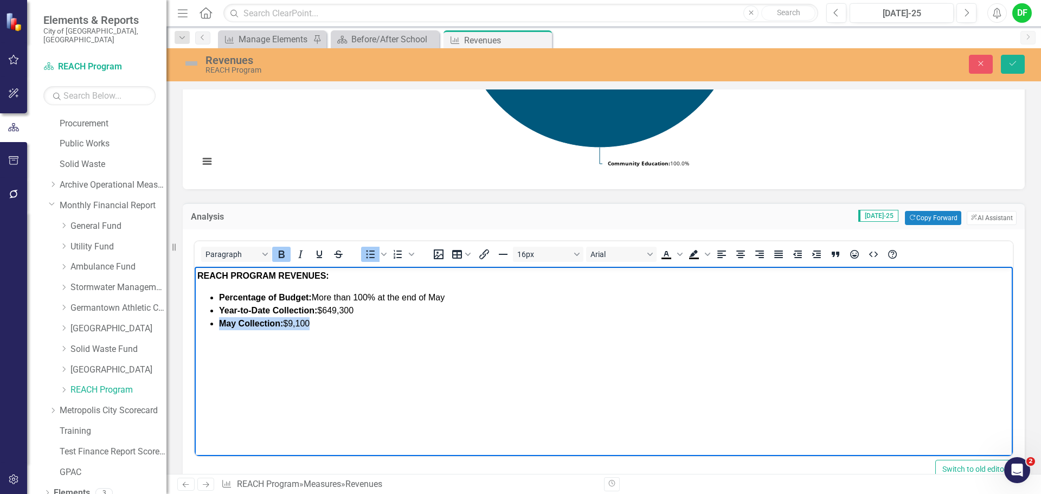
drag, startPoint x: 324, startPoint y: 322, endPoint x: 202, endPoint y: 328, distance: 122.1
click at [202, 328] on ul "Percentage of Budget: More than 100% at the end of May Year-to-Date Collection:…" at bounding box center [603, 310] width 812 height 39
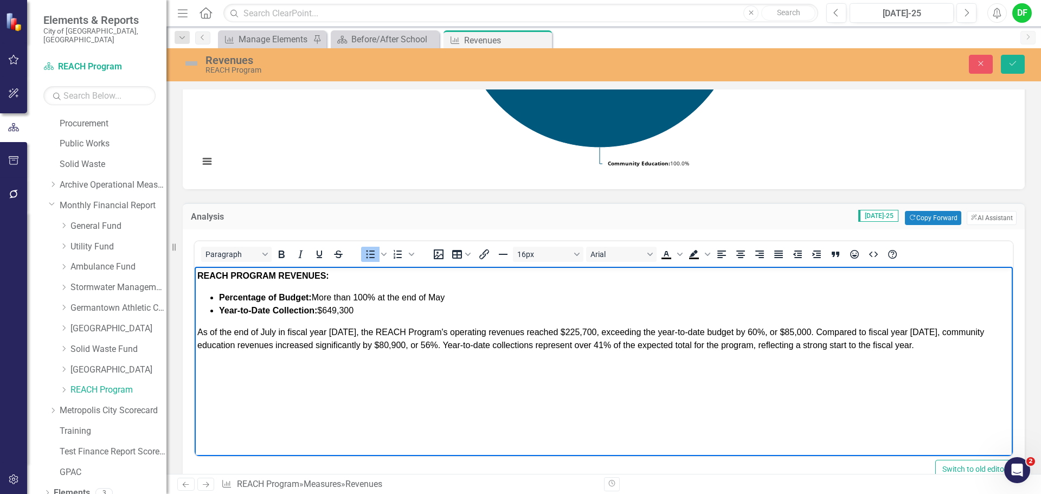
click at [370, 297] on span "Percentage of Budget: More than 100% at the end of May" at bounding box center [331, 297] width 225 height 9
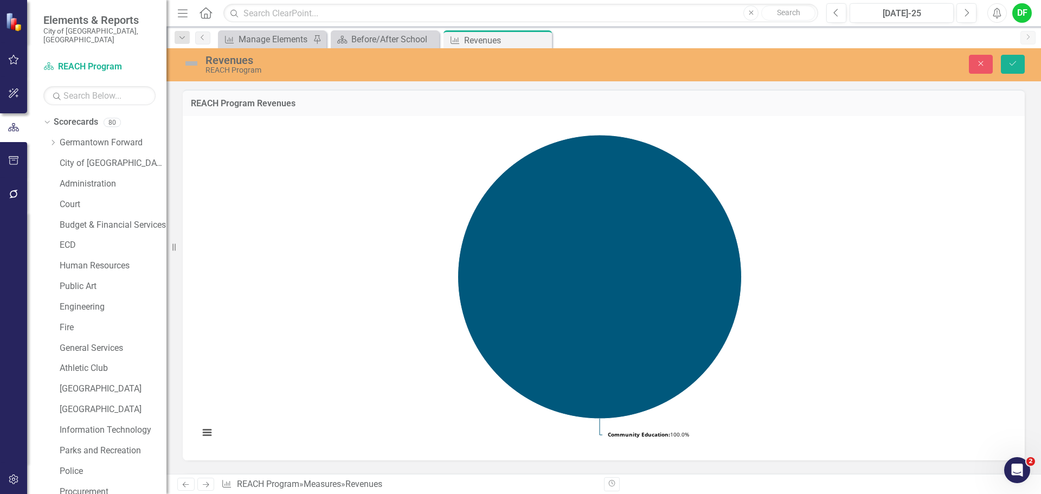
scroll to position [271, 0]
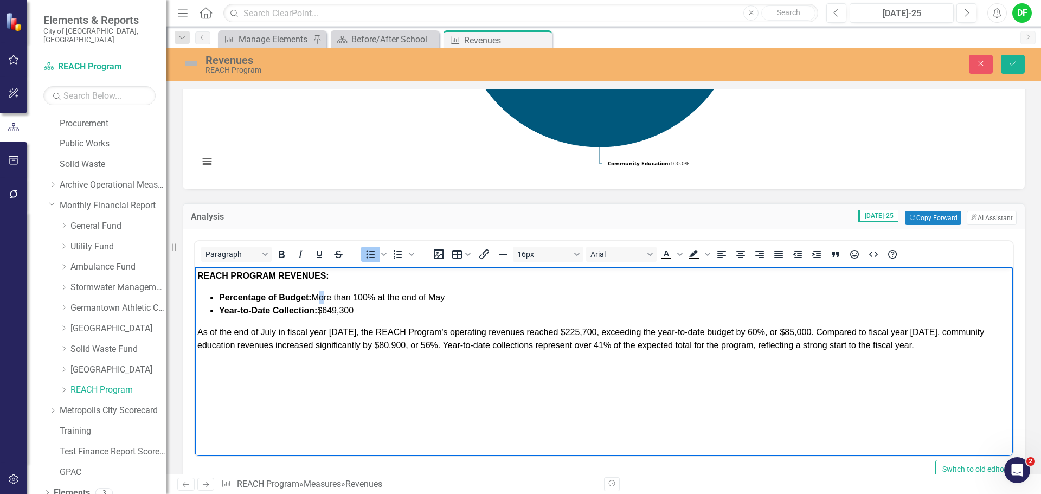
click at [326, 295] on span "Percentage of Budget: More than 100% at the end of May" at bounding box center [331, 297] width 225 height 9
drag, startPoint x: 315, startPoint y: 296, endPoint x: 370, endPoint y: 293, distance: 54.3
click at [370, 293] on span "Percentage of Budget: More than 100% at the end of May" at bounding box center [331, 297] width 225 height 9
click at [420, 291] on li "Percentage of Budget: 46% at the end of May" at bounding box center [614, 297] width 791 height 13
drag, startPoint x: 360, startPoint y: 313, endPoint x: 327, endPoint y: 312, distance: 33.1
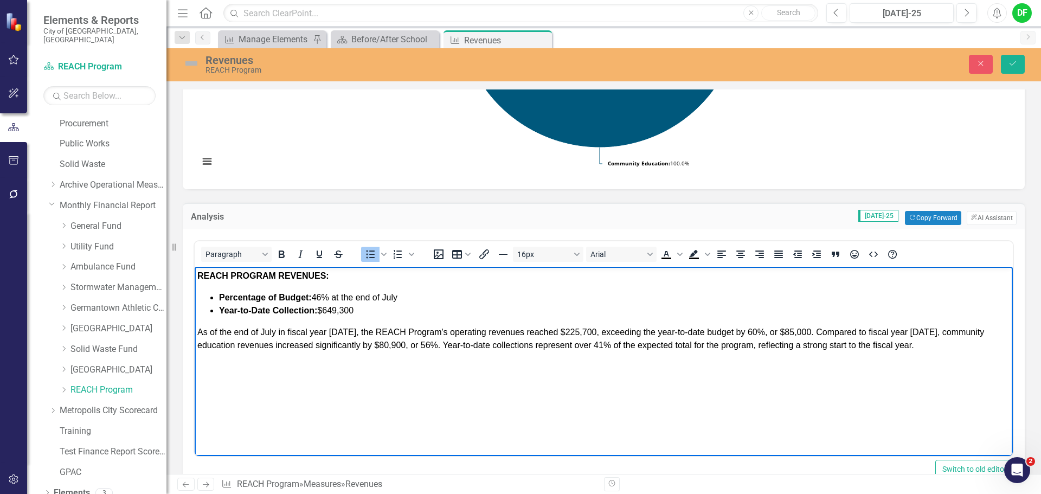
click at [327, 312] on li "Year-to-Date Collection: $649,300" at bounding box center [614, 310] width 791 height 13
click at [345, 330] on p "As of the end of July in fiscal year [DATE], the REACH Program's operating reve…" at bounding box center [603, 339] width 812 height 26
click at [586, 330] on p "As of the end of July in fiscal year [DATE], the REACH Program's operating reve…" at bounding box center [603, 339] width 812 height 26
click at [748, 331] on p "As of the end of July in fiscal year [DATE], the REACH Program's operating reve…" at bounding box center [603, 339] width 812 height 26
click at [803, 332] on p "As of the end of July in fiscal year [DATE], the REACH Program's operating reve…" at bounding box center [603, 339] width 812 height 26
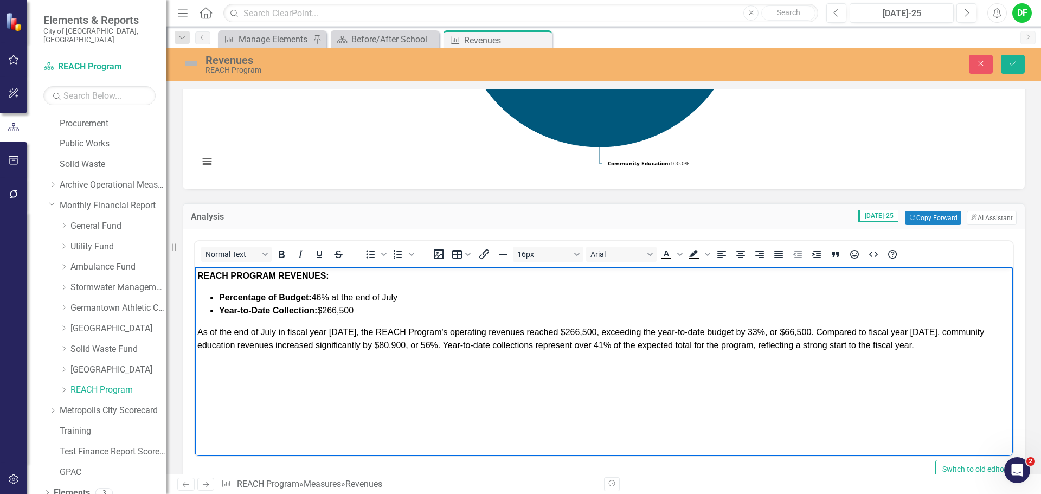
click at [920, 331] on p "As of the end of July in fiscal year [DATE], the REACH Program's operating reve…" at bounding box center [603, 339] width 812 height 26
click at [430, 344] on p "As of the end of July in fiscal year [DATE], the REACH Program's operating reve…" at bounding box center [603, 339] width 812 height 26
click at [406, 344] on p "As of the end of July in fiscal year [DATE], the REACH Program's operating reve…" at bounding box center [603, 339] width 812 height 26
drag, startPoint x: 443, startPoint y: 342, endPoint x: 490, endPoint y: 345, distance: 47.2
click at [490, 345] on p "As of the end of July in fiscal year [DATE], the REACH Program's operating reve…" at bounding box center [603, 339] width 812 height 26
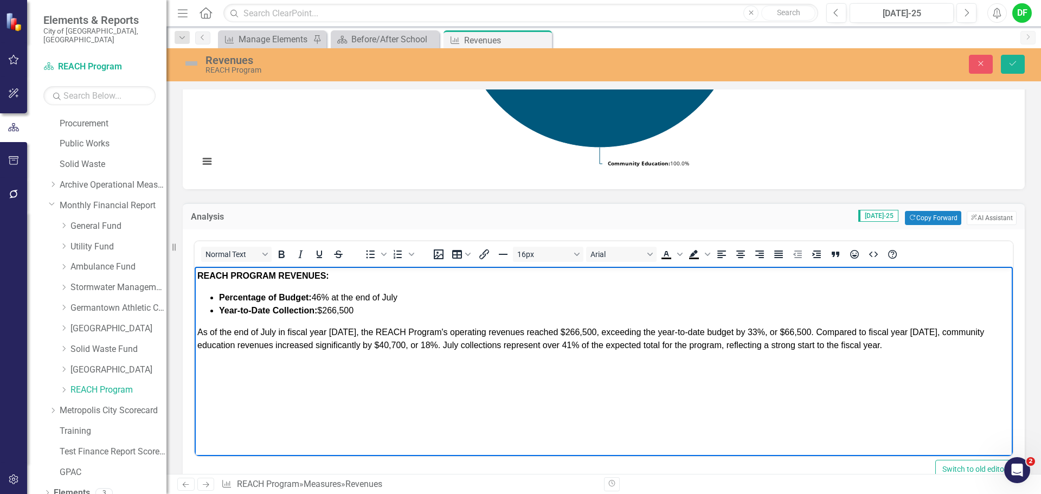
click at [571, 346] on p "As of the end of July in fiscal year [DATE], the REACH Program's operating reve…" at bounding box center [603, 339] width 812 height 26
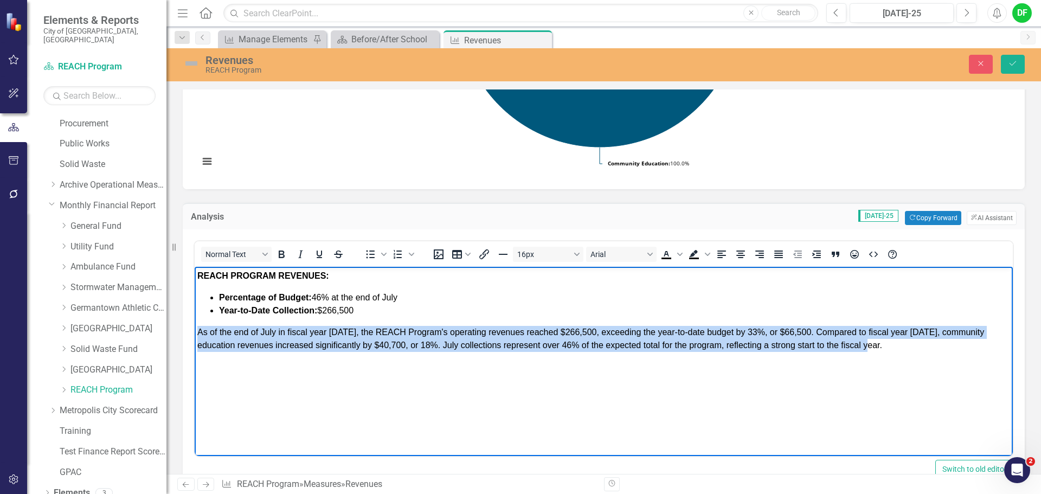
drag, startPoint x: 199, startPoint y: 333, endPoint x: 893, endPoint y: 344, distance: 693.8
click at [893, 344] on p "As of the end of July in fiscal year [DATE], the REACH Program's operating reve…" at bounding box center [603, 339] width 812 height 26
copy p "As of the end of July in fiscal year [DATE], the REACH Program's operating reve…"
drag, startPoint x: 908, startPoint y: 351, endPoint x: 1138, endPoint y: 424, distance: 241.2
click at [908, 351] on p "As of the end of July in fiscal year [DATE], the REACH Program's operating reve…" at bounding box center [603, 339] width 812 height 26
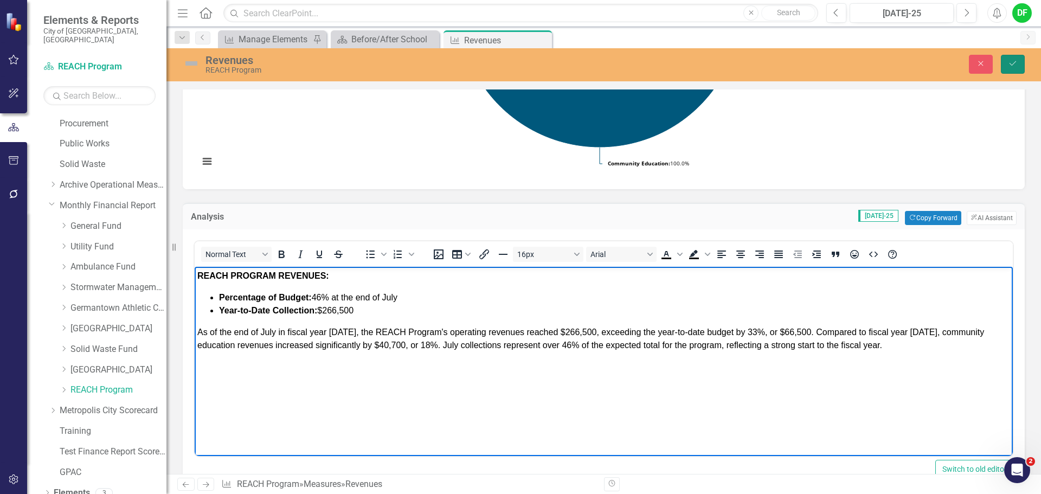
click at [1011, 60] on icon "Save" at bounding box center [1012, 64] width 10 height 8
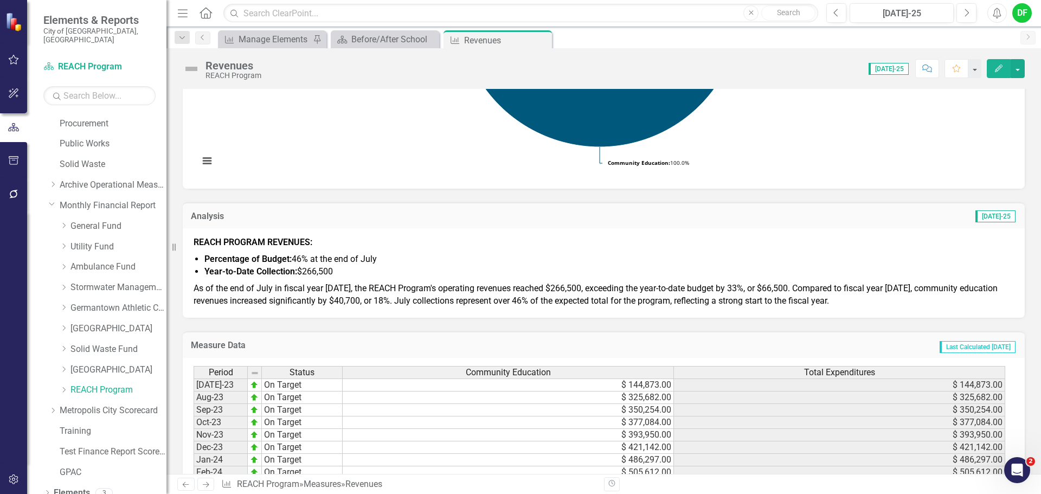
click at [437, 316] on div "REACH PROGRAM REVENUES: Percentage of Budget: 46% at the end of July Year-to-Da…" at bounding box center [604, 272] width 842 height 89
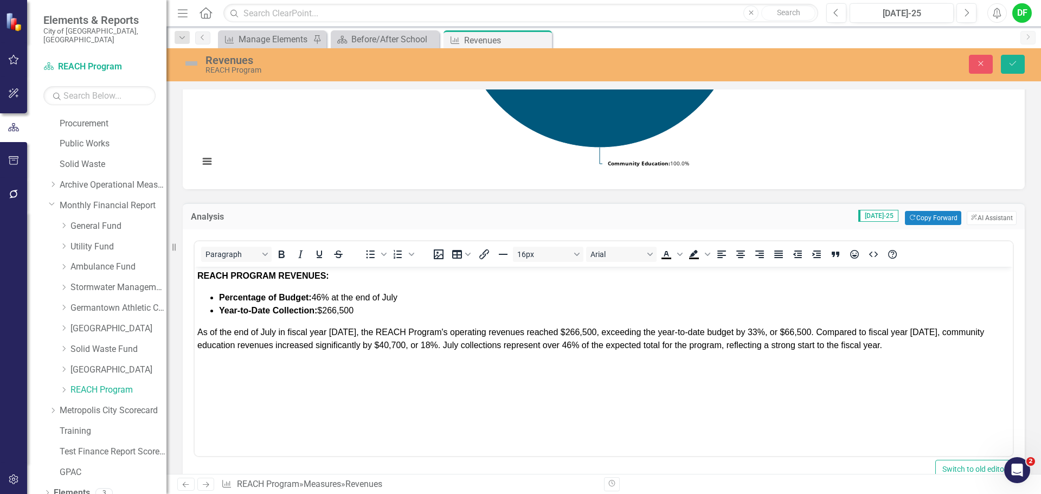
scroll to position [0, 0]
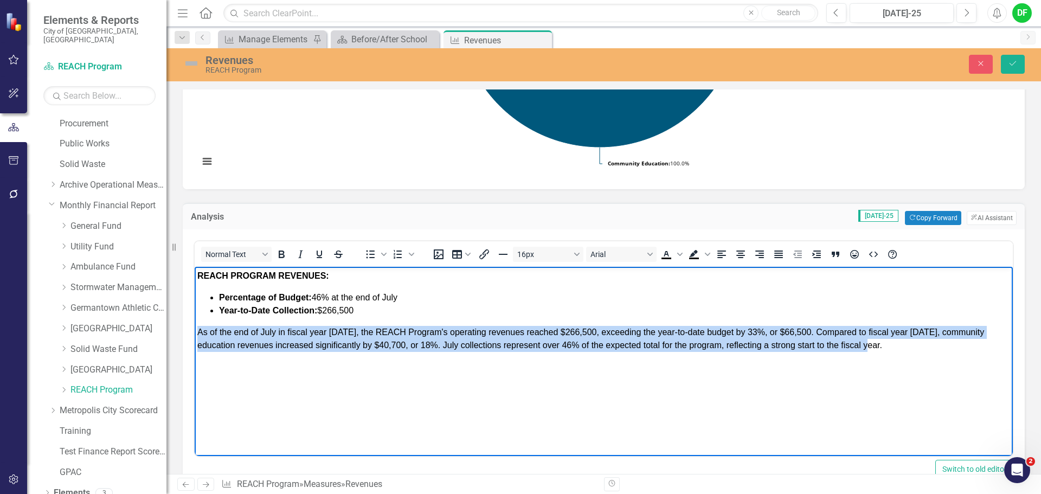
drag, startPoint x: 198, startPoint y: 333, endPoint x: 914, endPoint y: 346, distance: 716.6
click at [914, 346] on p "As of the end of July in fiscal year [DATE], the REACH Program's operating reve…" at bounding box center [603, 339] width 812 height 26
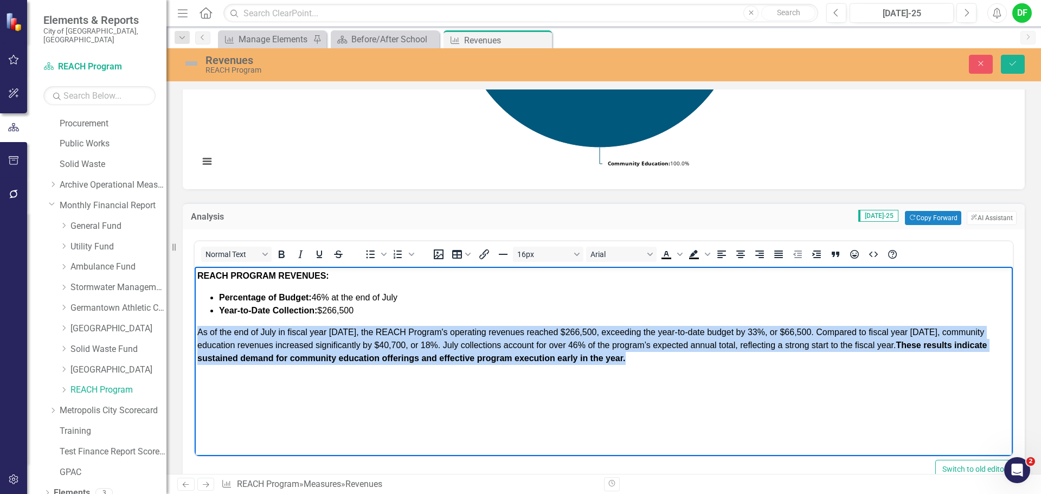
drag, startPoint x: 635, startPoint y: 358, endPoint x: 198, endPoint y: 332, distance: 437.0
click at [198, 332] on p "As of the end of July in fiscal year [DATE], the REACH Program's operating reve…" at bounding box center [603, 345] width 812 height 39
click at [281, 254] on icon "Bold" at bounding box center [282, 254] width 6 height 8
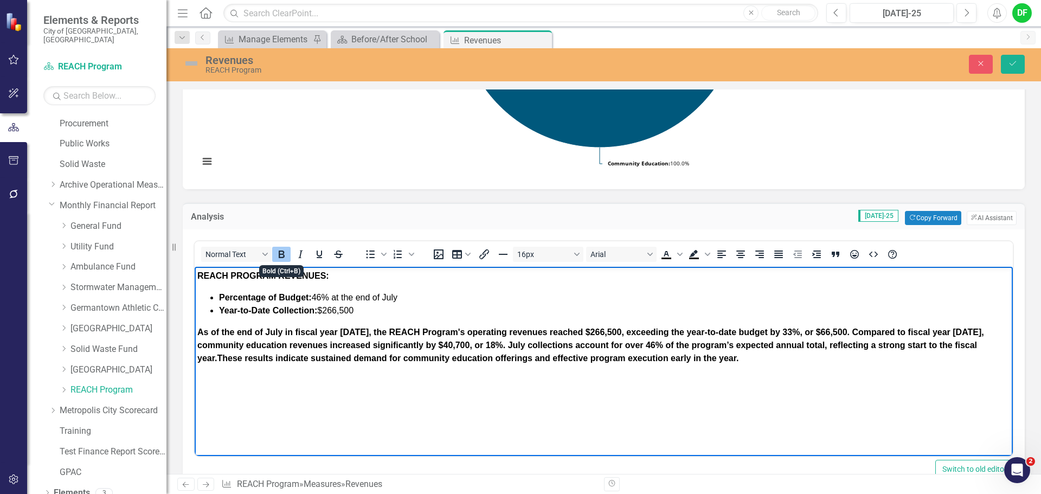
click at [281, 254] on icon "Bold" at bounding box center [282, 254] width 6 height 8
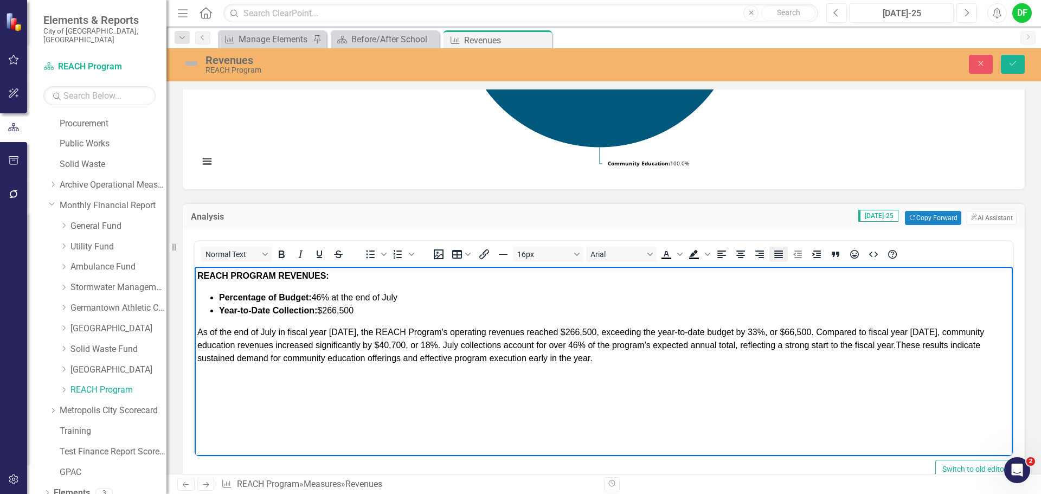
click at [777, 254] on icon "Justify" at bounding box center [778, 254] width 9 height 8
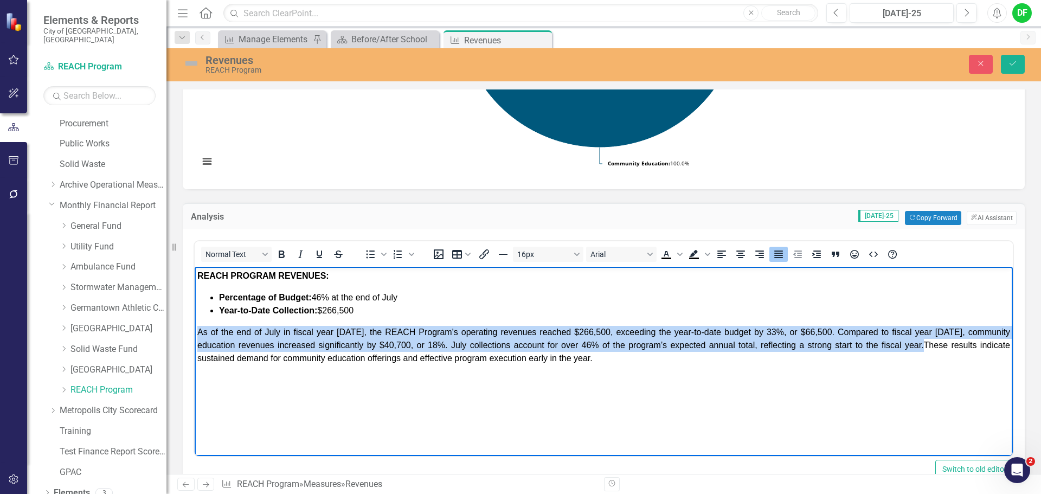
click at [618, 357] on p "As of the end of July in fiscal year [DATE], the REACH Program's operating reve…" at bounding box center [603, 345] width 812 height 39
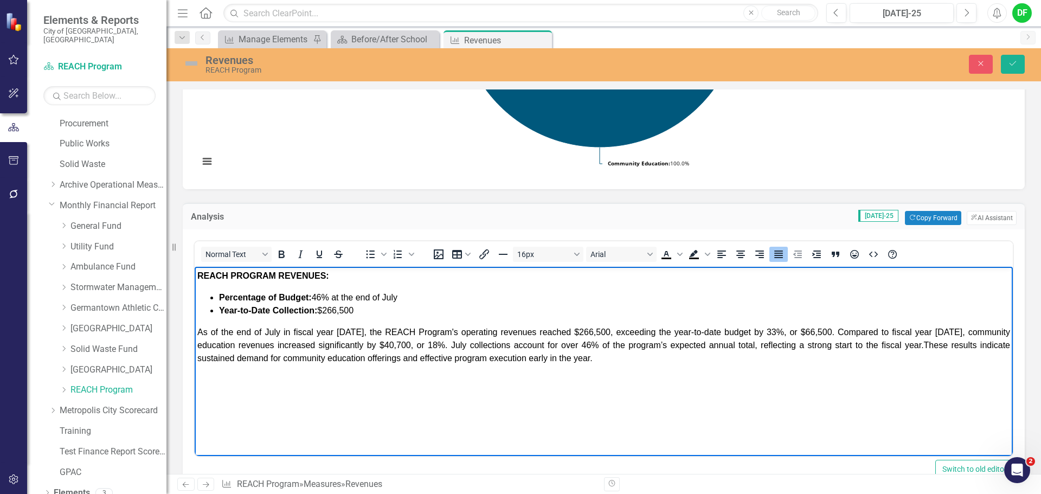
click at [196, 63] on img at bounding box center [191, 63] width 17 height 17
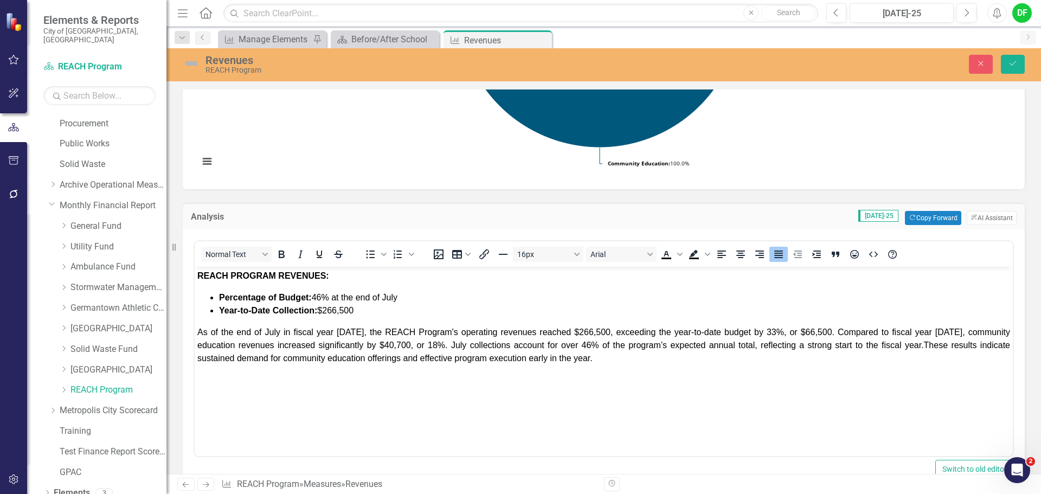
click at [196, 63] on img at bounding box center [191, 63] width 17 height 17
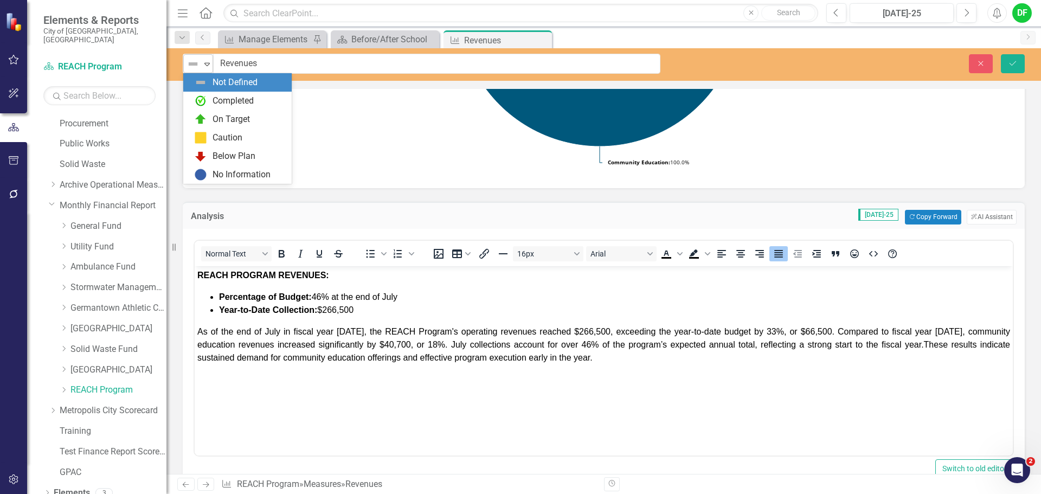
click at [205, 65] on icon "Expand" at bounding box center [207, 64] width 11 height 9
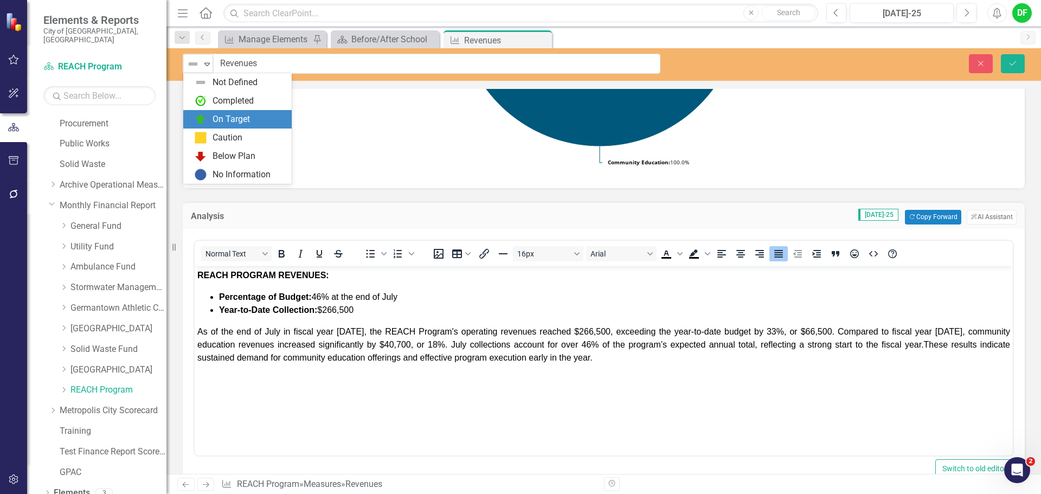
click at [209, 120] on div "On Target" at bounding box center [239, 119] width 91 height 13
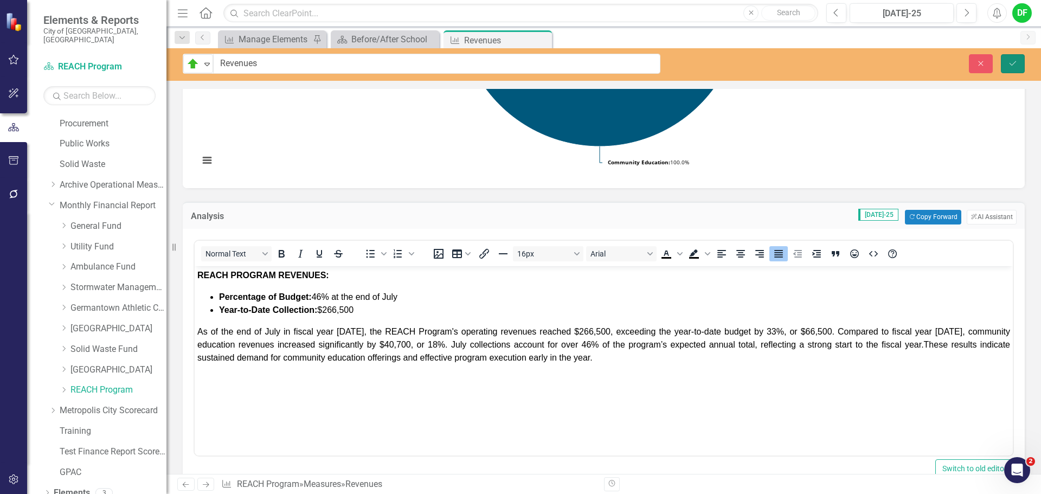
click at [1021, 62] on button "Save" at bounding box center [1012, 63] width 24 height 19
